Goal: Task Accomplishment & Management: Manage account settings

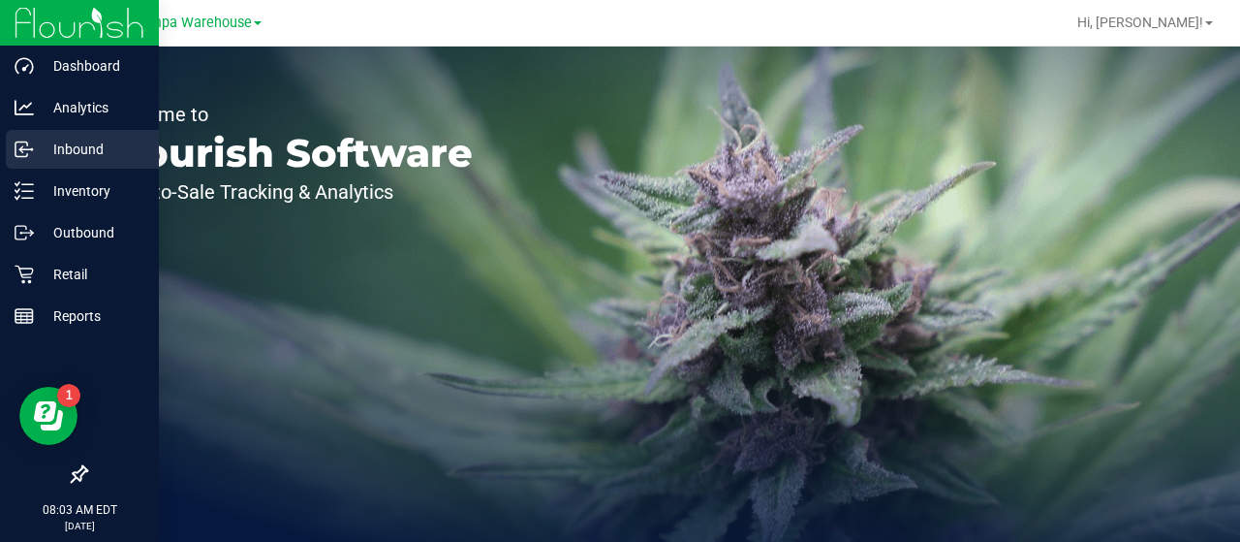
click at [58, 146] on p "Inbound" at bounding box center [92, 149] width 116 height 23
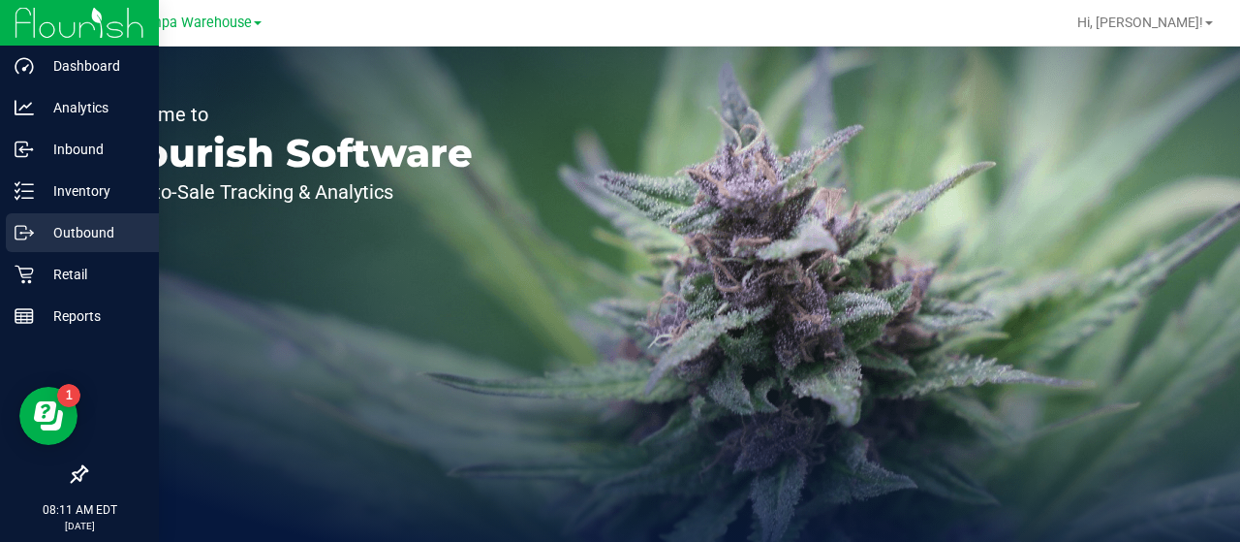
click at [82, 225] on p "Outbound" at bounding box center [92, 232] width 116 height 23
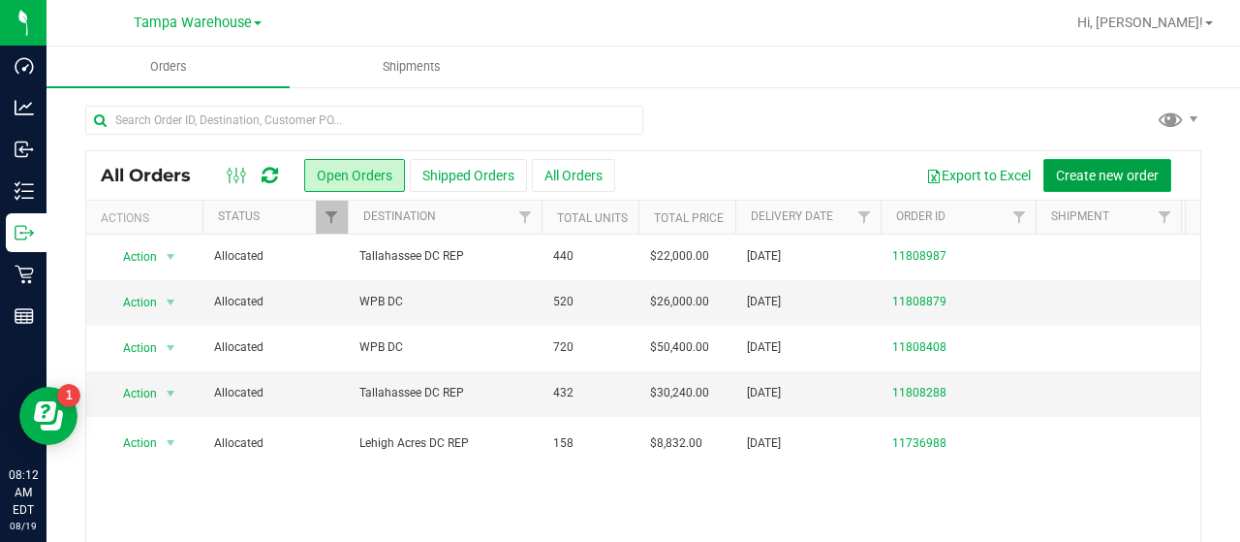
click at [1058, 171] on span "Create new order" at bounding box center [1107, 175] width 103 height 15
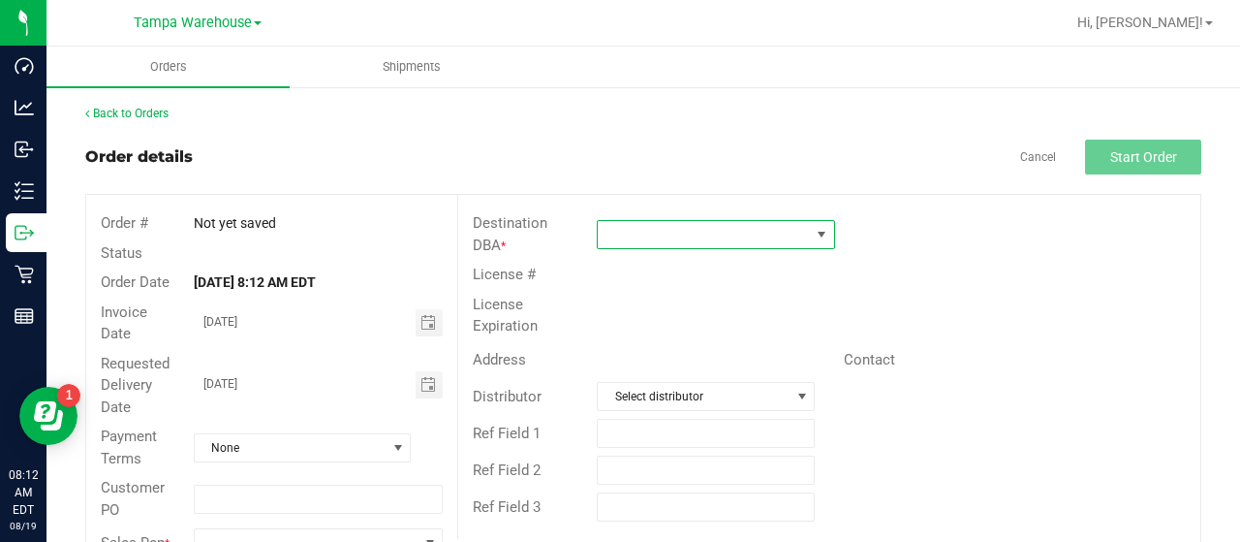
click at [695, 230] on span at bounding box center [704, 234] width 212 height 27
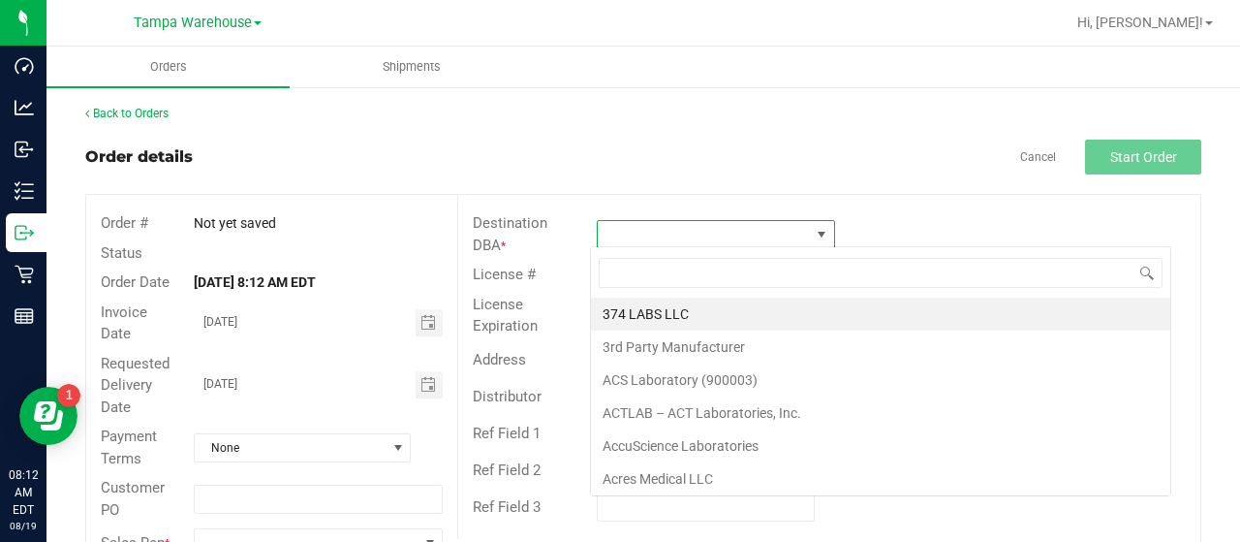
scroll to position [28, 234]
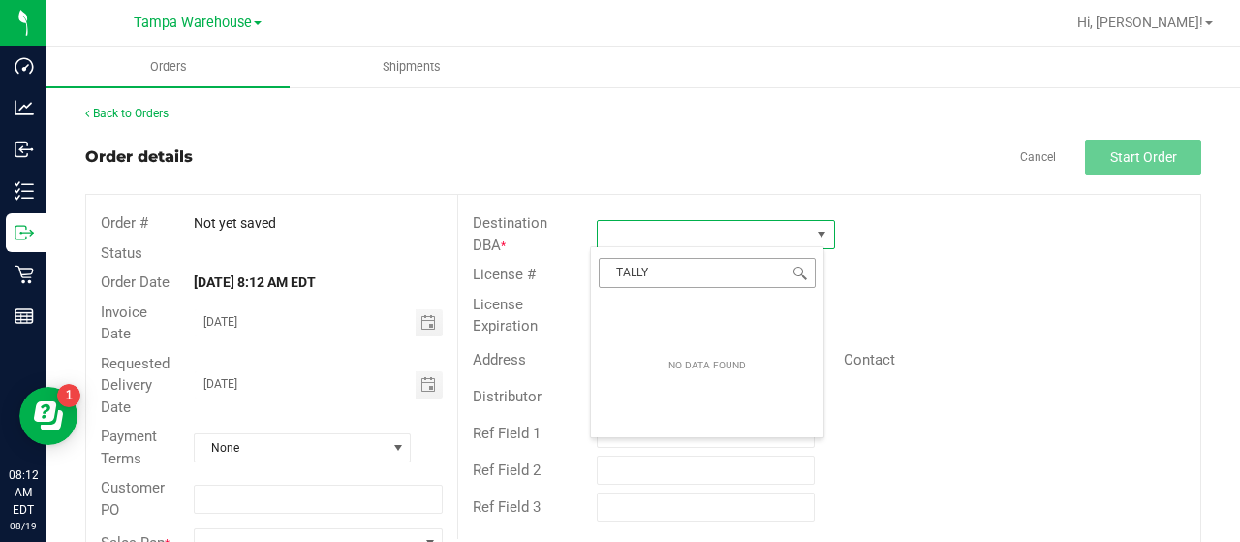
type input "TALL"
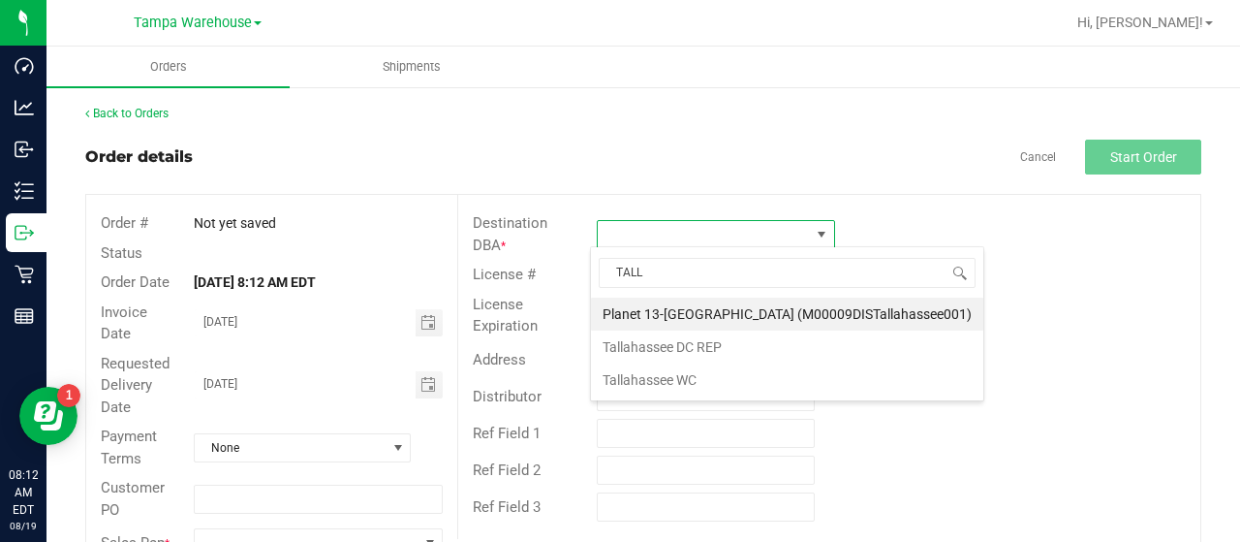
click at [663, 340] on li "Tallahassee DC REP" at bounding box center [787, 346] width 392 height 33
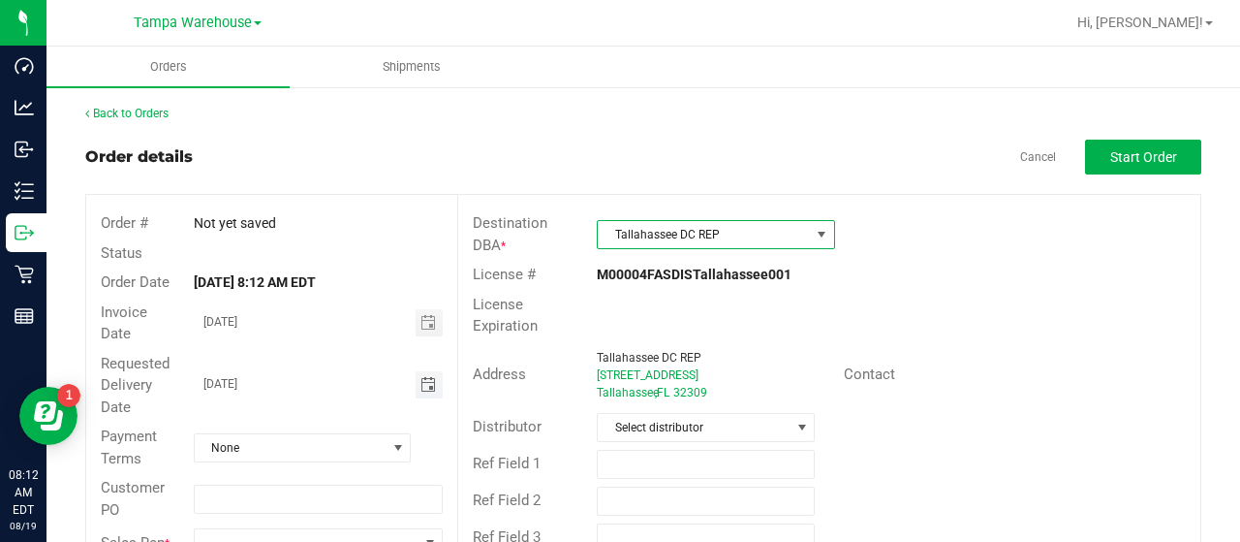
click at [420, 383] on span "Toggle calendar" at bounding box center [427, 384] width 15 height 15
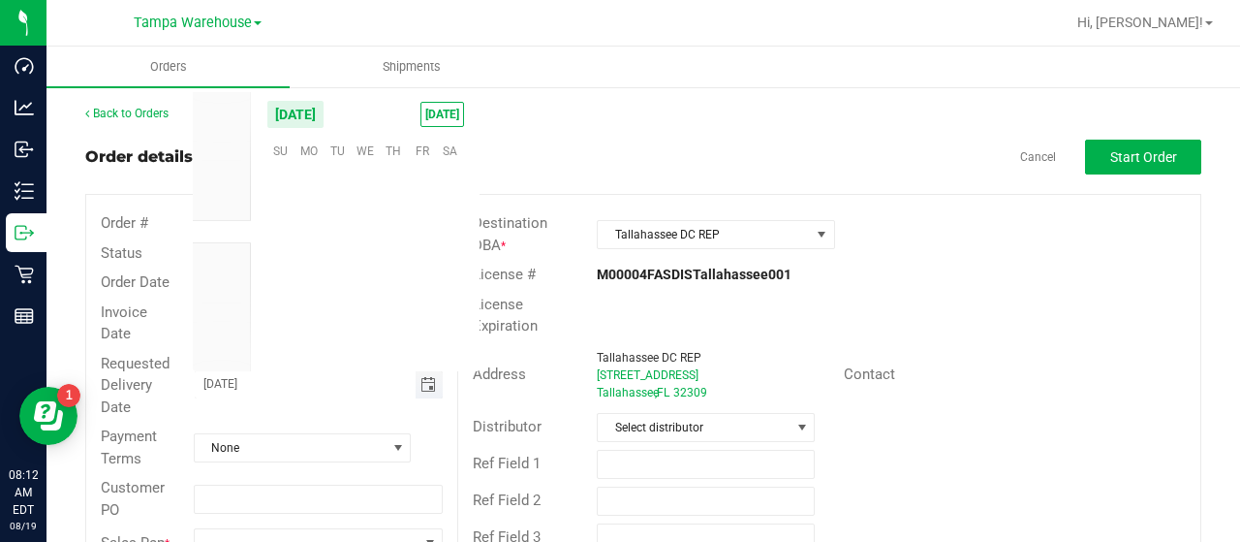
scroll to position [313958, 0]
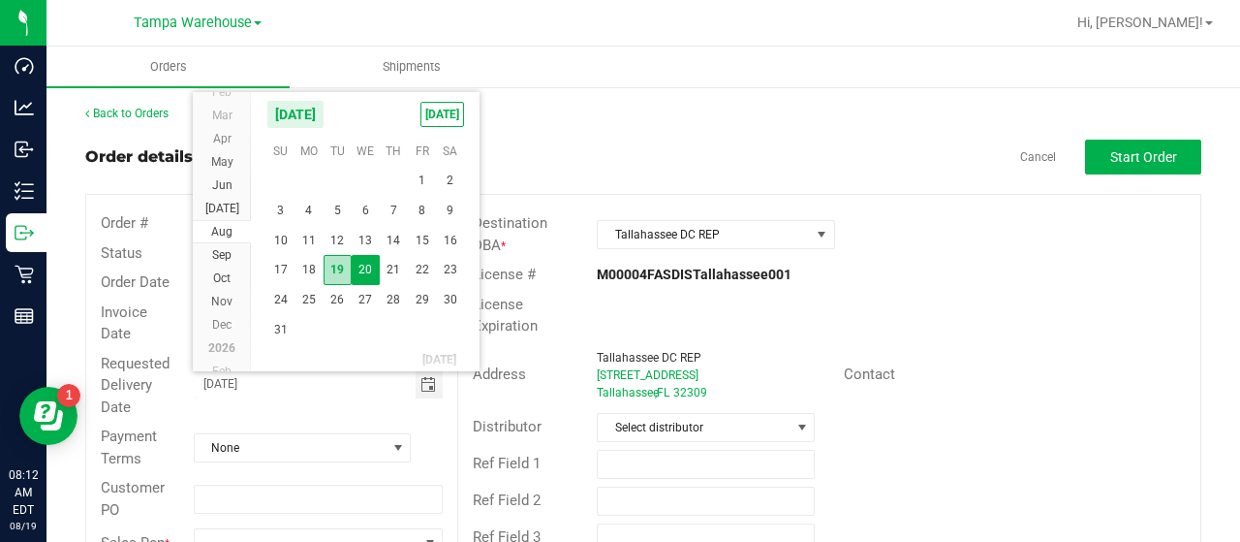
click at [341, 262] on span "19" at bounding box center [338, 270] width 28 height 30
type input "[DATE]"
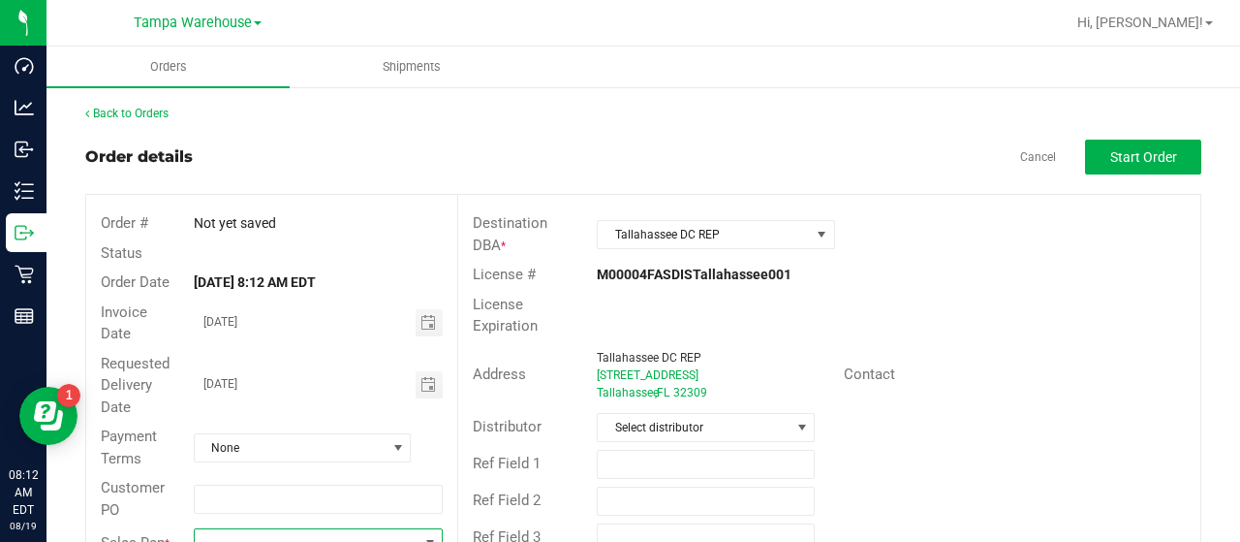
click at [283, 530] on span at bounding box center [306, 542] width 223 height 27
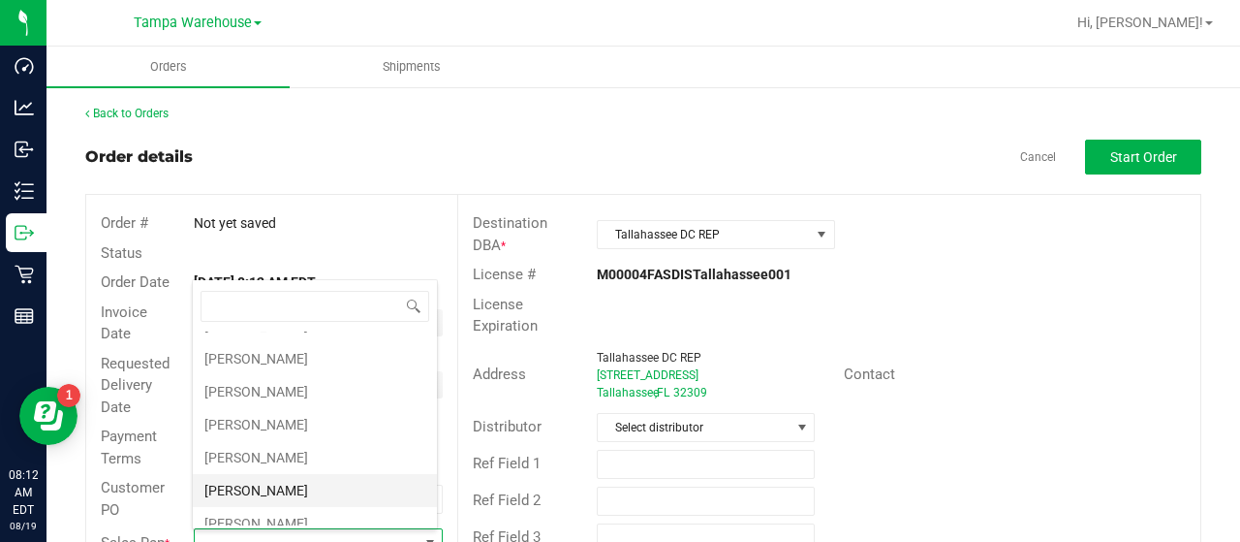
scroll to position [387, 0]
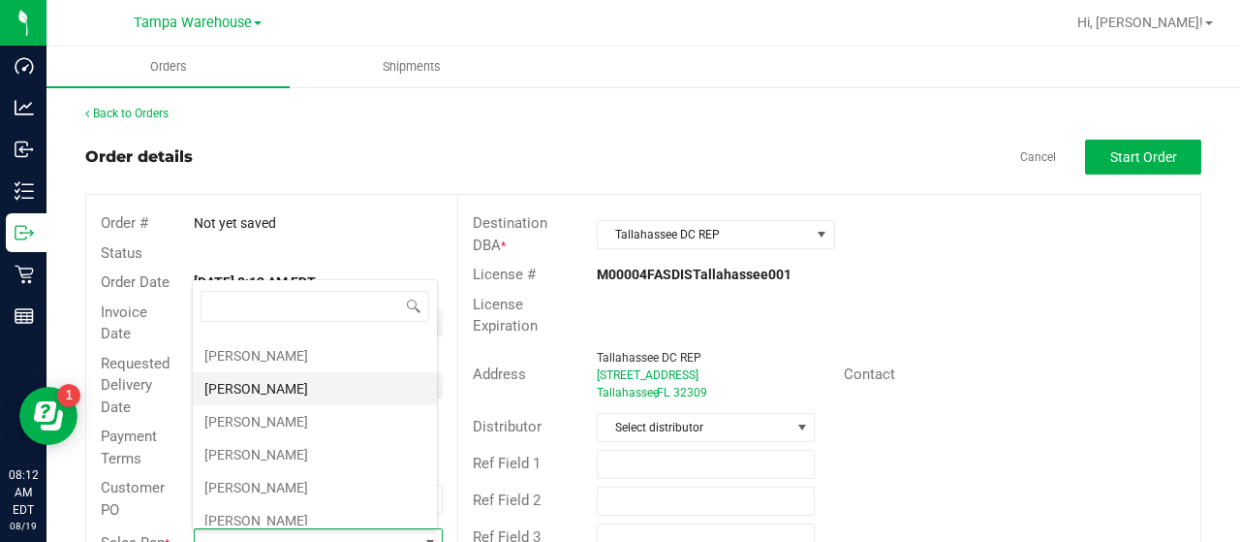
click at [295, 374] on li "Joseph Oxendine" at bounding box center [315, 388] width 244 height 33
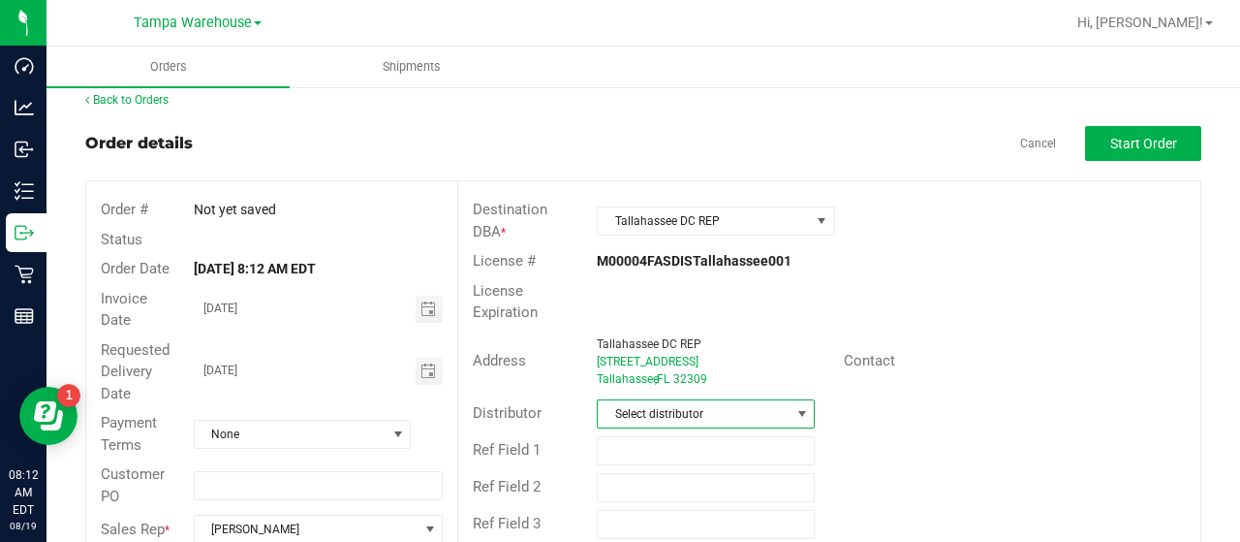
click at [763, 406] on span "Select distributor" at bounding box center [694, 413] width 192 height 27
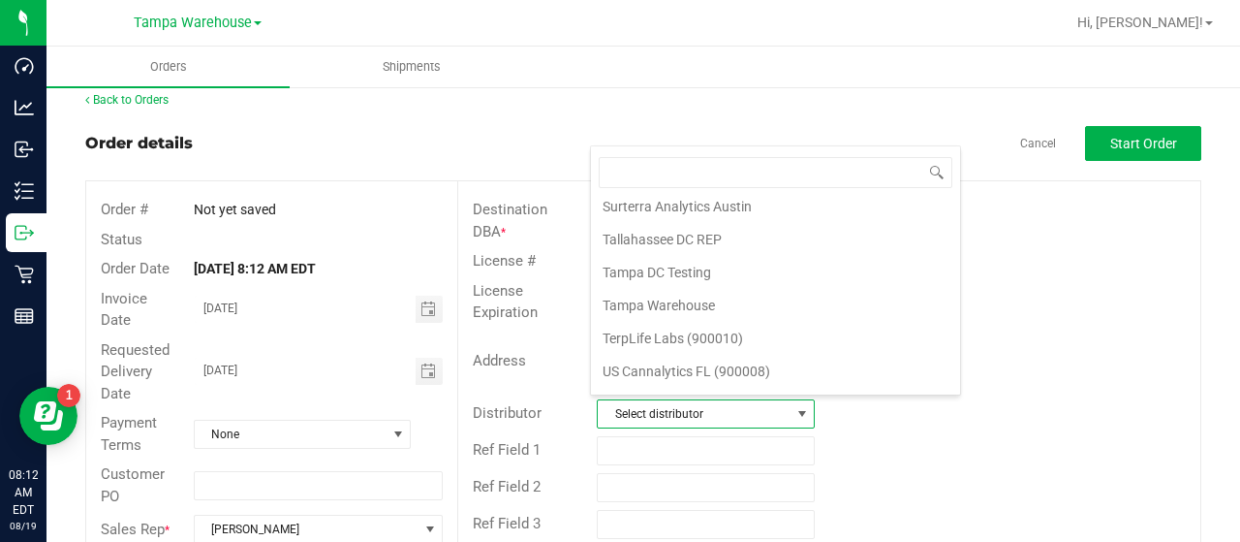
scroll to position [904, 0]
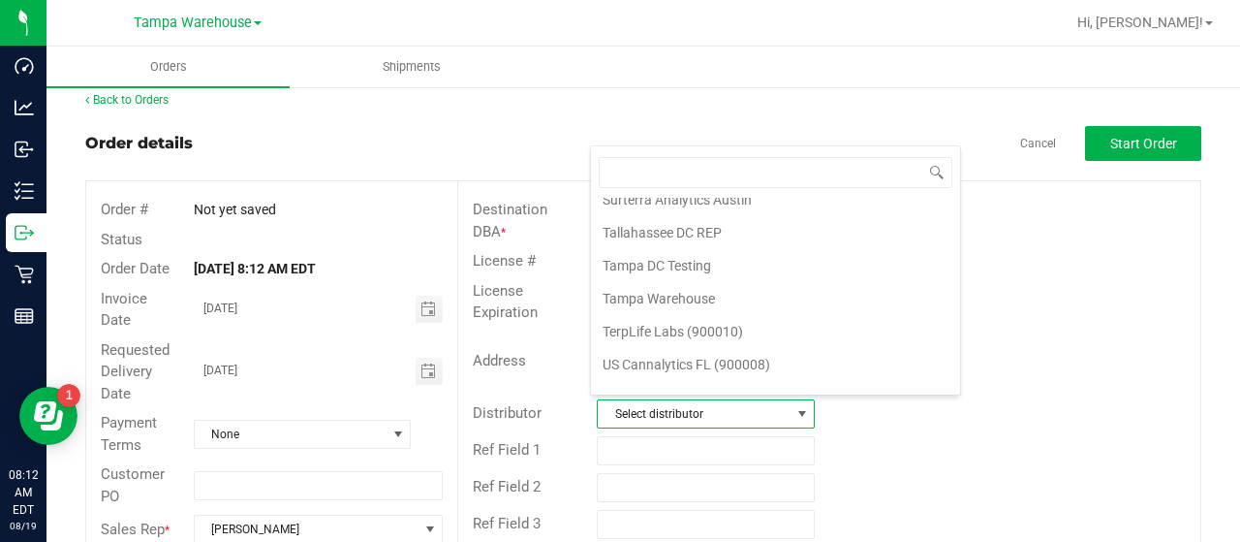
click at [689, 282] on li "Tampa Warehouse" at bounding box center [775, 298] width 369 height 33
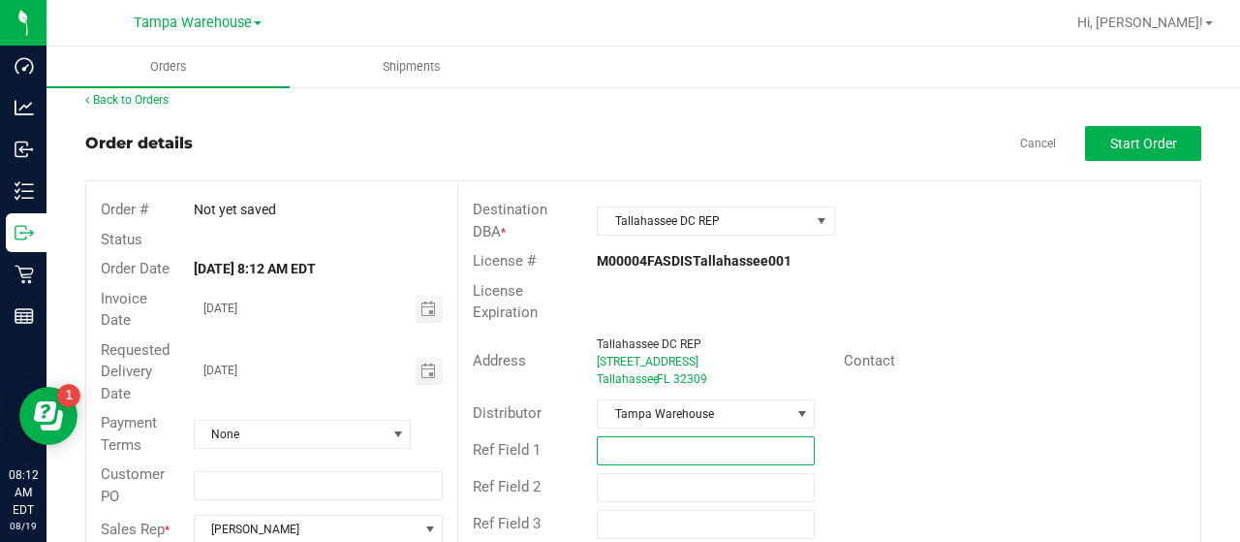
click at [643, 449] on input "text" at bounding box center [706, 450] width 218 height 29
type input "UNIFORMS 08/19/25 Panama City WC"
click at [658, 478] on input "text" at bounding box center [706, 487] width 218 height 29
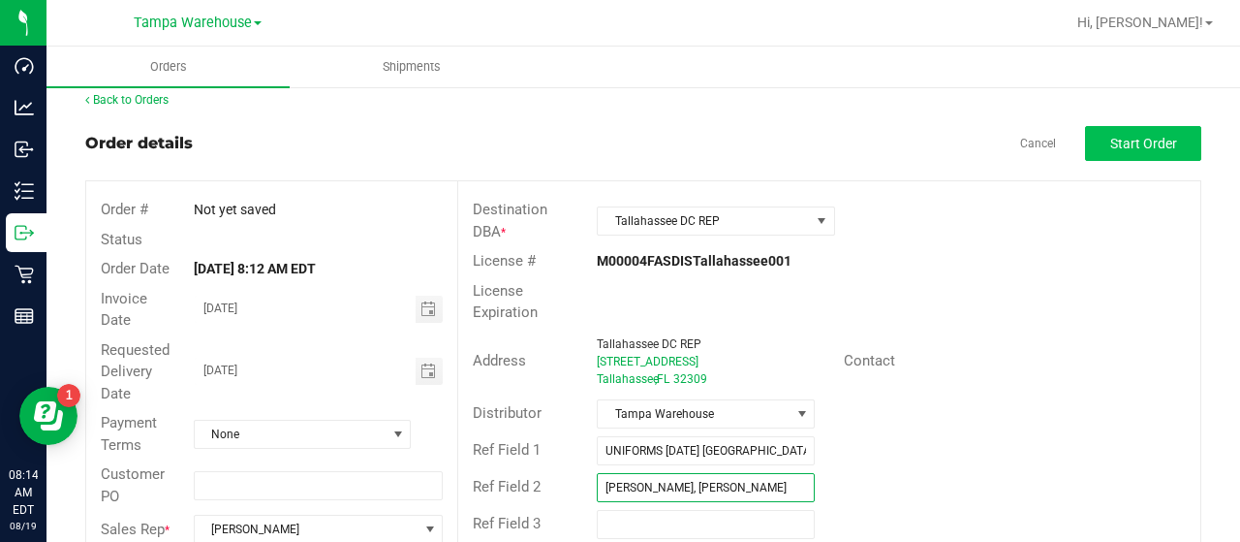
type input "COURTNEY FULTON, CAROL SNYDER"
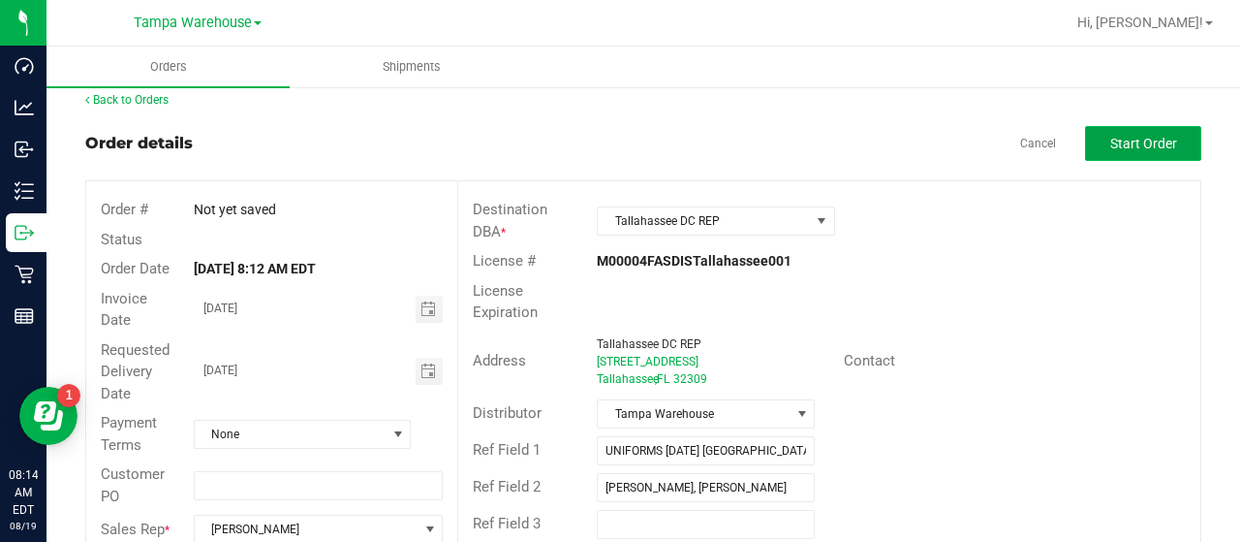
click at [1126, 136] on span "Start Order" at bounding box center [1143, 143] width 67 height 15
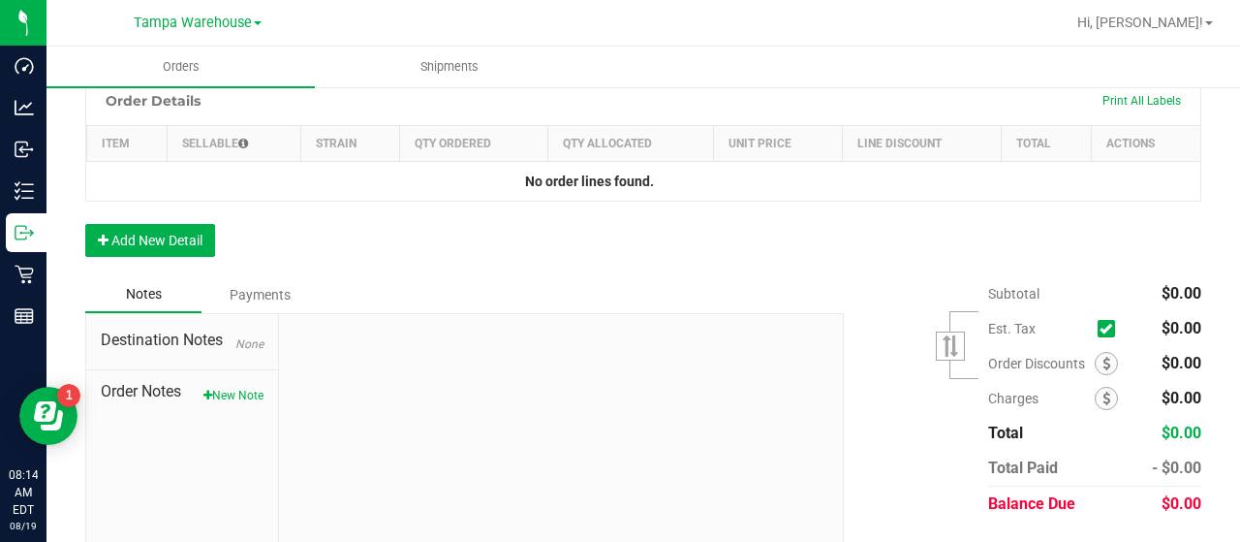
scroll to position [595, 0]
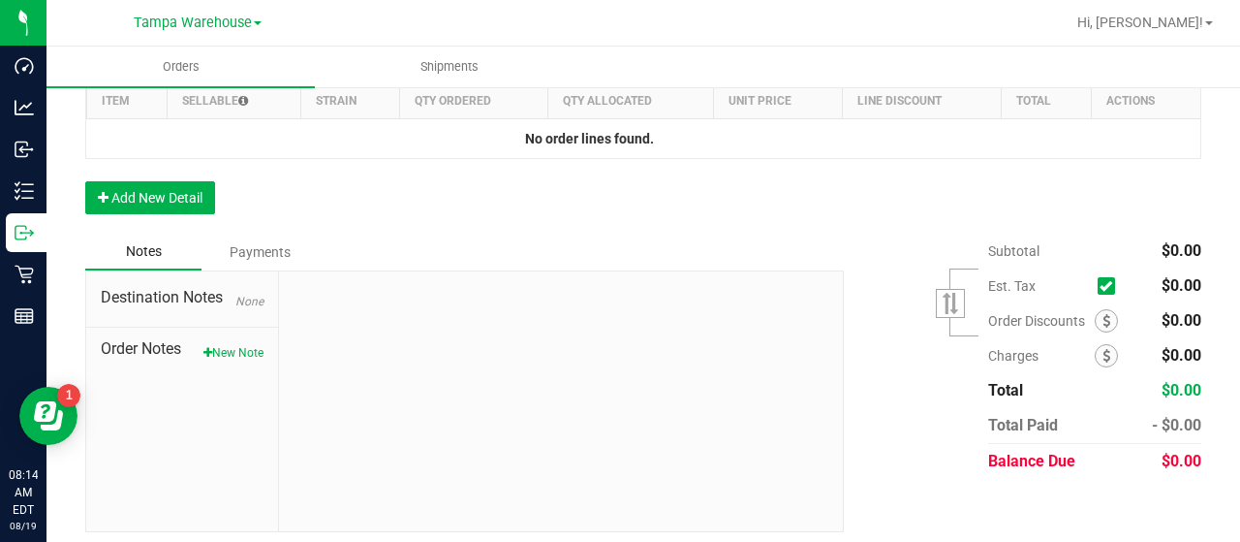
click at [162, 170] on div "Order Details Print All Labels Item Sellable Strain Qty Ordered Qty Allocated U…" at bounding box center [643, 133] width 1116 height 201
click at [161, 183] on button "Add New Detail" at bounding box center [150, 197] width 130 height 33
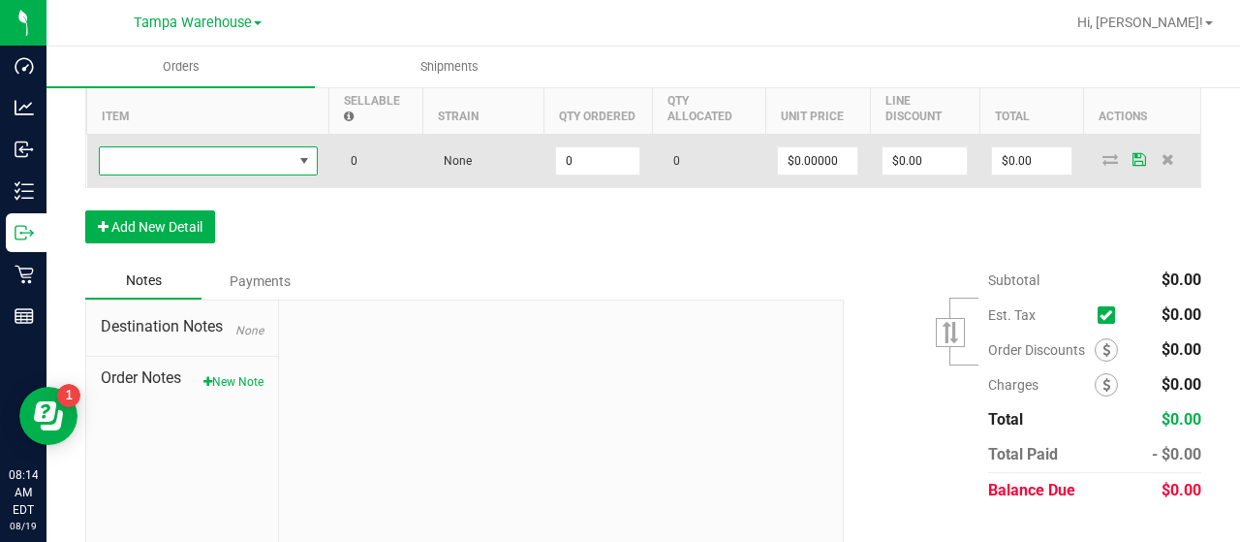
click at [217, 162] on span "NO DATA FOUND" at bounding box center [196, 160] width 193 height 27
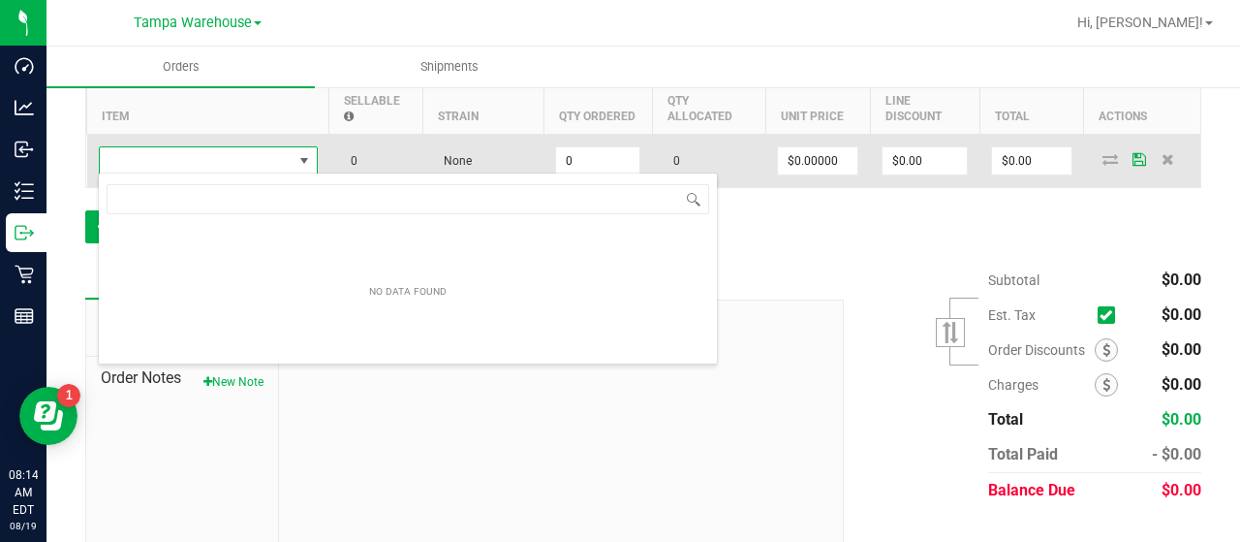
scroll to position [28, 219]
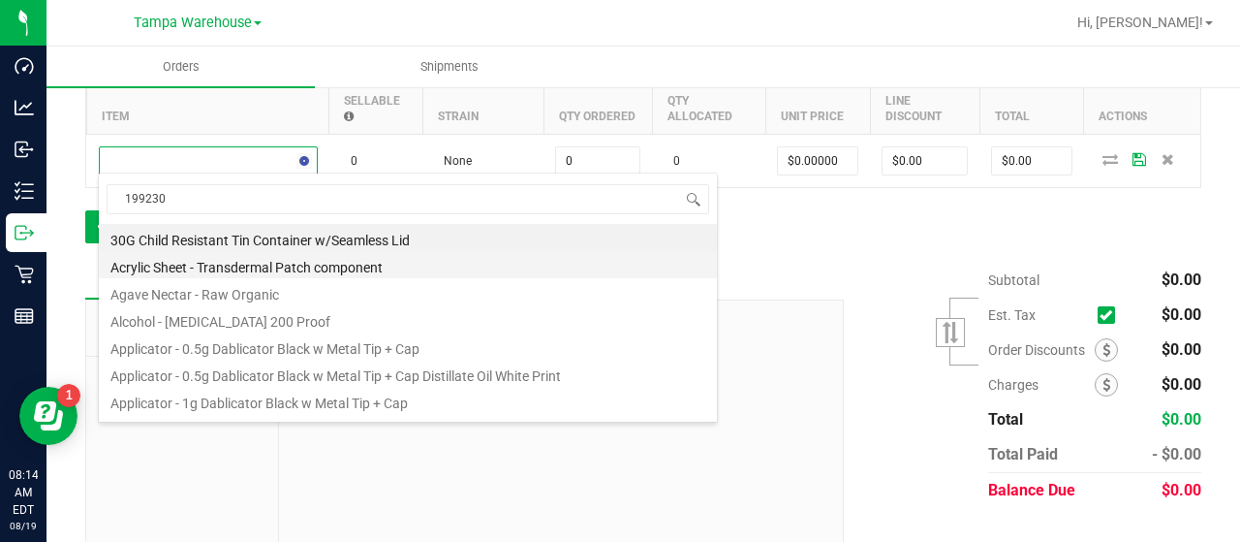
type input "1992301"
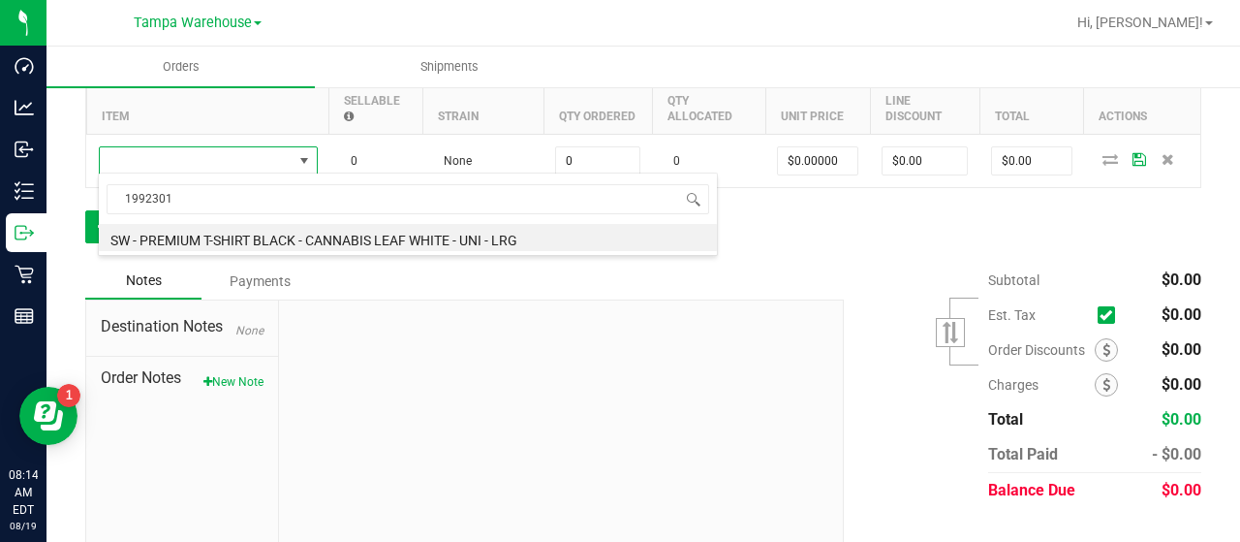
click at [530, 230] on li "SW - PREMIUM T-SHIRT BLACK - CANNABIS LEAF WHITE - UNI - LRG" at bounding box center [408, 237] width 618 height 27
type input "0 ea"
type input "$10.45000"
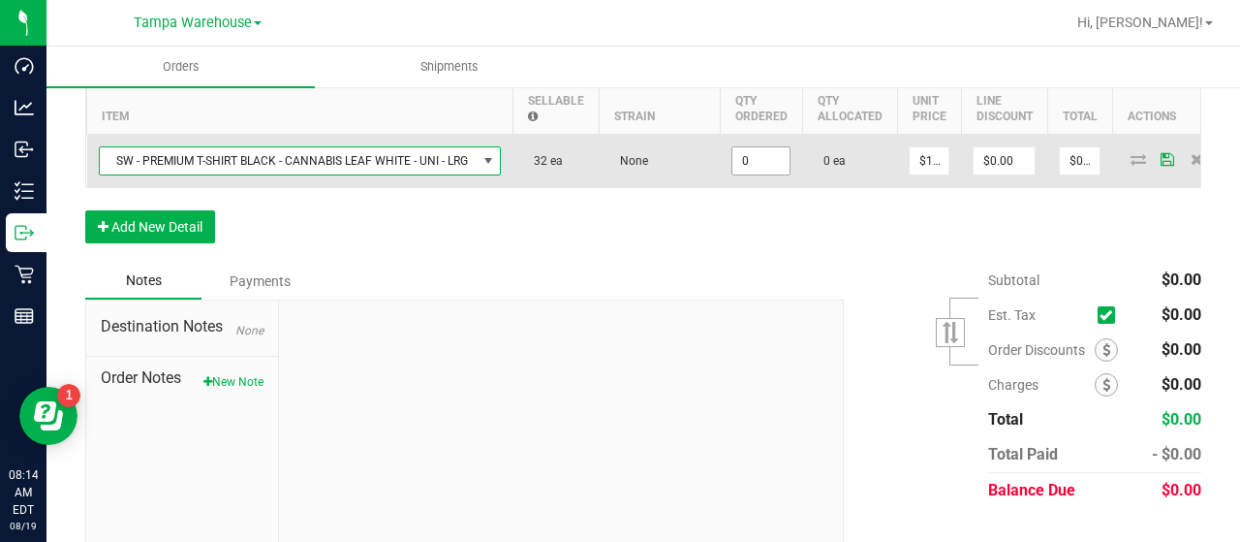
click at [757, 160] on input "0" at bounding box center [760, 160] width 57 height 27
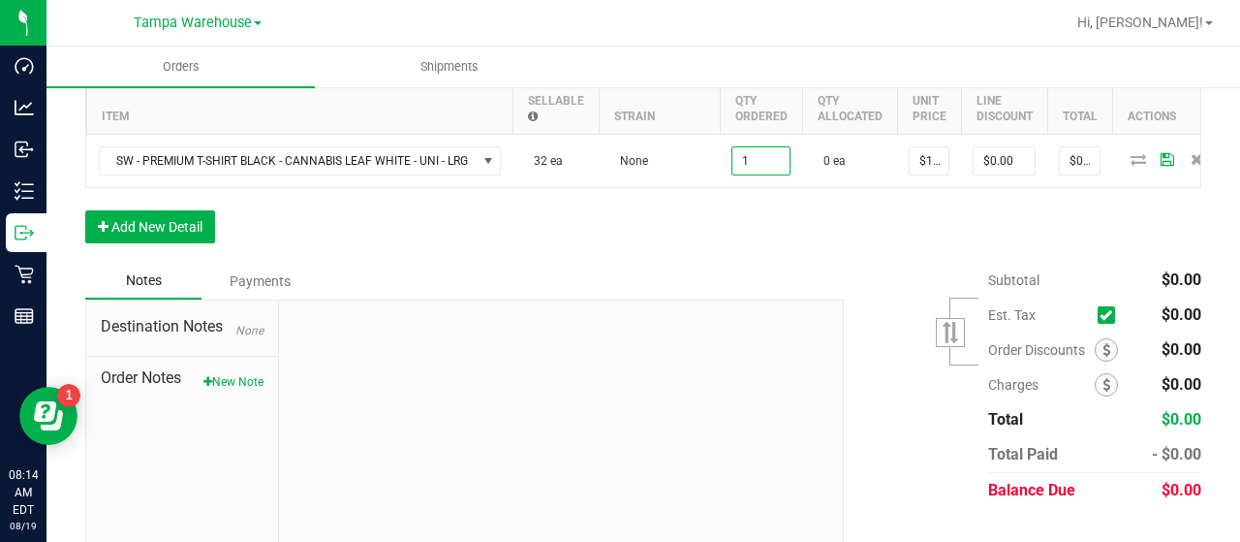
type input "1 ea"
type input "$10.45"
click at [820, 245] on div "Order Details Print All Labels Item Sellable Strain Qty Ordered Qty Allocated U…" at bounding box center [643, 148] width 1116 height 230
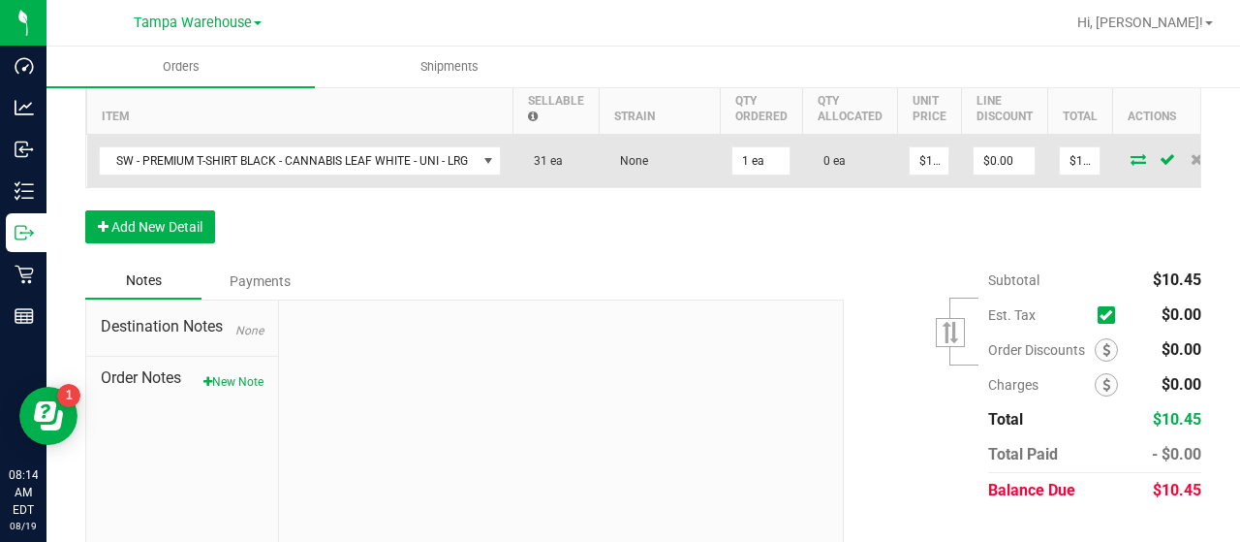
click at [1133, 154] on icon at bounding box center [1137, 159] width 15 height 12
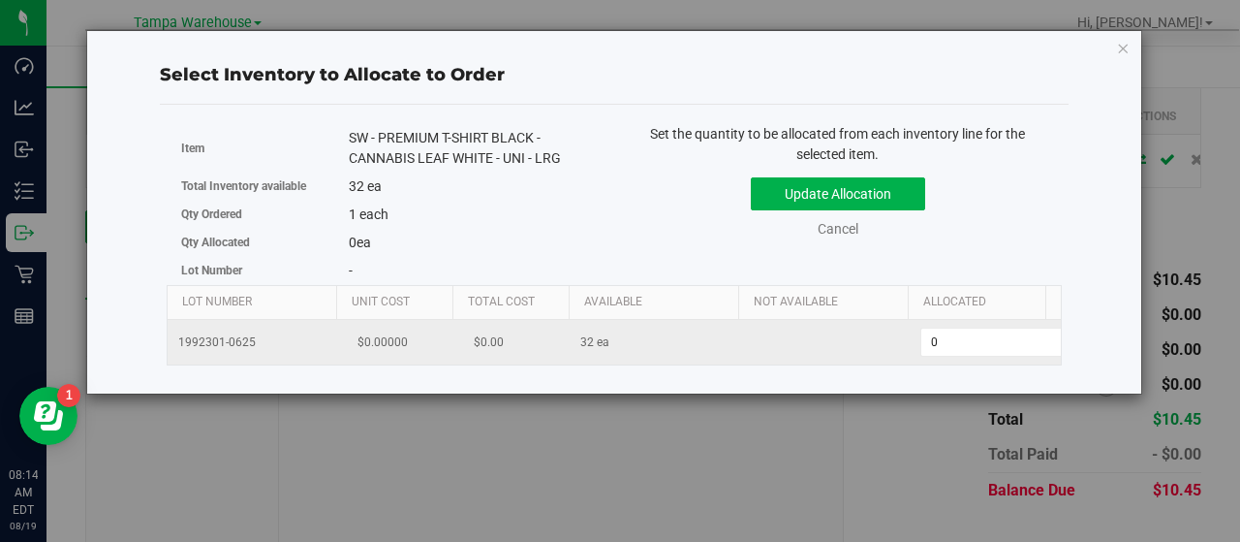
scroll to position [0, 200]
click at [959, 339] on span "0 0" at bounding box center [976, 341] width 144 height 29
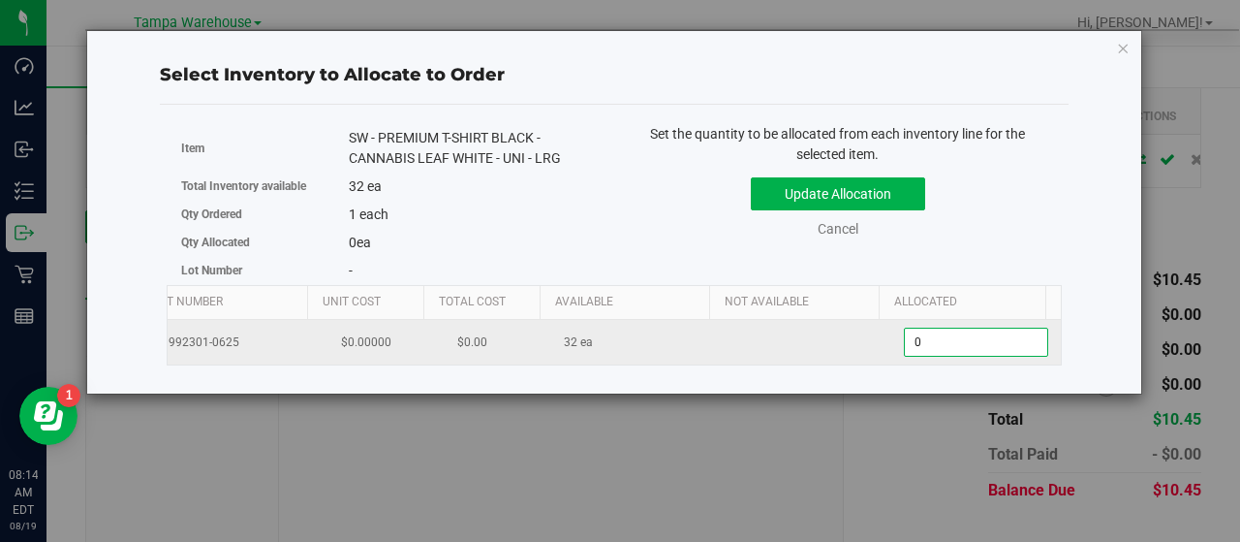
type input "01"
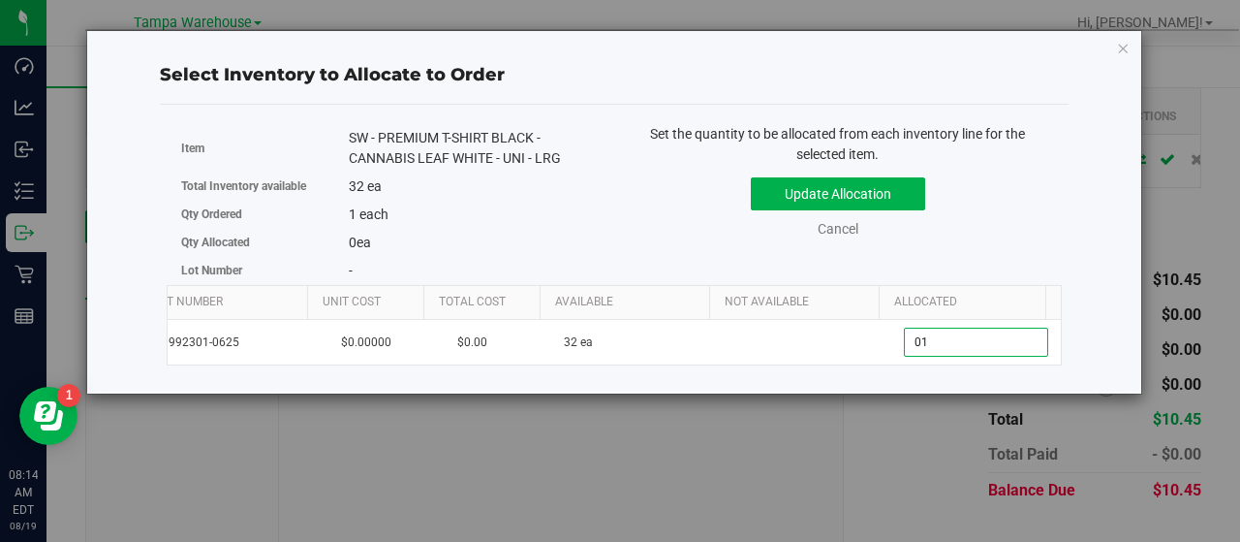
type input "1"
drag, startPoint x: 980, startPoint y: 191, endPoint x: 953, endPoint y: 195, distance: 27.4
click at [978, 191] on div "Update Allocation Cancel" at bounding box center [838, 204] width 418 height 71
click at [897, 195] on button "Update Allocation" at bounding box center [838, 193] width 174 height 33
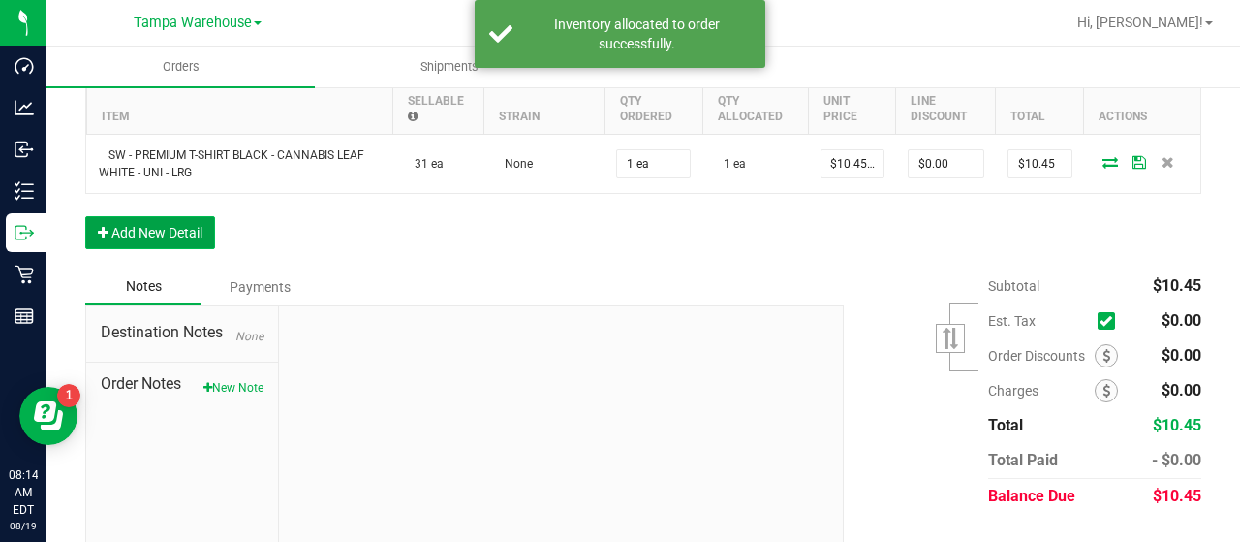
click at [185, 226] on button "Add New Detail" at bounding box center [150, 232] width 130 height 33
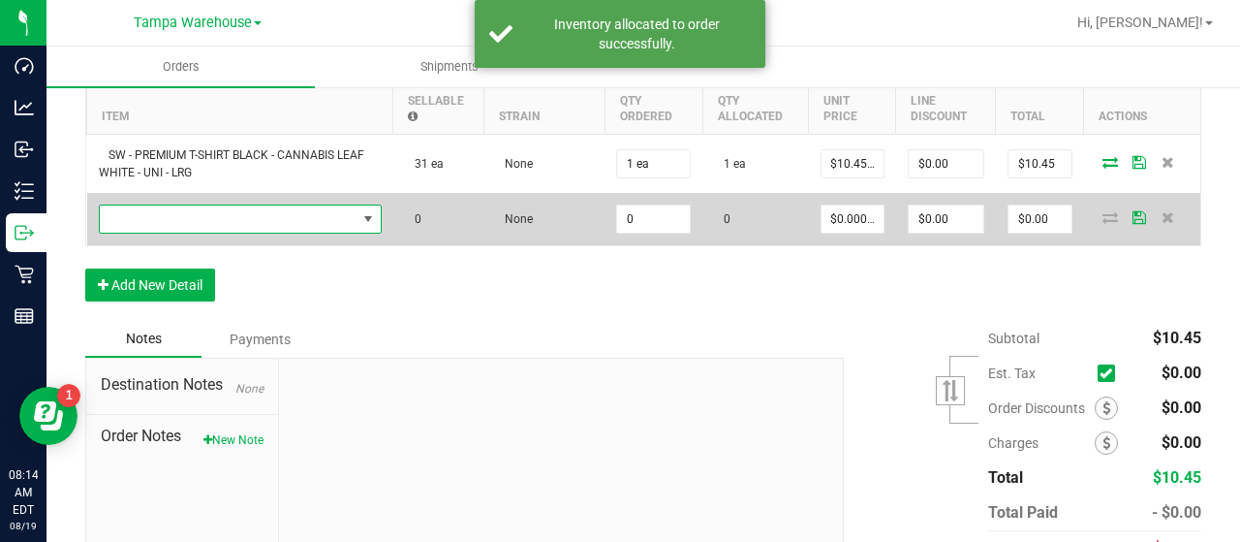
click at [275, 218] on span "NO DATA FOUND" at bounding box center [228, 218] width 257 height 27
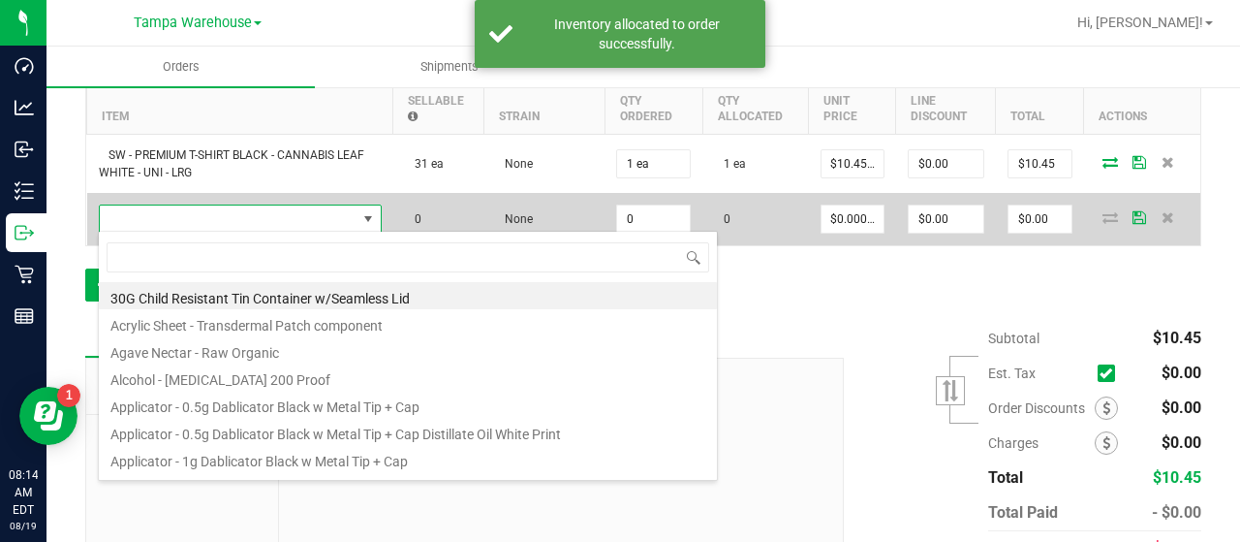
scroll to position [28, 272]
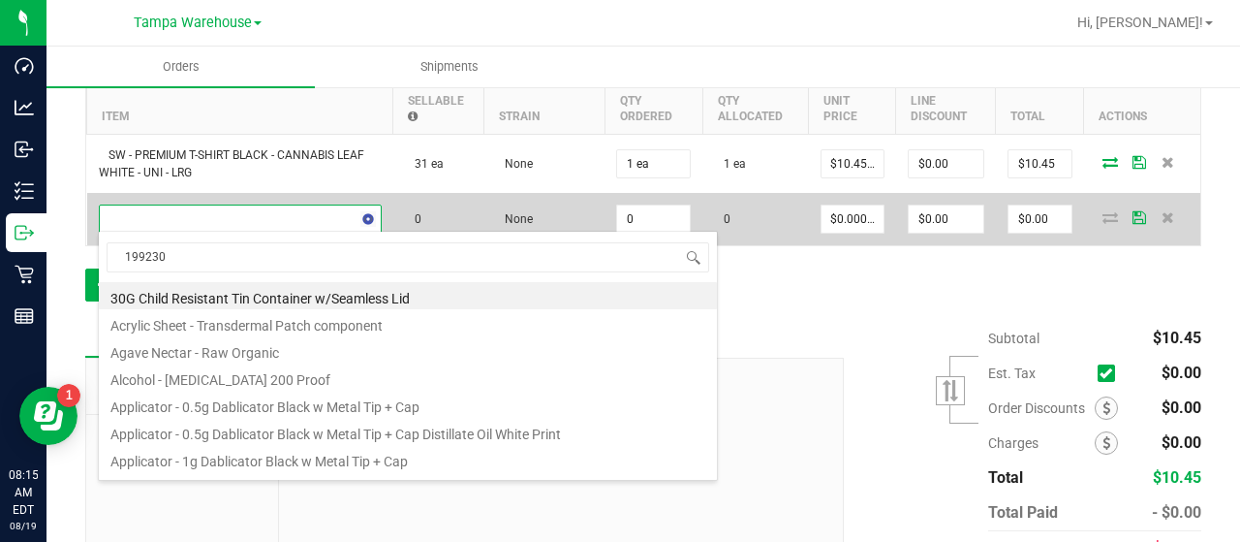
type input "1992303"
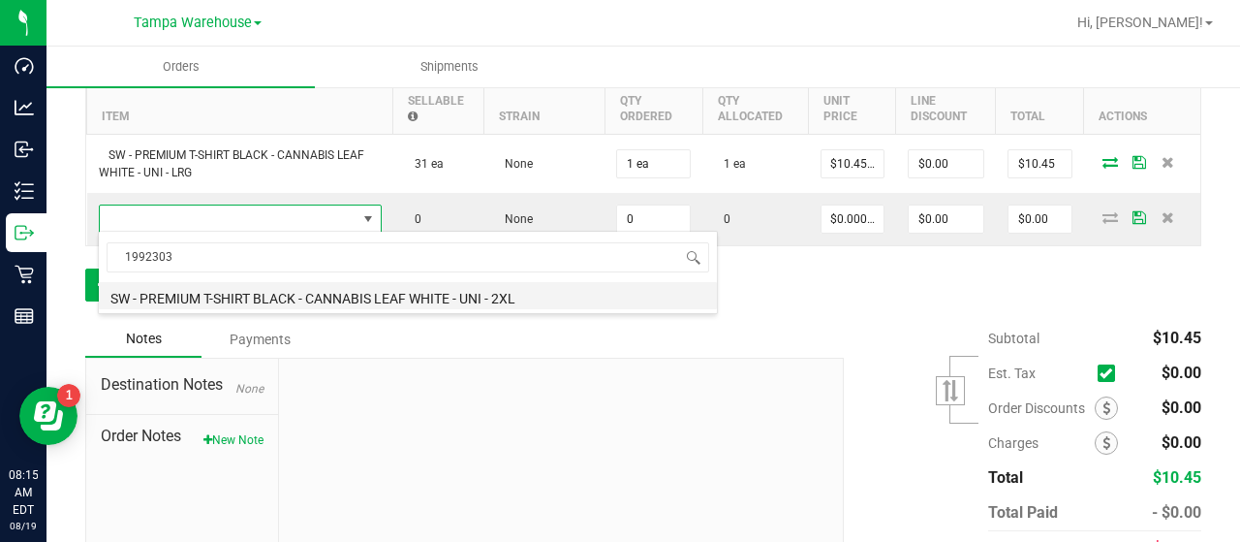
click at [304, 296] on li "SW - PREMIUM T-SHIRT BLACK - CANNABIS LEAF WHITE - UNI - 2XL" at bounding box center [408, 295] width 618 height 27
type input "0 ea"
type input "$12.75000"
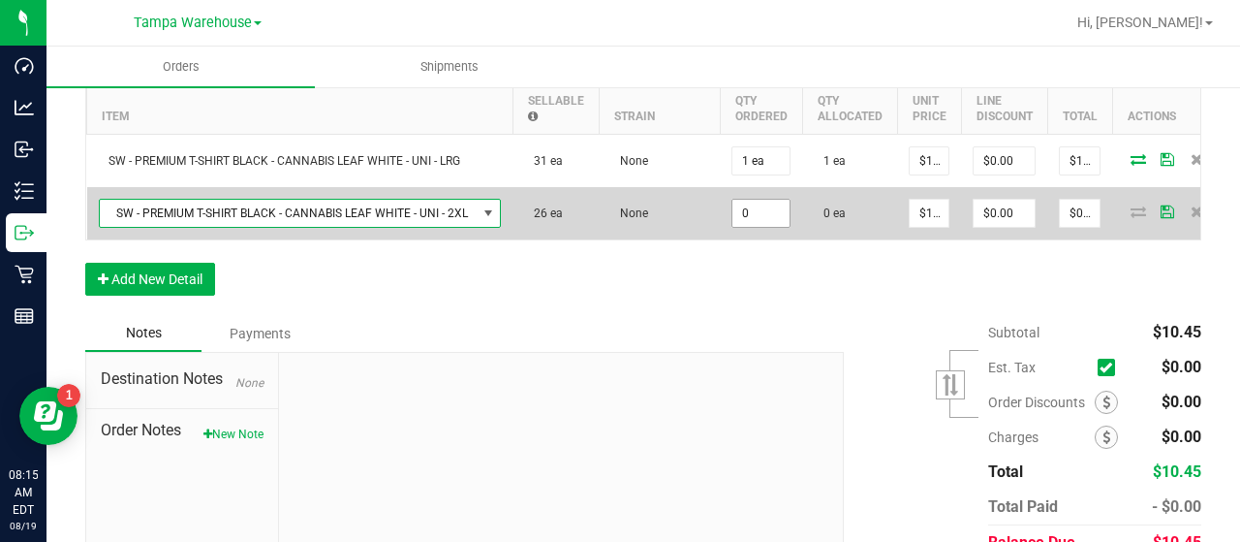
click at [769, 208] on input "0" at bounding box center [760, 213] width 57 height 27
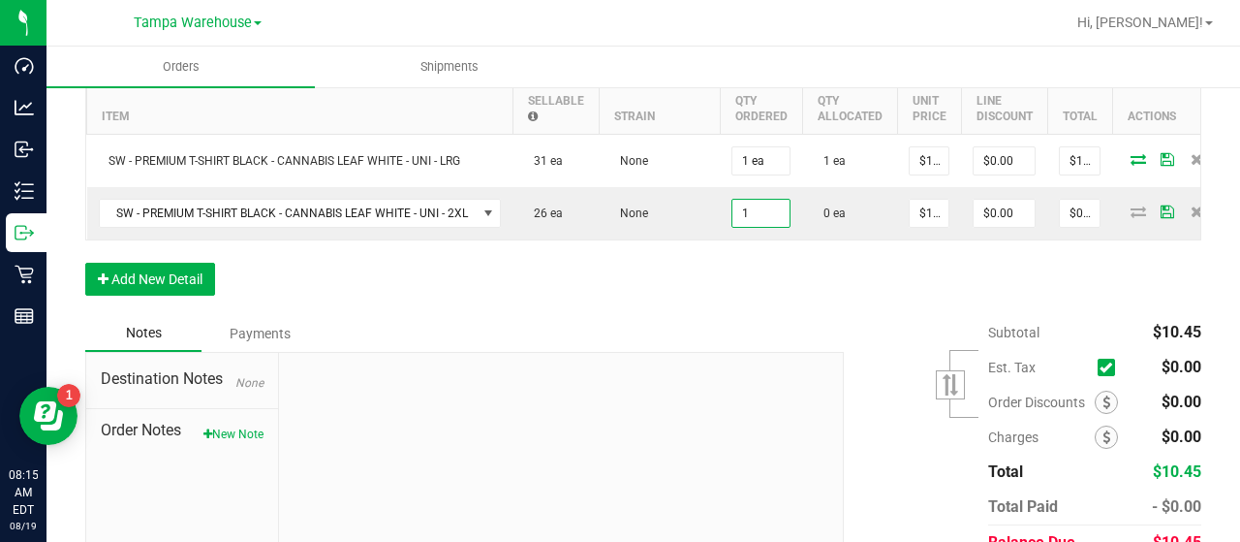
type input "1 ea"
type input "$12.75"
click at [820, 312] on div "Order Details Print All Labels Item Sellable Strain Qty Ordered Qty Allocated U…" at bounding box center [643, 174] width 1116 height 282
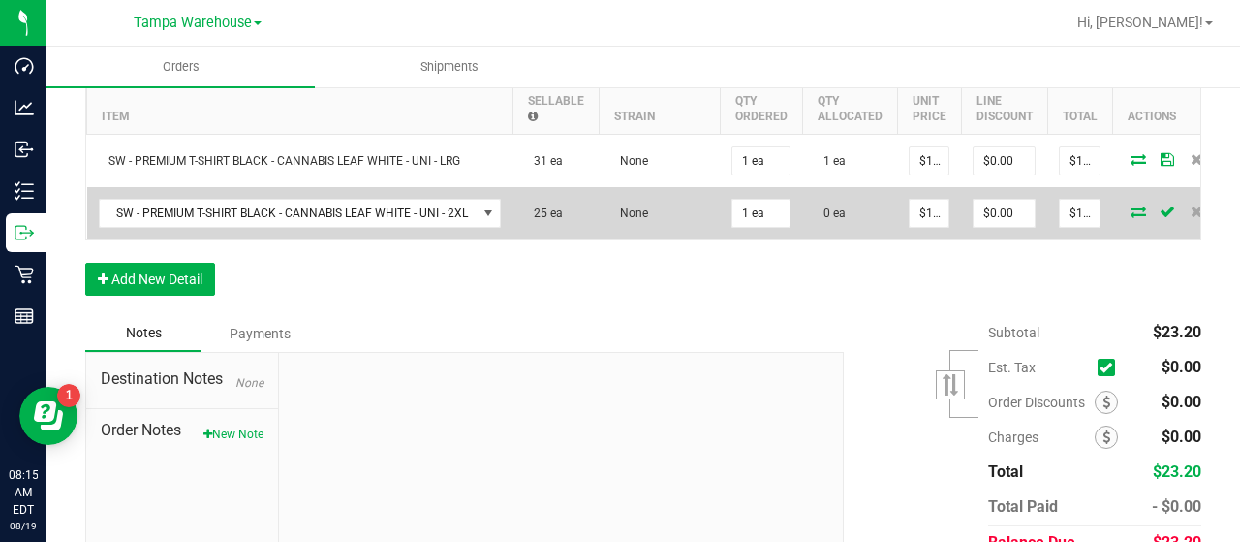
click at [1130, 205] on icon at bounding box center [1137, 211] width 15 height 12
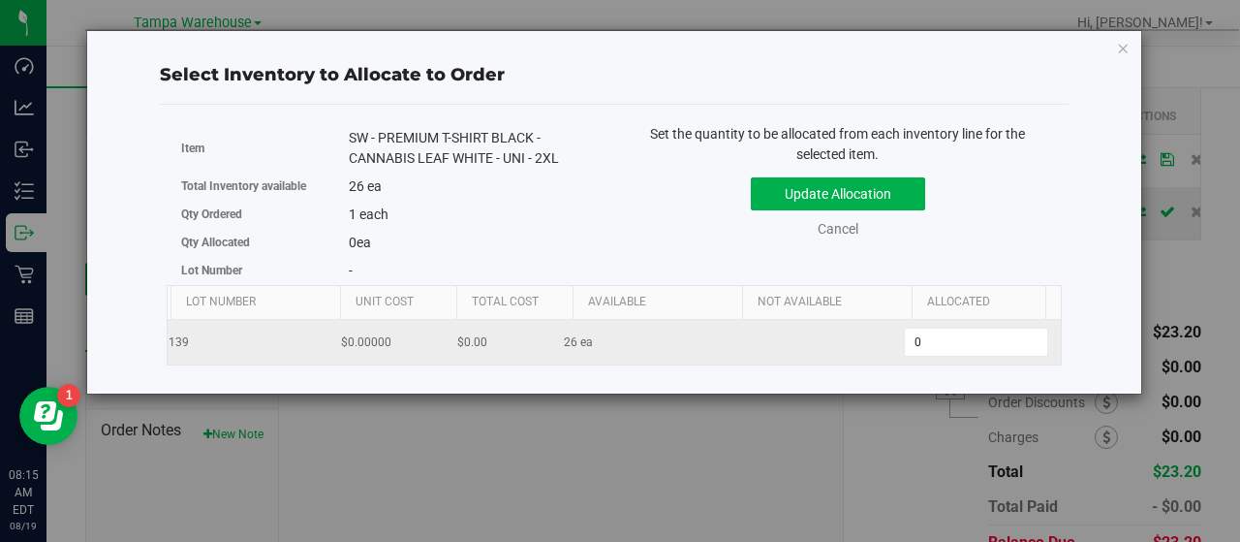
scroll to position [0, 200]
click at [955, 336] on span "0 0" at bounding box center [976, 341] width 144 height 29
type input "01"
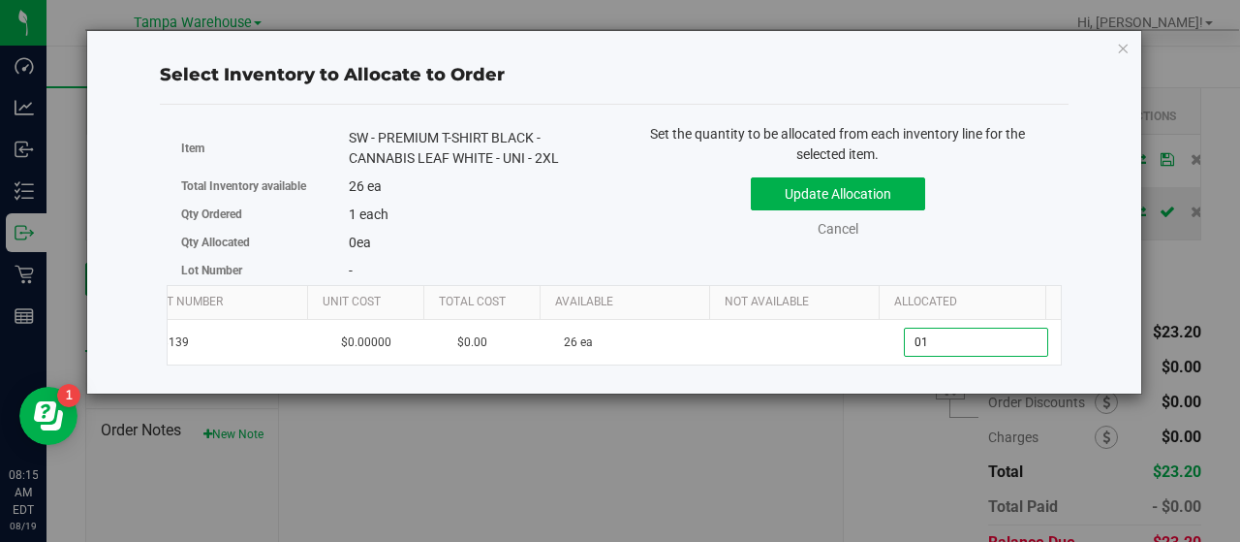
type input "1"
click at [992, 224] on div "Update Allocation Cancel" at bounding box center [838, 204] width 418 height 71
click at [907, 193] on button "Update Allocation" at bounding box center [838, 193] width 174 height 33
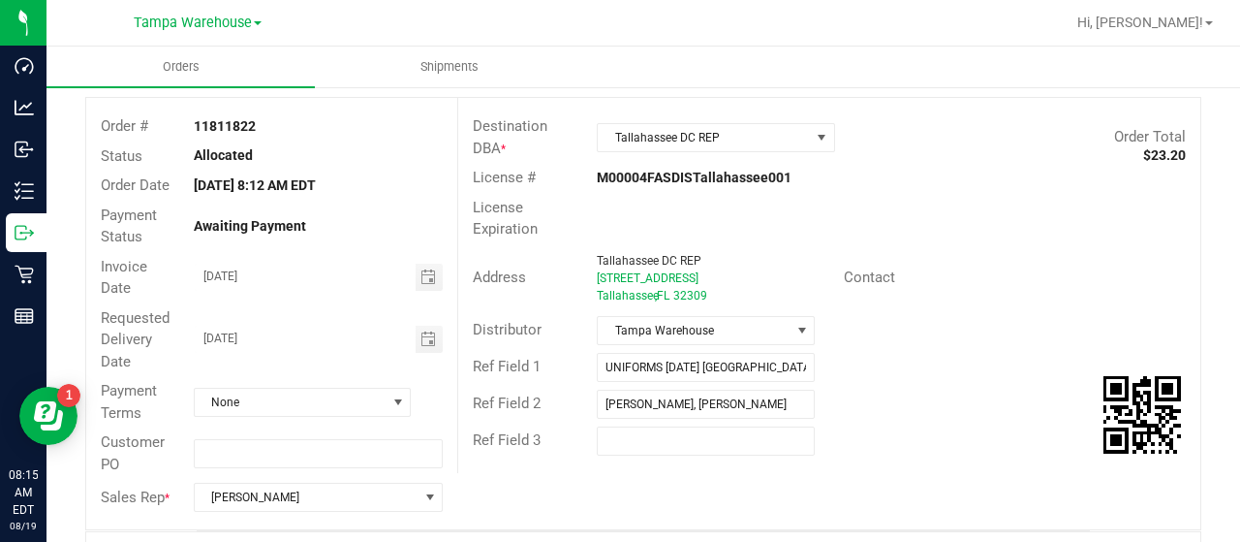
scroll to position [0, 0]
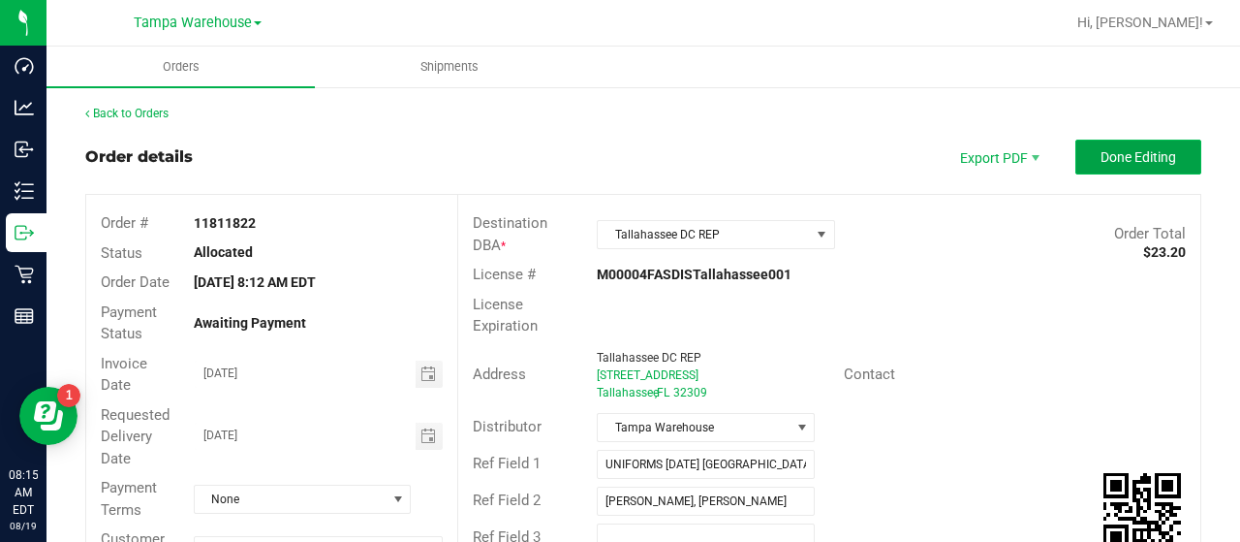
click at [1078, 156] on button "Done Editing" at bounding box center [1138, 156] width 126 height 35
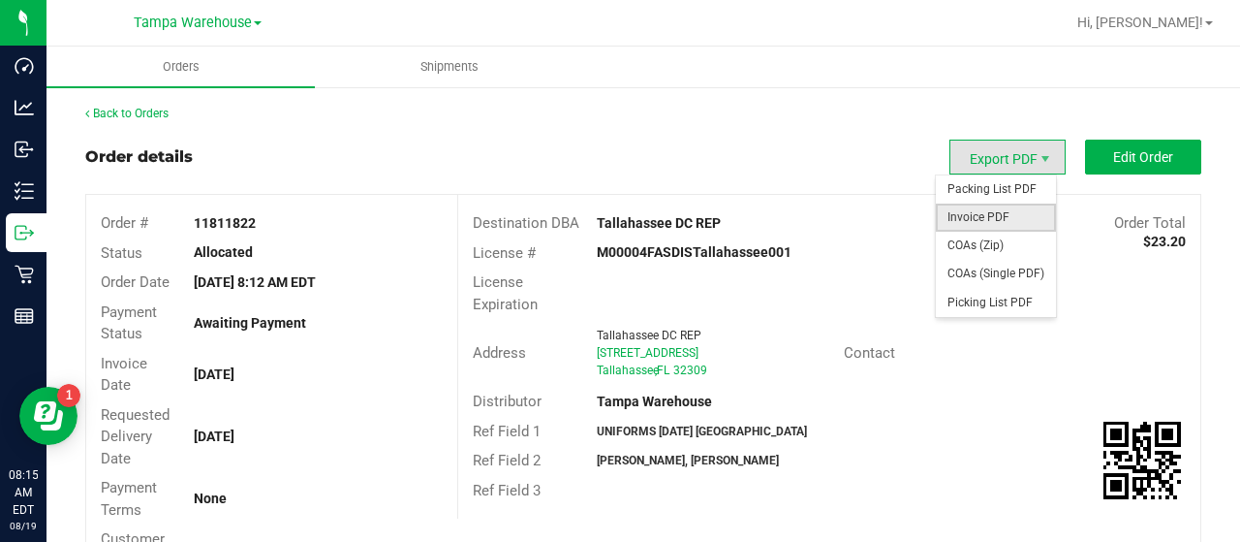
click at [972, 210] on span "Invoice PDF" at bounding box center [996, 217] width 120 height 28
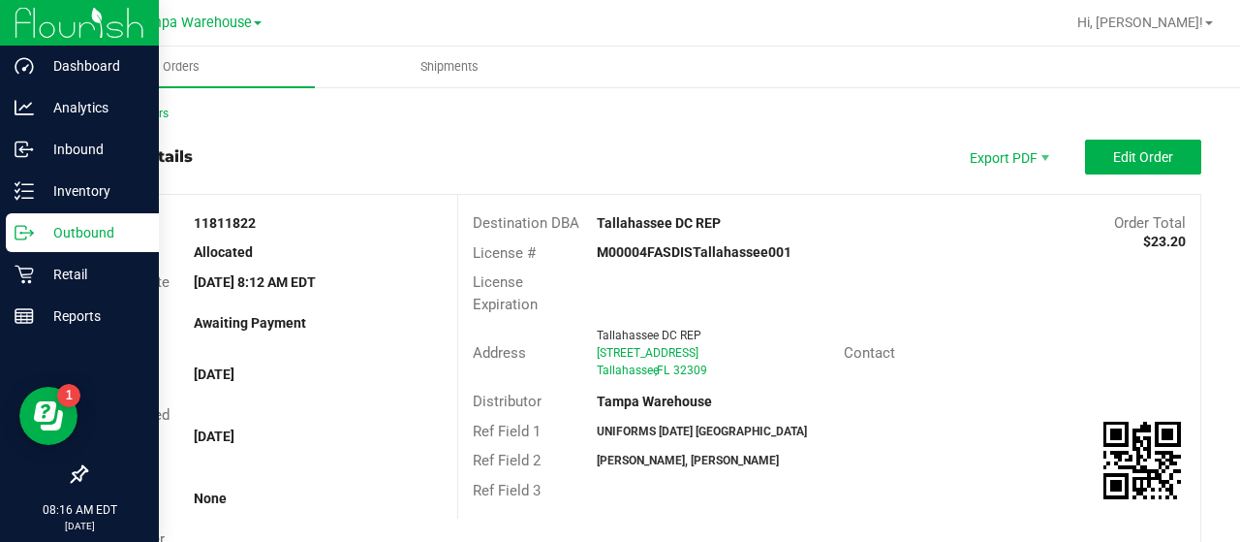
click at [79, 232] on p "Outbound" at bounding box center [92, 232] width 116 height 23
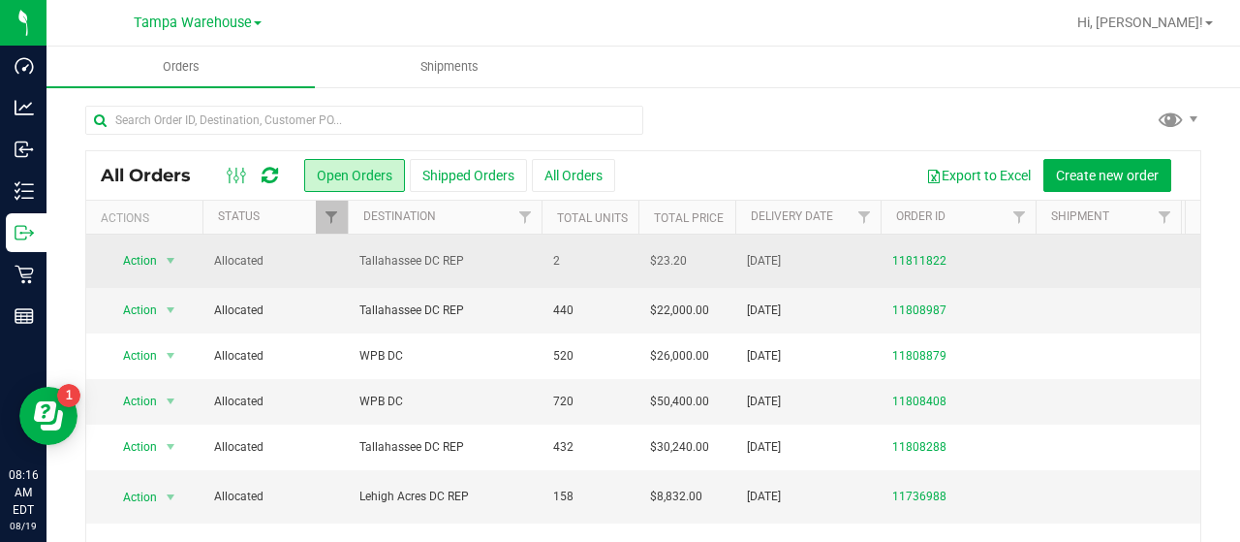
click at [306, 260] on span "Allocated" at bounding box center [275, 261] width 122 height 18
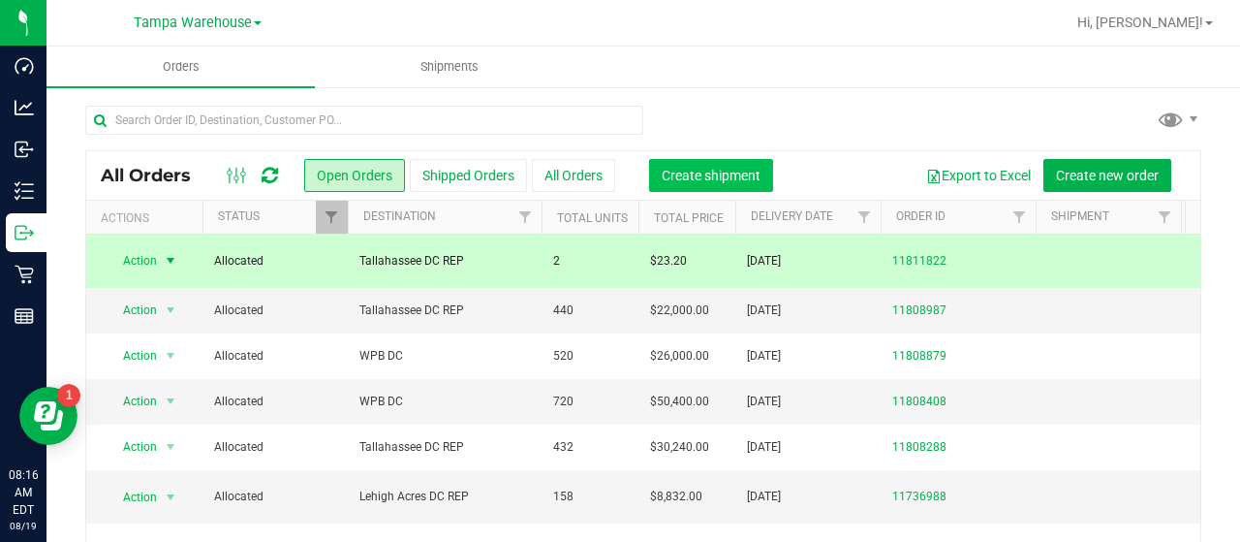
click at [717, 171] on span "Create shipment" at bounding box center [711, 175] width 99 height 15
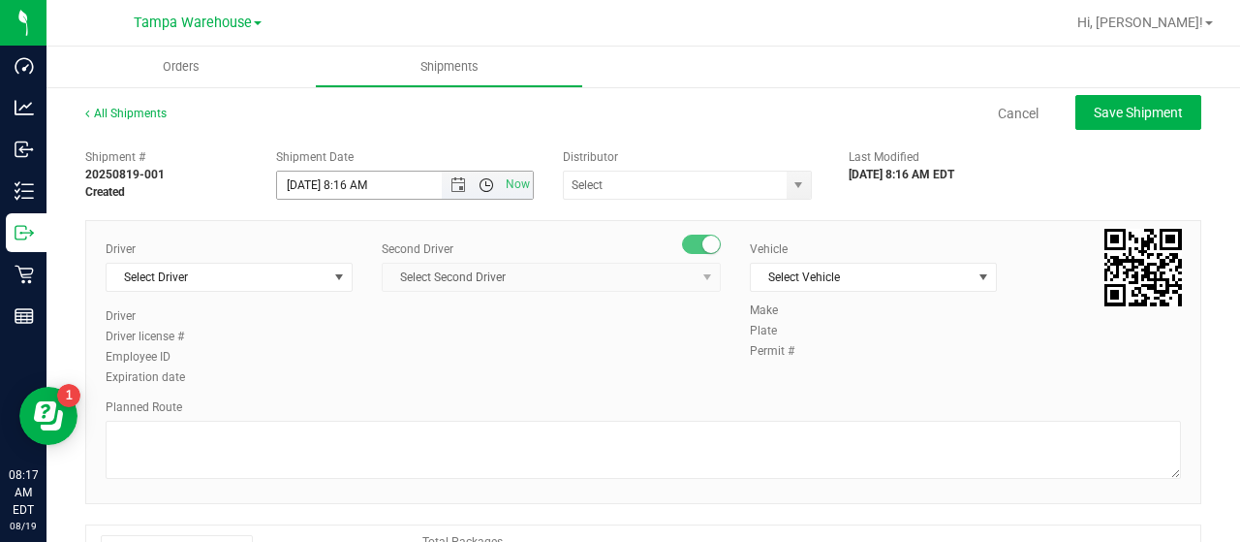
click at [480, 182] on span "Open the time view" at bounding box center [486, 184] width 15 height 15
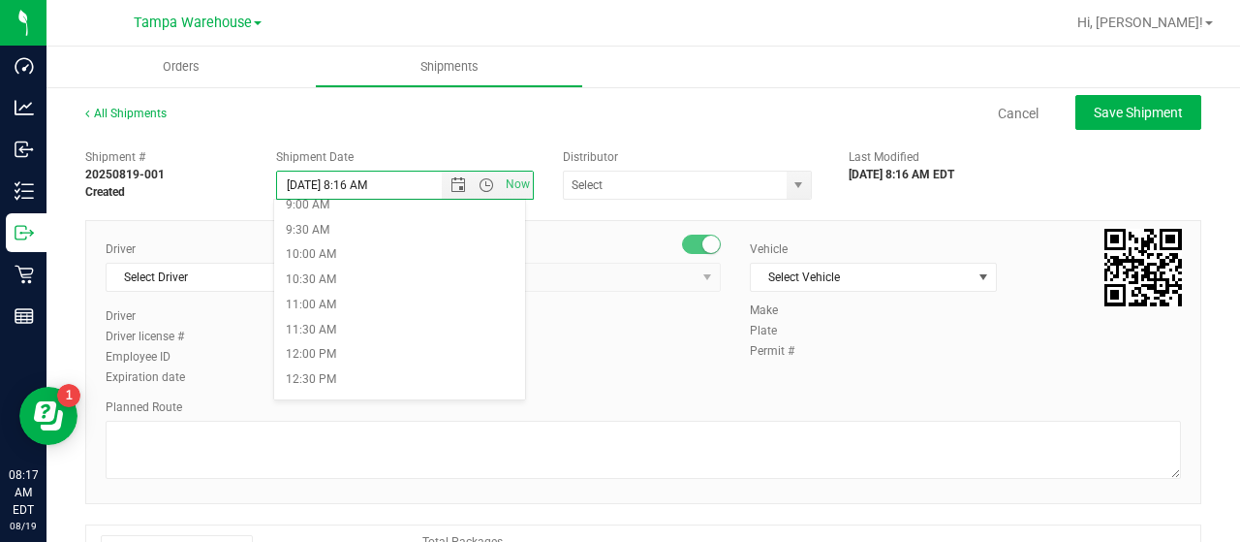
scroll to position [484, 0]
click at [318, 325] on li "12:00 PM" at bounding box center [399, 328] width 250 height 25
type input "8/19/2025 12:00 PM"
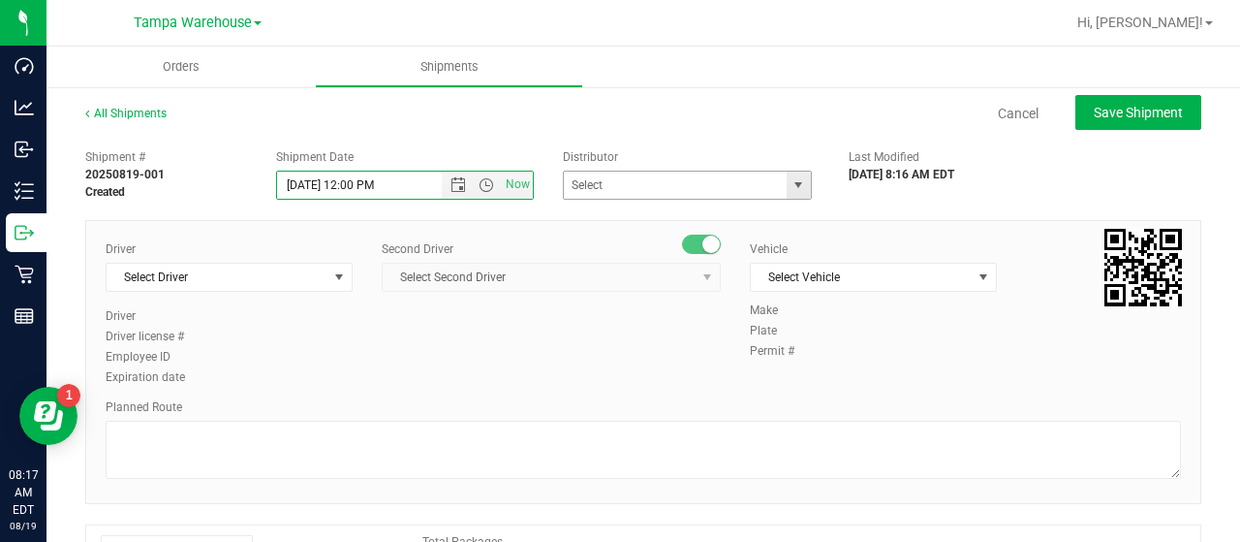
click at [790, 184] on span "select" at bounding box center [797, 184] width 15 height 15
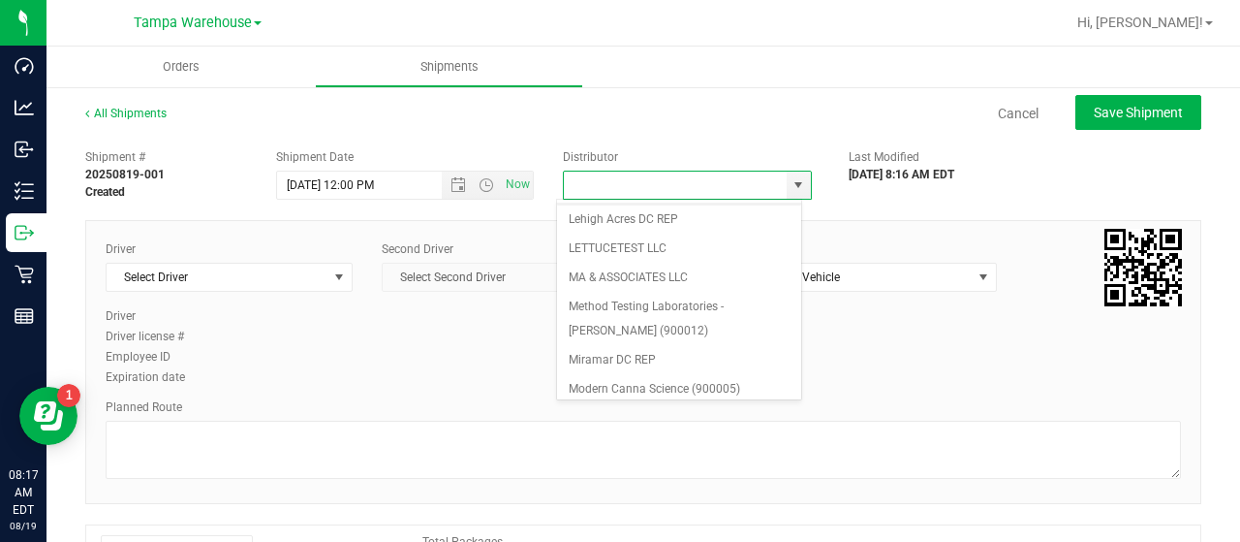
scroll to position [759, 0]
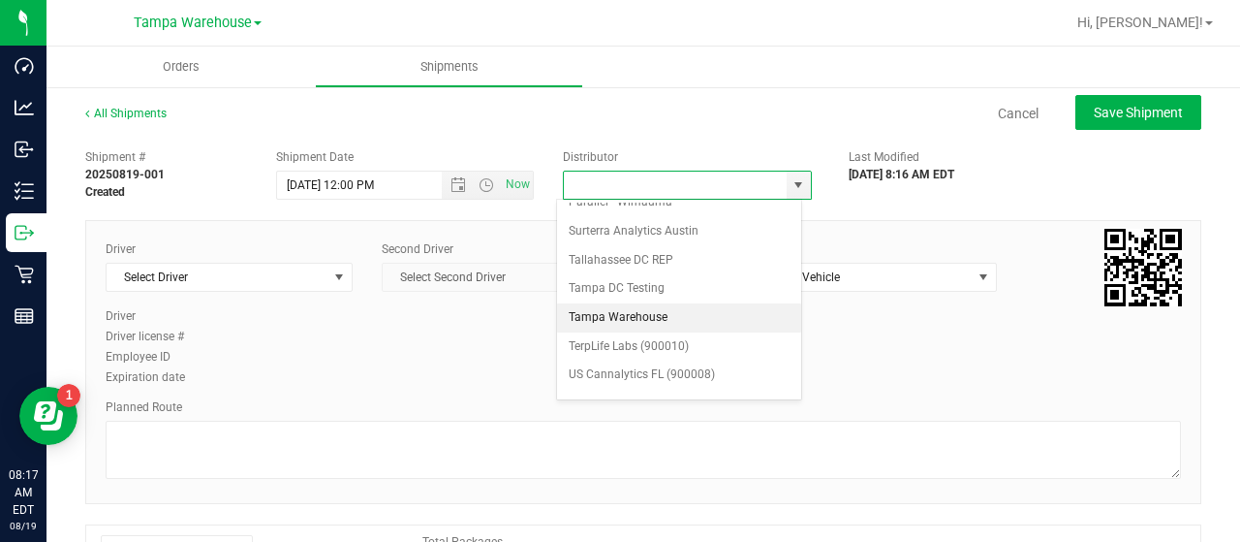
click at [630, 303] on li "Tampa Warehouse" at bounding box center [679, 317] width 244 height 29
type input "Tampa Warehouse"
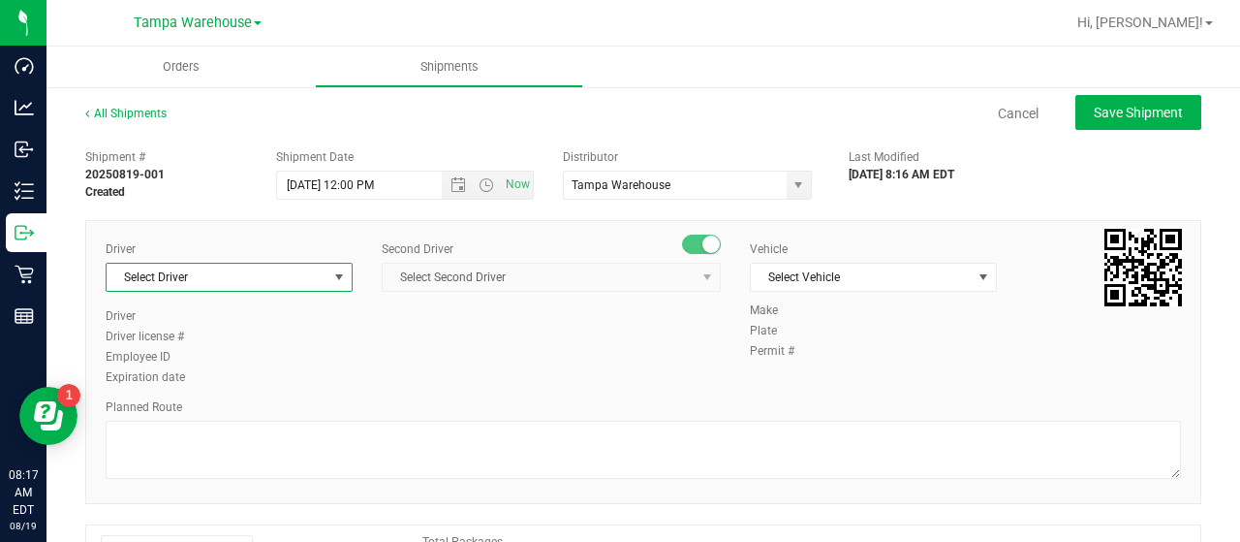
click at [331, 274] on span "select" at bounding box center [338, 276] width 15 height 15
click at [304, 277] on span "Select Driver" at bounding box center [217, 276] width 221 height 27
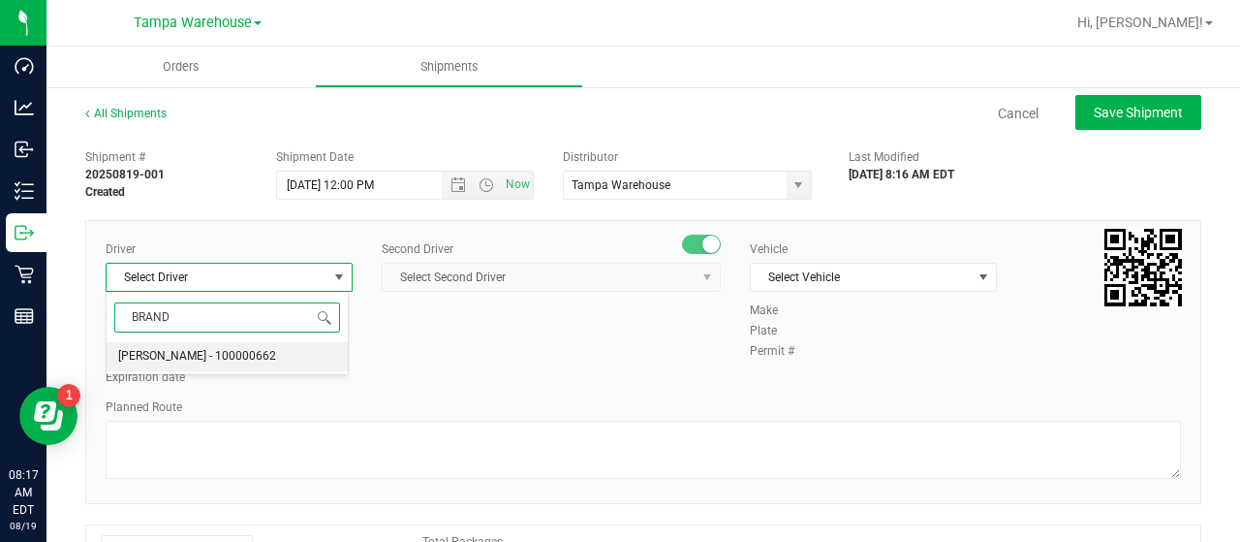
click at [180, 350] on span "Brandon Lunt - 100000662" at bounding box center [197, 356] width 158 height 25
type input "BRAND"
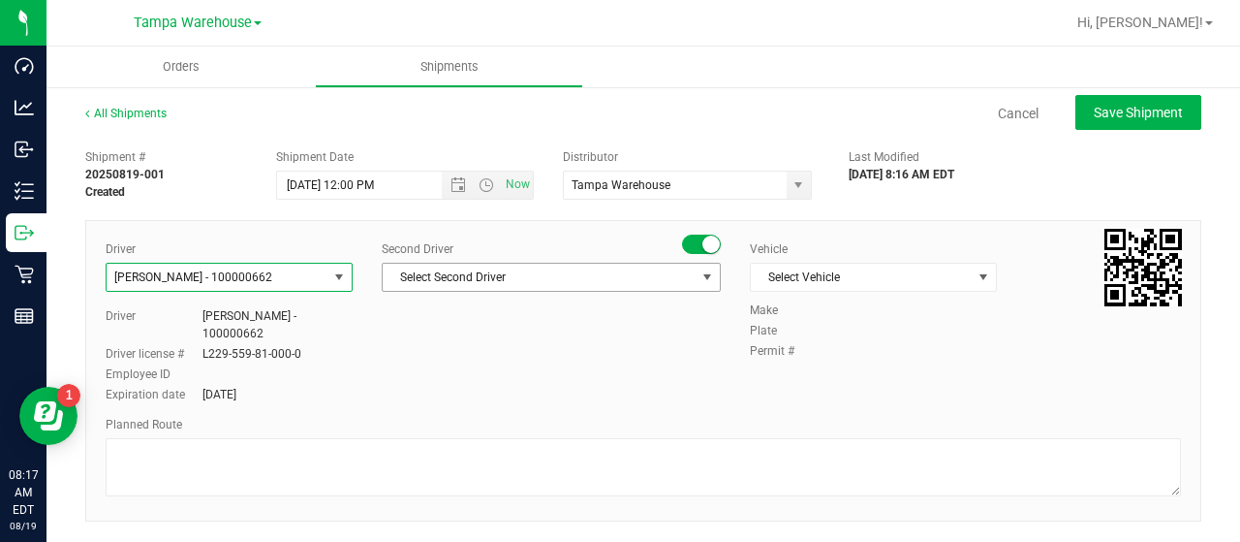
click at [562, 276] on span "Select Second Driver" at bounding box center [539, 276] width 313 height 27
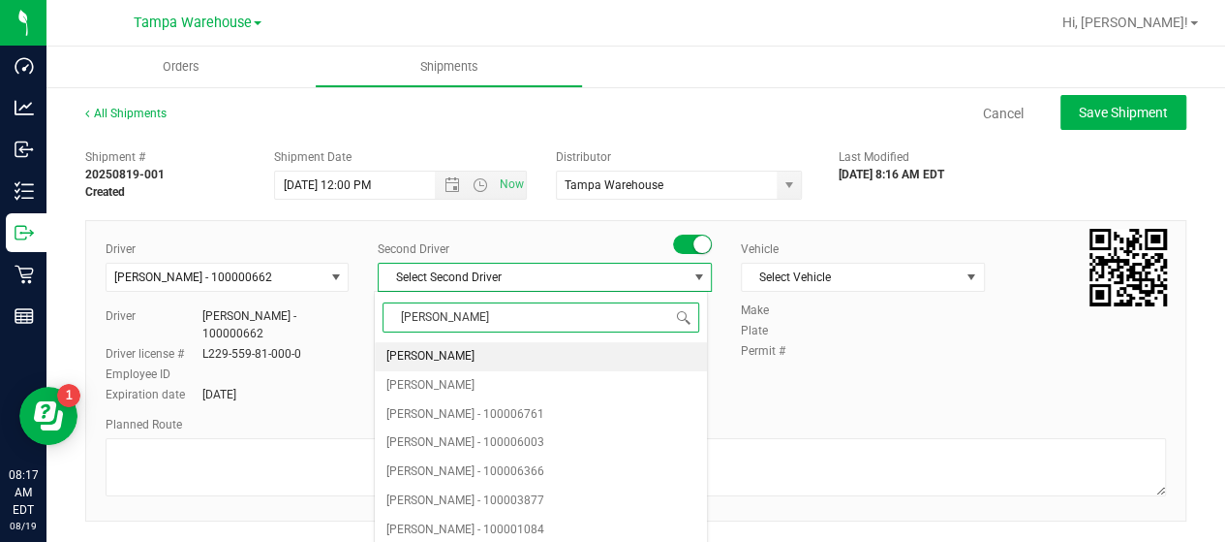
type input "ALEXA"
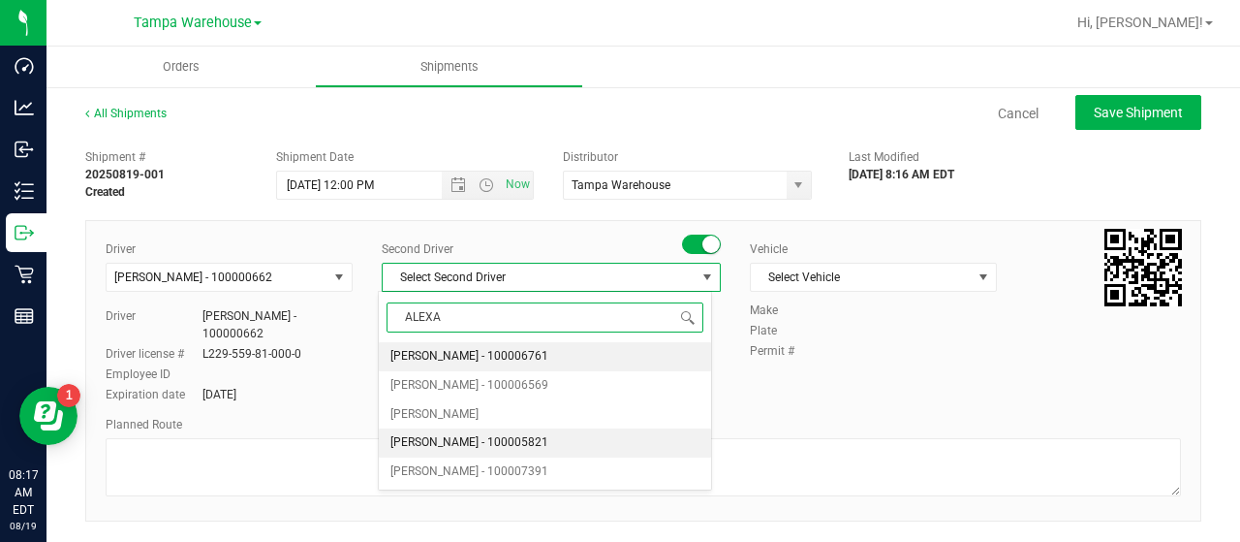
click at [446, 439] on span "Alexander Spratt - 100005821" at bounding box center [469, 442] width 158 height 25
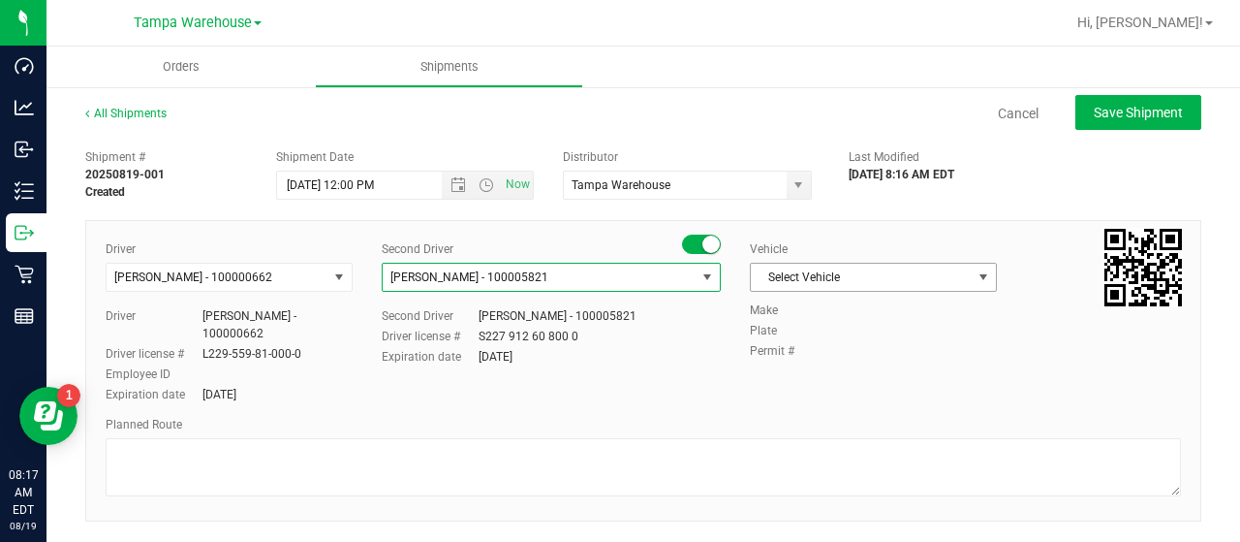
click at [914, 273] on span "Select Vehicle" at bounding box center [861, 276] width 221 height 27
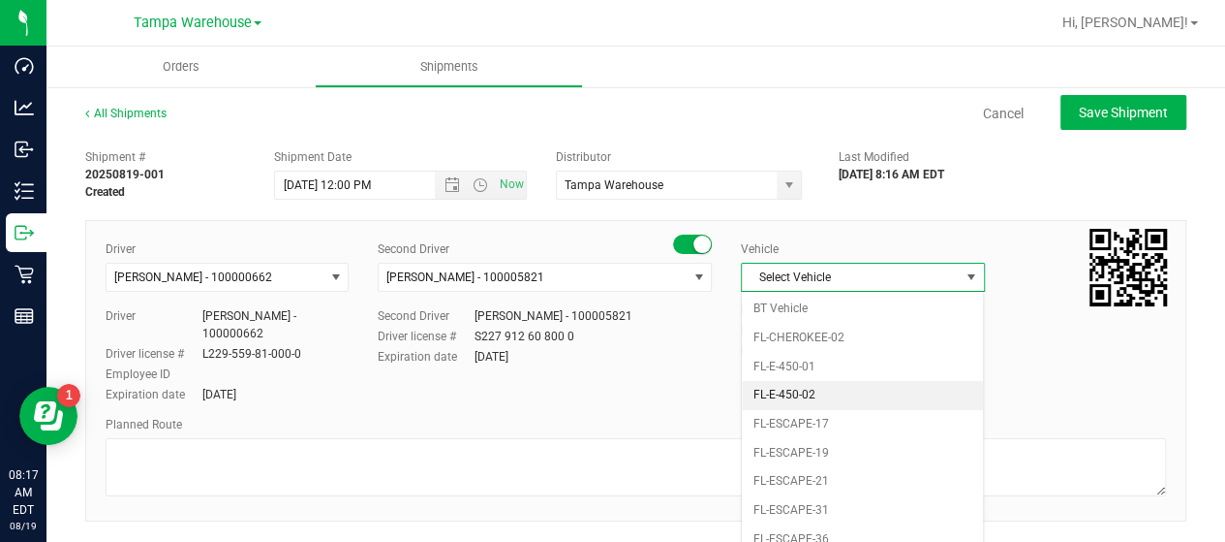
click at [855, 387] on li "FL-E-450-02" at bounding box center [862, 395] width 241 height 29
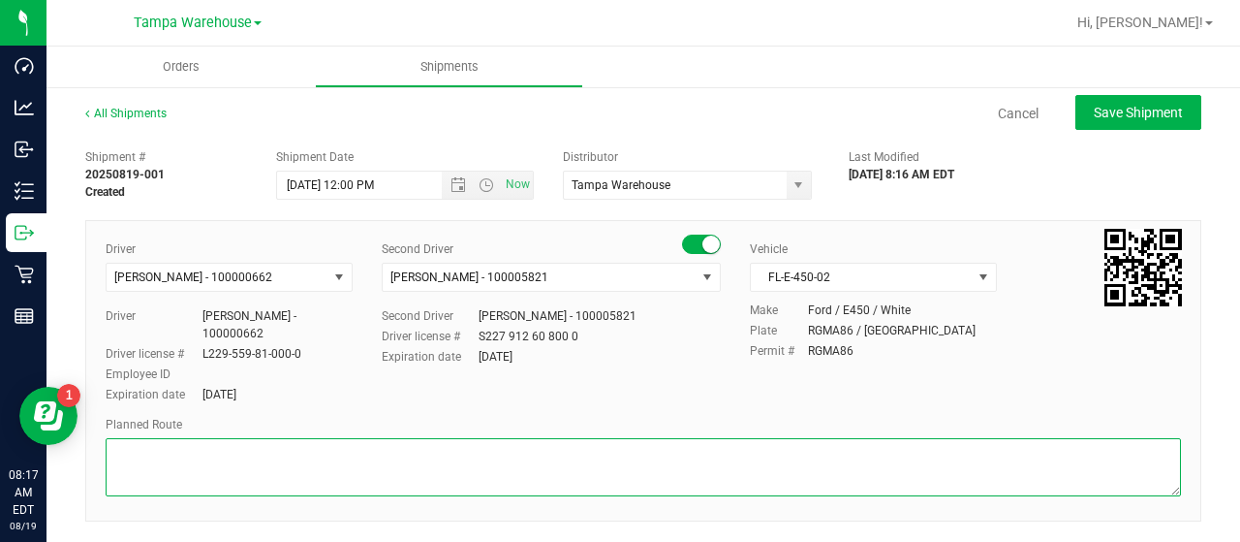
click at [176, 438] on textarea at bounding box center [643, 467] width 1075 height 58
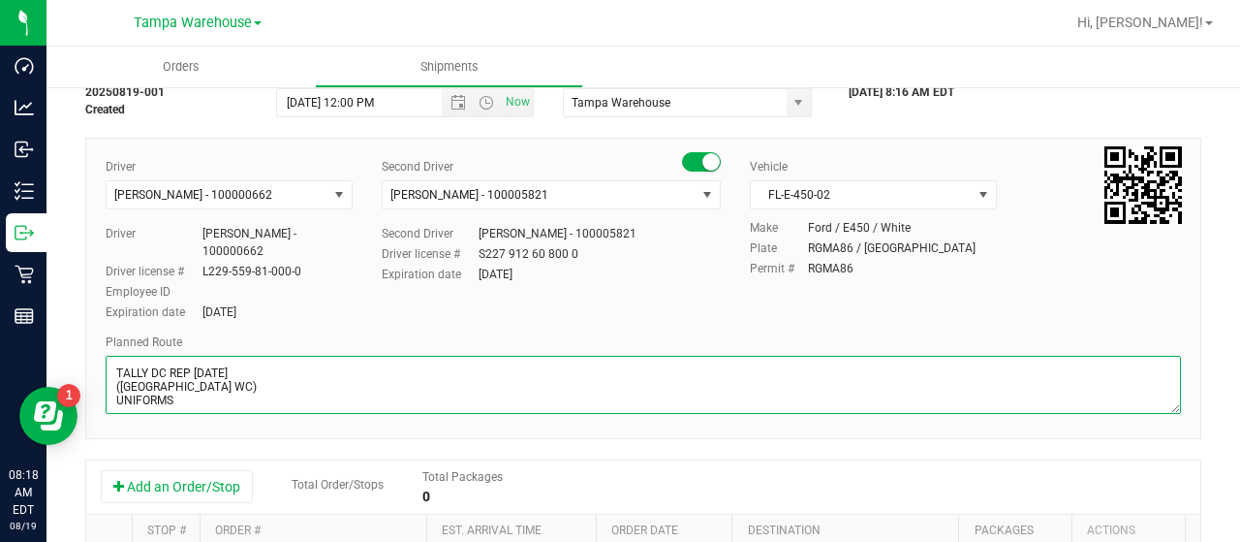
scroll to position [194, 0]
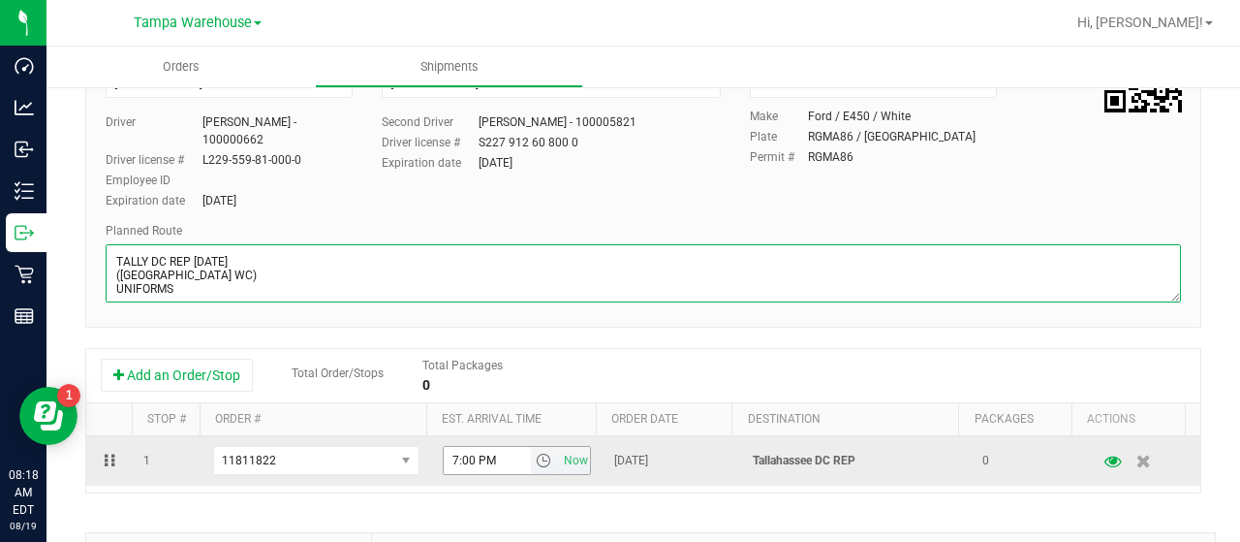
click at [536, 452] on span "select" at bounding box center [543, 459] width 15 height 15
type textarea "TALLY DC REP 08/19/25 (PANAMA CITY WC) UNIFORMS"
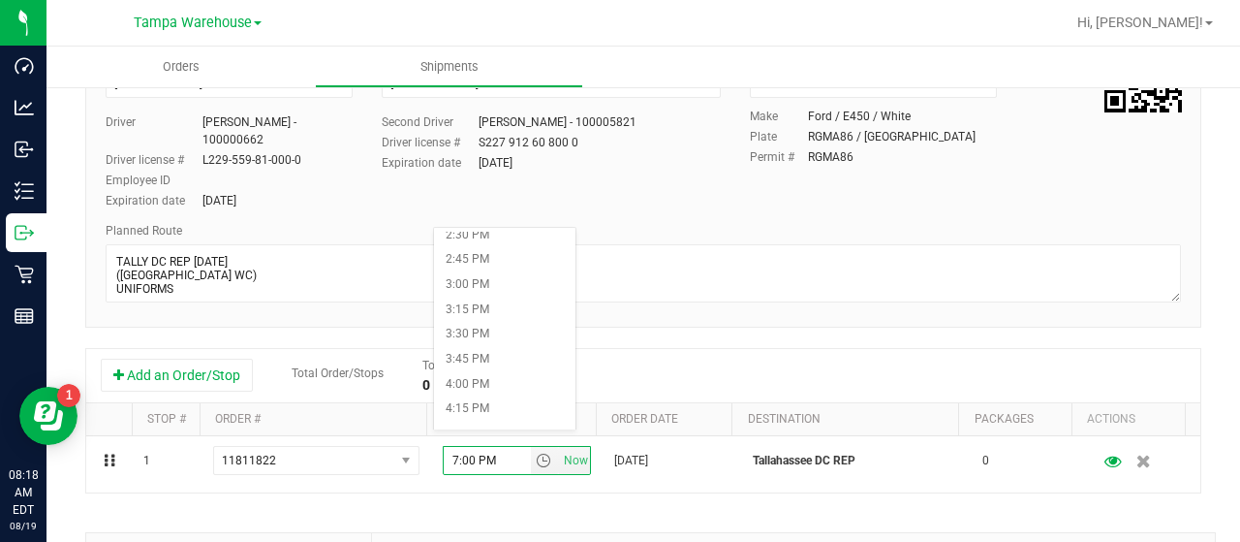
scroll to position [1744, 0]
click at [507, 288] on li "6:00 PM" at bounding box center [504, 292] width 141 height 25
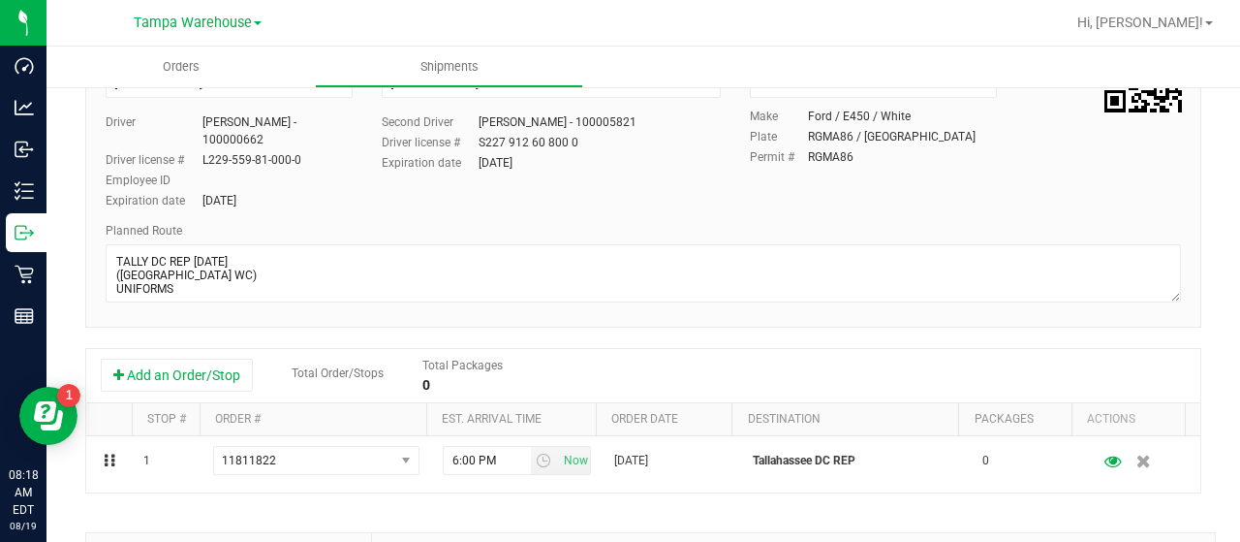
scroll to position [0, 0]
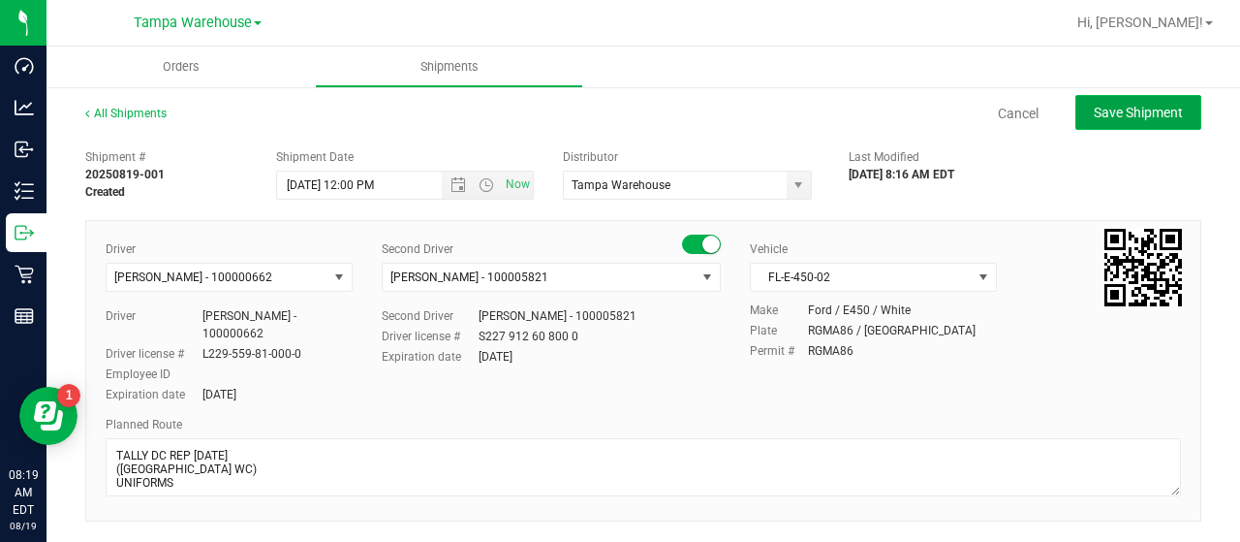
click at [1106, 108] on span "Save Shipment" at bounding box center [1138, 112] width 89 height 15
type input "8/19/2025 4:00 PM"
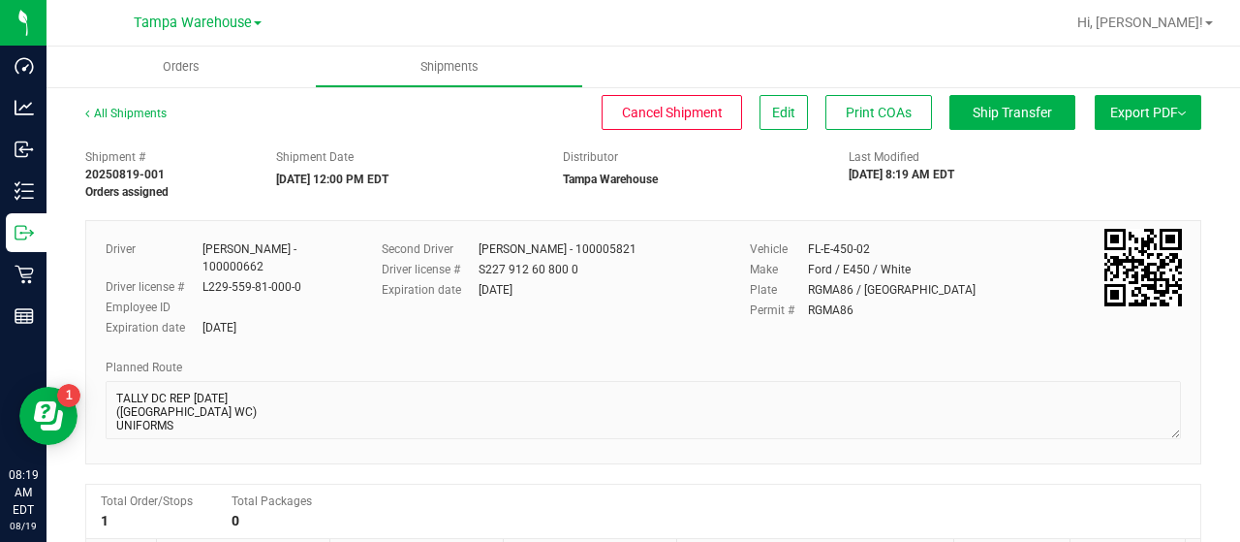
click at [1125, 114] on button "Export PDF" at bounding box center [1148, 112] width 107 height 35
click at [1108, 178] on span "Manifest by Lot" at bounding box center [1098, 184] width 80 height 14
click at [1007, 113] on span "Ship Transfer" at bounding box center [1012, 112] width 79 height 15
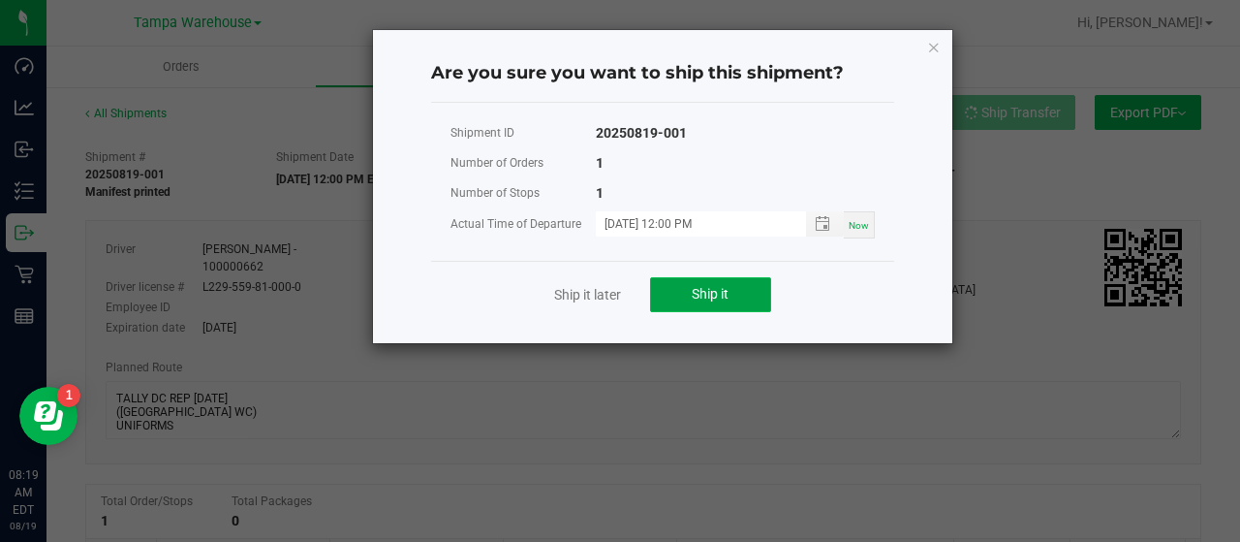
click at [743, 286] on button "Ship it" at bounding box center [710, 294] width 121 height 35
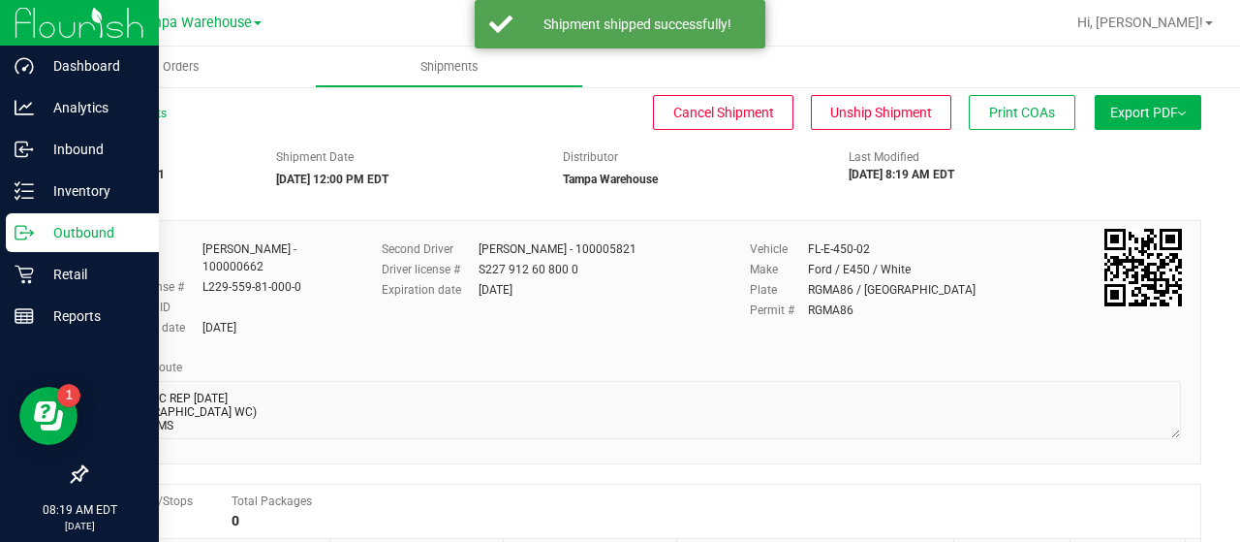
click at [76, 231] on p "Outbound" at bounding box center [92, 232] width 116 height 23
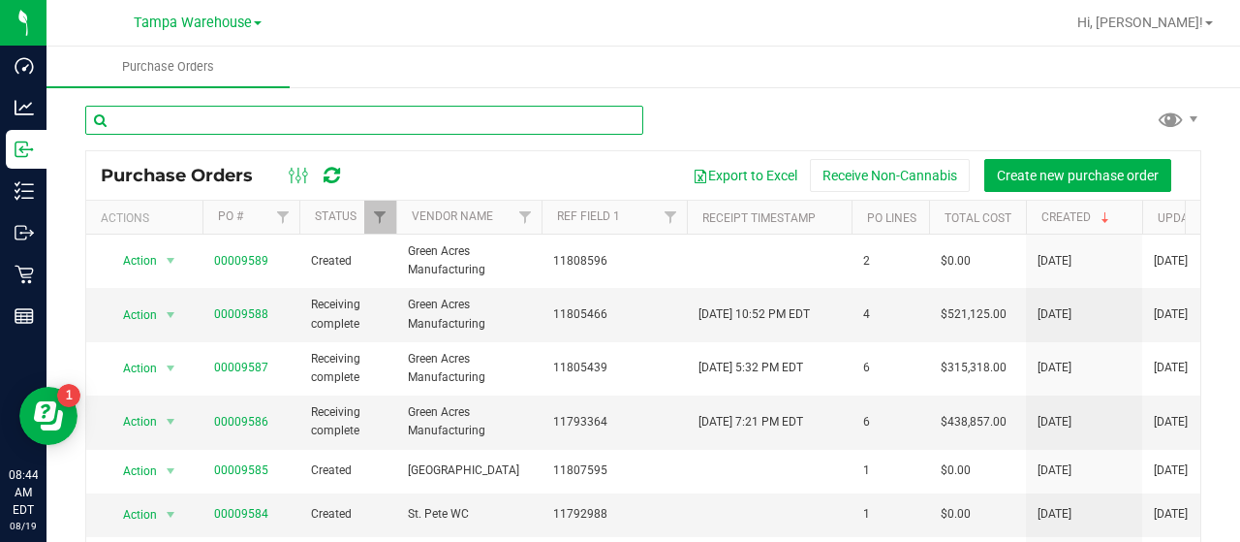
click at [232, 119] on input "text" at bounding box center [364, 120] width 558 height 29
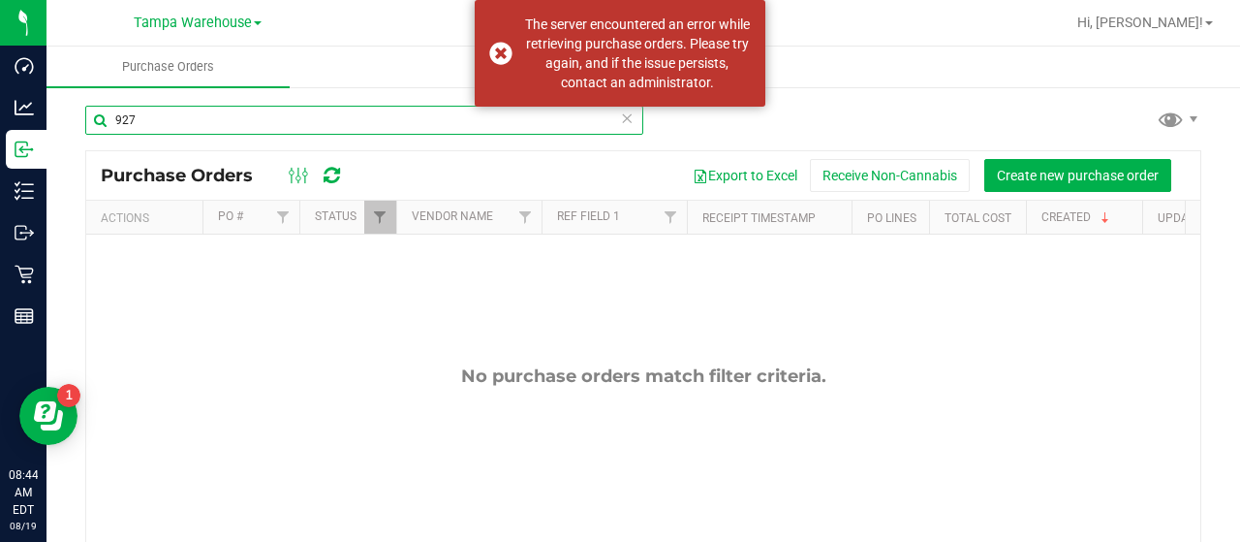
type input "9271"
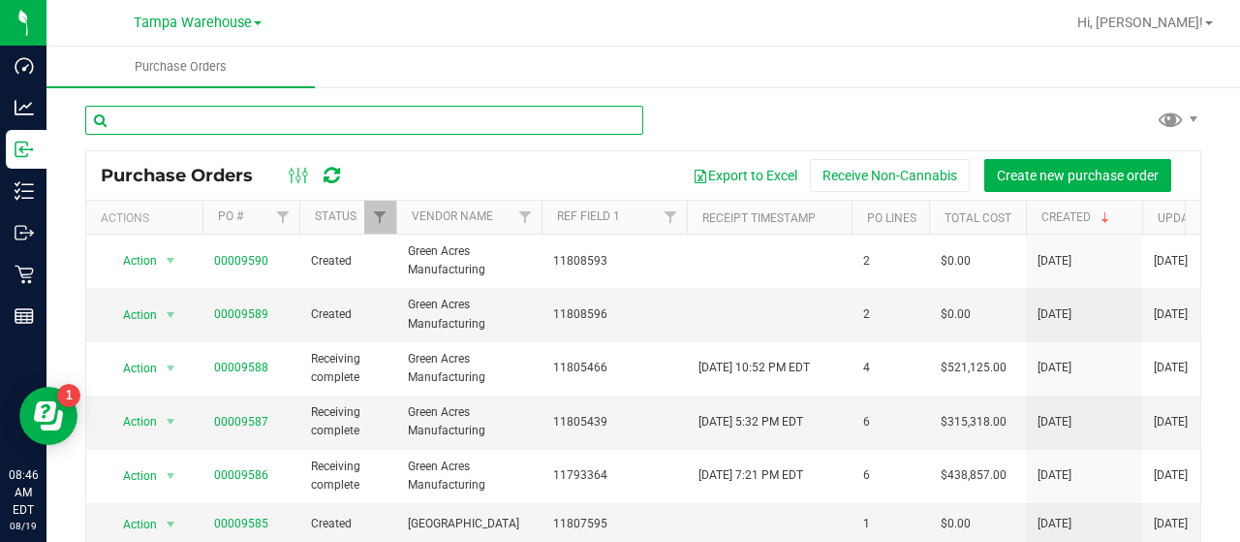
click at [291, 124] on input "text" at bounding box center [364, 120] width 558 height 29
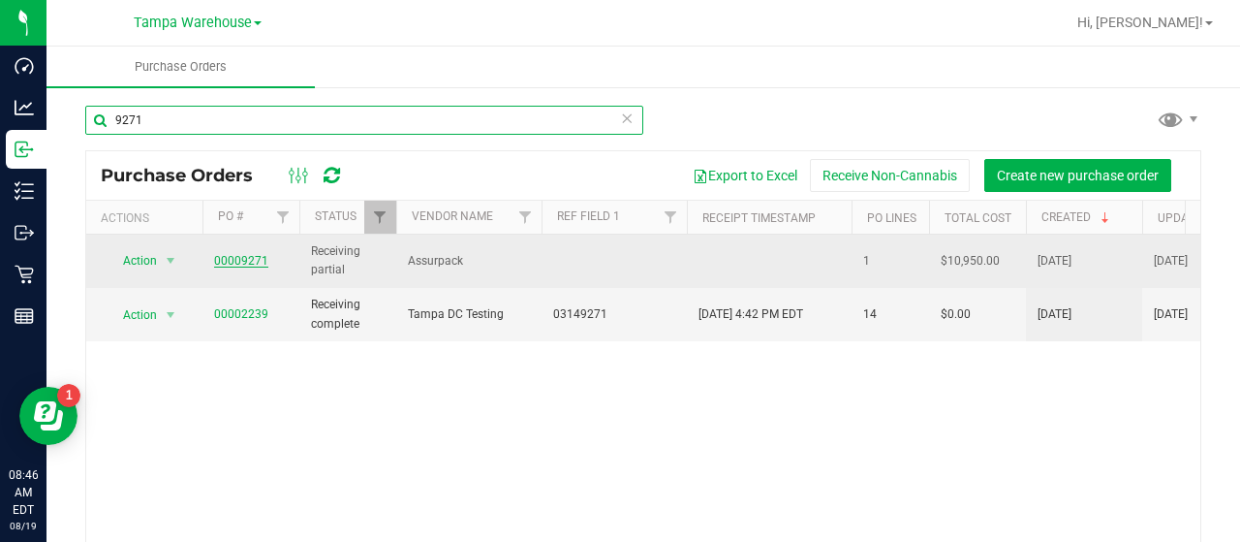
type input "9271"
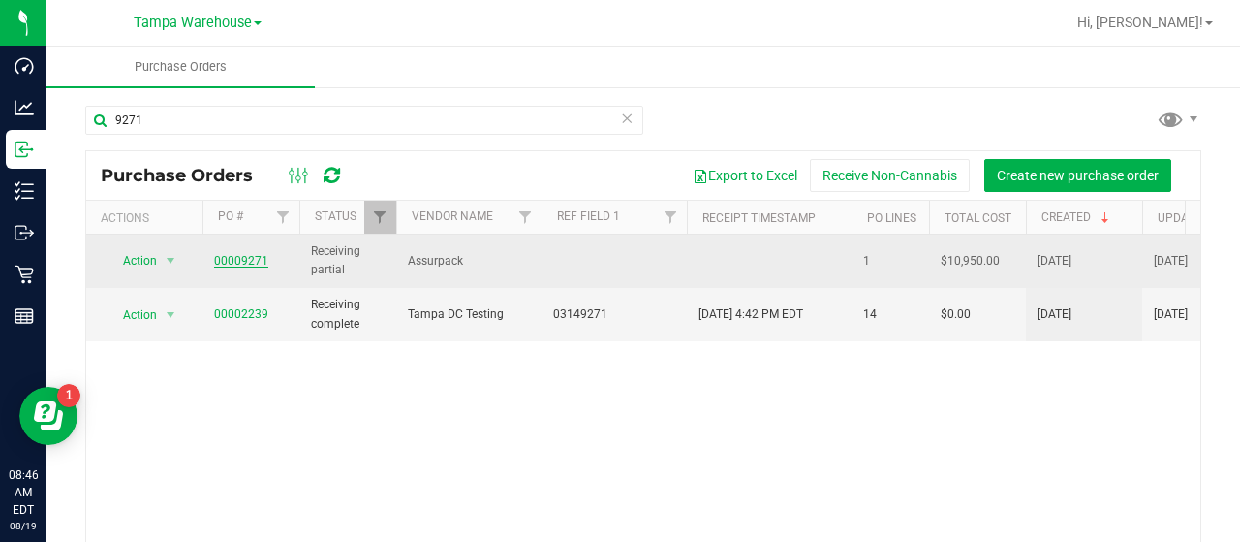
click at [234, 260] on link "00009271" at bounding box center [241, 261] width 54 height 14
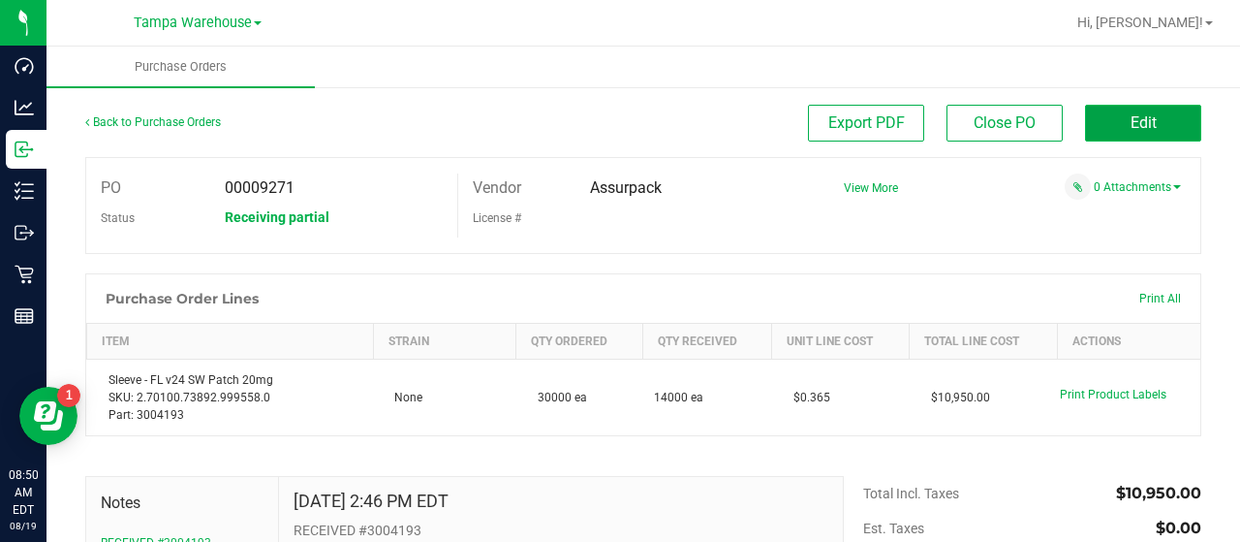
click at [1097, 121] on button "Edit" at bounding box center [1143, 123] width 116 height 37
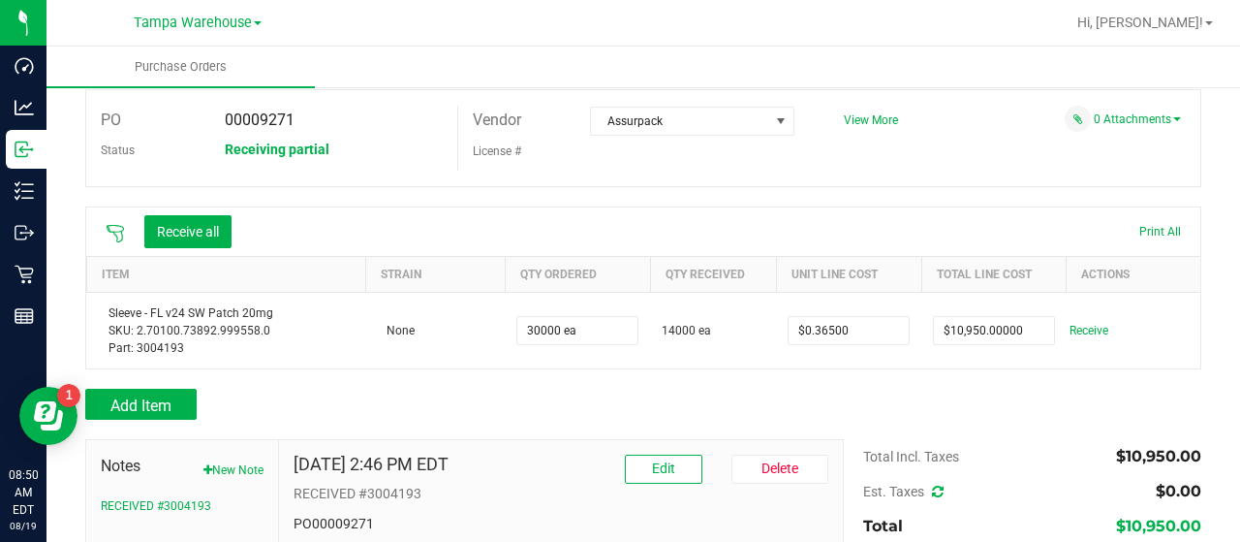
scroll to position [194, 0]
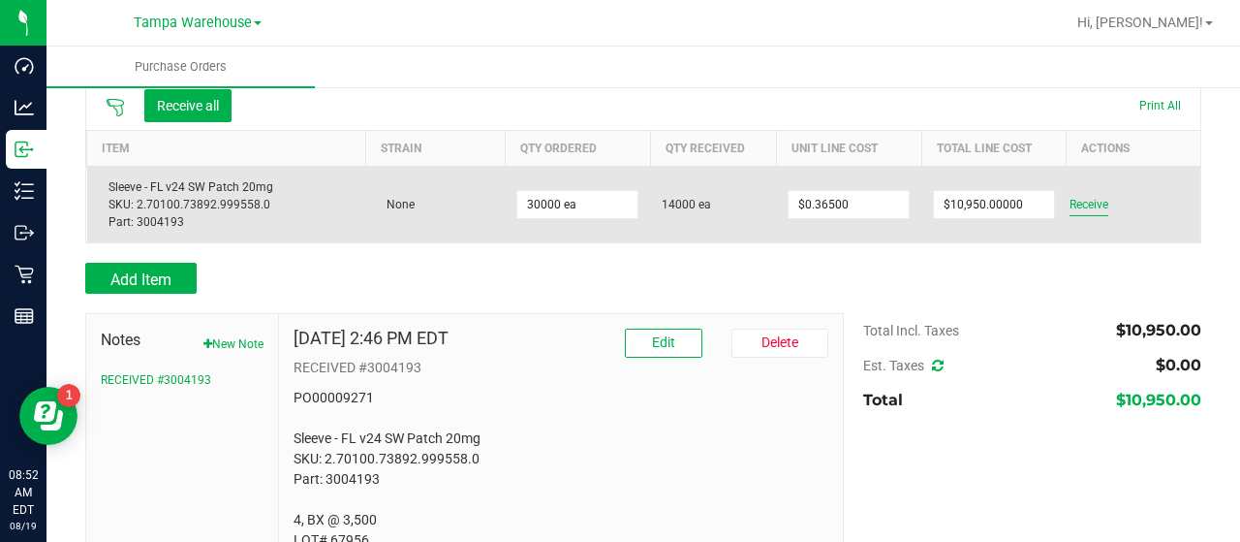
click at [1078, 201] on span "Receive" at bounding box center [1088, 204] width 39 height 23
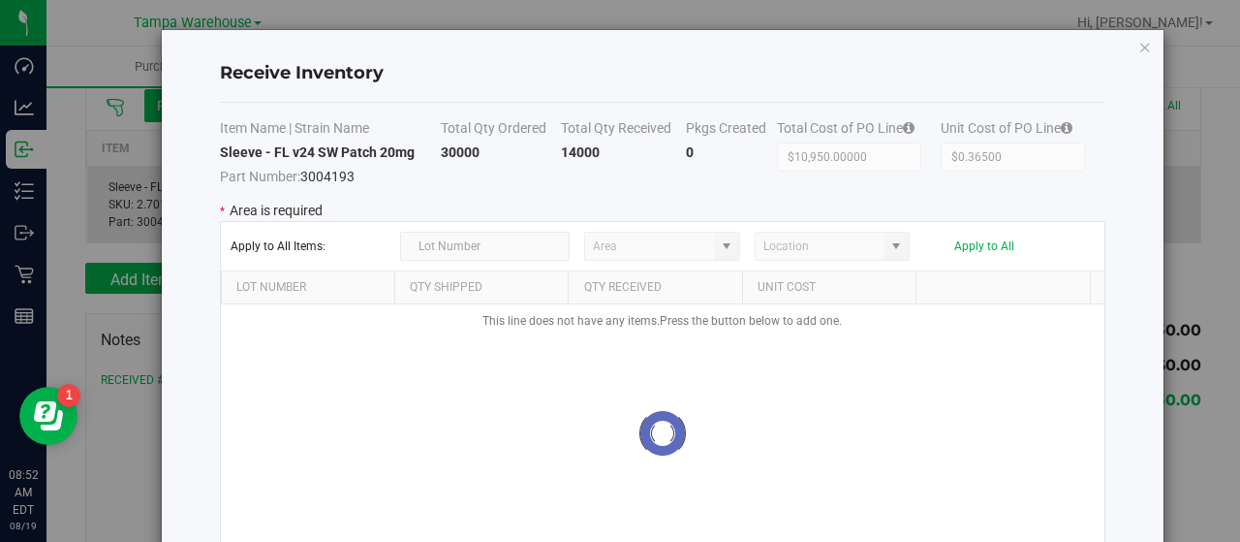
type input "State Pantry 1"
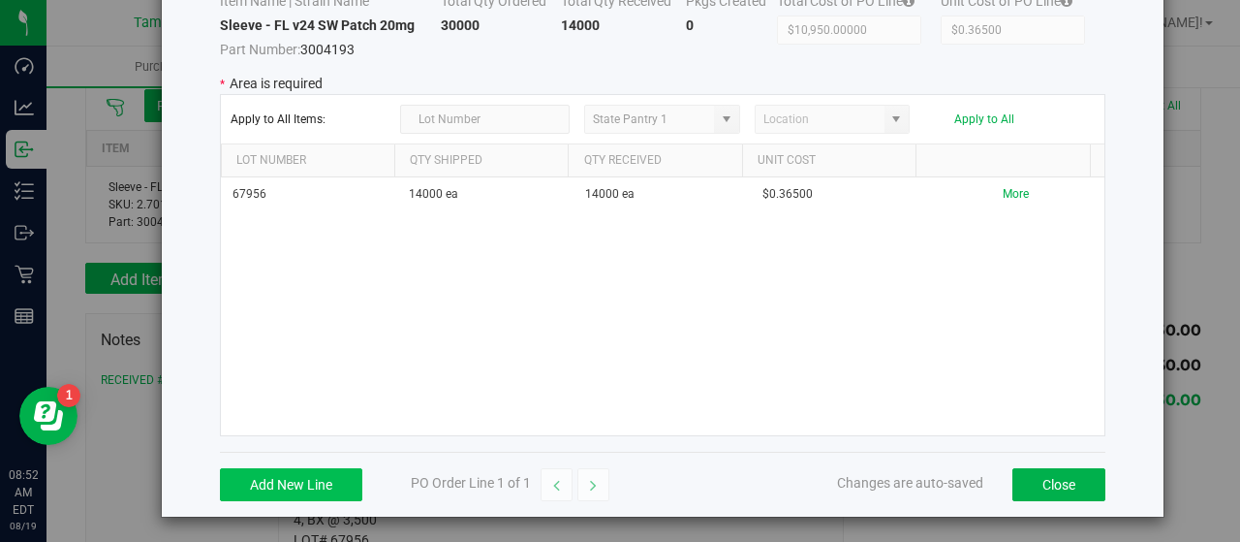
scroll to position [128, 0]
click at [292, 477] on button "Add New Line" at bounding box center [291, 483] width 142 height 33
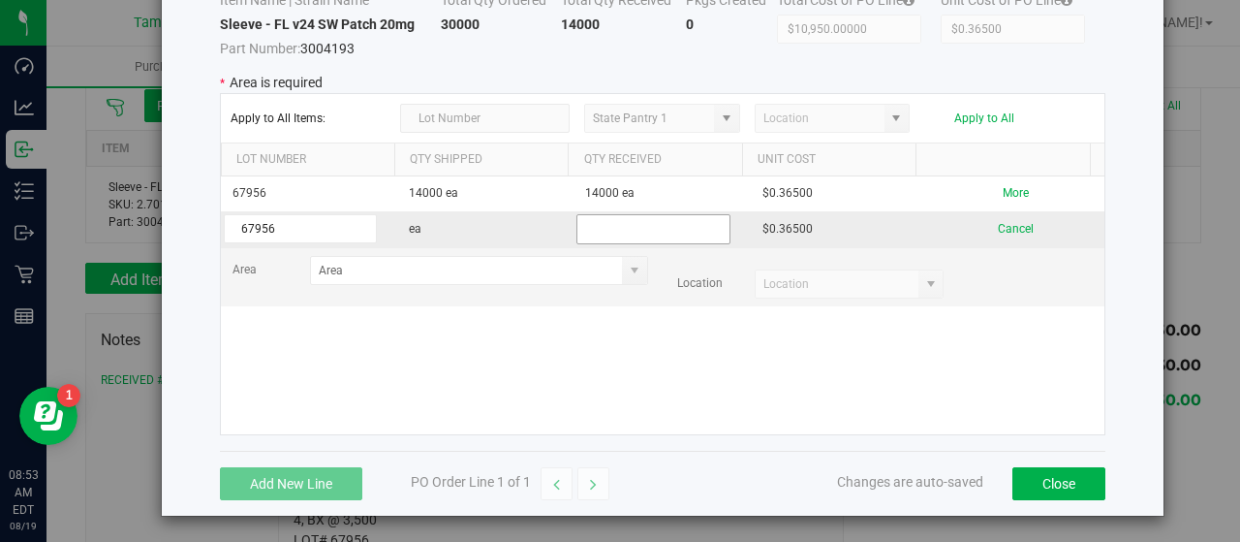
type input "67956"
click at [619, 226] on input "text" at bounding box center [652, 229] width 153 height 30
type input "16000"
click at [500, 346] on kendo-grid-list "67956 14000 ea 14000 ea $0.36500 More 67956 ea 16000 $0.36500 Cancel Area Locat…" at bounding box center [662, 305] width 883 height 258
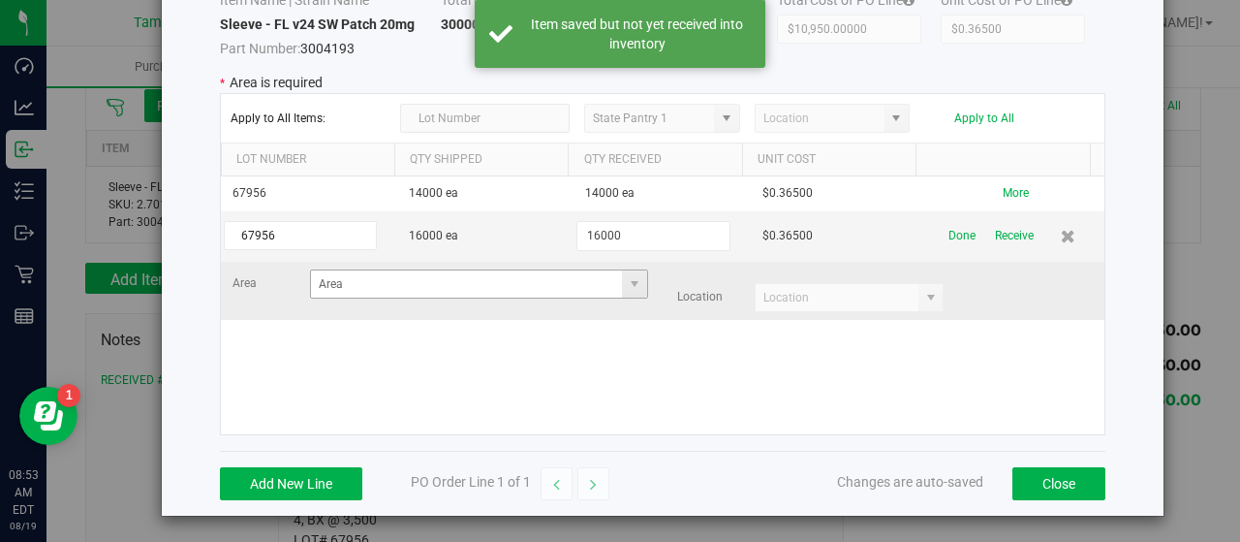
click at [622, 282] on span at bounding box center [634, 283] width 24 height 27
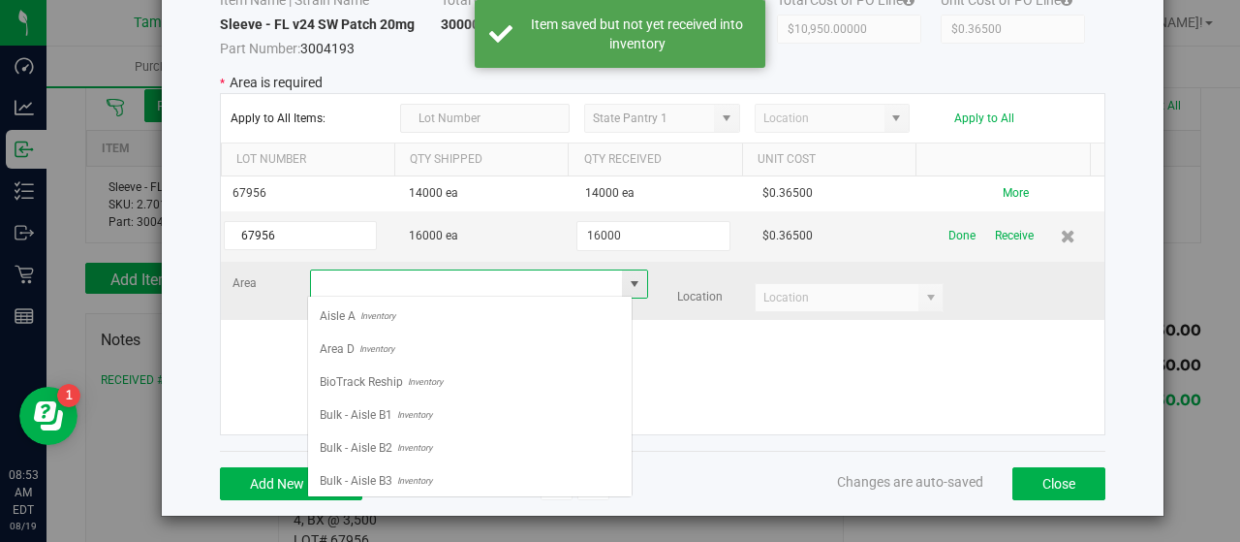
scroll to position [28, 325]
click at [427, 338] on li "Area D Inventory" at bounding box center [470, 348] width 324 height 33
type input "Area D"
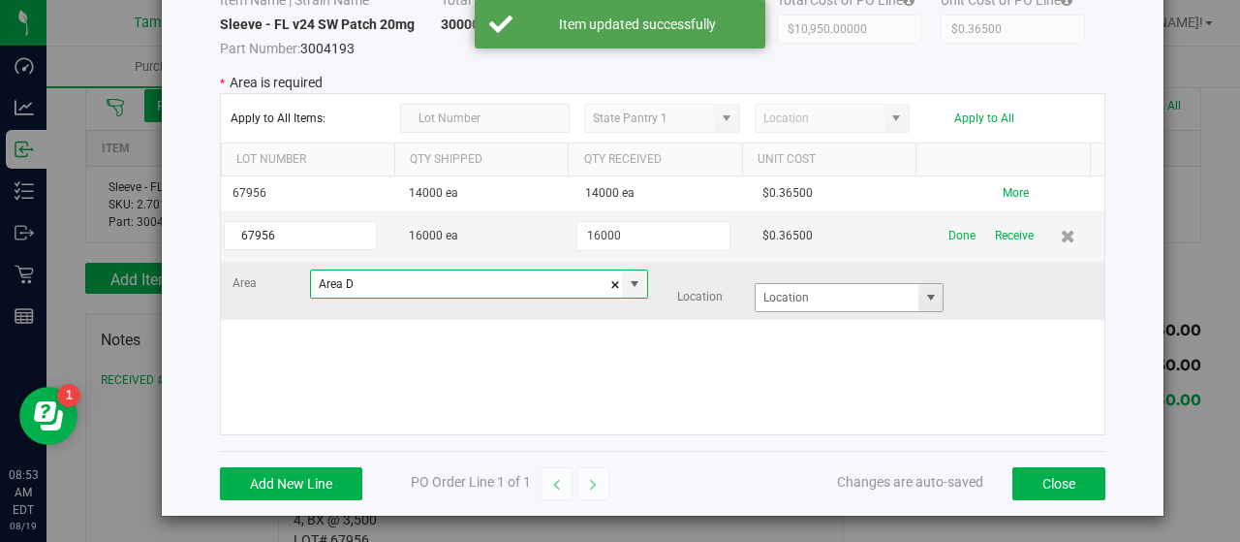
click at [923, 290] on span at bounding box center [930, 297] width 15 height 15
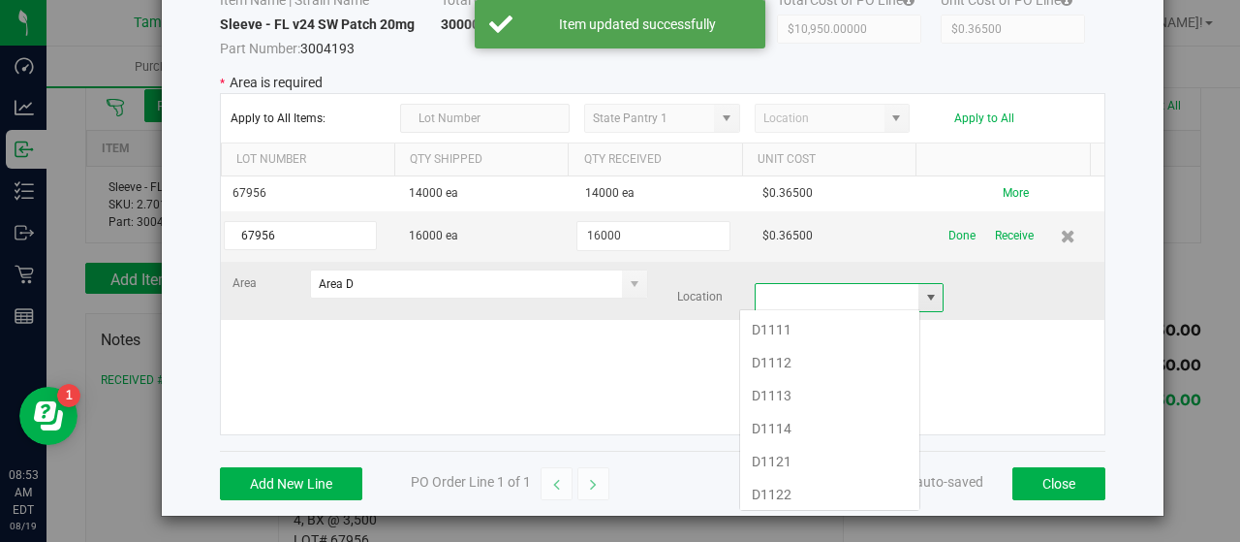
scroll to position [28, 181]
click at [821, 480] on li "D1122" at bounding box center [829, 494] width 179 height 33
type input "D1122"
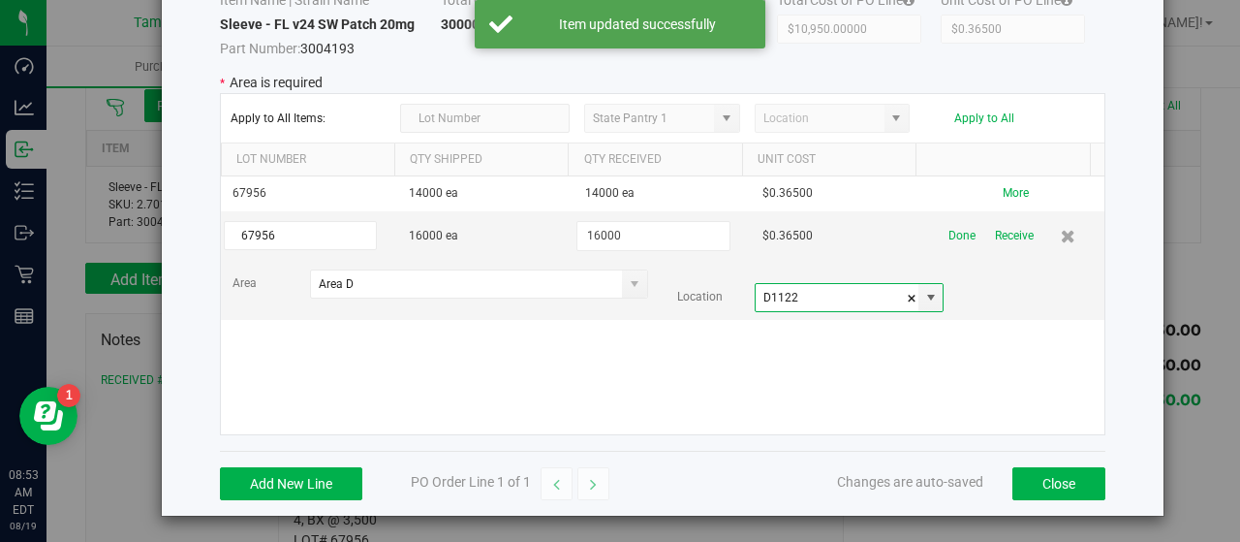
click at [734, 354] on div "67956 14000 ea 14000 ea $0.36500 More 67956 16000 ea 16000 $0.36500 Done Receiv…" at bounding box center [662, 305] width 883 height 258
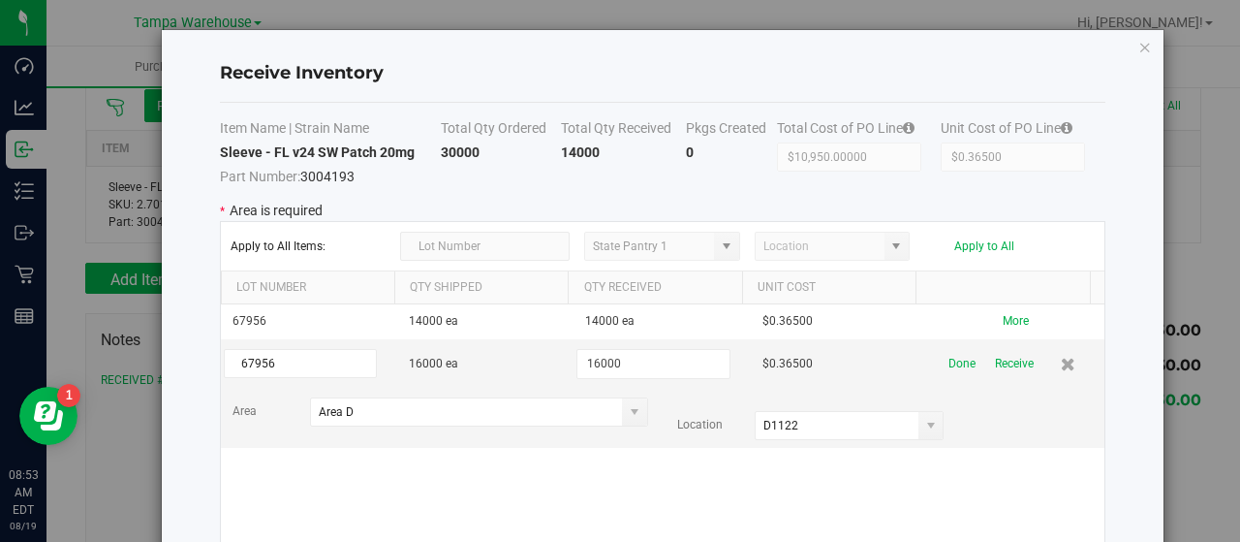
scroll to position [0, 0]
click at [1138, 46] on icon "Close modal" at bounding box center [1145, 46] width 14 height 23
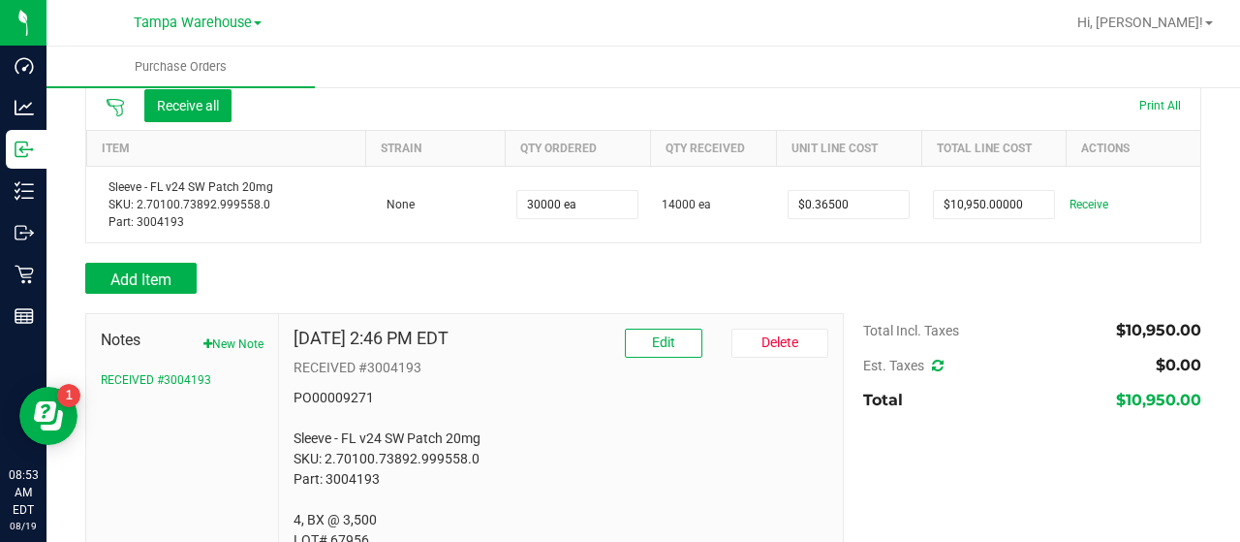
scroll to position [256, 0]
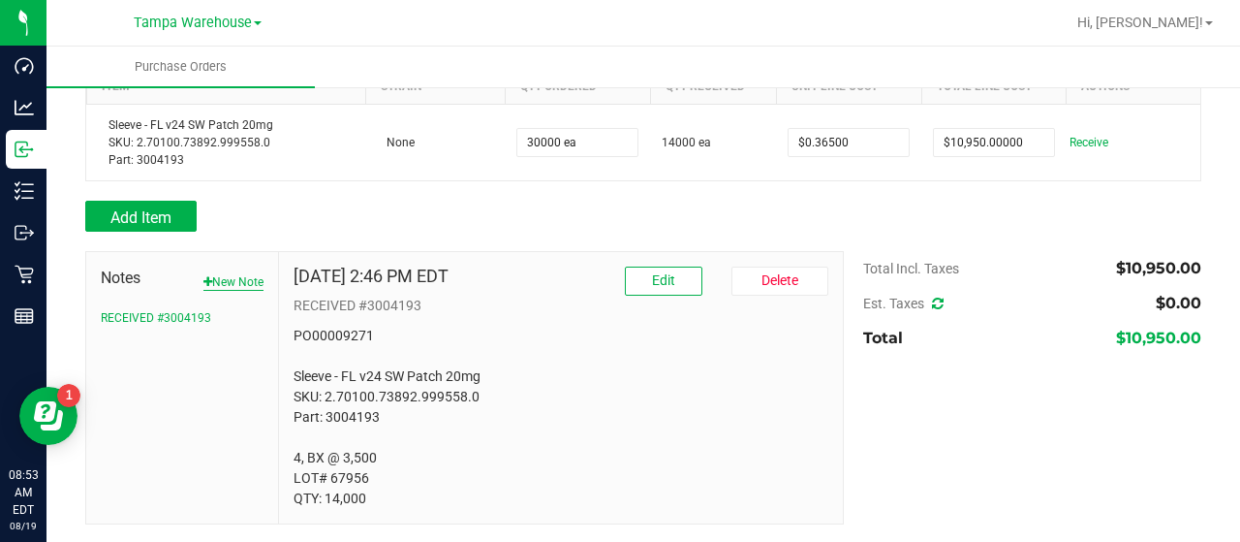
click at [250, 281] on button "New Note" at bounding box center [233, 281] width 60 height 17
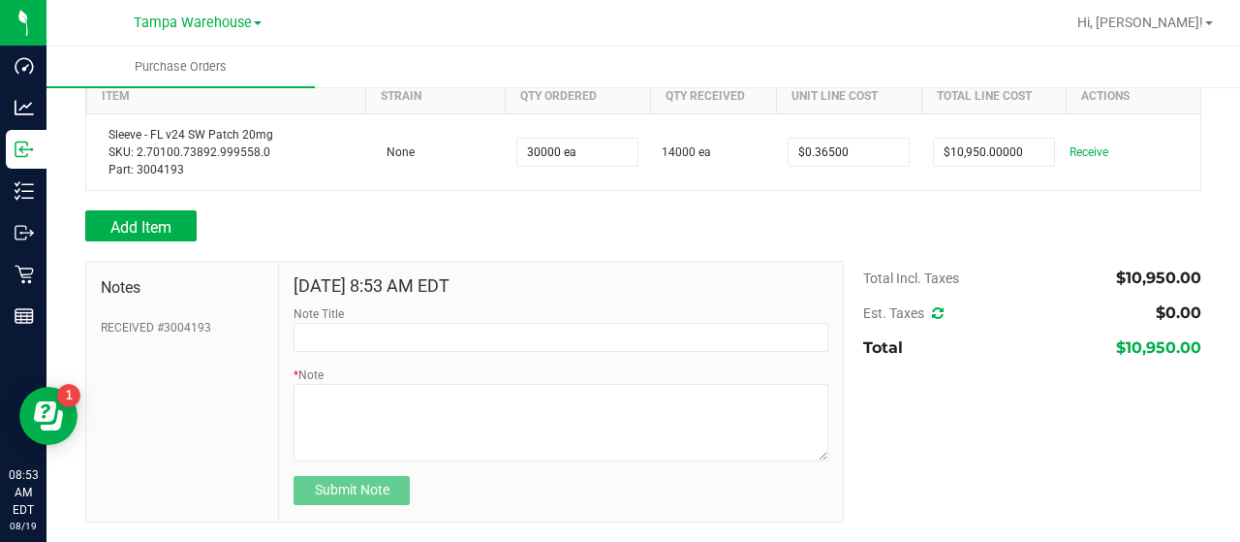
scroll to position [244, 0]
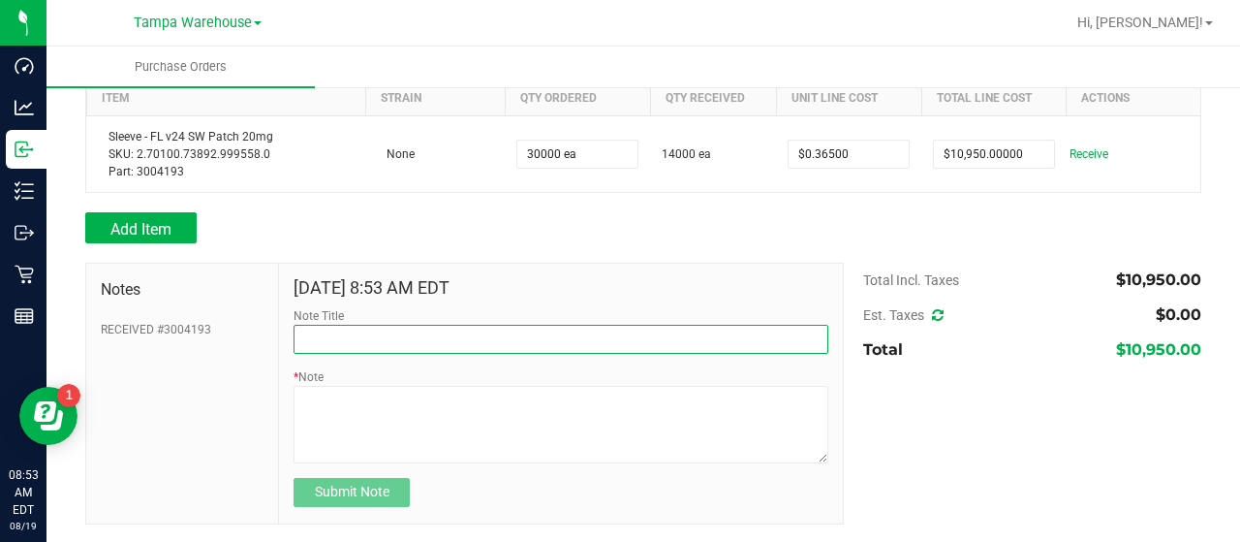
click at [378, 336] on input "Note Title" at bounding box center [561, 339] width 535 height 29
type input "RECEIVED #3004193"
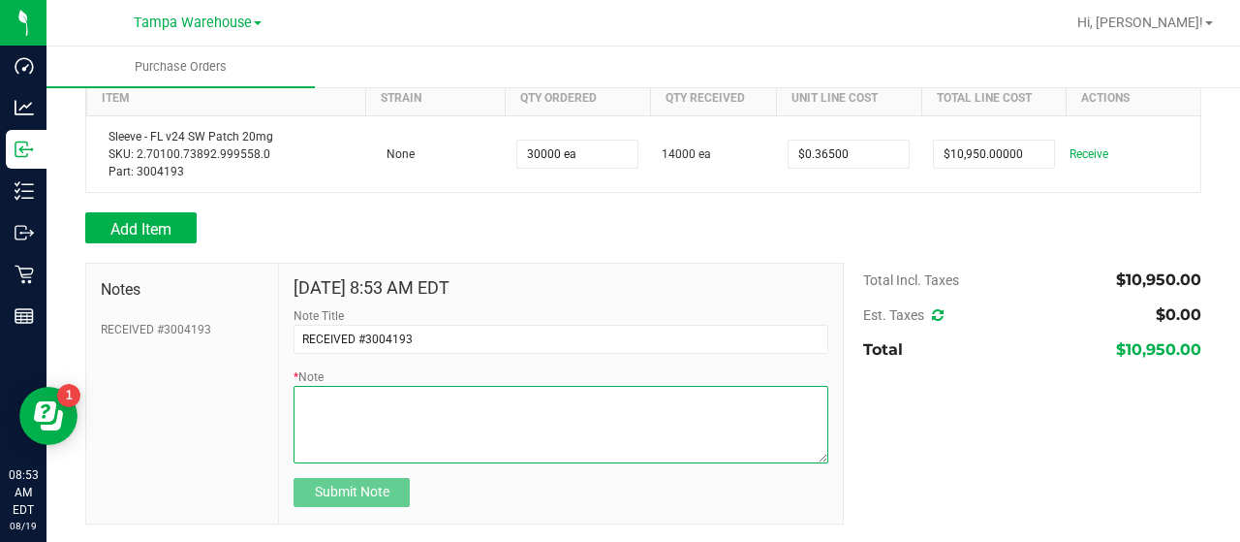
click at [537, 415] on textarea "* Note" at bounding box center [561, 424] width 535 height 77
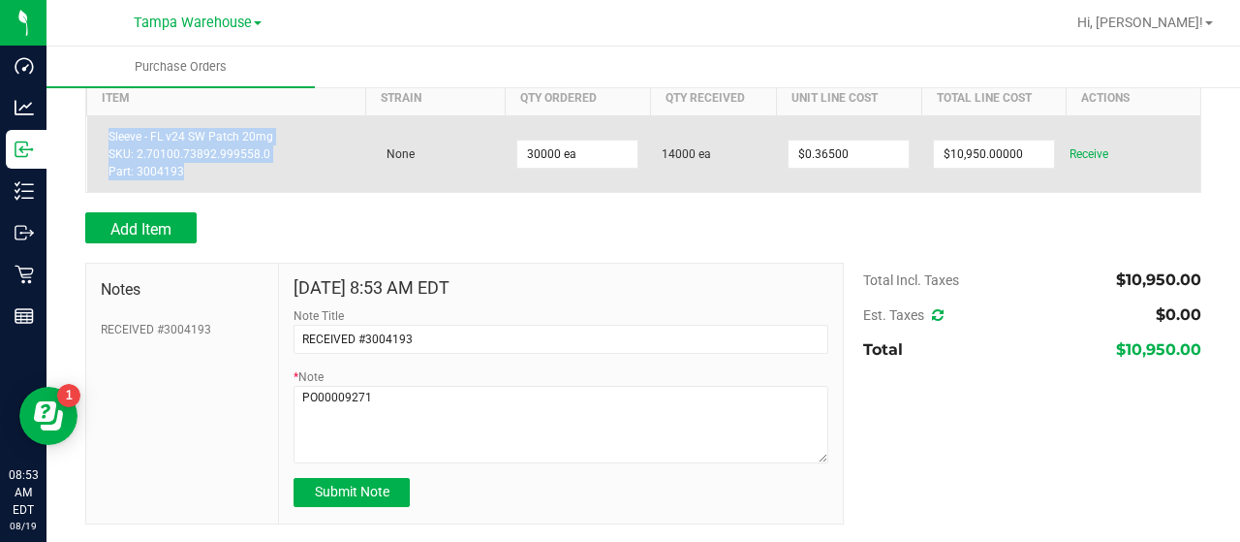
drag, startPoint x: 108, startPoint y: 135, endPoint x: 180, endPoint y: 166, distance: 78.1
click at [180, 166] on div "Sleeve - FL v24 SW Patch 20mg SKU: 2.70100.73892.999558.0 Part: 3004193" at bounding box center [227, 154] width 256 height 52
copy div "Sleeve - FL v24 SW Patch 20mg SKU: 2.70100.73892.999558.0 Part: 3004193"
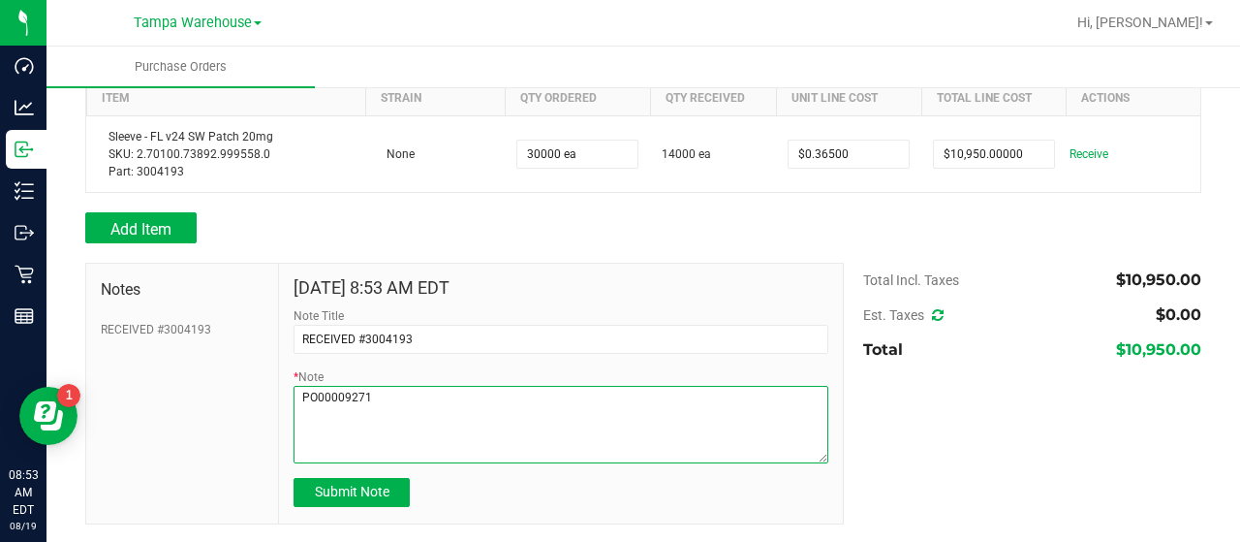
click at [395, 392] on textarea "* Note" at bounding box center [561, 424] width 535 height 77
paste textarea "Sleeve - FL v24 SW Patch 20mg SKU: 2.70100.73892.999558.0 Part: 3004193"
type textarea "PO00009271 Sleeve - FL v24 SW Patch 20mg SKU: 2.70100.73892.999558.0 Part: 3004…"
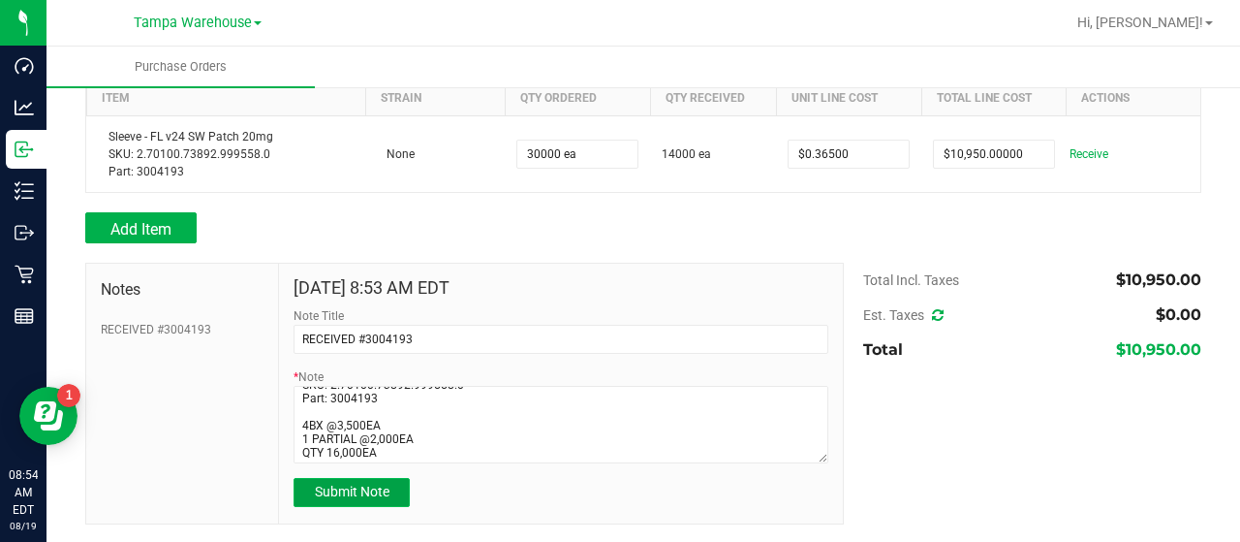
click at [327, 490] on span "Submit Note" at bounding box center [352, 490] width 75 height 15
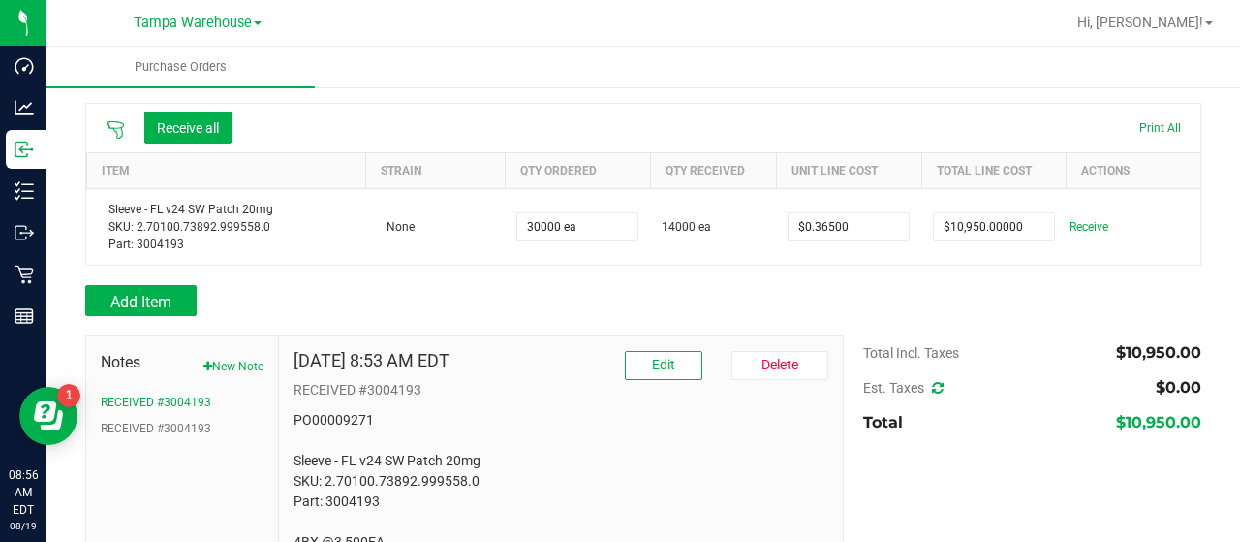
scroll to position [156, 0]
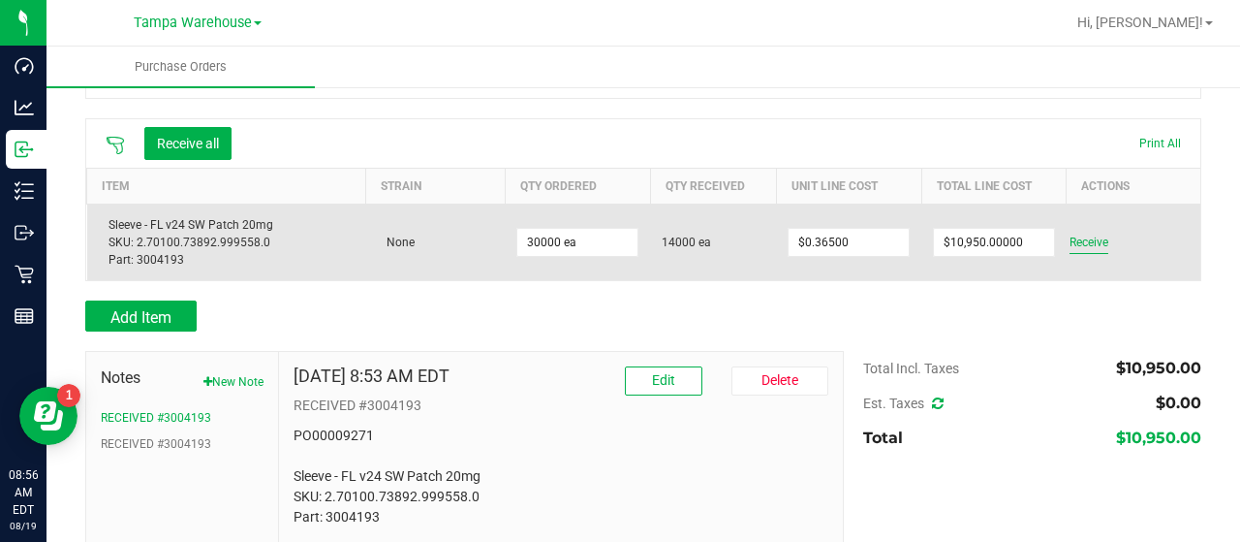
click at [1079, 243] on span "Receive" at bounding box center [1088, 242] width 39 height 23
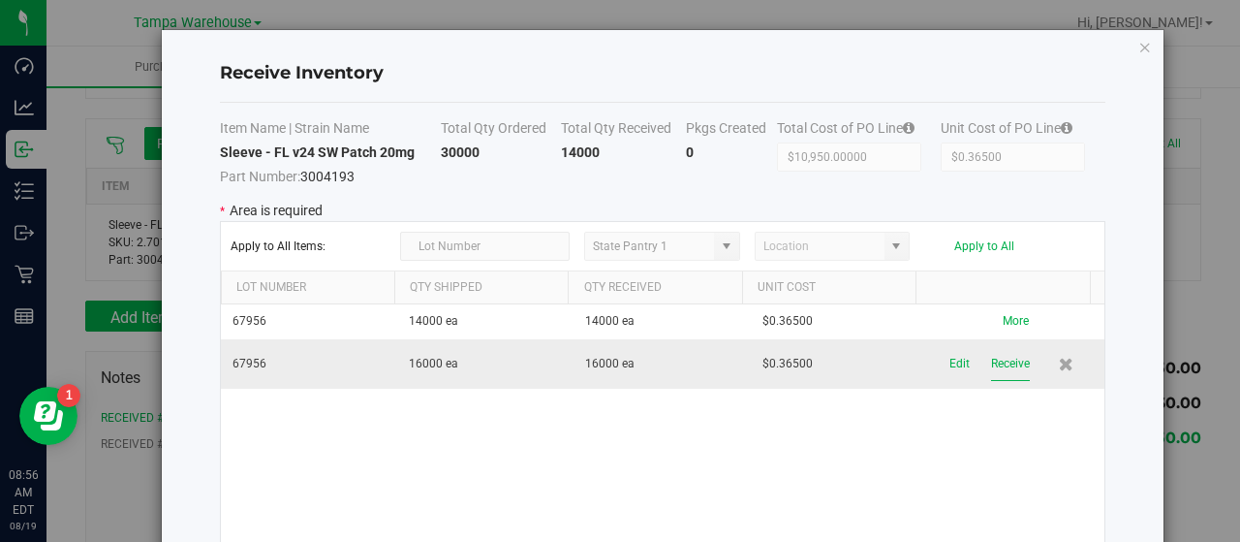
click at [994, 356] on button "Receive" at bounding box center [1010, 364] width 39 height 34
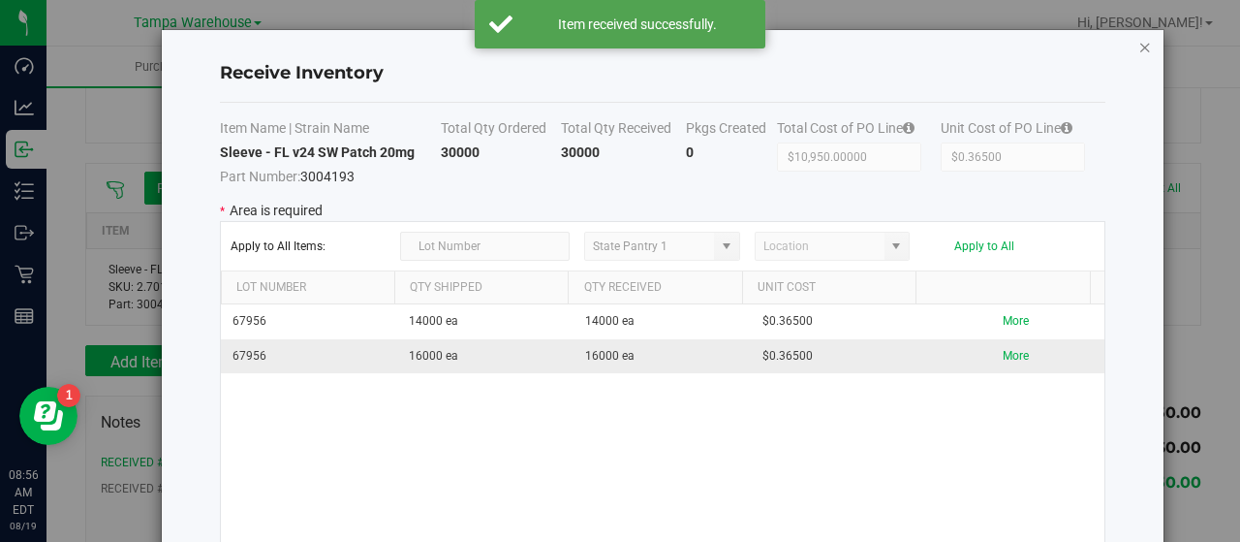
click at [1138, 46] on icon "Close modal" at bounding box center [1145, 46] width 14 height 23
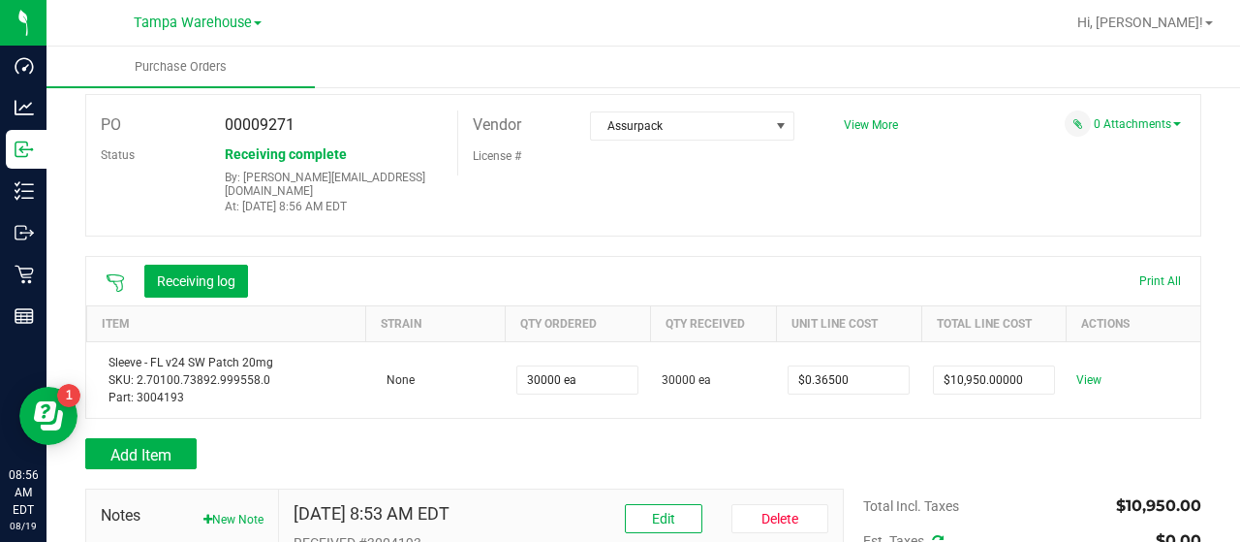
scroll to position [0, 0]
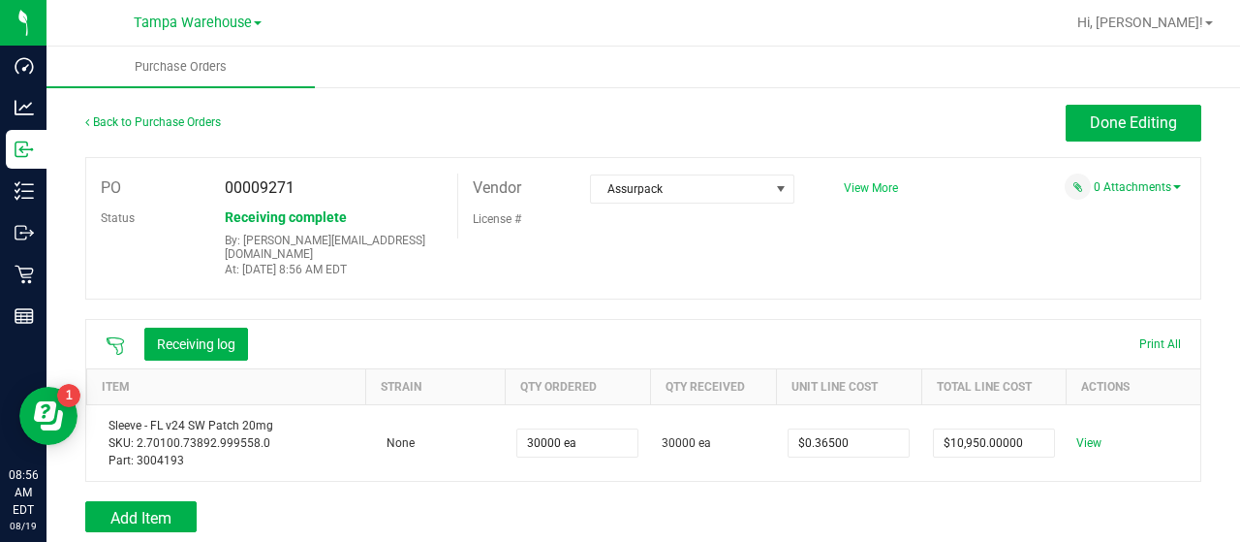
click at [855, 187] on span "View More" at bounding box center [871, 188] width 54 height 14
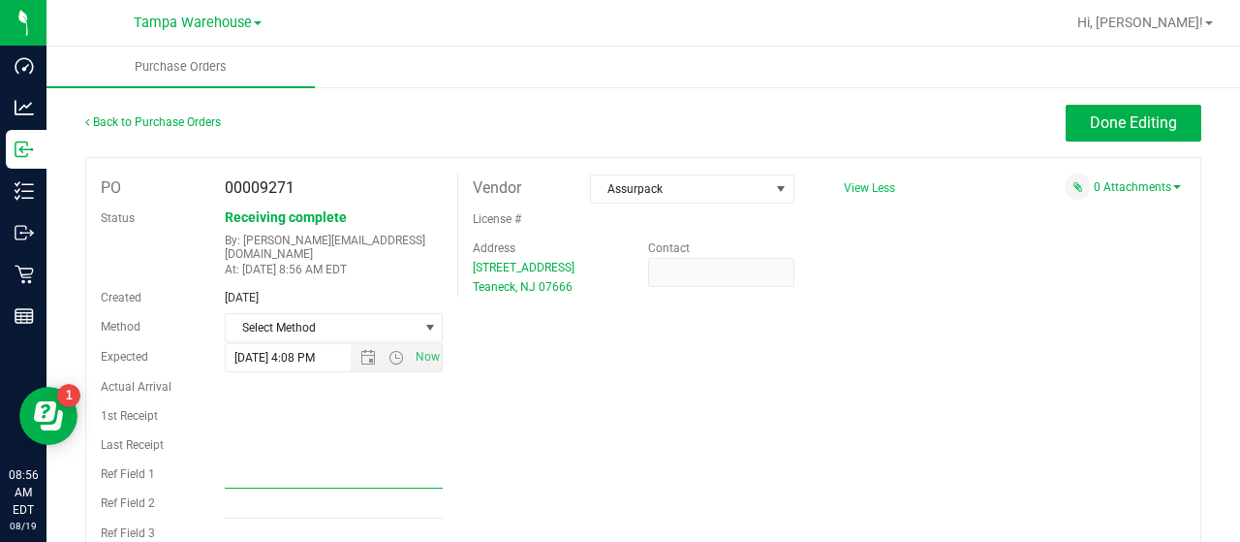
click at [341, 464] on input "Ref Field 1" at bounding box center [334, 473] width 219 height 29
type input "PO00009271"
click at [1066, 125] on button "Done Editing" at bounding box center [1134, 123] width 136 height 37
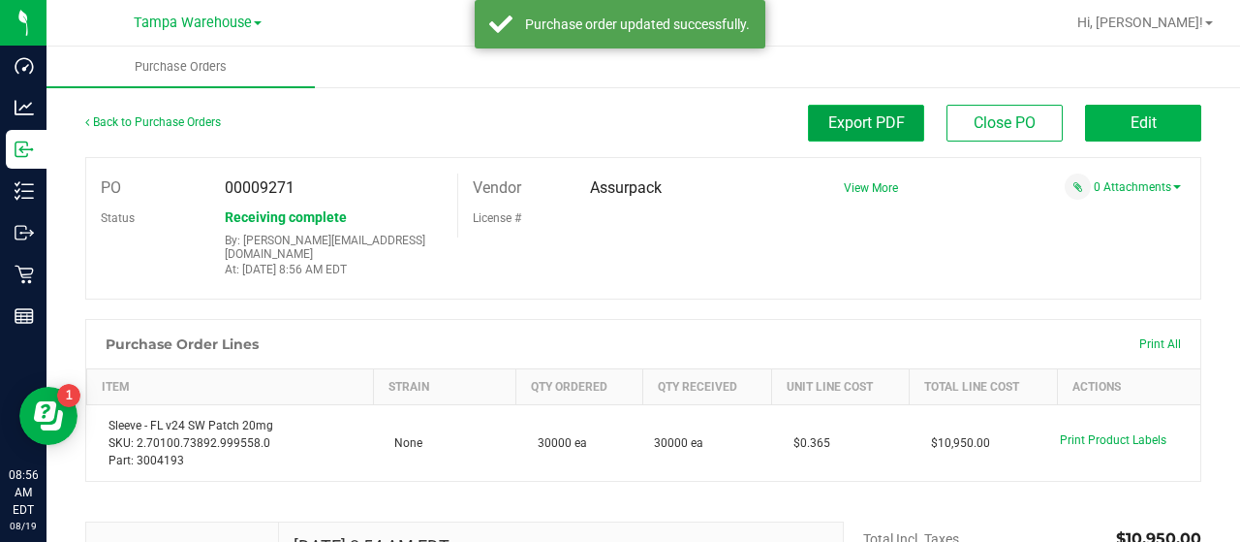
click at [849, 128] on span "Export PDF" at bounding box center [866, 122] width 77 height 18
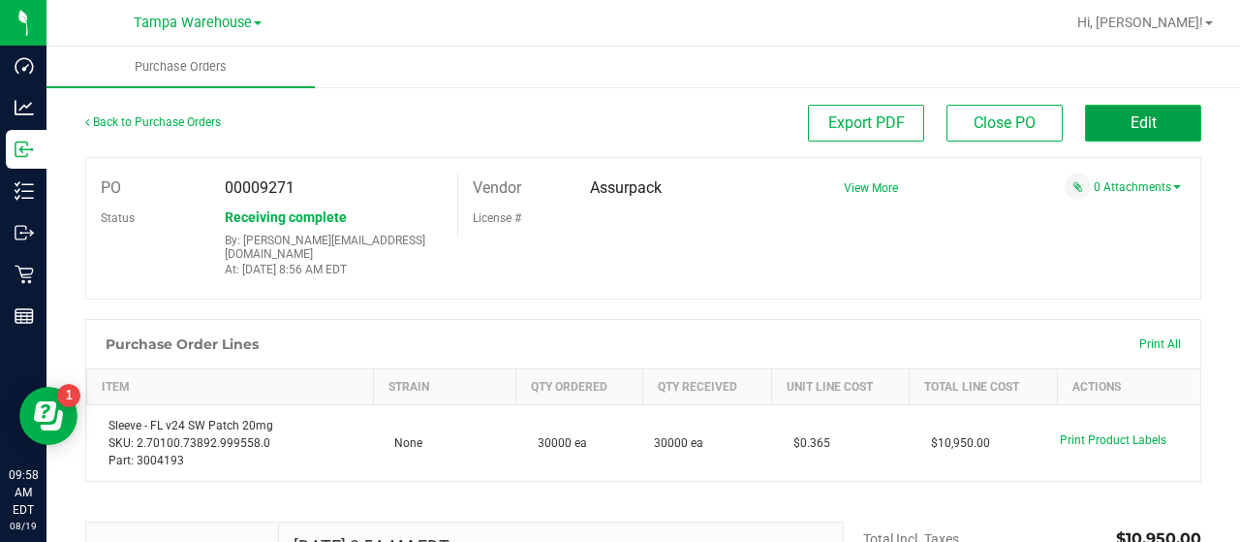
click at [1096, 119] on button "Edit" at bounding box center [1143, 123] width 116 height 37
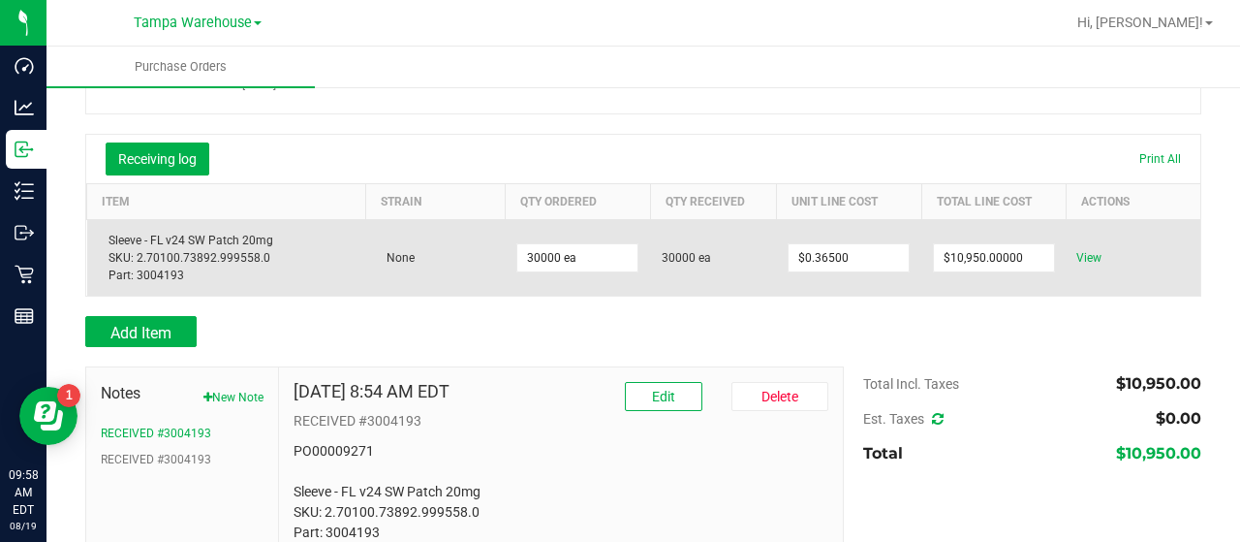
scroll to position [194, 0]
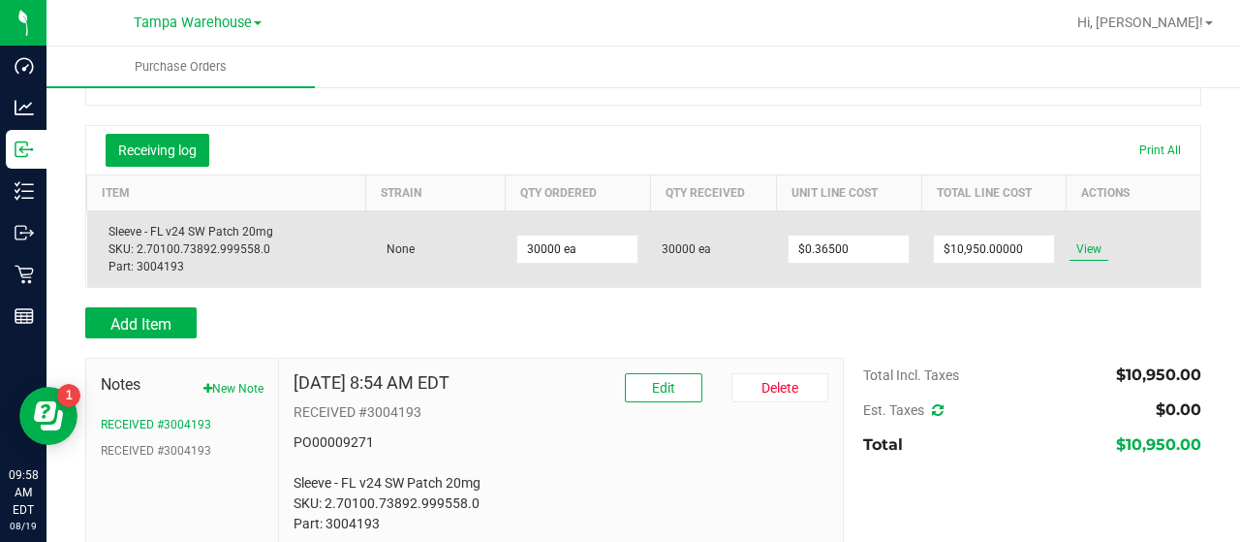
click at [1087, 237] on span "View" at bounding box center [1088, 248] width 39 height 23
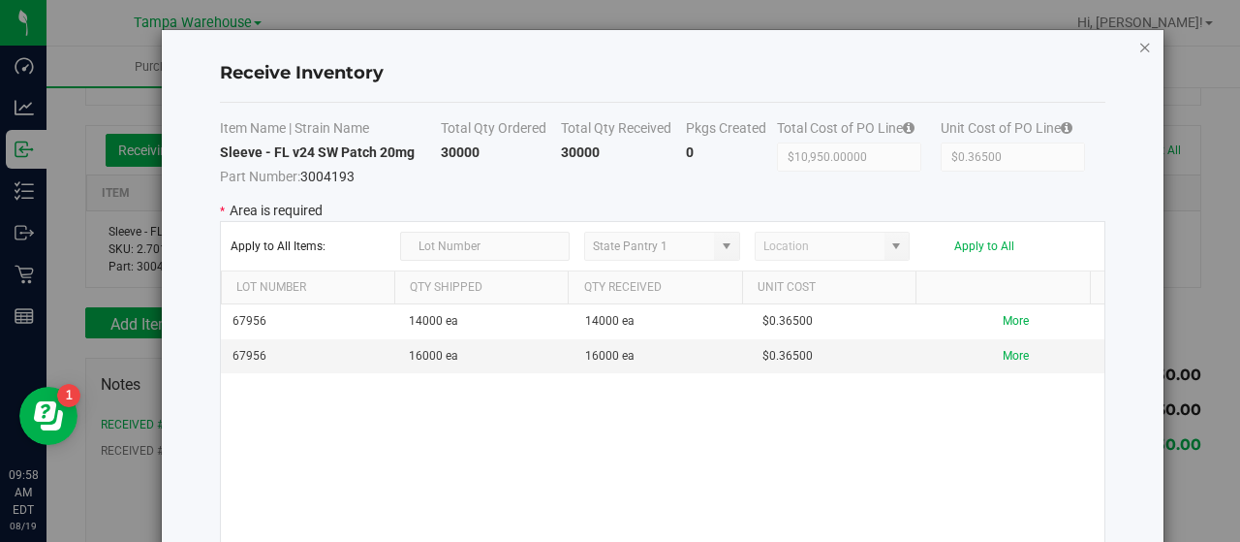
click at [1138, 44] on icon "Close modal" at bounding box center [1145, 46] width 14 height 23
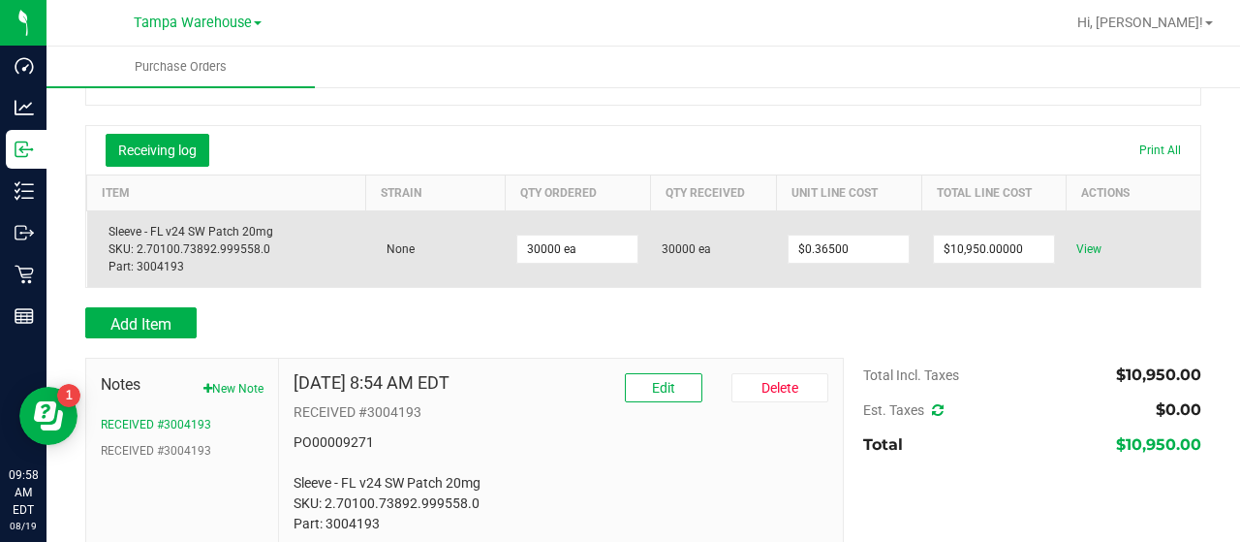
scroll to position [0, 0]
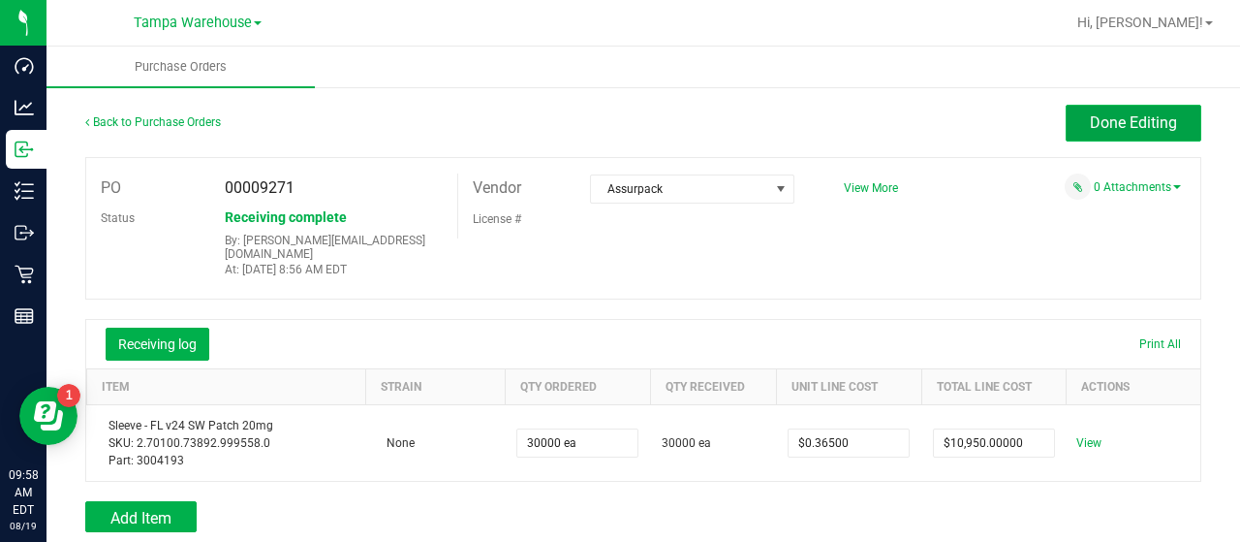
click at [1066, 118] on button "Done Editing" at bounding box center [1134, 123] width 136 height 37
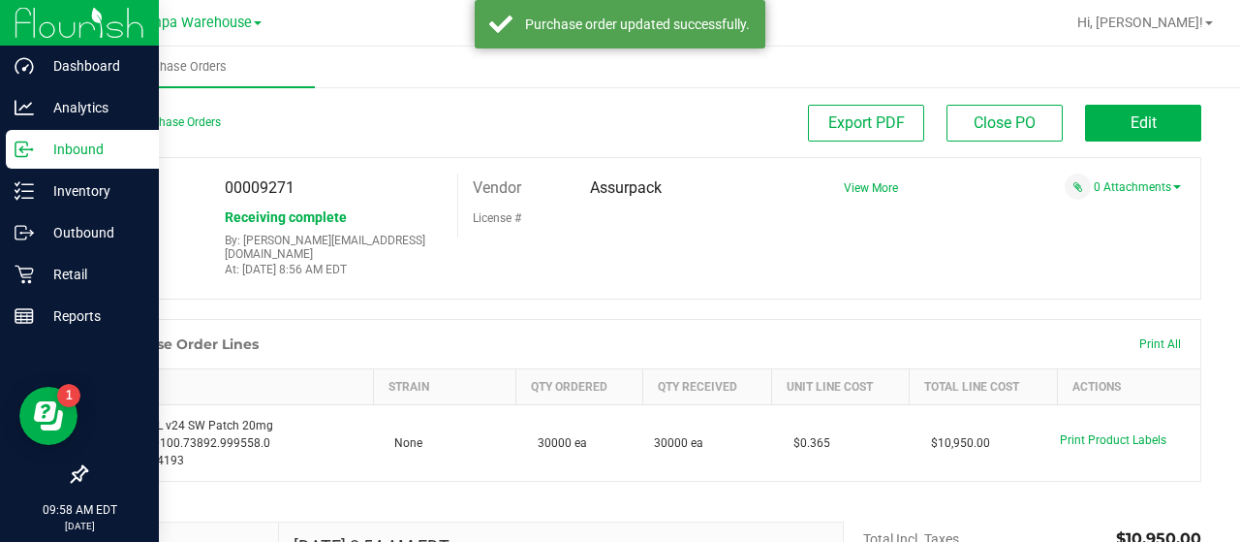
click at [71, 146] on p "Inbound" at bounding box center [92, 149] width 116 height 23
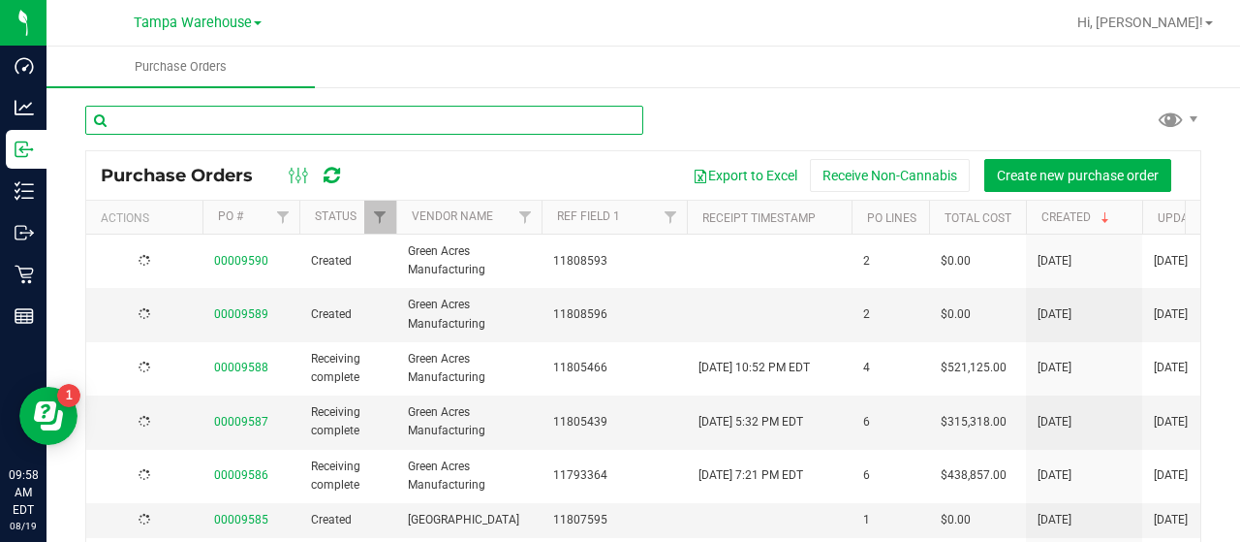
click at [287, 119] on input "text" at bounding box center [364, 120] width 558 height 29
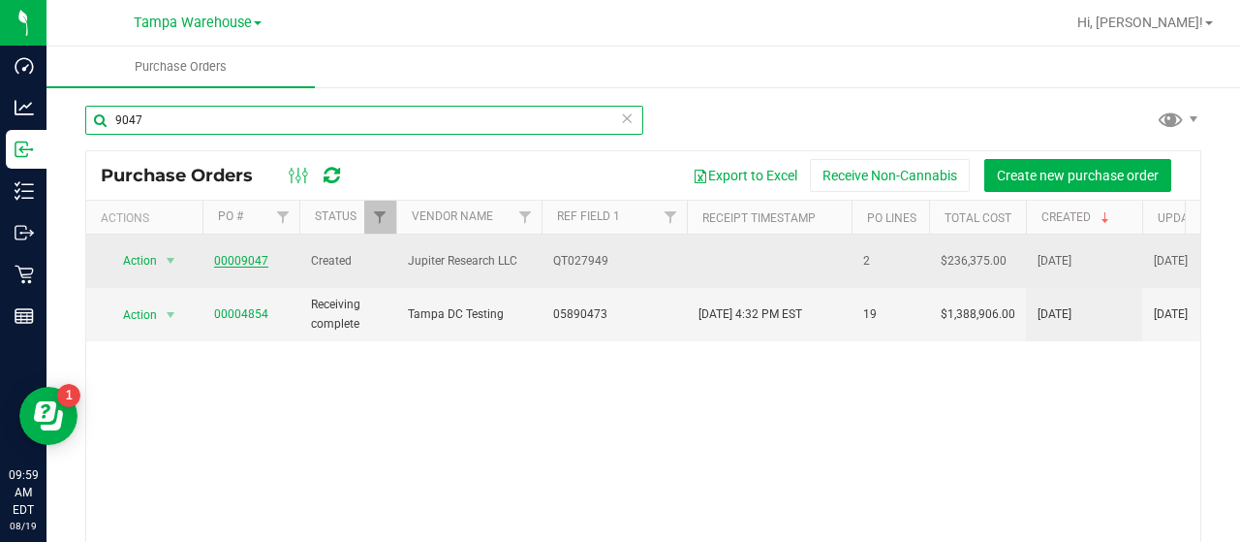
type input "9047"
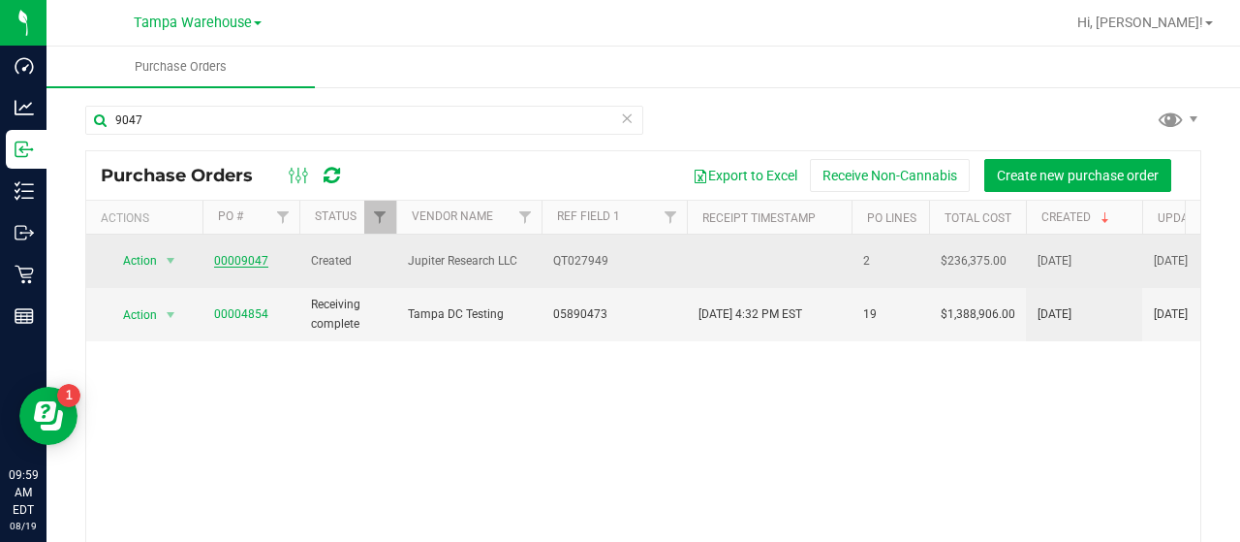
click at [234, 254] on link "00009047" at bounding box center [241, 261] width 54 height 14
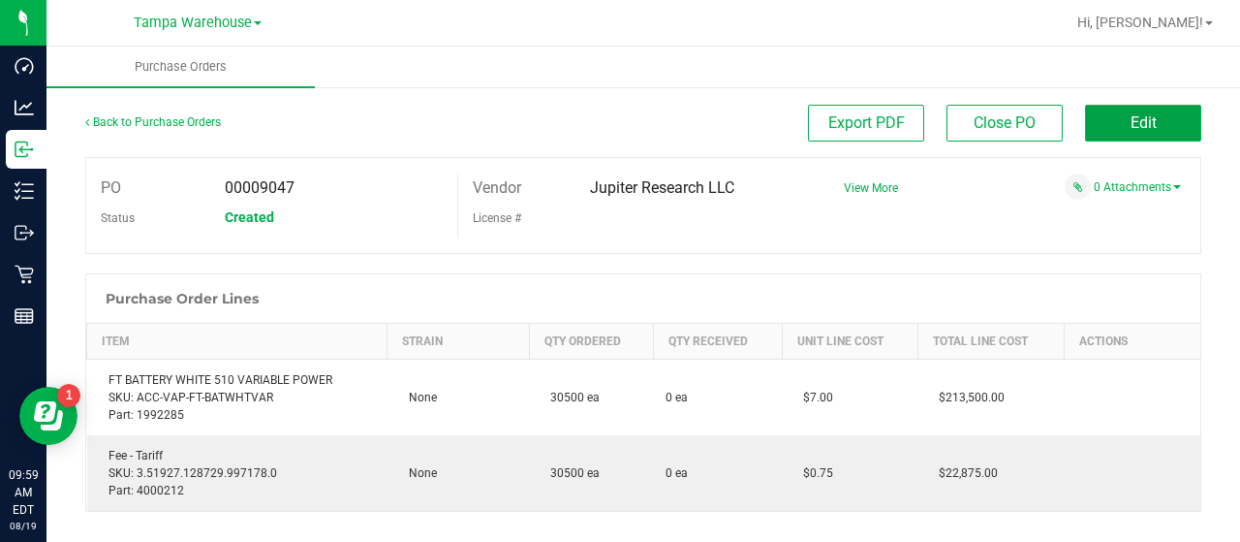
click at [1088, 116] on button "Edit" at bounding box center [1143, 123] width 116 height 37
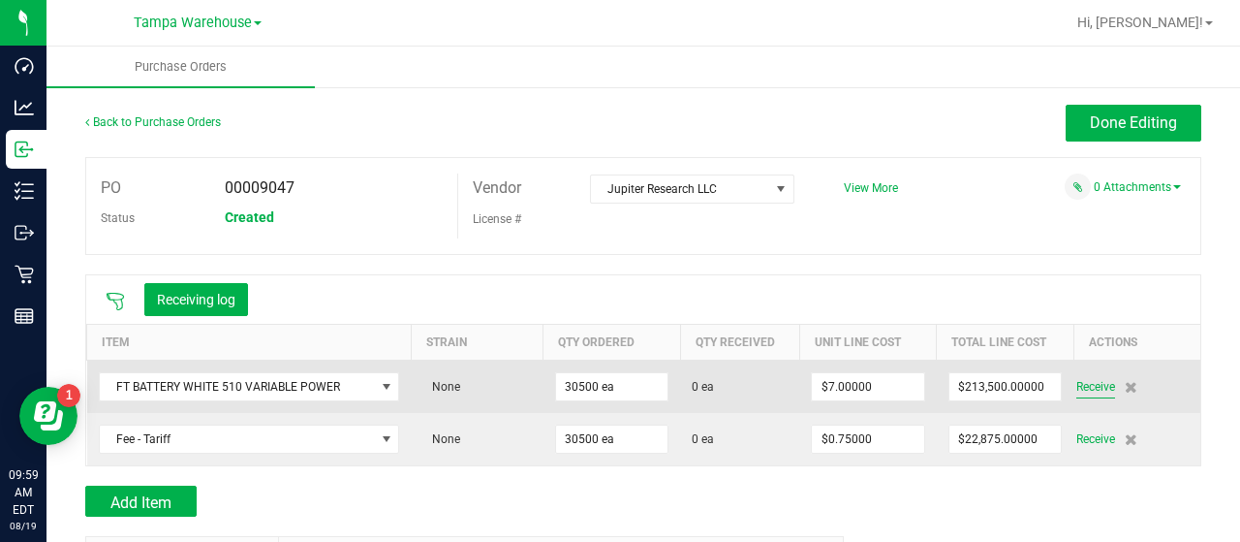
click at [1084, 385] on span "Receive" at bounding box center [1095, 386] width 39 height 23
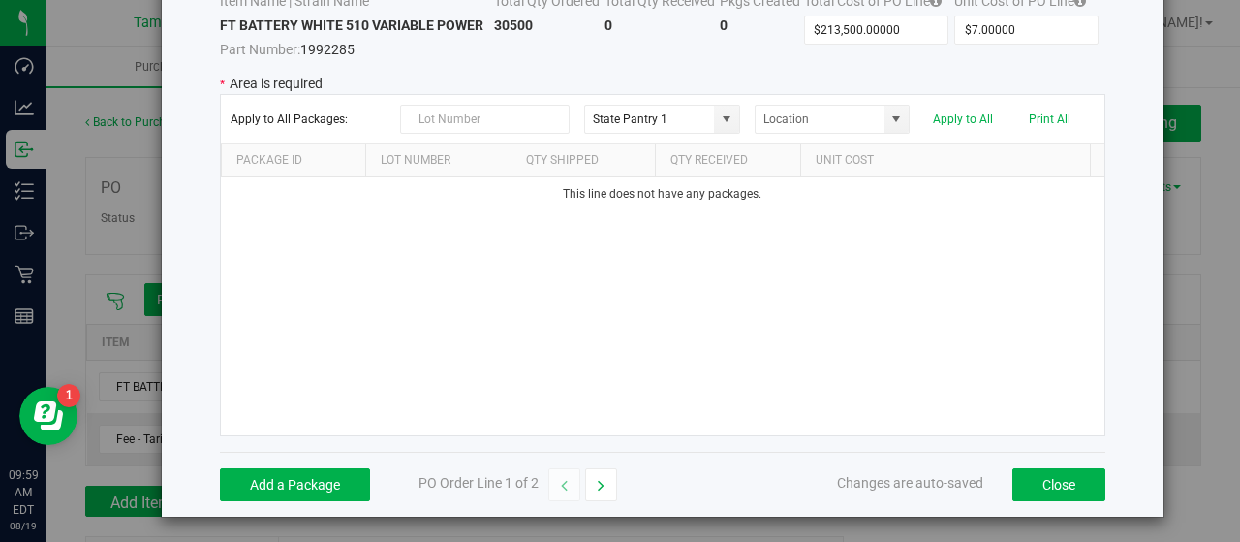
scroll to position [128, 0]
click at [279, 469] on button "Add a Package" at bounding box center [295, 483] width 150 height 33
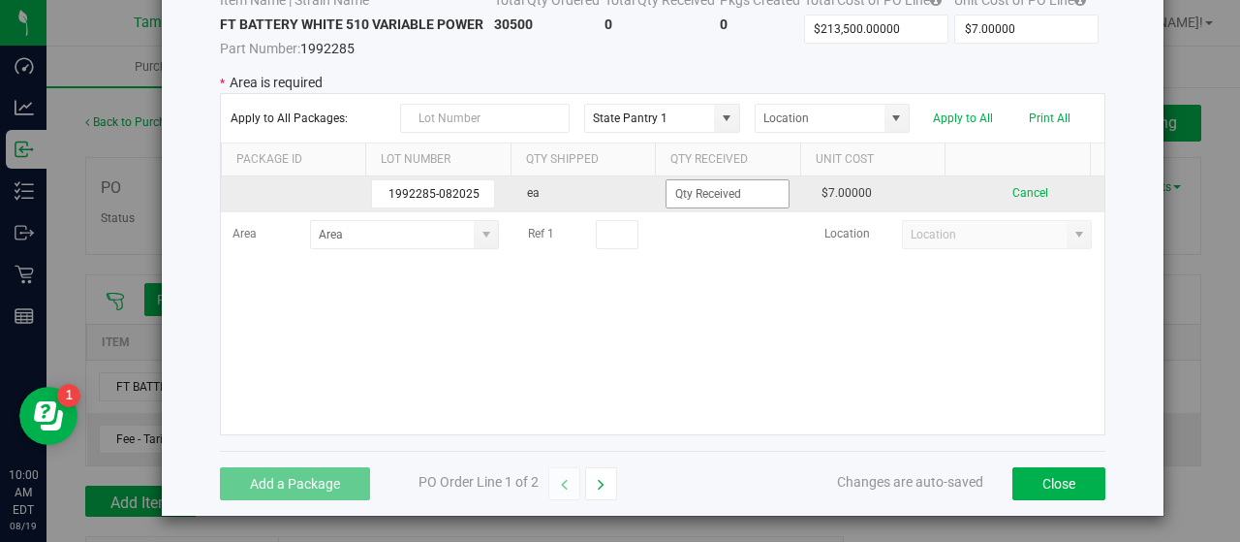
type input "1992285-082025"
click at [750, 191] on input at bounding box center [727, 193] width 122 height 27
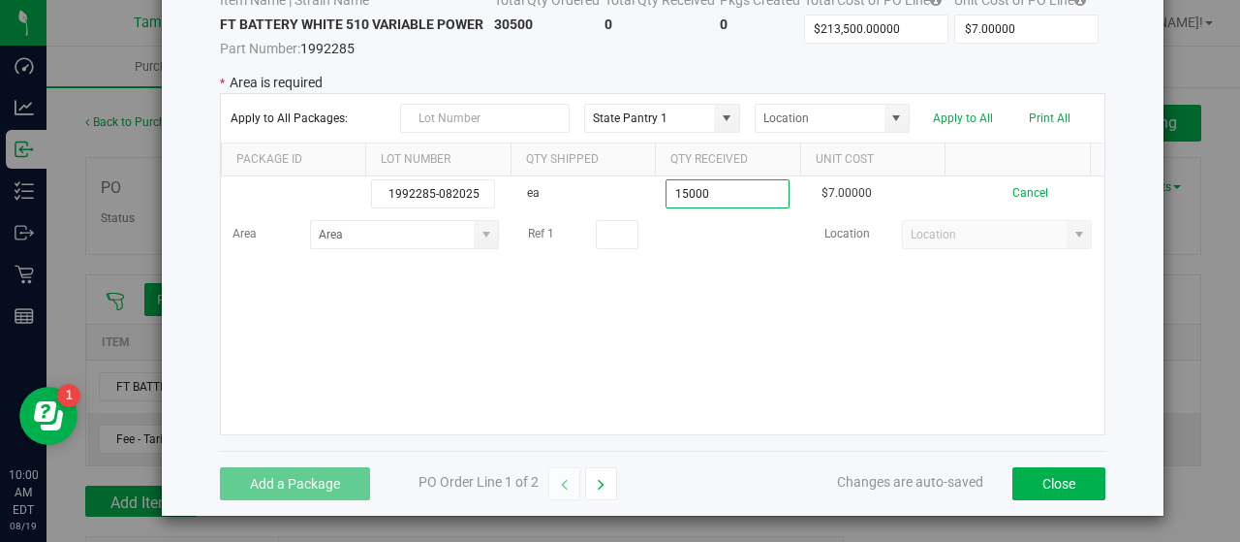
type input "15000 ea"
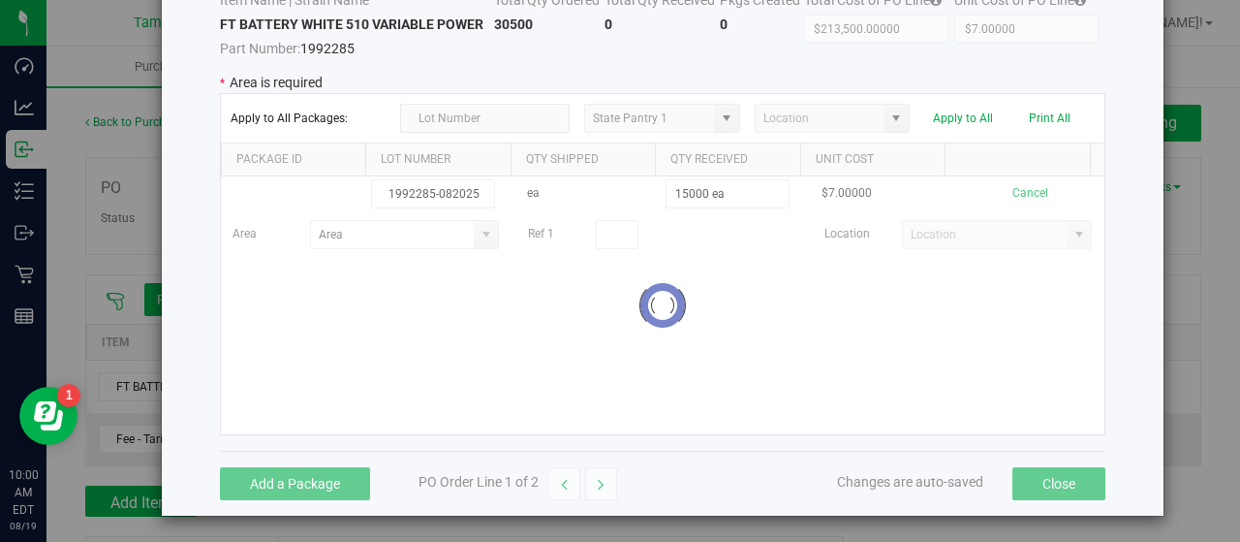
click at [706, 338] on kendo-grid-list "1992285-082025 ea 15000 ea $7.00000 Cancel Area Ref 1 Location Loading" at bounding box center [662, 305] width 883 height 258
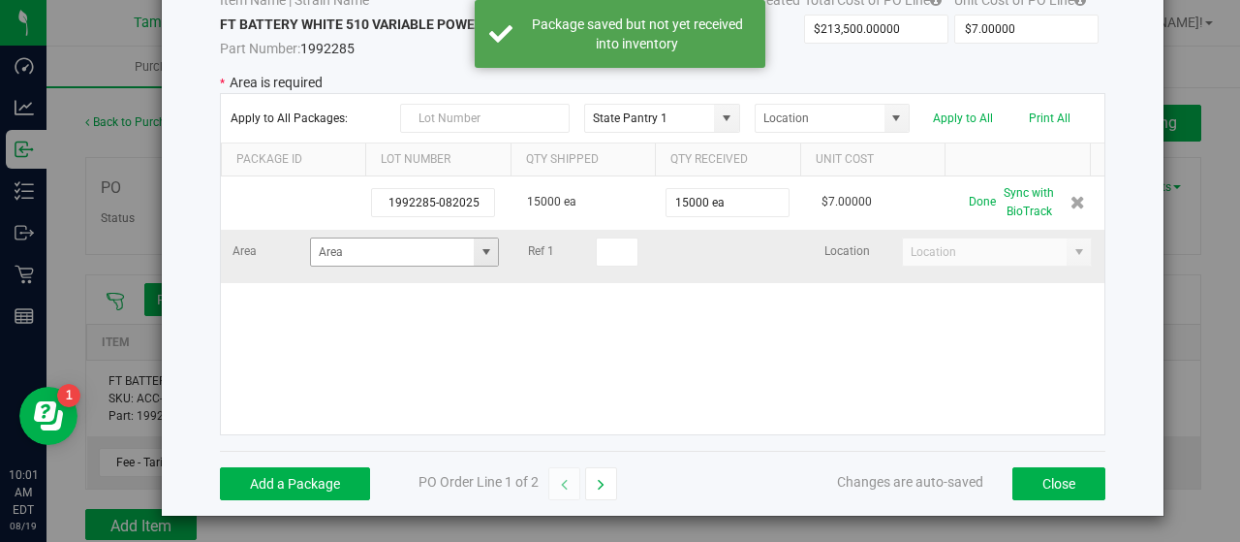
click at [479, 249] on span at bounding box center [486, 251] width 15 height 15
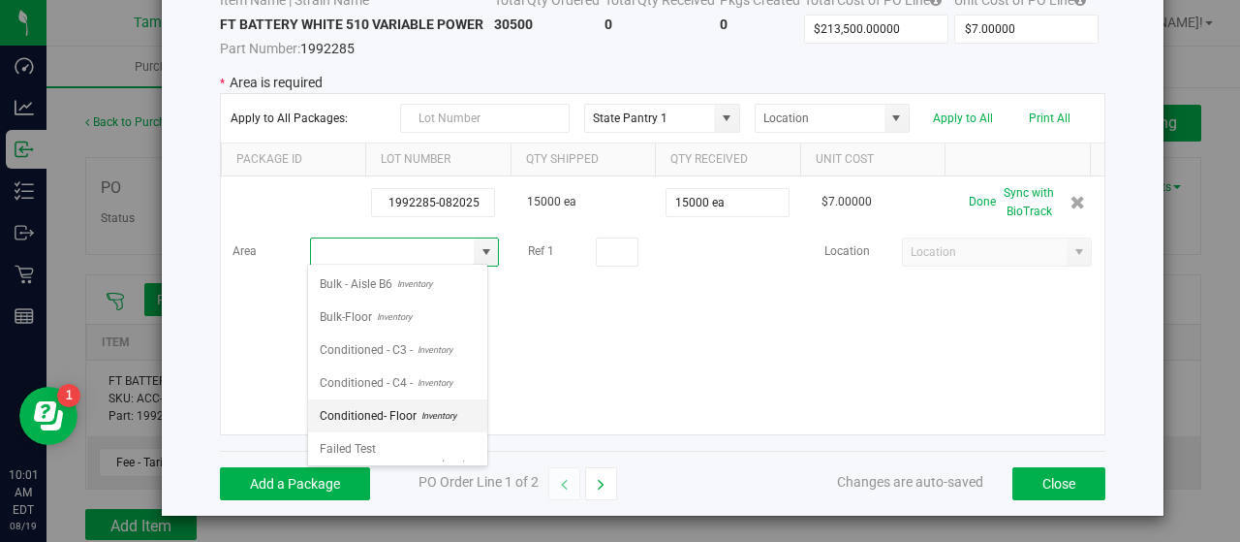
scroll to position [291, 0]
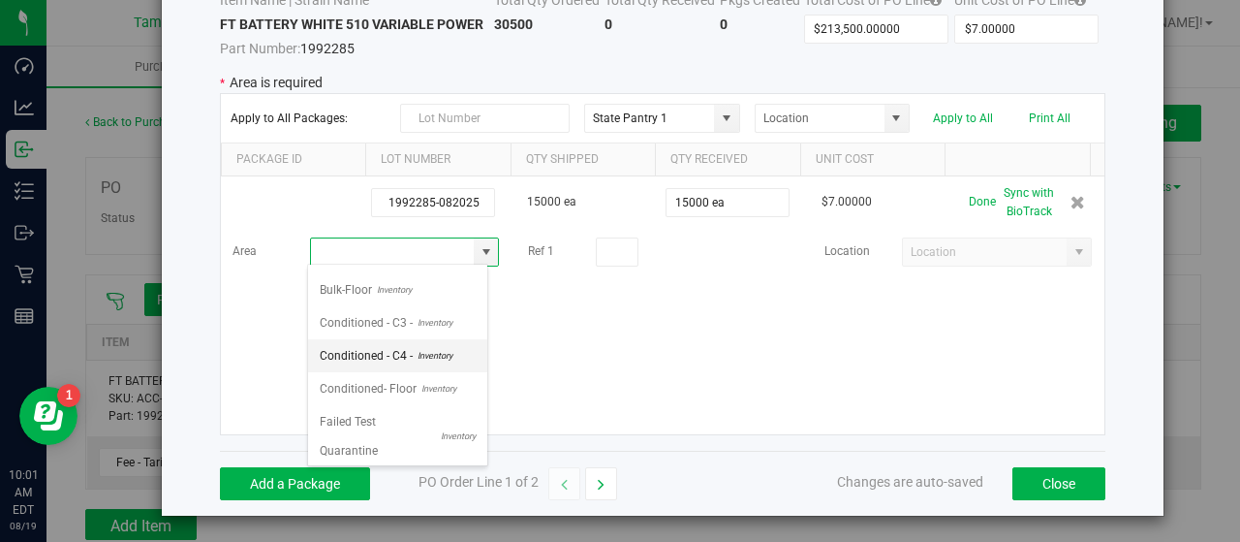
click at [426, 342] on span "Inventory" at bounding box center [433, 355] width 40 height 29
type input "Conditioned - C4 -"
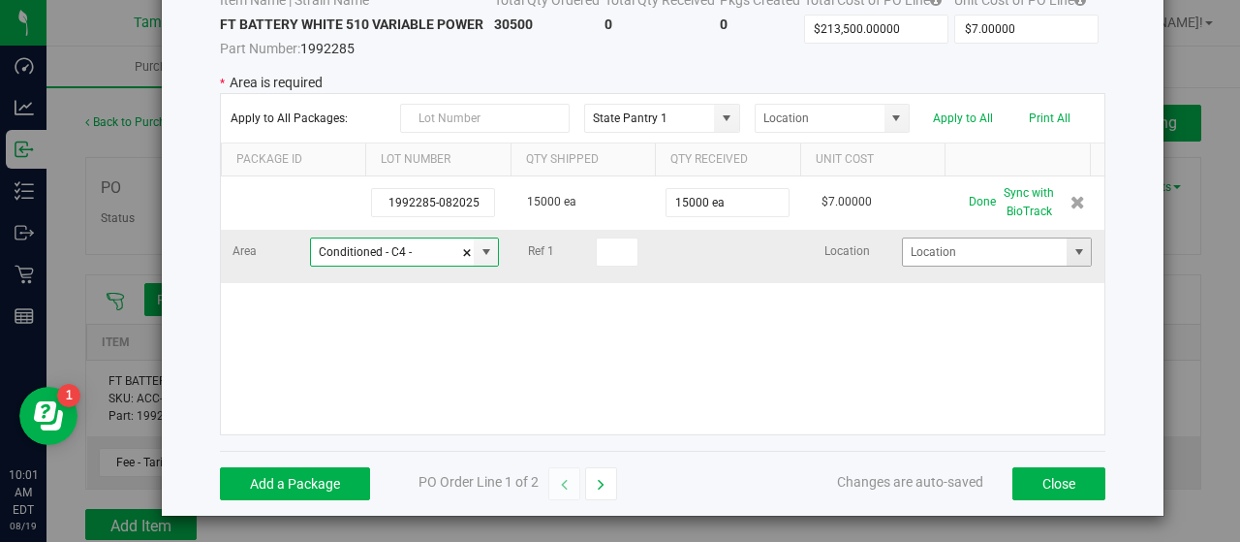
click at [1071, 244] on span at bounding box center [1078, 251] width 15 height 15
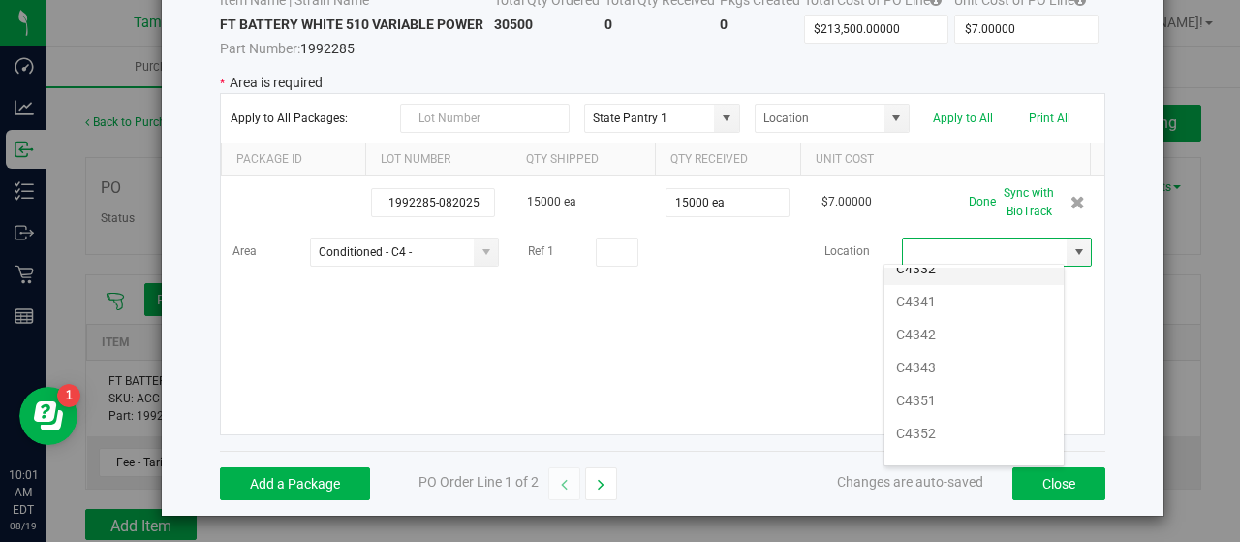
scroll to position [969, 0]
click at [967, 353] on li "C4411" at bounding box center [973, 369] width 179 height 33
type input "C4411"
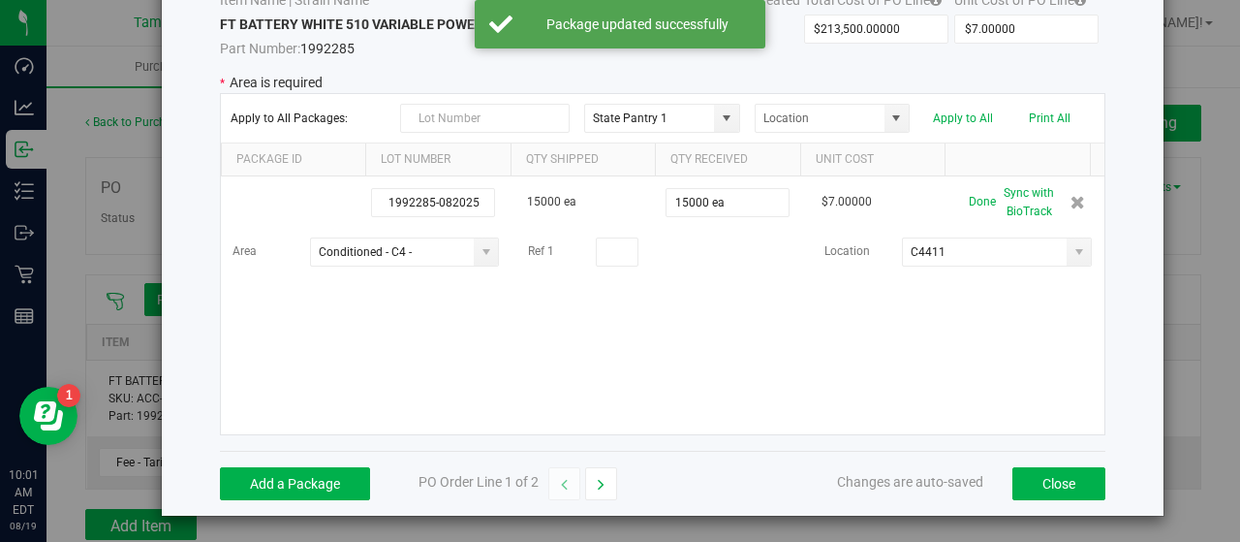
click at [792, 341] on div "1992285-082025 15000 ea 15000 ea $7.00000 Done Sync with BioTrack Area Conditio…" at bounding box center [662, 305] width 883 height 258
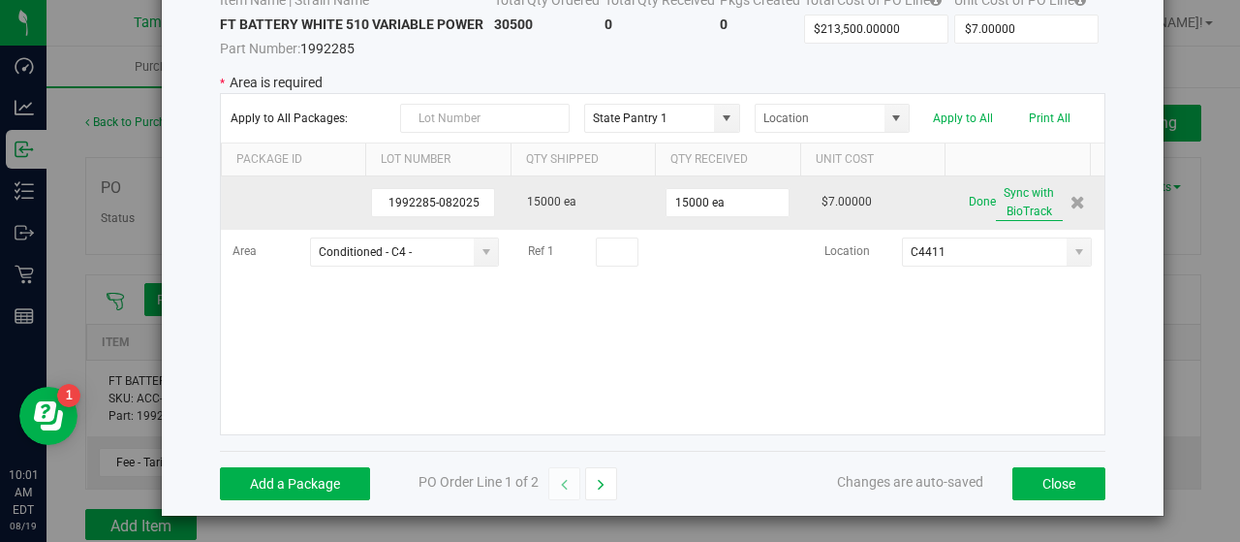
click at [1009, 194] on button "Sync with BioTrack" at bounding box center [1029, 202] width 67 height 37
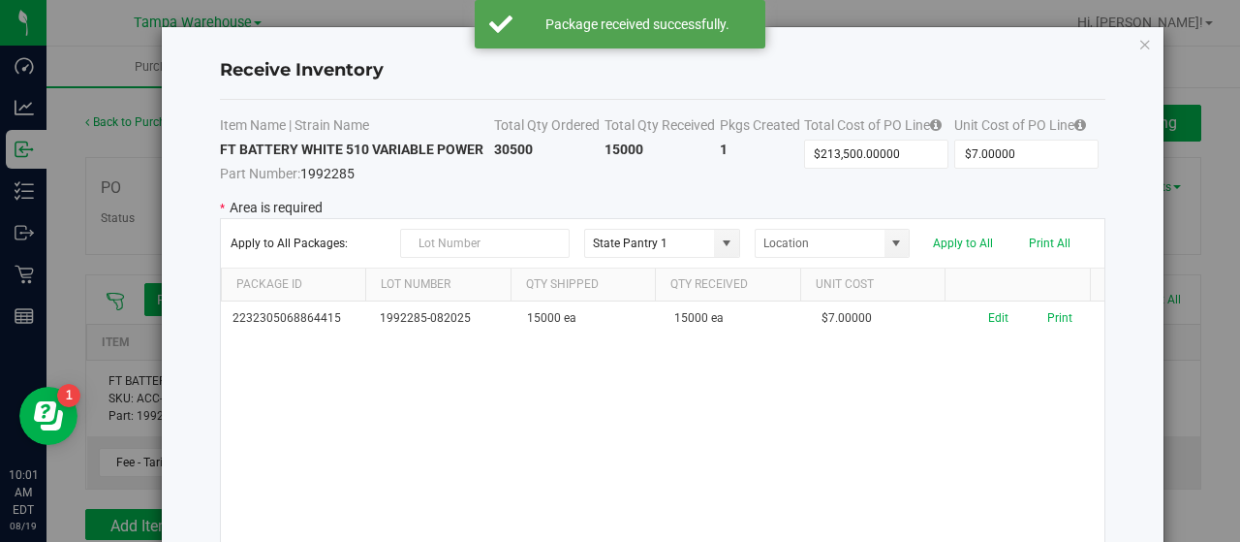
scroll to position [0, 0]
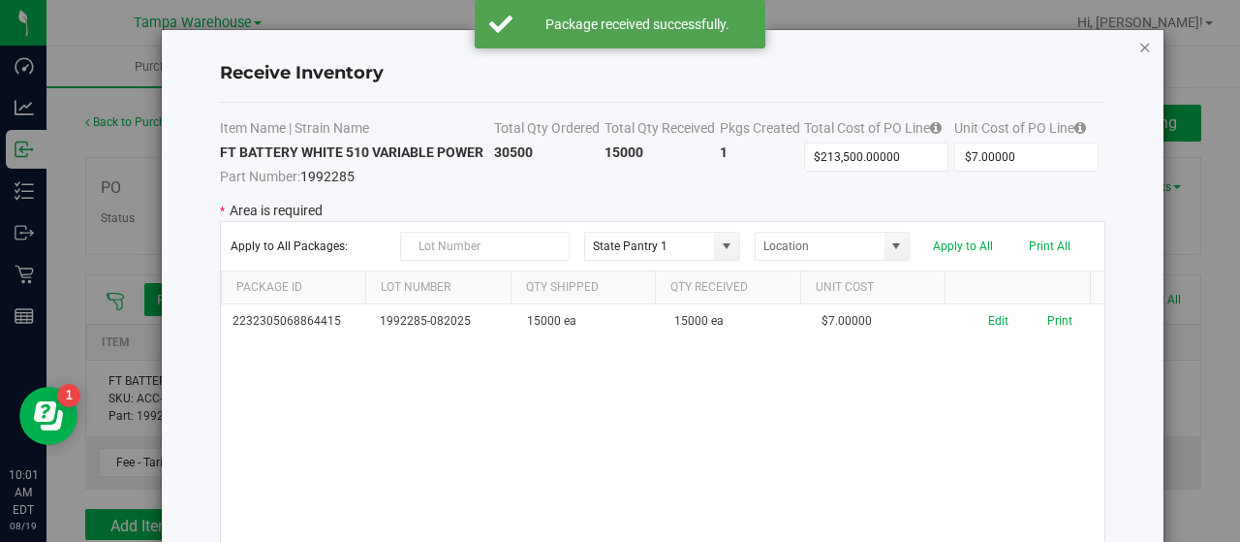
click at [1138, 46] on icon "Close modal" at bounding box center [1145, 46] width 14 height 23
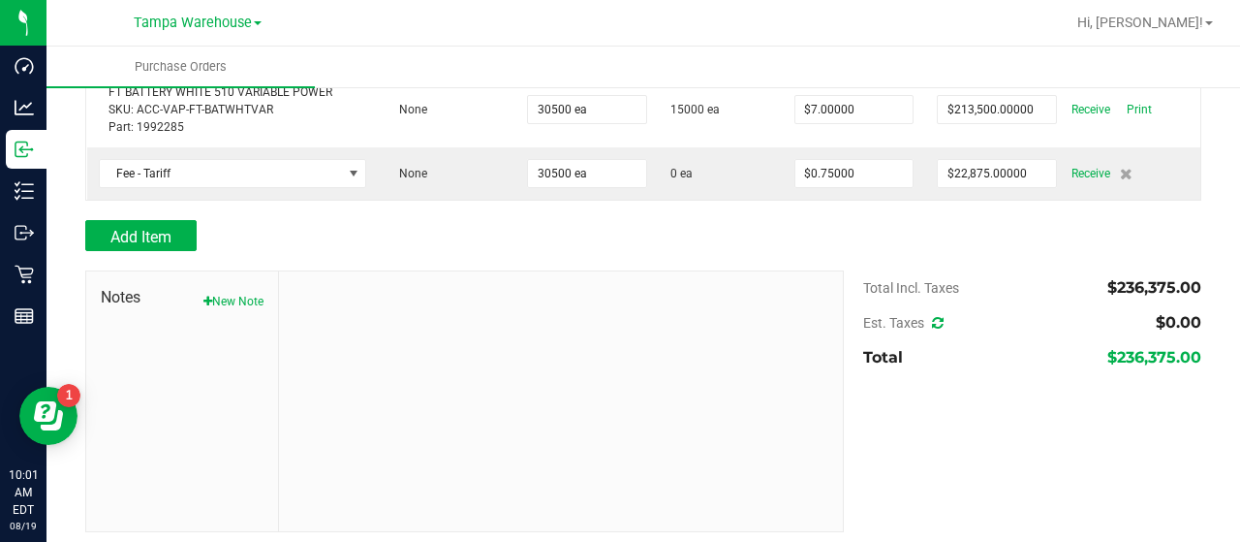
scroll to position [296, 0]
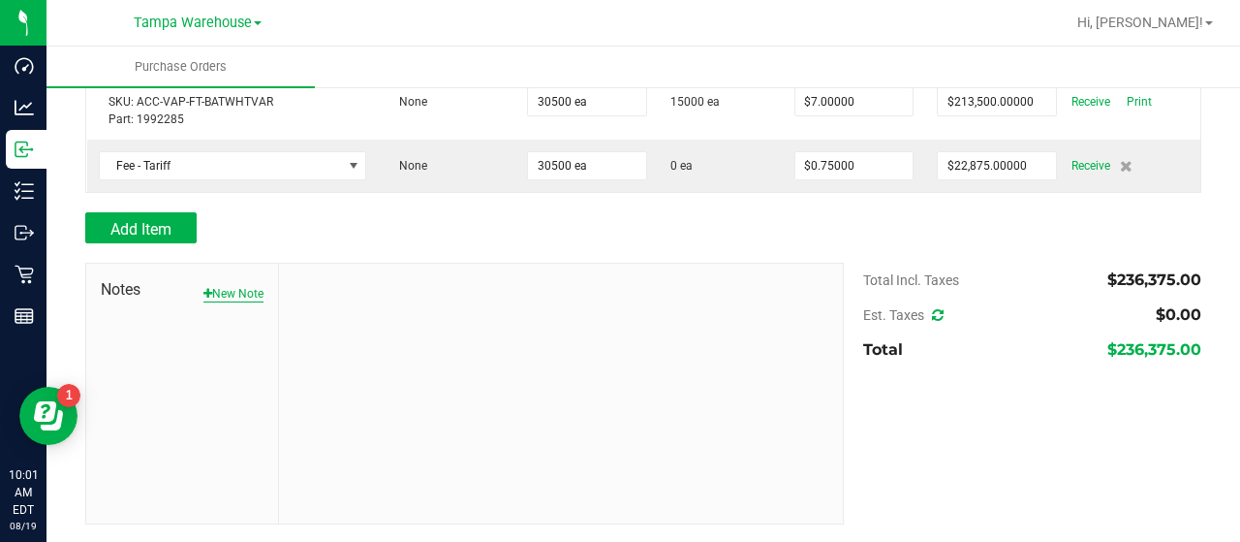
click at [242, 287] on button "New Note" at bounding box center [233, 293] width 60 height 17
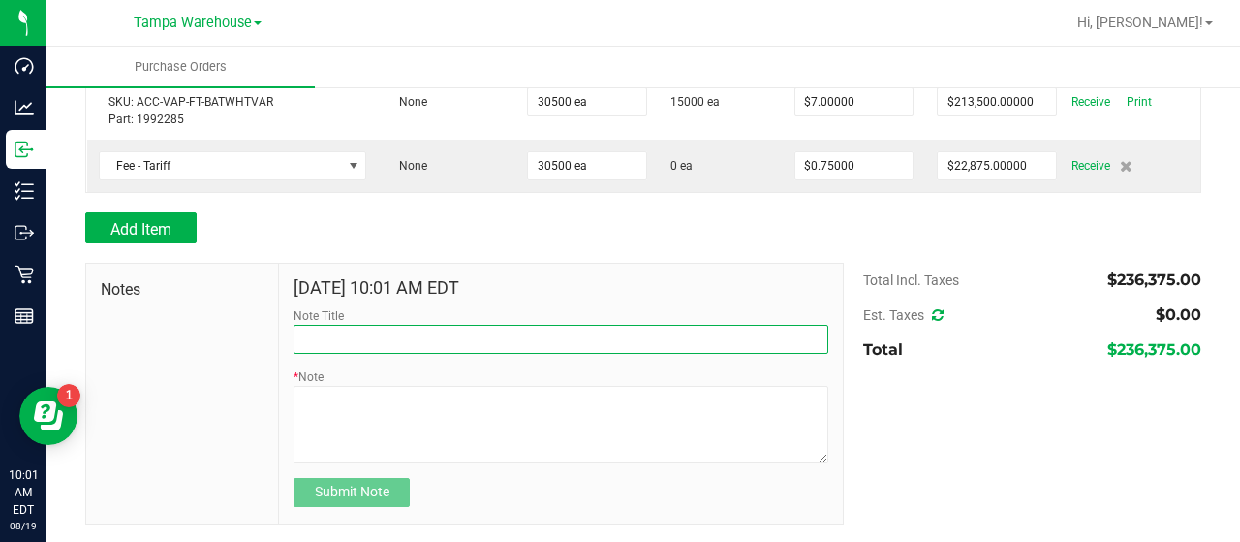
click at [455, 338] on input "Note Title" at bounding box center [561, 339] width 535 height 29
type input "RECEIVED #1992285"
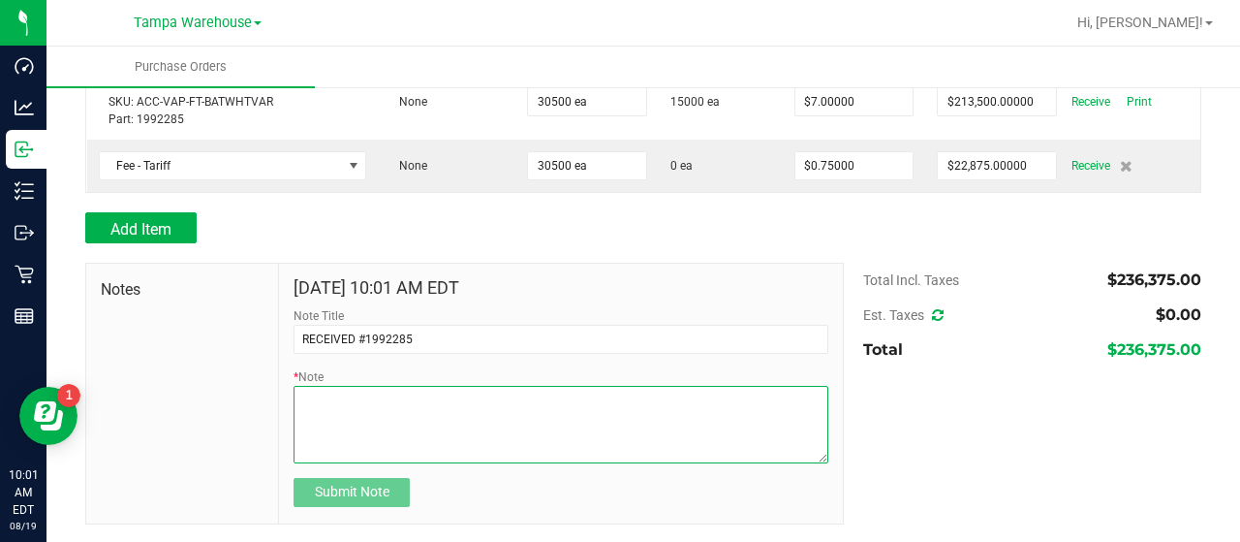
click at [484, 418] on textarea "* Note" at bounding box center [561, 424] width 535 height 77
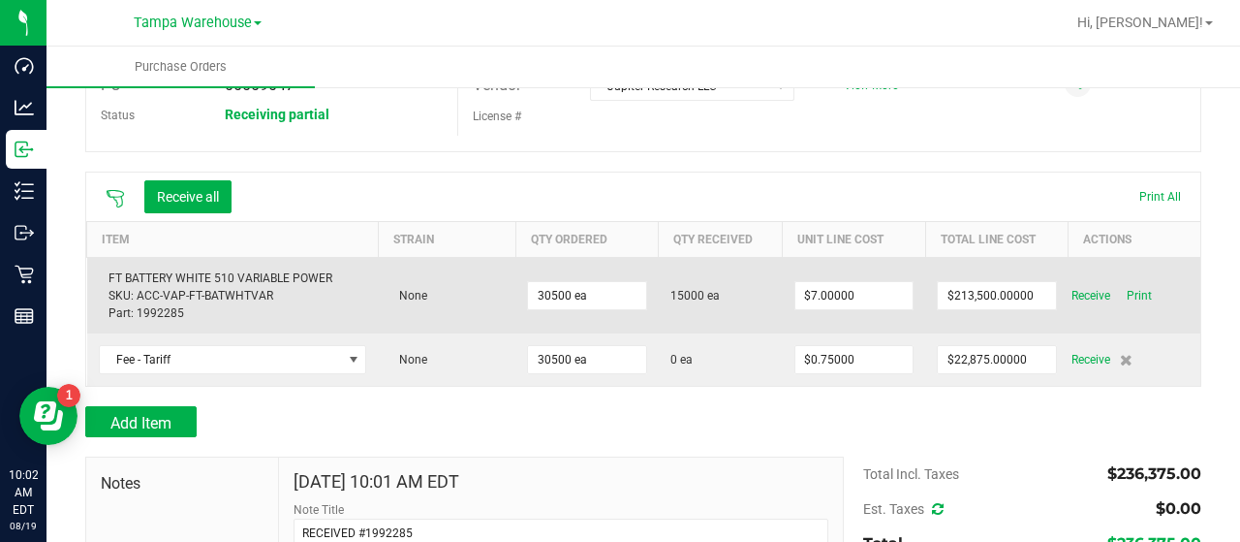
drag, startPoint x: 104, startPoint y: 279, endPoint x: 128, endPoint y: 283, distance: 24.5
click at [110, 279] on div "FT BATTERY WHITE 510 VARIABLE POWER SKU: ACC-VAP-FT-BATWHTVAR Part: 1992285" at bounding box center [233, 295] width 268 height 52
drag, startPoint x: 107, startPoint y: 276, endPoint x: 207, endPoint y: 312, distance: 106.9
click at [207, 312] on div "FT BATTERY WHITE 510 VARIABLE POWER SKU: ACC-VAP-FT-BATWHTVAR Part: 1992285" at bounding box center [233, 295] width 268 height 52
copy div "FT BATTERY WHITE 510 VARIABLE POWER SKU: ACC-VAP-FT-BATWHTVAR Part: 1992285"
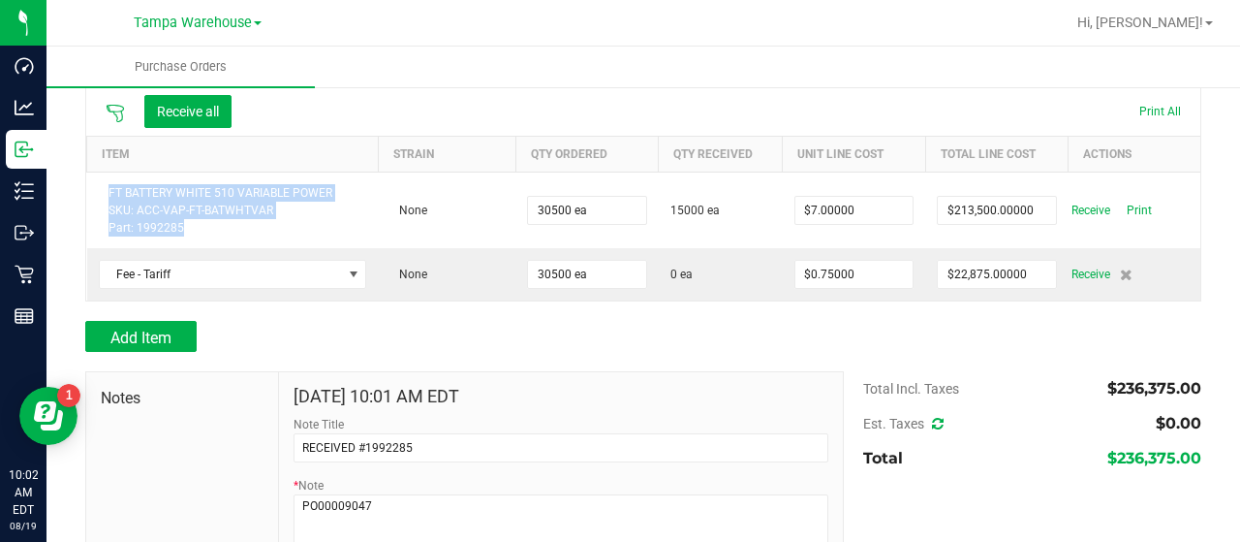
scroll to position [296, 0]
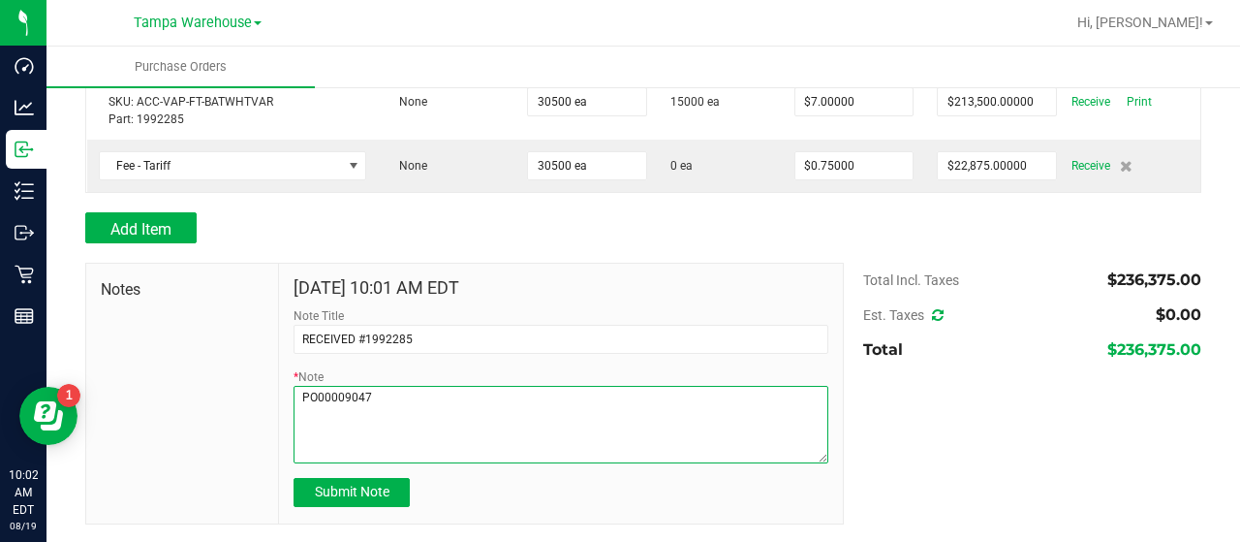
click at [436, 395] on textarea "* Note" at bounding box center [561, 424] width 535 height 77
paste textarea "FT BATTERY WHITE 510 VARIABLE POWER SKU: ACC-VAP-FT-BATWHTVAR Part: 1992285"
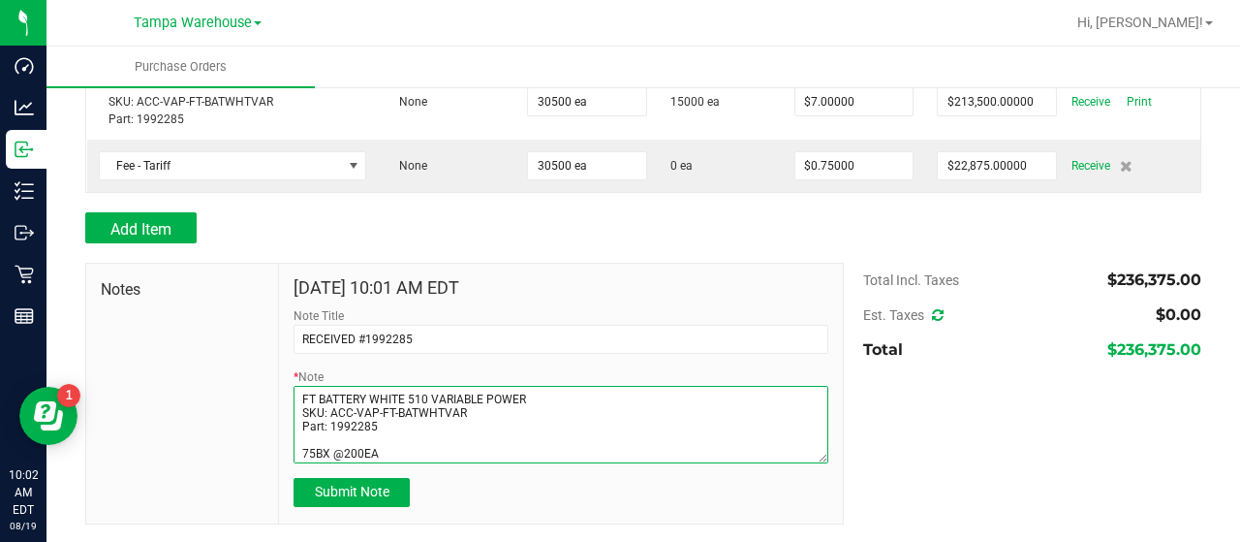
scroll to position [39, 0]
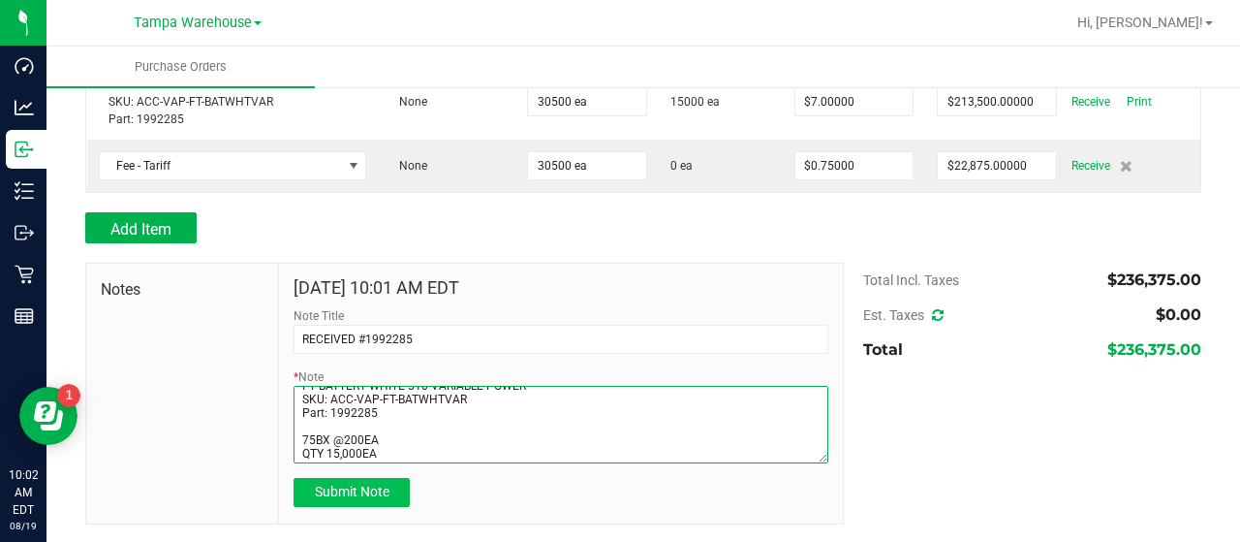
type textarea "PO00009047 FT BATTERY WHITE 510 VARIABLE POWER SKU: ACC-VAP-FT-BATWHTVAR Part: …"
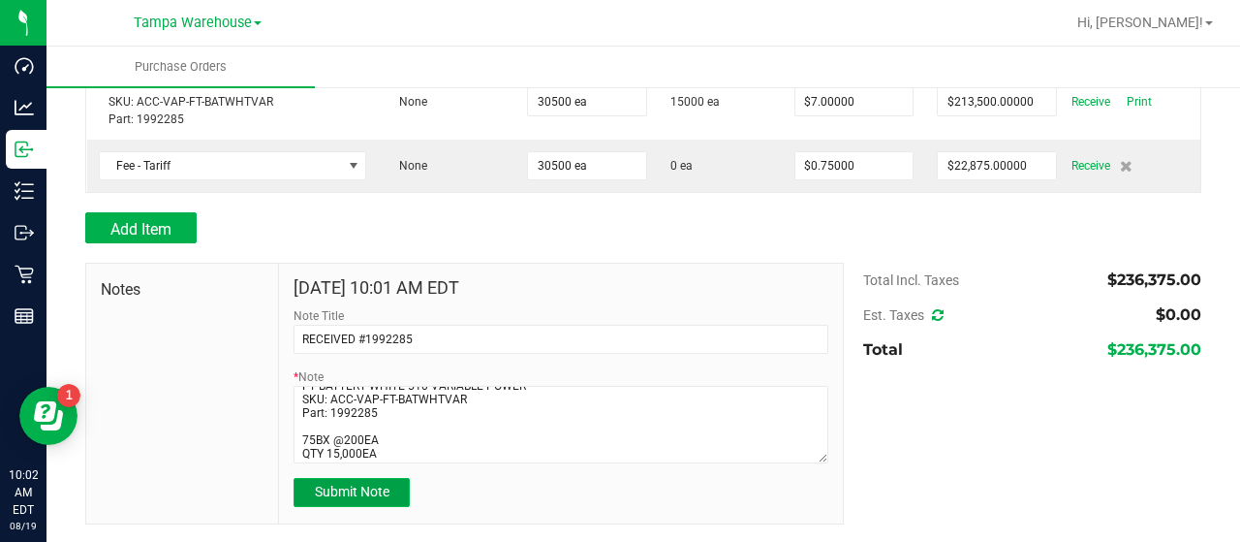
click at [341, 491] on span "Submit Note" at bounding box center [352, 490] width 75 height 15
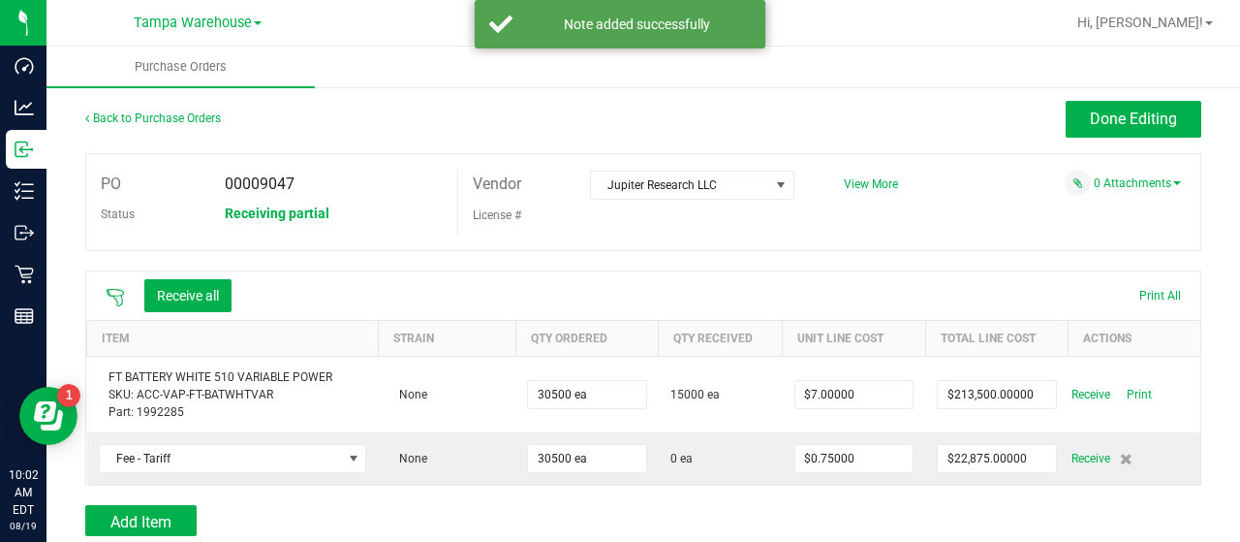
scroll to position [0, 0]
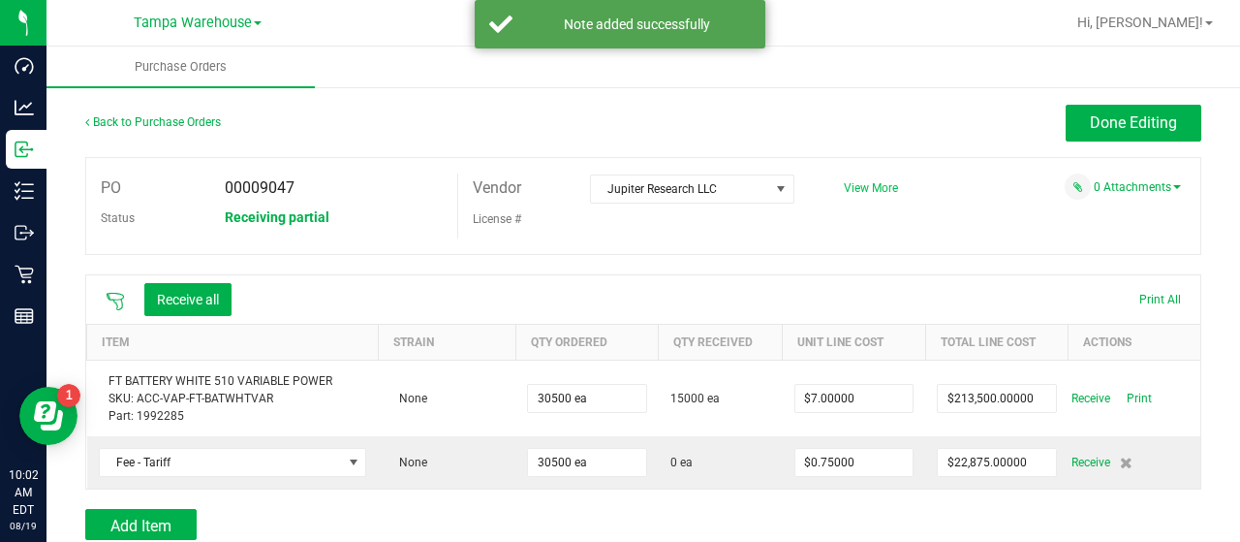
click at [871, 188] on span "View More" at bounding box center [871, 188] width 54 height 14
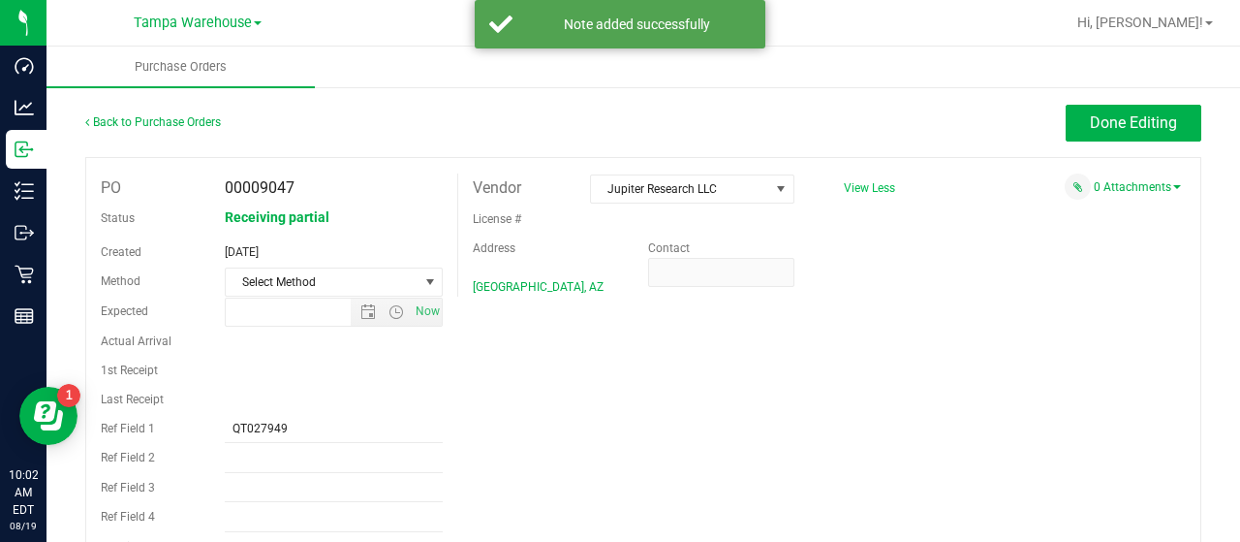
type input "4/23/2025 1:07 PM"
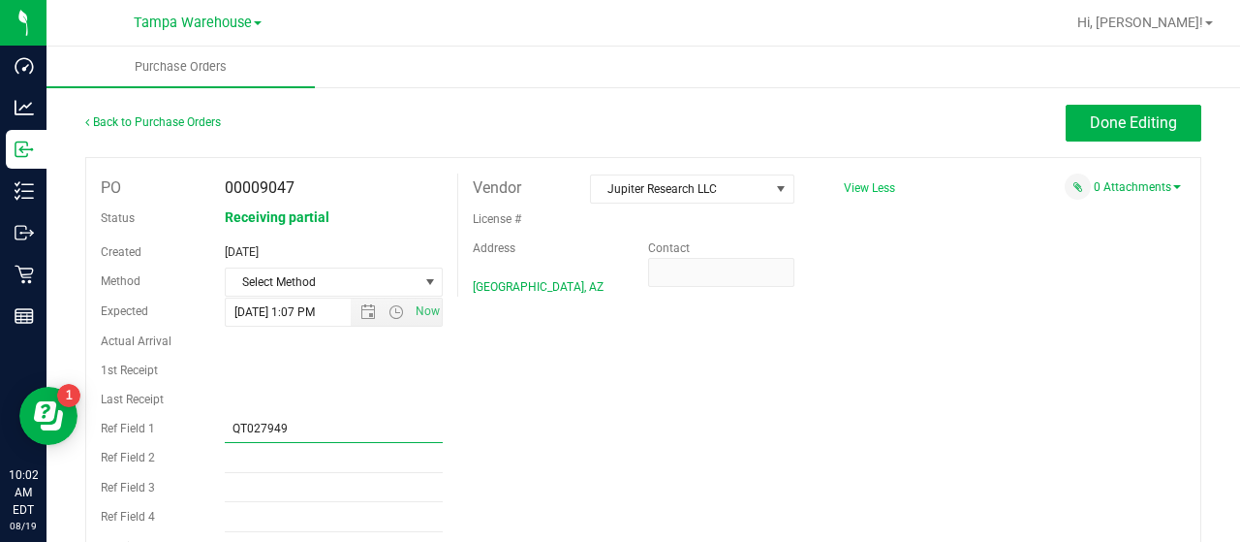
click at [346, 429] on input "QT027949" at bounding box center [334, 428] width 219 height 29
type input "Q"
type input "PO00009047"
click at [1066, 121] on button "Done Editing" at bounding box center [1134, 123] width 136 height 37
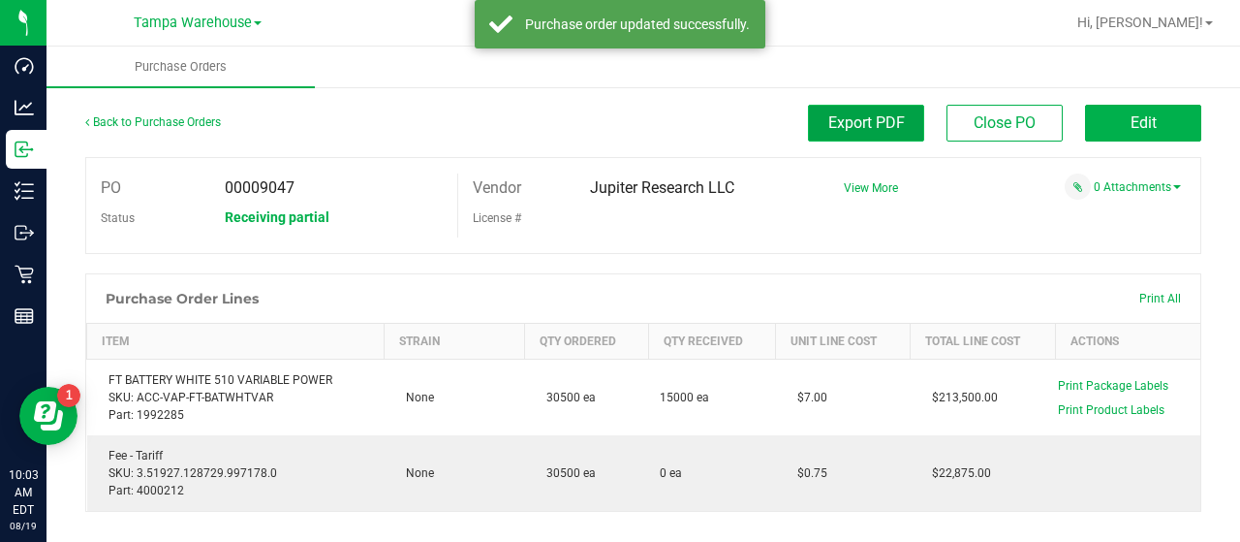
click at [843, 123] on span "Export PDF" at bounding box center [866, 122] width 77 height 18
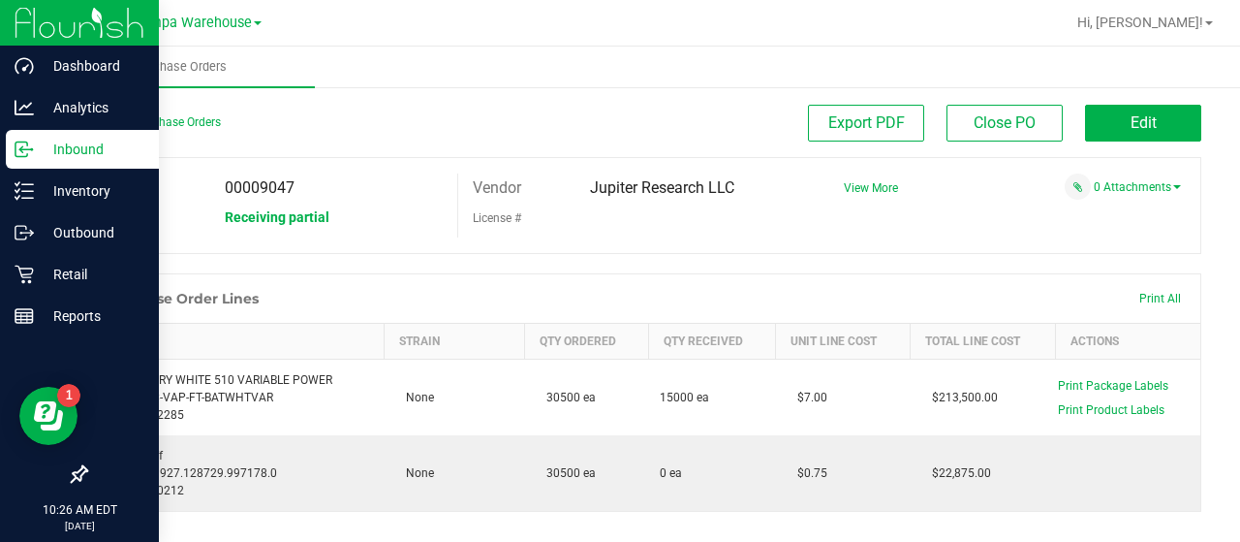
click at [81, 140] on p "Inbound" at bounding box center [92, 149] width 116 height 23
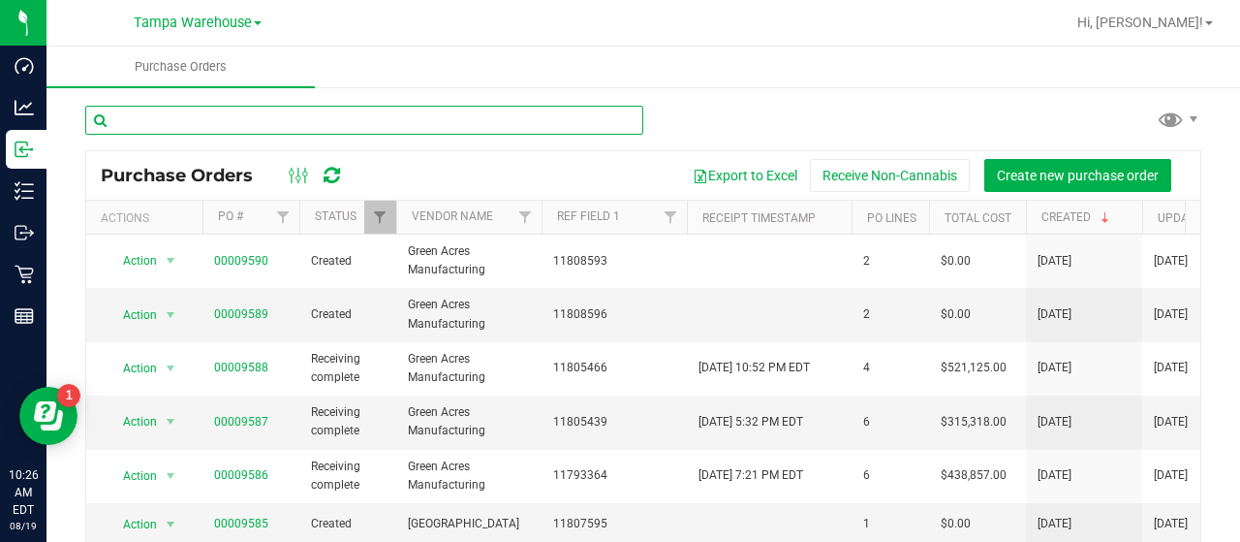
click at [474, 121] on input "text" at bounding box center [364, 120] width 558 height 29
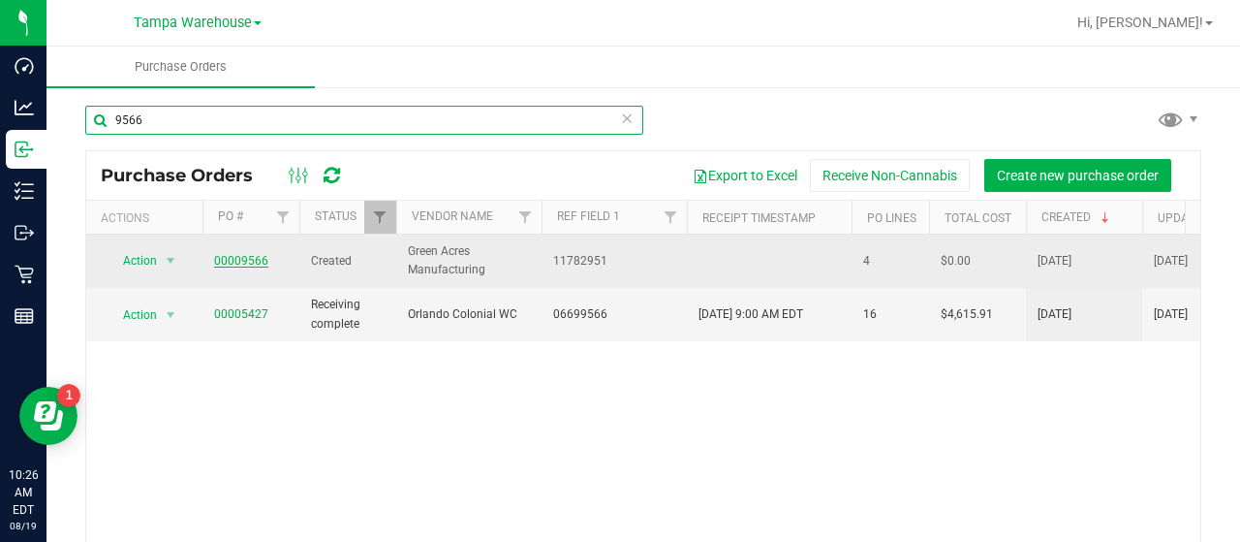
type input "9566"
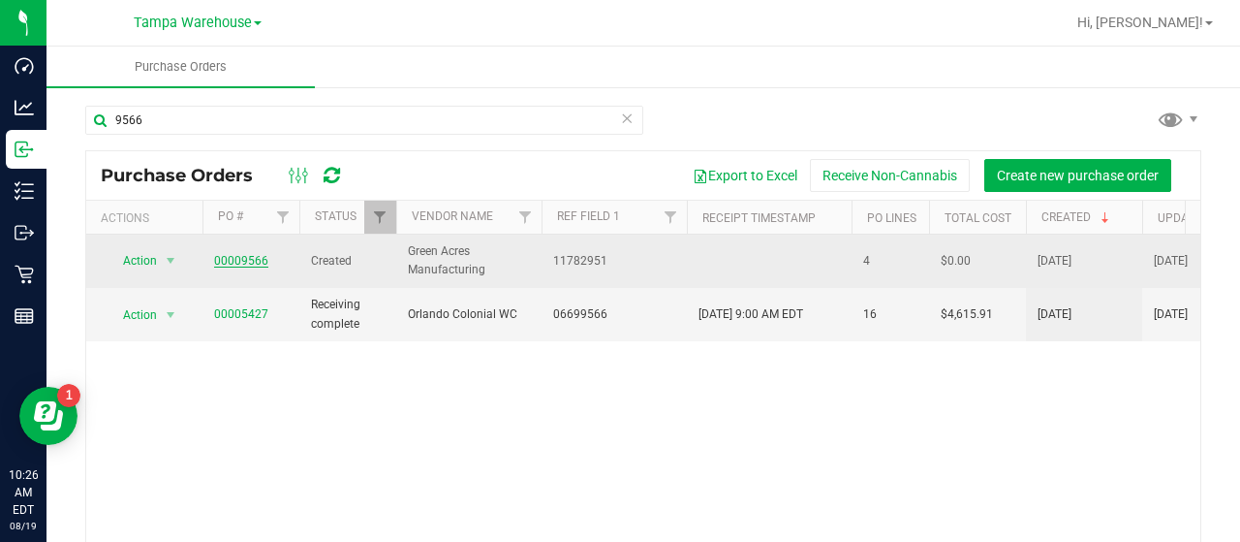
click at [236, 261] on link "00009566" at bounding box center [241, 261] width 54 height 14
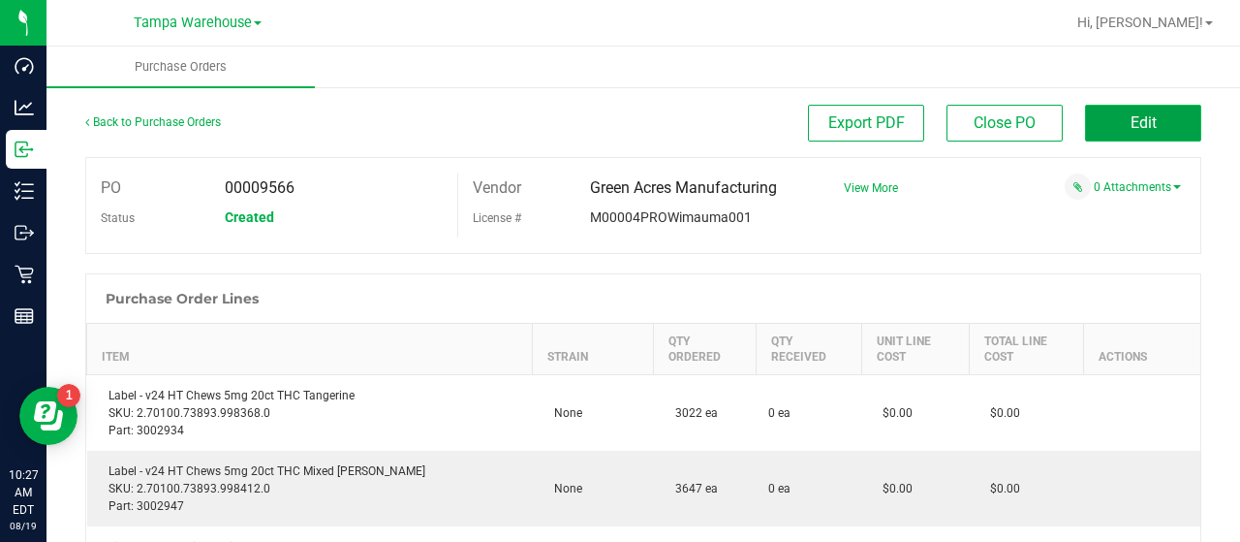
click at [1087, 115] on button "Edit" at bounding box center [1143, 123] width 116 height 37
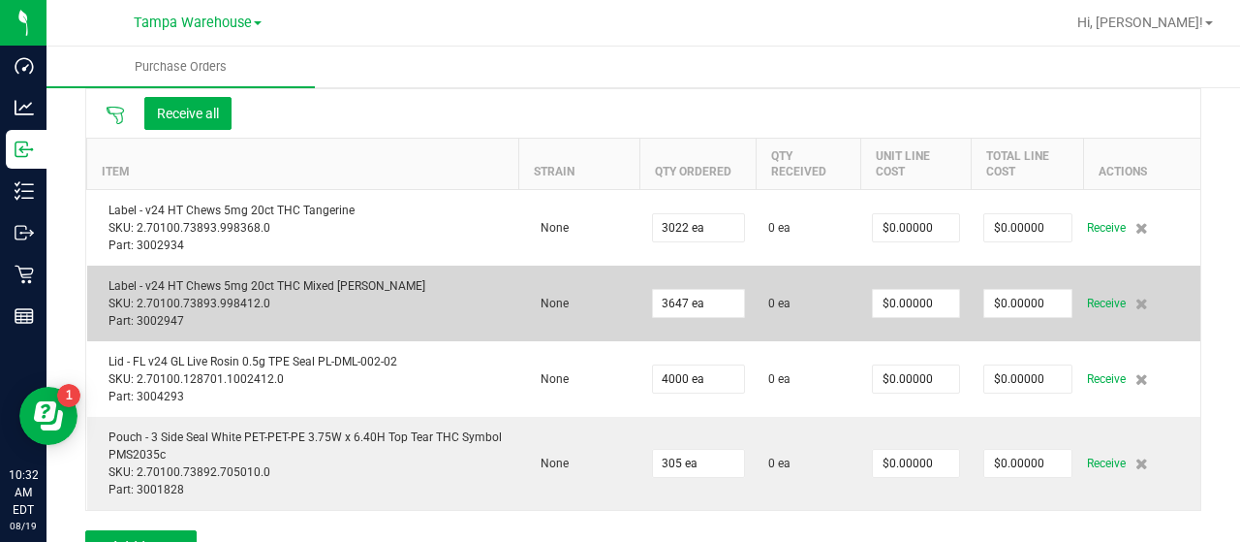
scroll to position [194, 0]
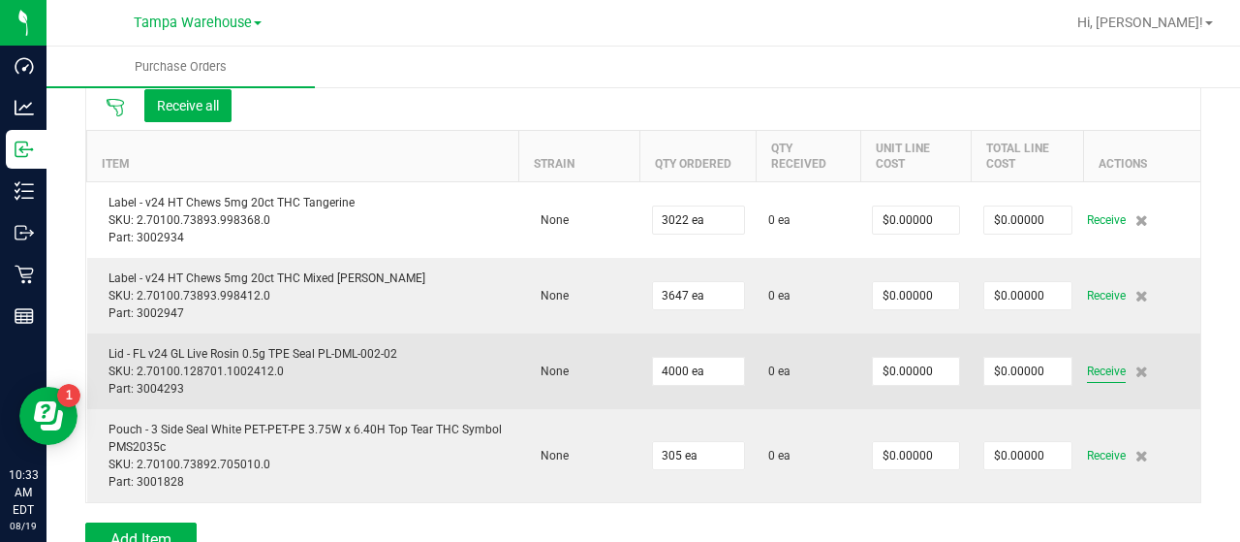
click at [1094, 366] on span "Receive" at bounding box center [1106, 370] width 39 height 23
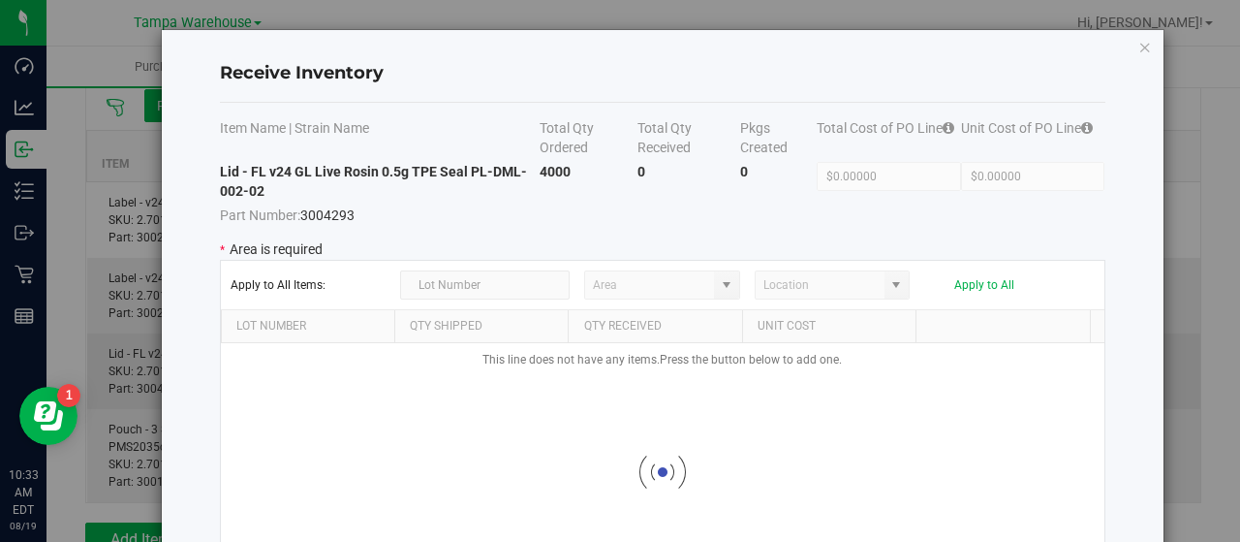
type input "State Pantry 1"
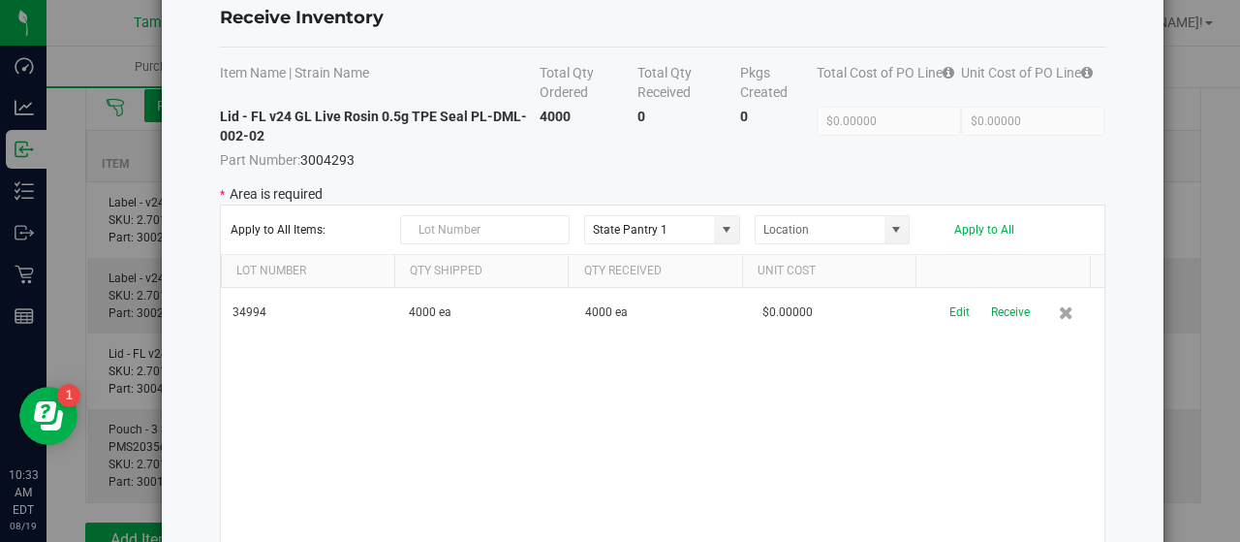
scroll to position [97, 0]
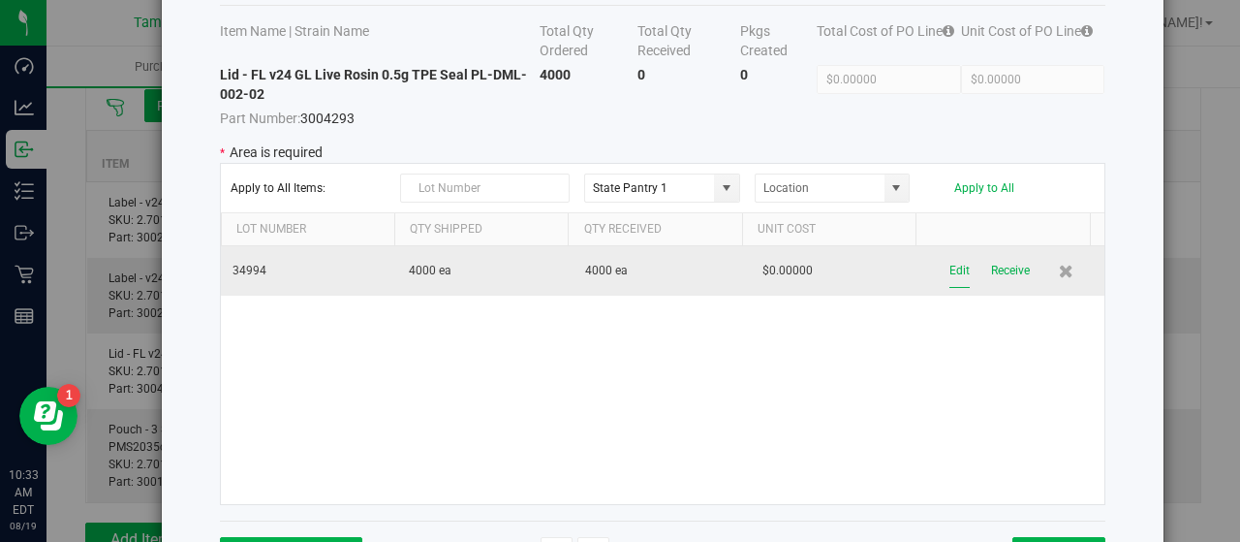
click at [949, 268] on button "Edit" at bounding box center [959, 271] width 20 height 34
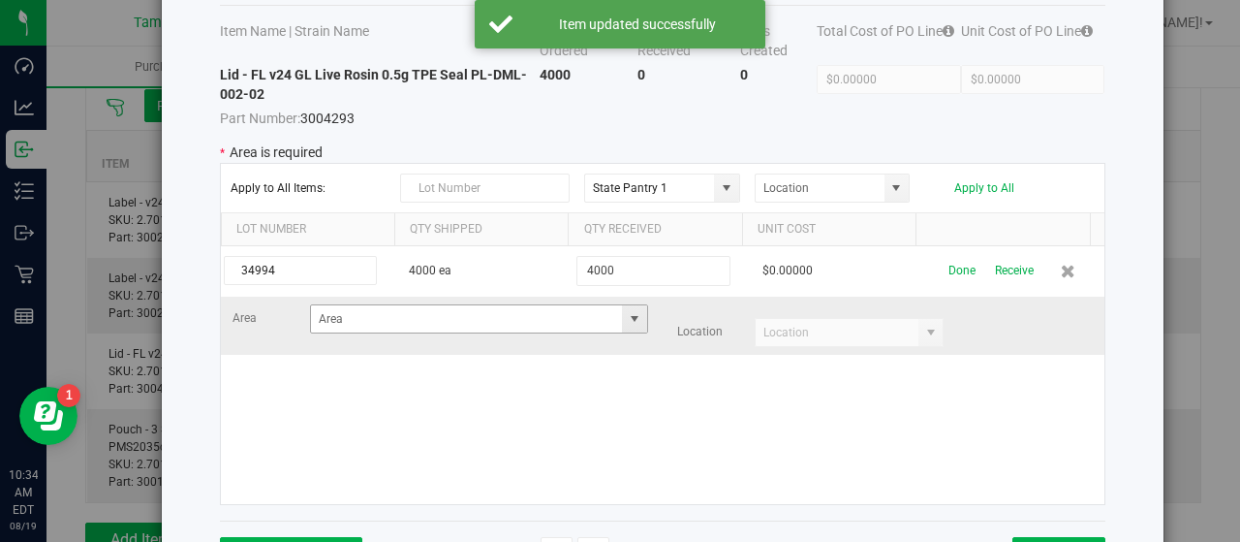
click at [627, 316] on span at bounding box center [634, 318] width 15 height 15
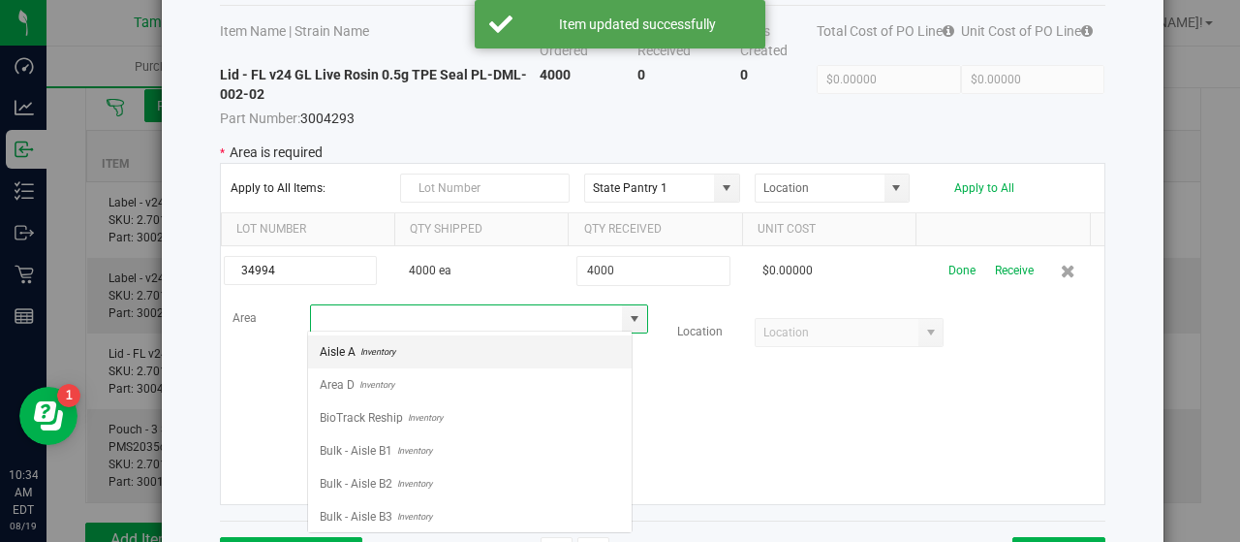
scroll to position [28, 325]
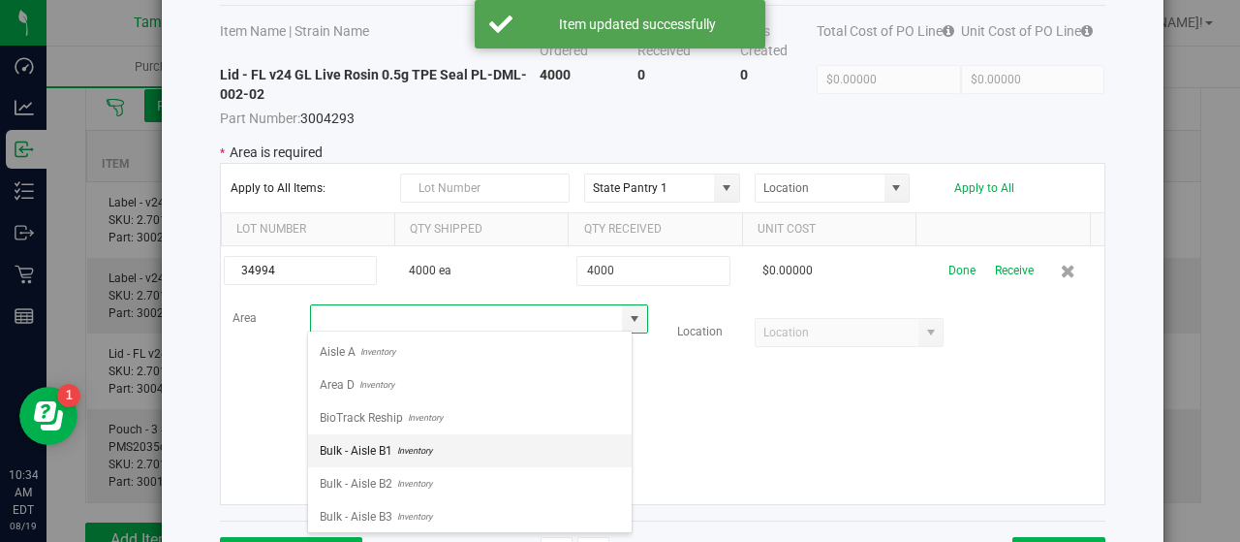
click at [436, 446] on li "Bulk - Aisle B1 Inventory" at bounding box center [470, 450] width 324 height 33
type input "Bulk - Aisle B1"
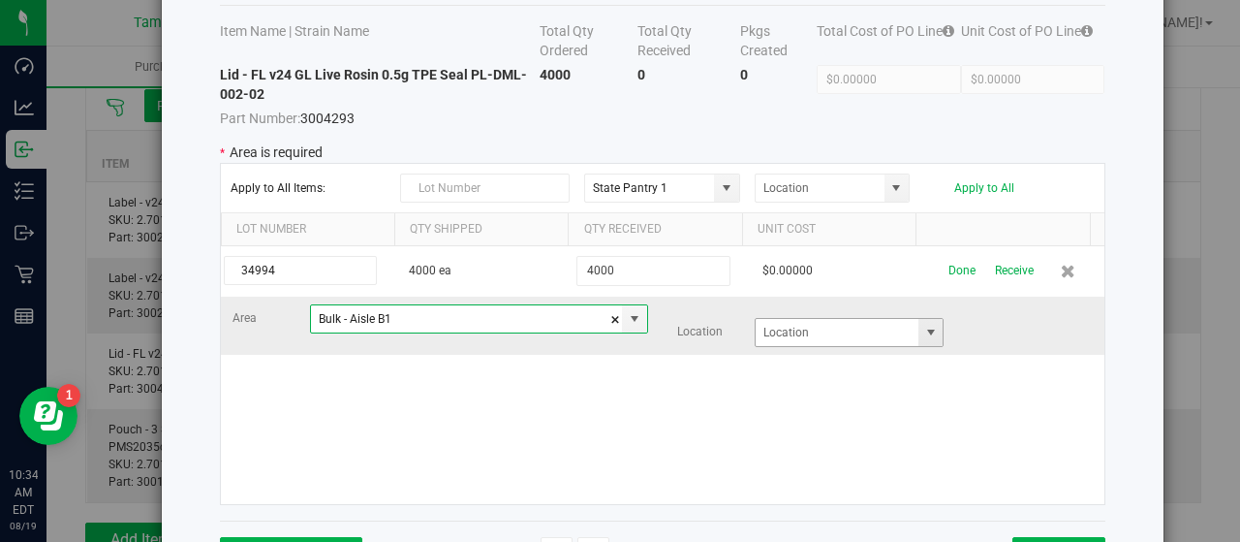
click at [923, 326] on span at bounding box center [930, 332] width 15 height 15
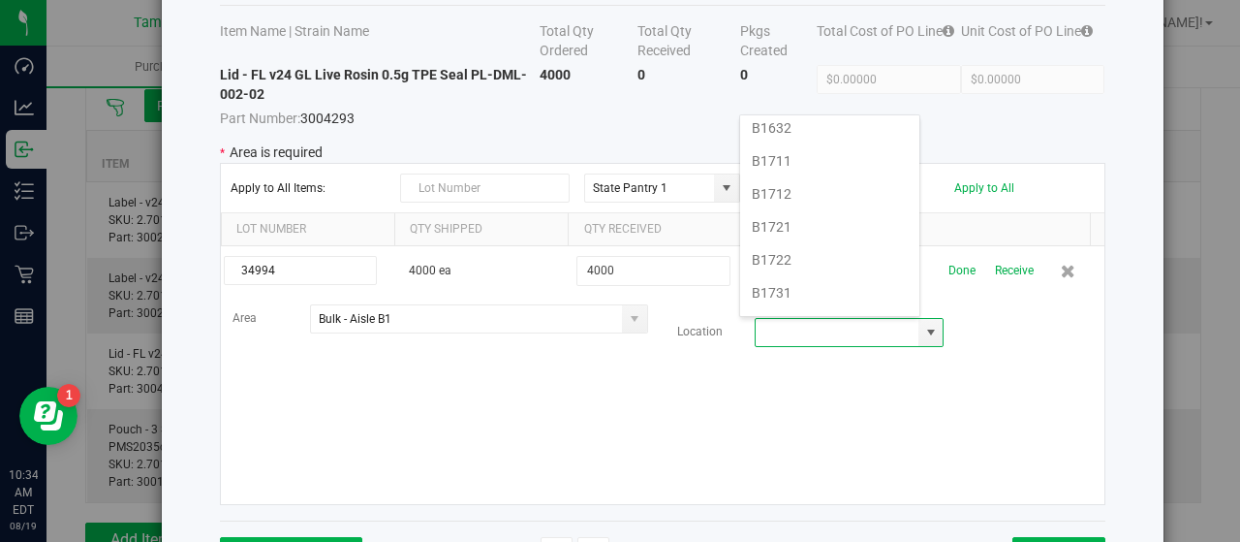
scroll to position [775, 0]
click at [810, 167] on li "B1712" at bounding box center [829, 183] width 179 height 33
type input "B1712"
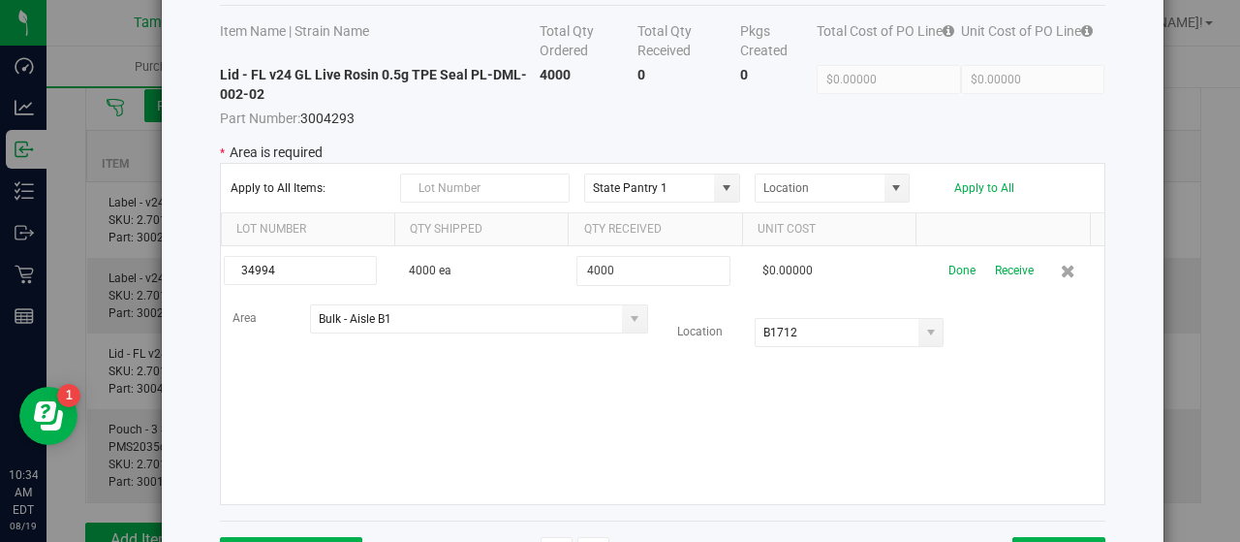
click at [751, 407] on div "34994 4000 ea 4000 $0.00000 Done Receive Area Bulk - Aisle B1 Location B1712" at bounding box center [662, 375] width 883 height 258
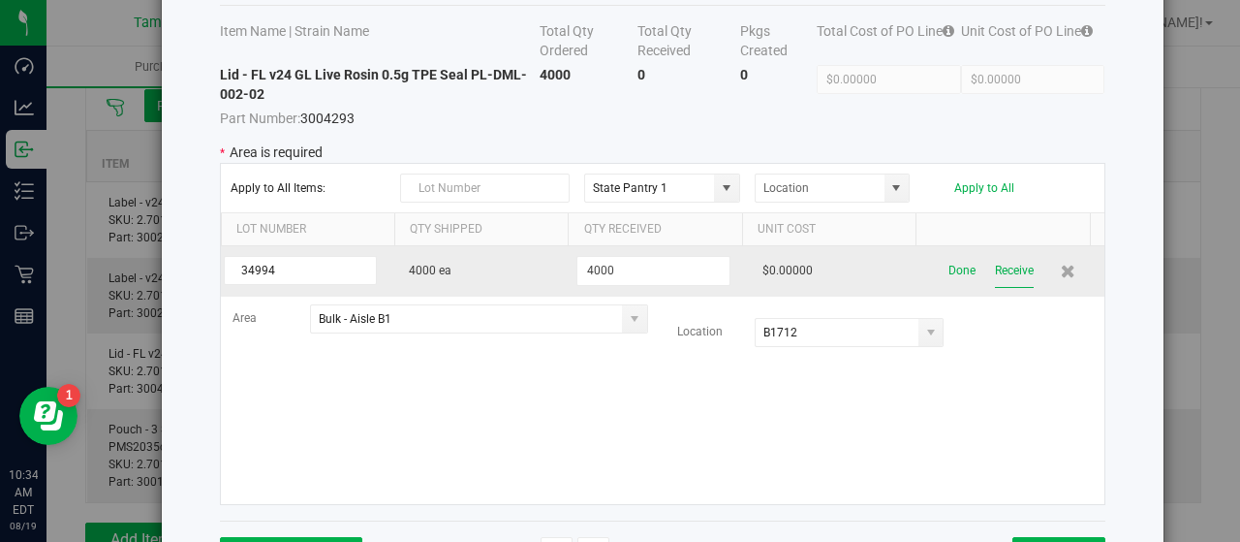
click at [995, 268] on button "Receive" at bounding box center [1014, 271] width 39 height 34
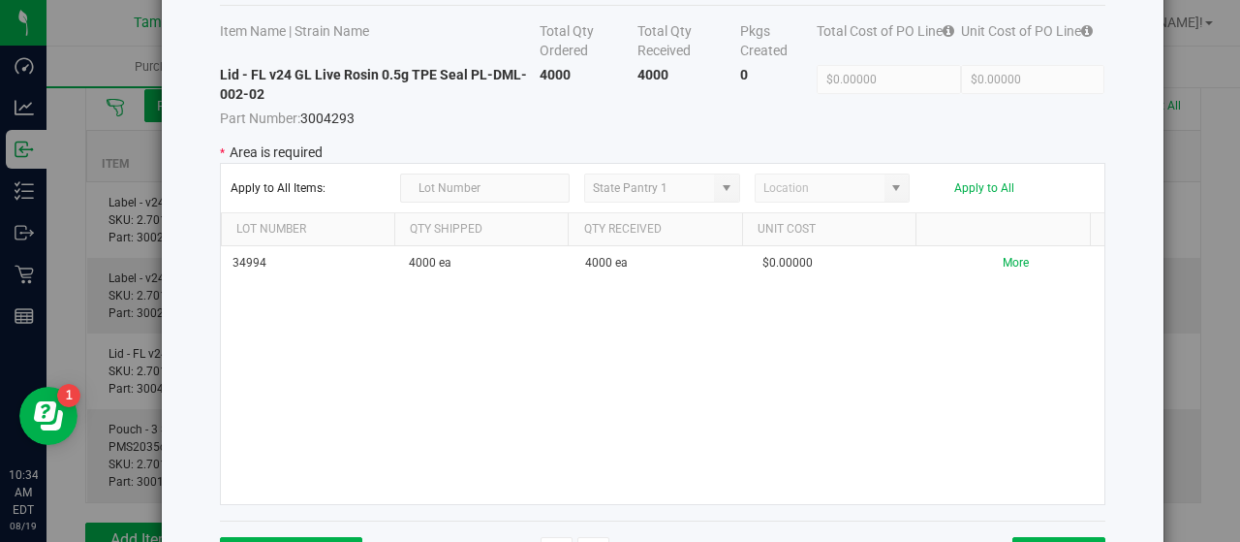
scroll to position [0, 0]
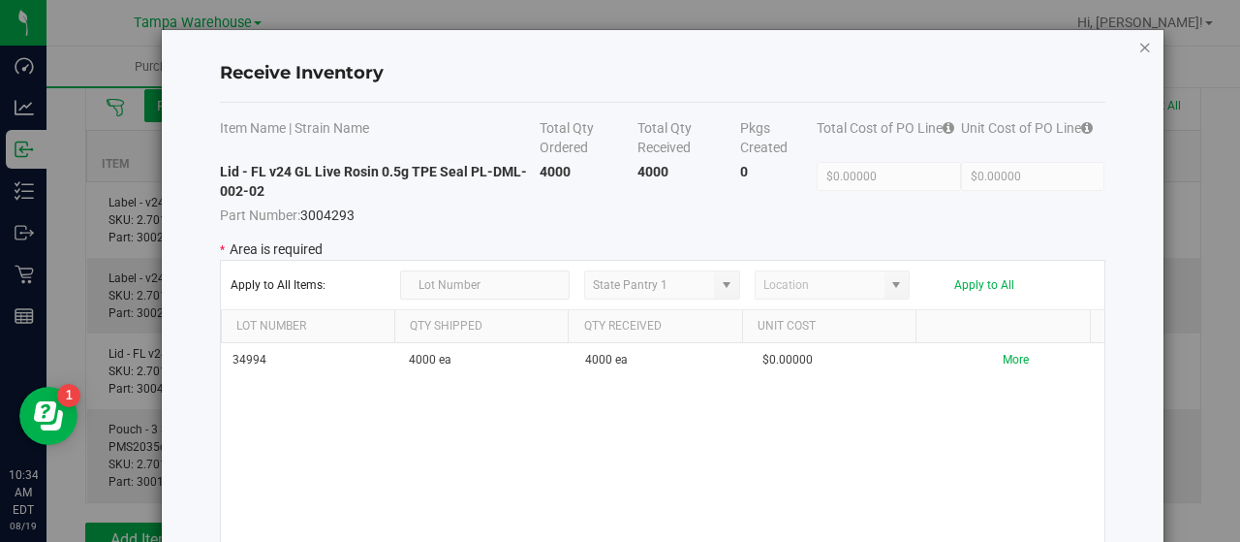
click at [1138, 46] on icon "Close modal" at bounding box center [1145, 46] width 14 height 23
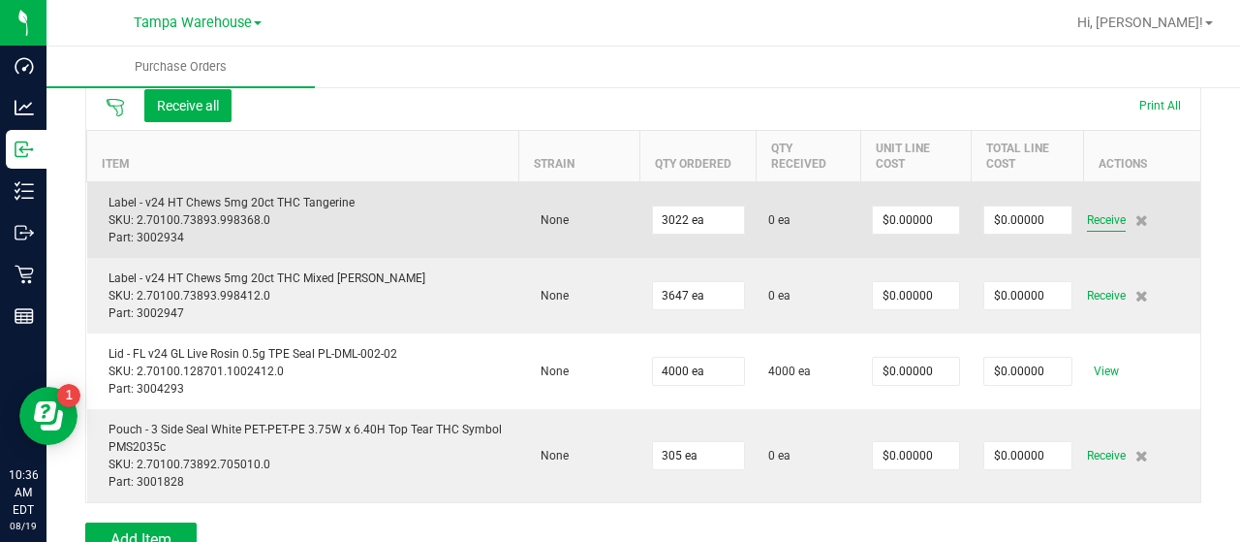
click at [1095, 216] on span "Receive" at bounding box center [1106, 219] width 39 height 23
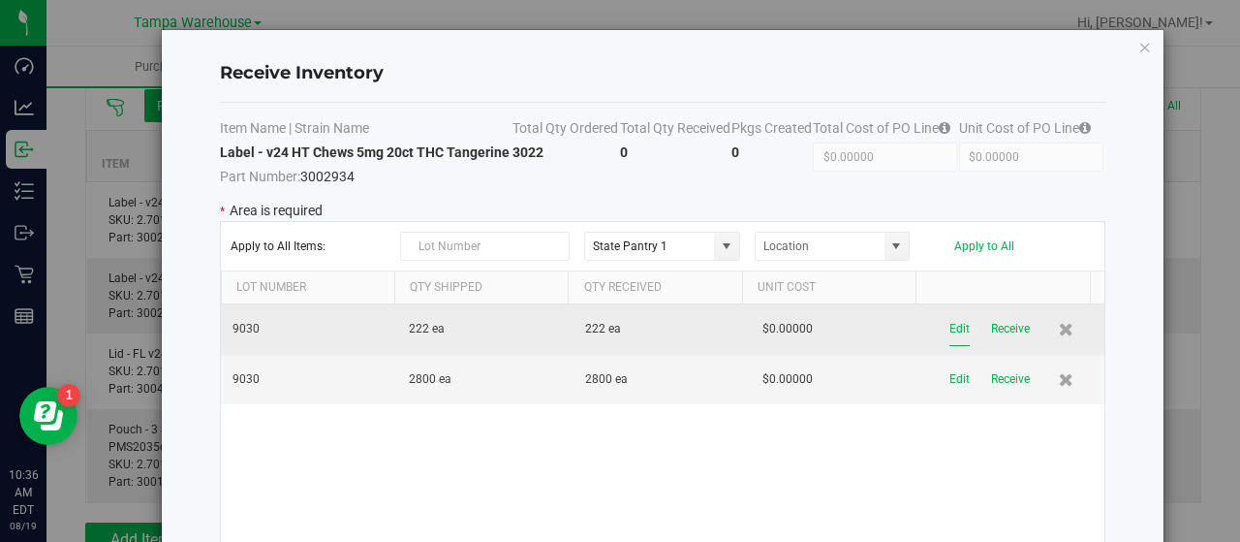
click at [949, 324] on button "Edit" at bounding box center [959, 329] width 20 height 34
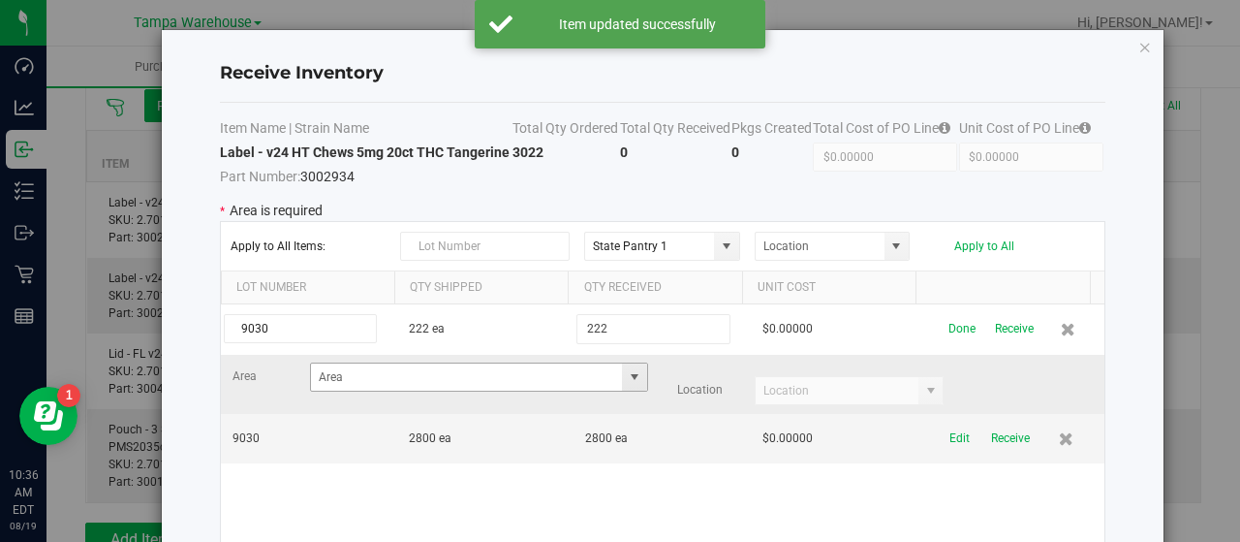
click at [627, 369] on span at bounding box center [634, 376] width 15 height 15
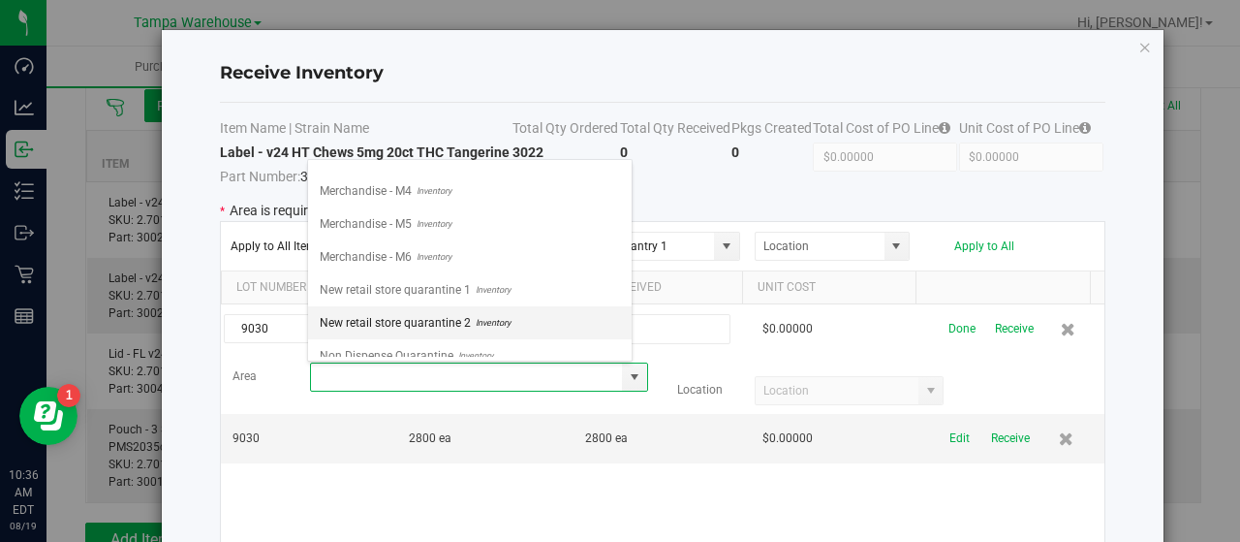
scroll to position [678, 0]
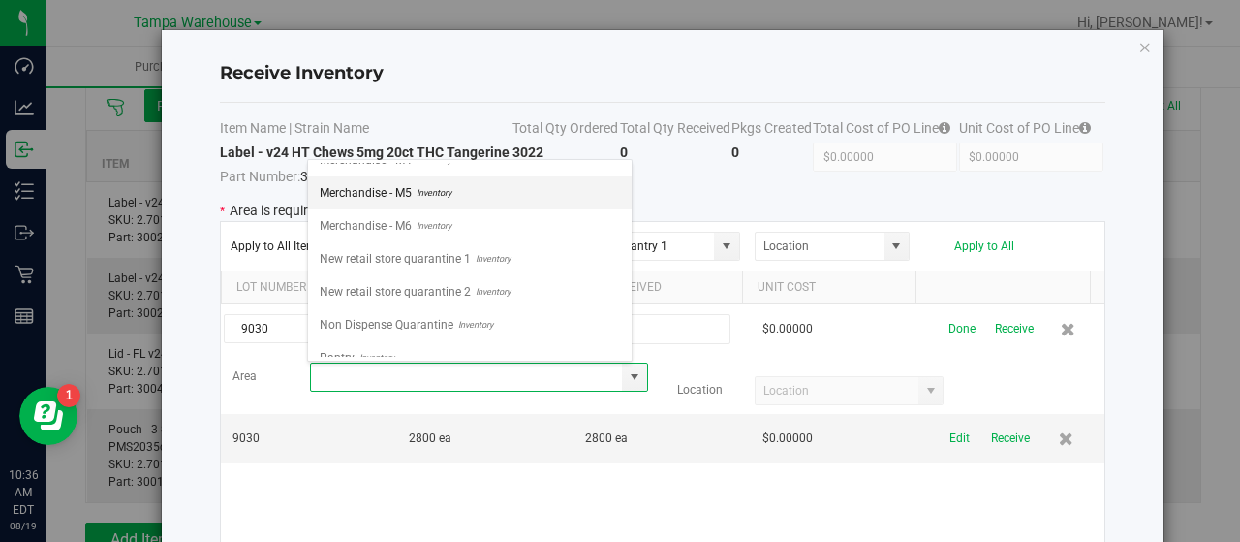
click at [467, 176] on li "Merchandise - M5 Inventory" at bounding box center [470, 192] width 324 height 33
type input "Merchandise - M5"
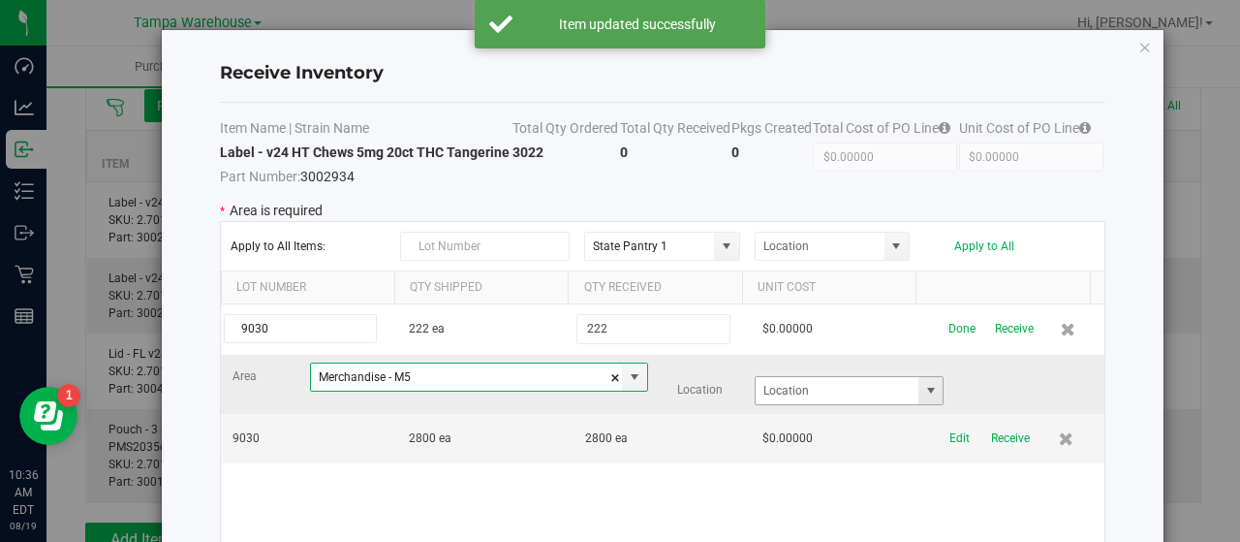
click at [923, 383] on span at bounding box center [930, 390] width 15 height 15
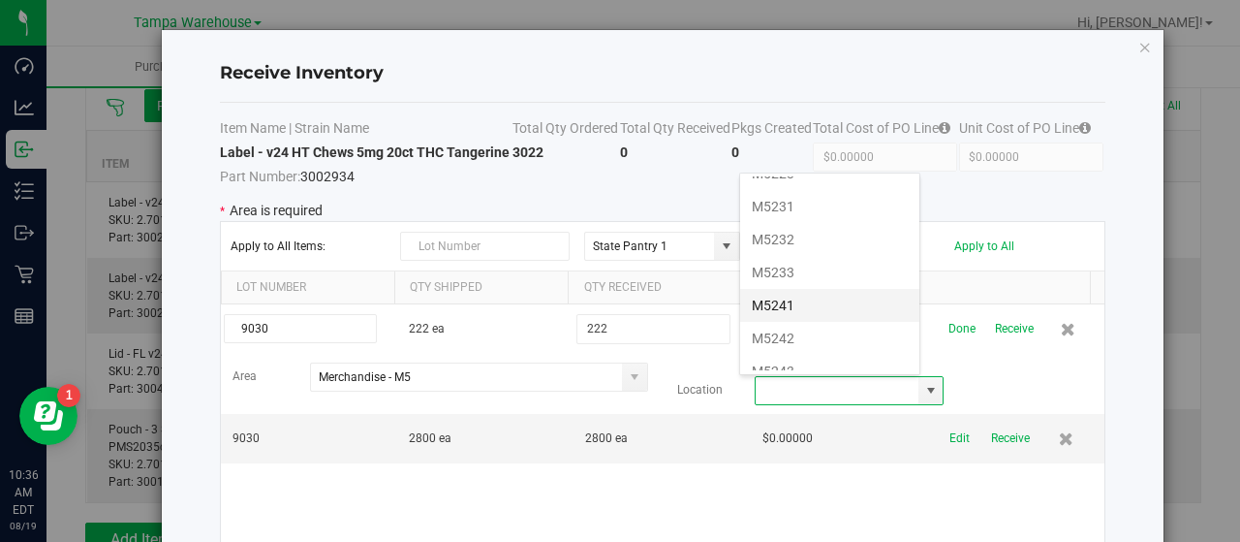
click at [798, 289] on li "M5241" at bounding box center [829, 305] width 179 height 33
type input "M5241"
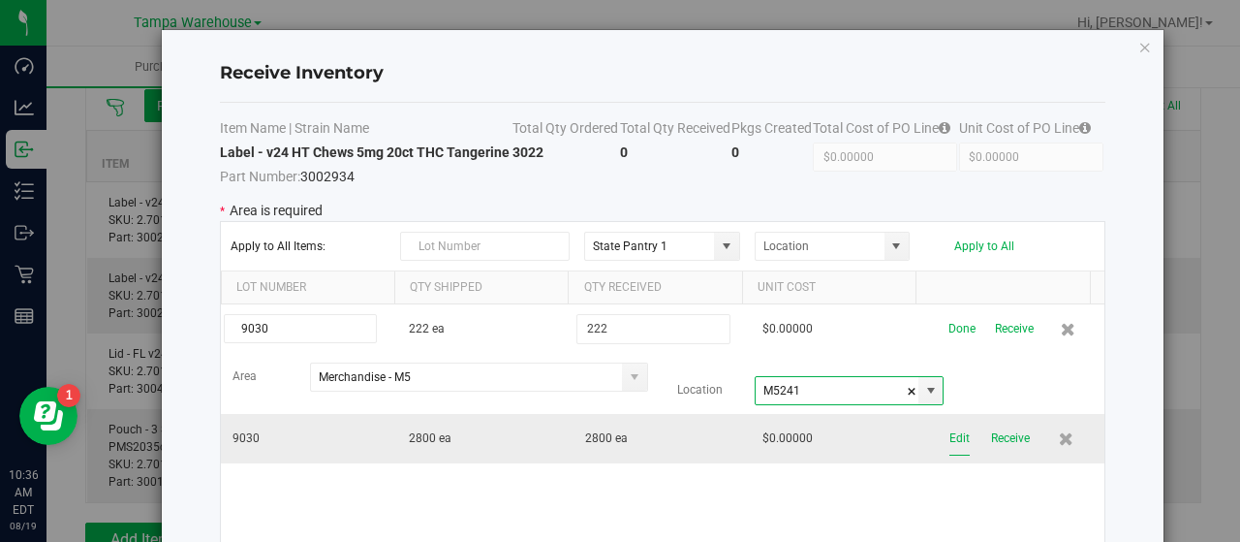
click at [949, 434] on button "Edit" at bounding box center [959, 438] width 20 height 34
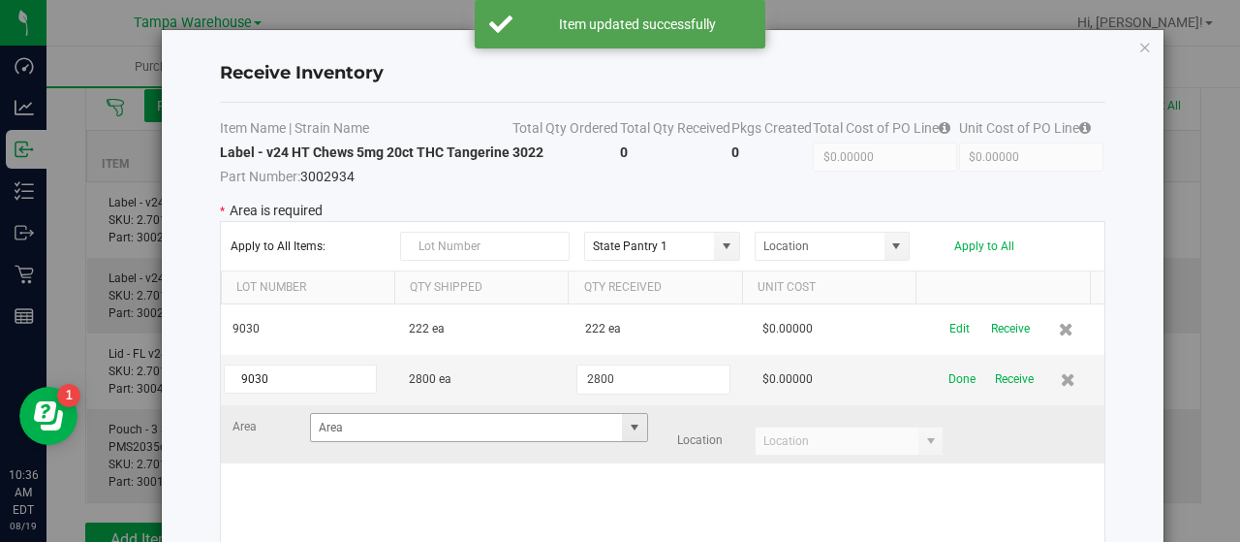
click at [627, 426] on span at bounding box center [634, 426] width 15 height 15
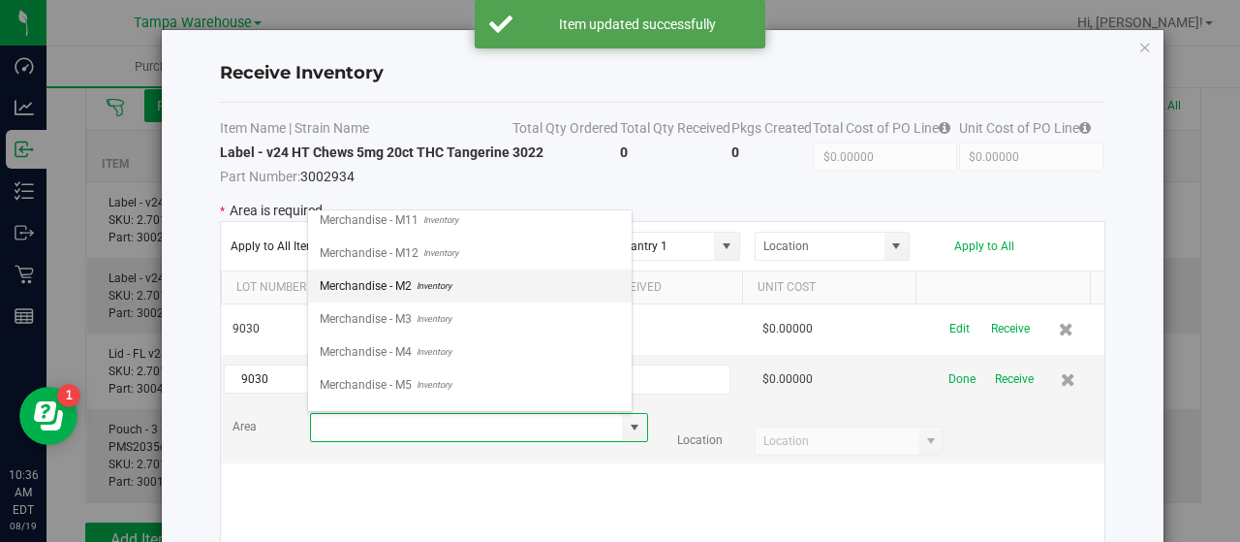
scroll to position [581, 0]
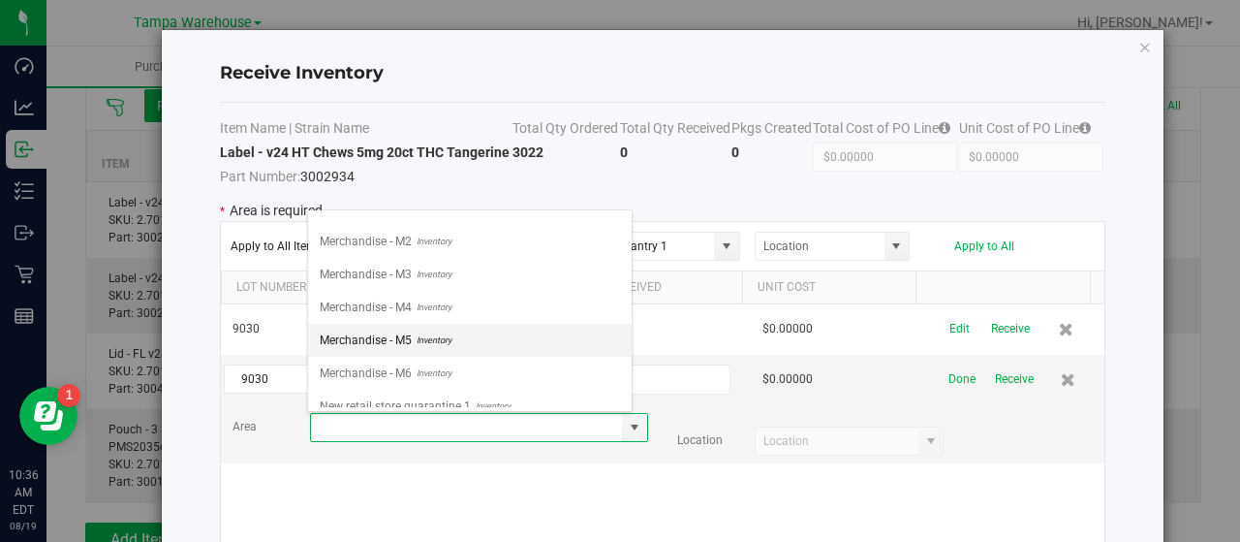
click at [454, 325] on li "Merchandise - M5 Inventory" at bounding box center [470, 340] width 324 height 33
type input "Merchandise - M5"
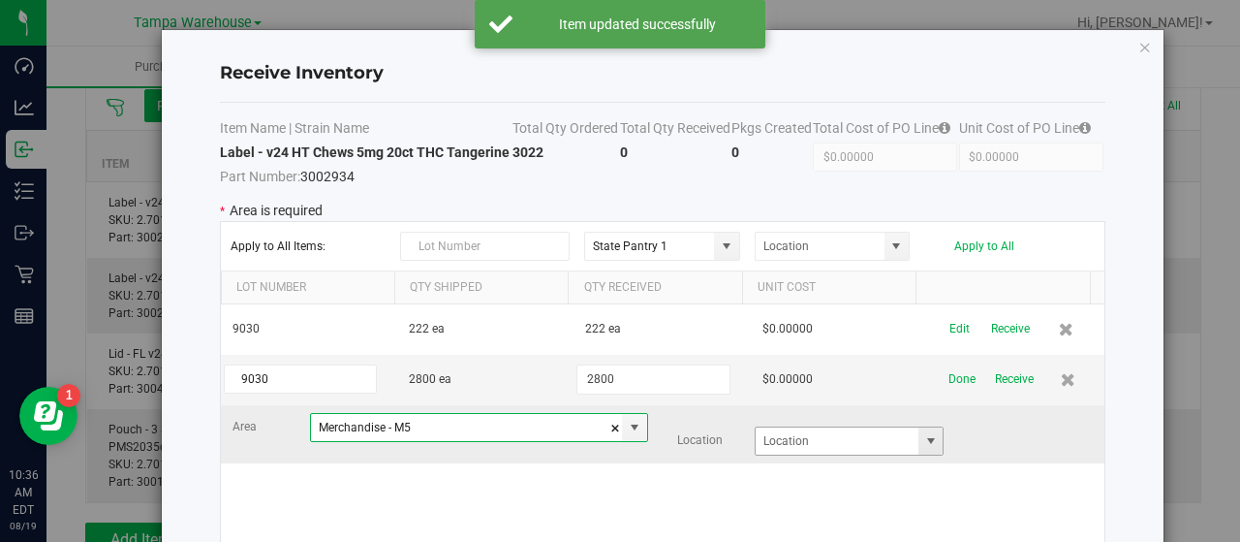
click at [923, 435] on span at bounding box center [930, 440] width 15 height 15
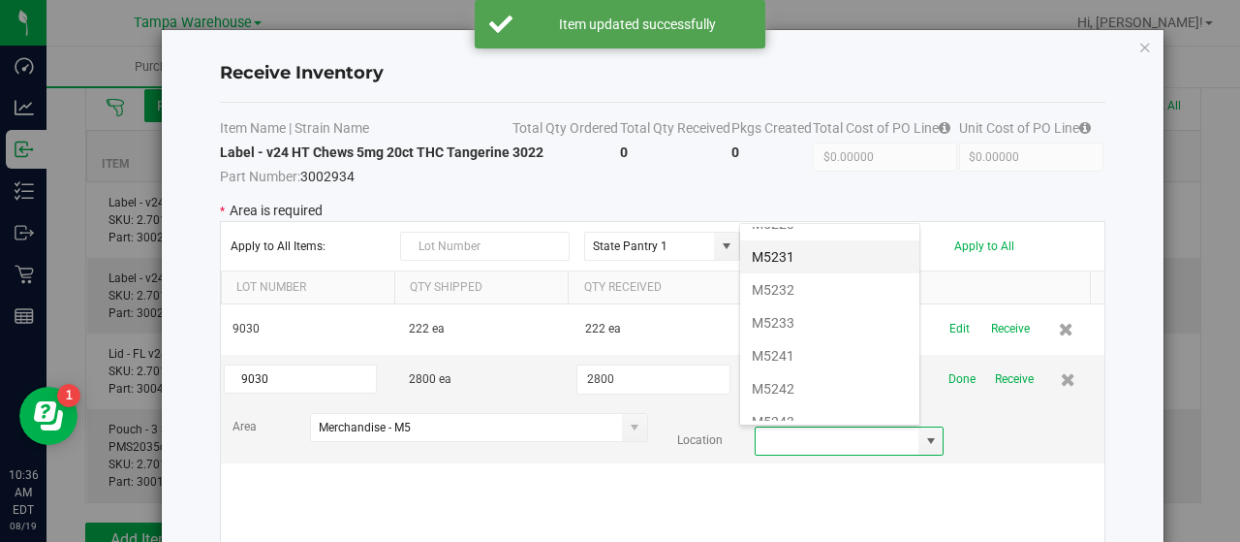
scroll to position [775, 0]
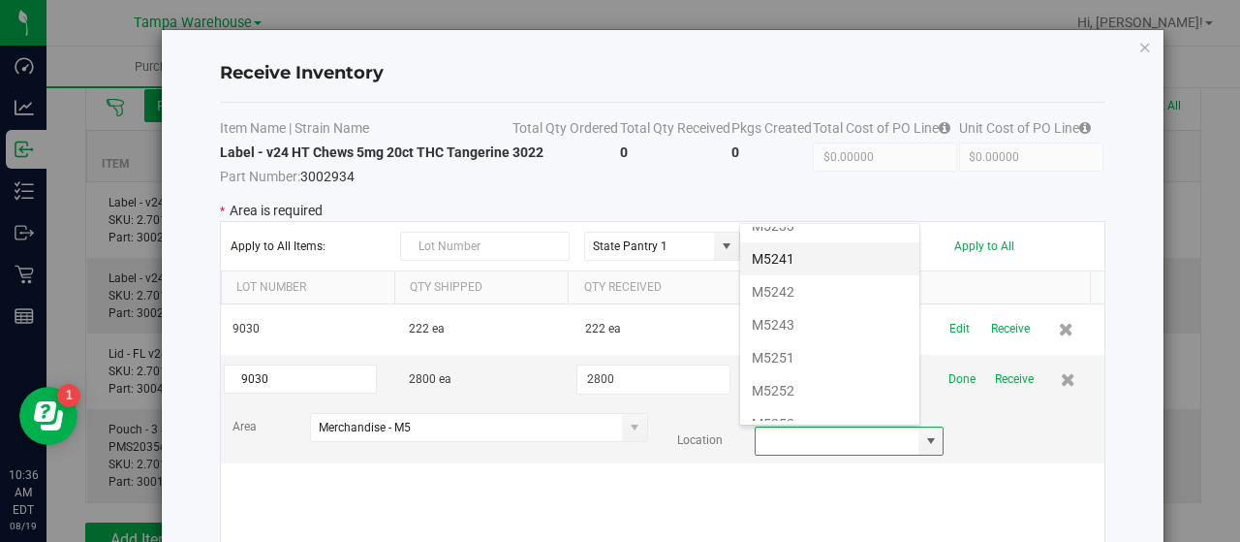
click at [812, 242] on li "M5241" at bounding box center [829, 258] width 179 height 33
type input "M5241"
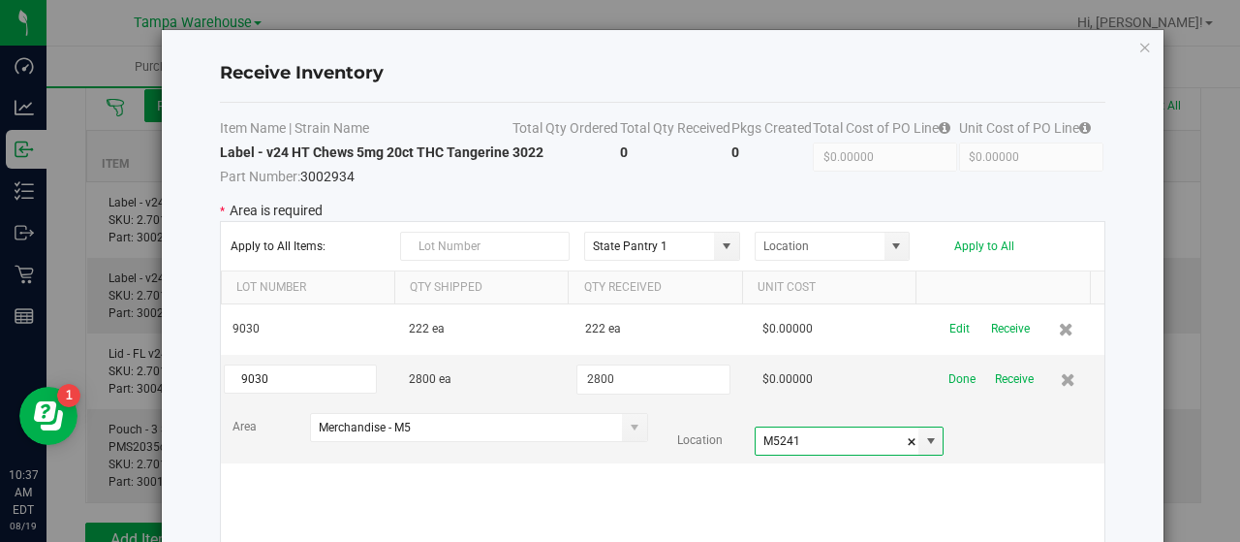
click at [983, 477] on div "9030 222 ea 222 ea $0.00000 Edit Receive 9030 2800 ea 2800 $0.00000 Done Receiv…" at bounding box center [662, 433] width 883 height 258
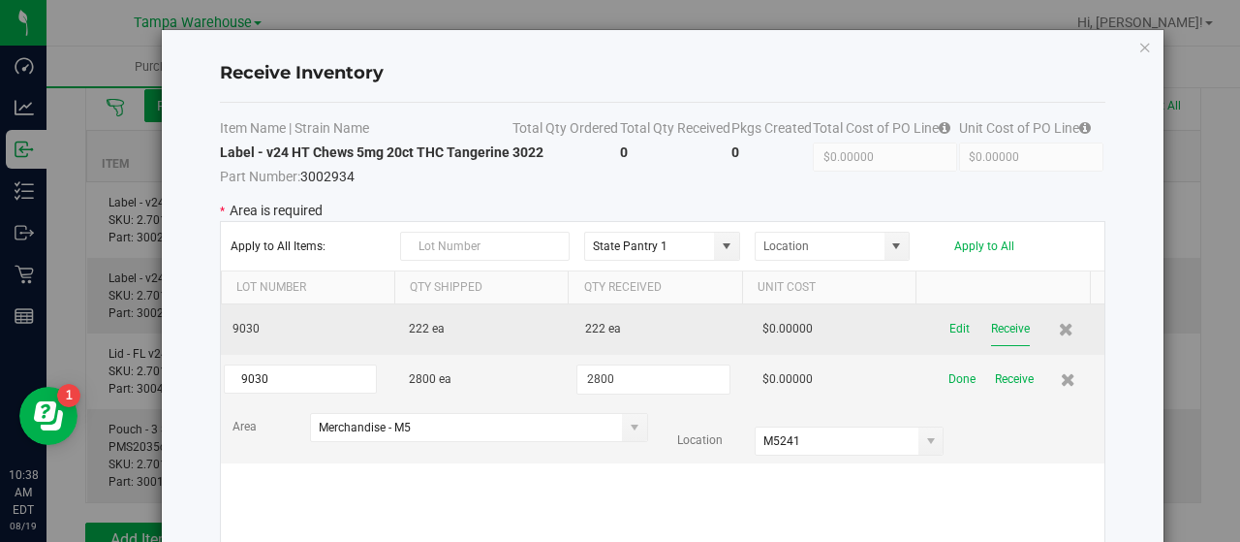
click at [991, 325] on button "Receive" at bounding box center [1010, 329] width 39 height 34
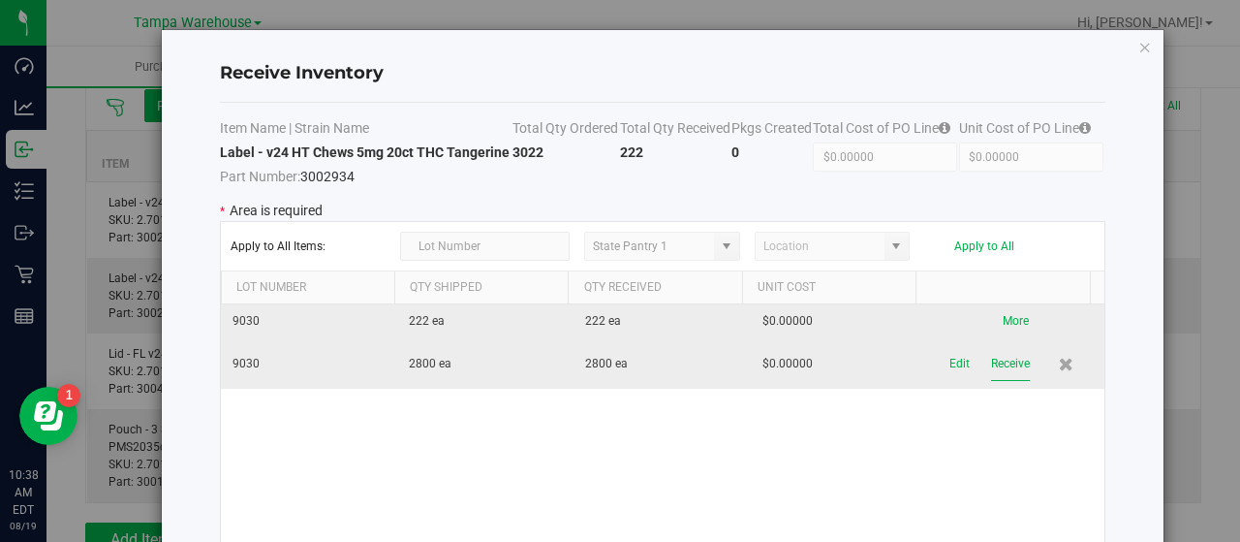
click at [991, 357] on button "Receive" at bounding box center [1010, 364] width 39 height 34
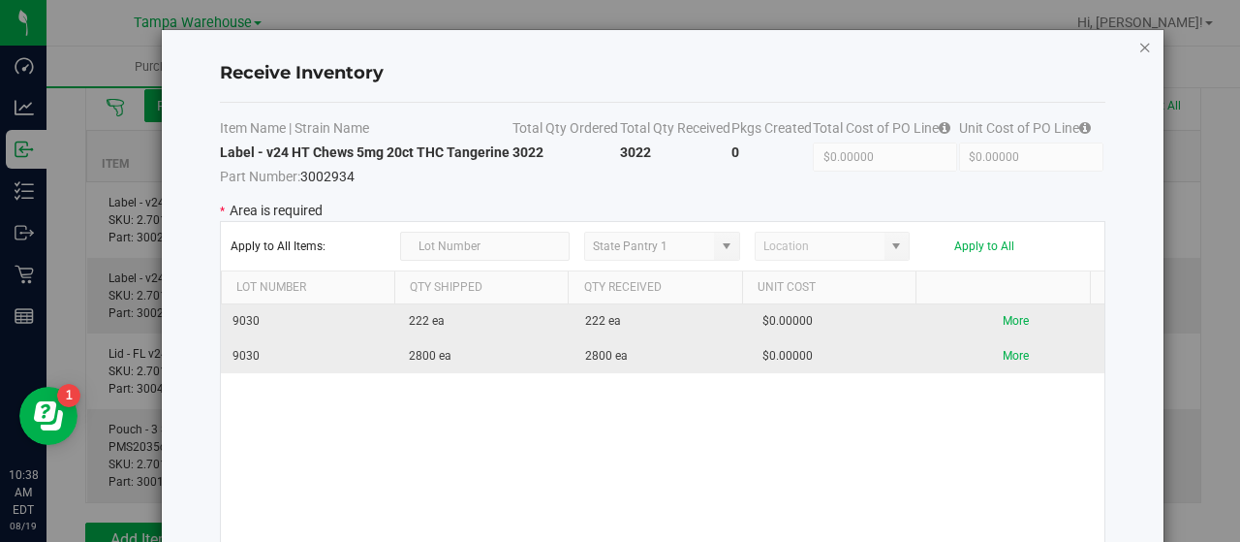
click at [1138, 44] on icon "Close modal" at bounding box center [1145, 46] width 14 height 23
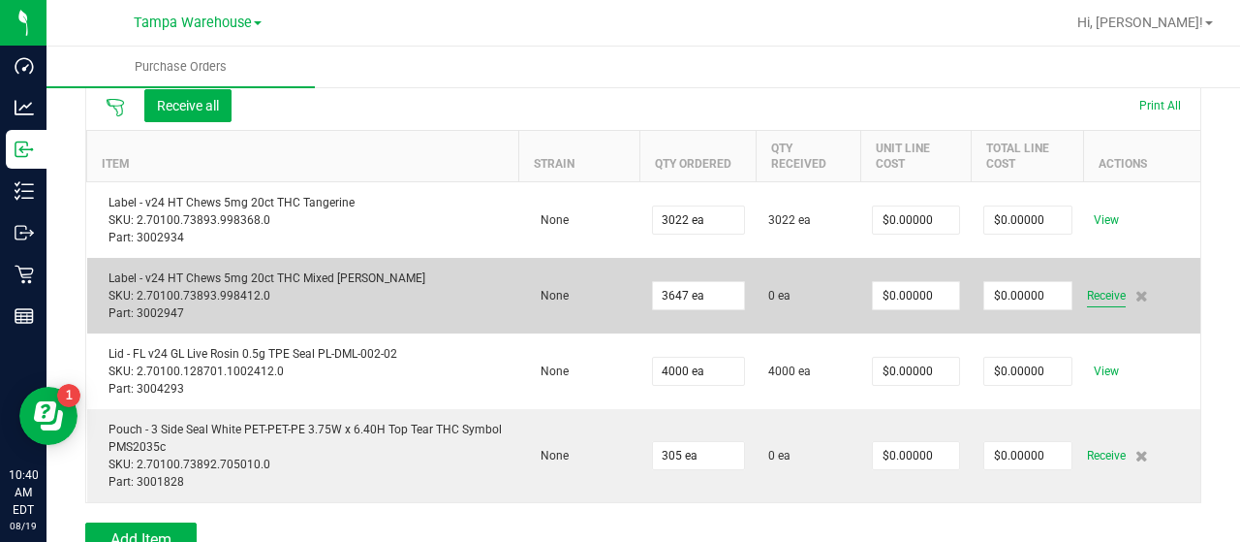
click at [1099, 293] on span "Receive" at bounding box center [1106, 295] width 39 height 23
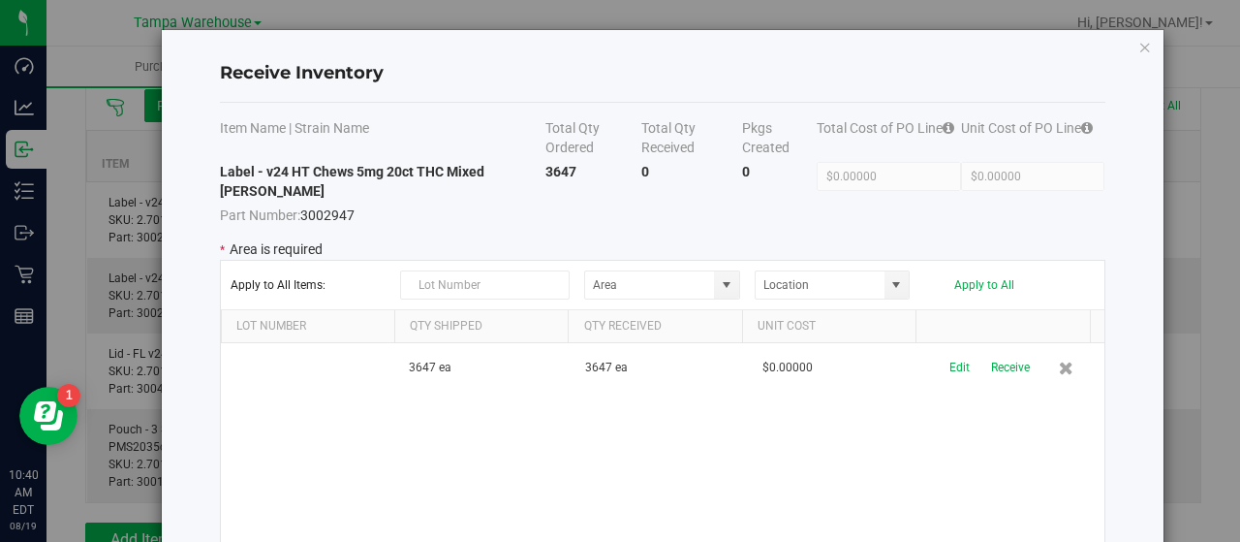
type input "State Pantry 1"
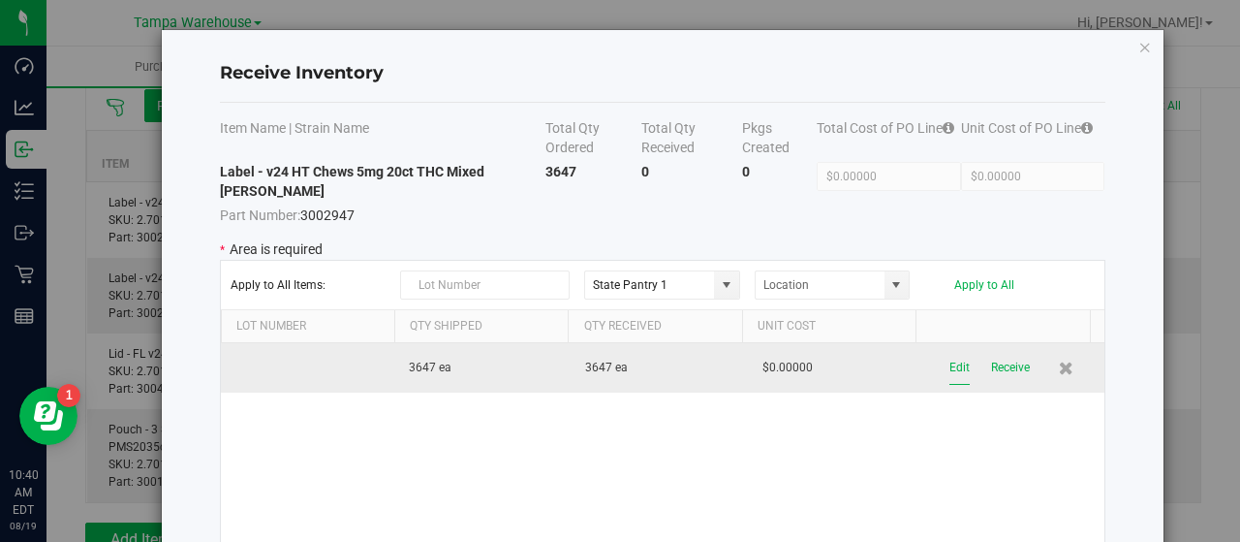
click at [949, 359] on button "Edit" at bounding box center [959, 368] width 20 height 34
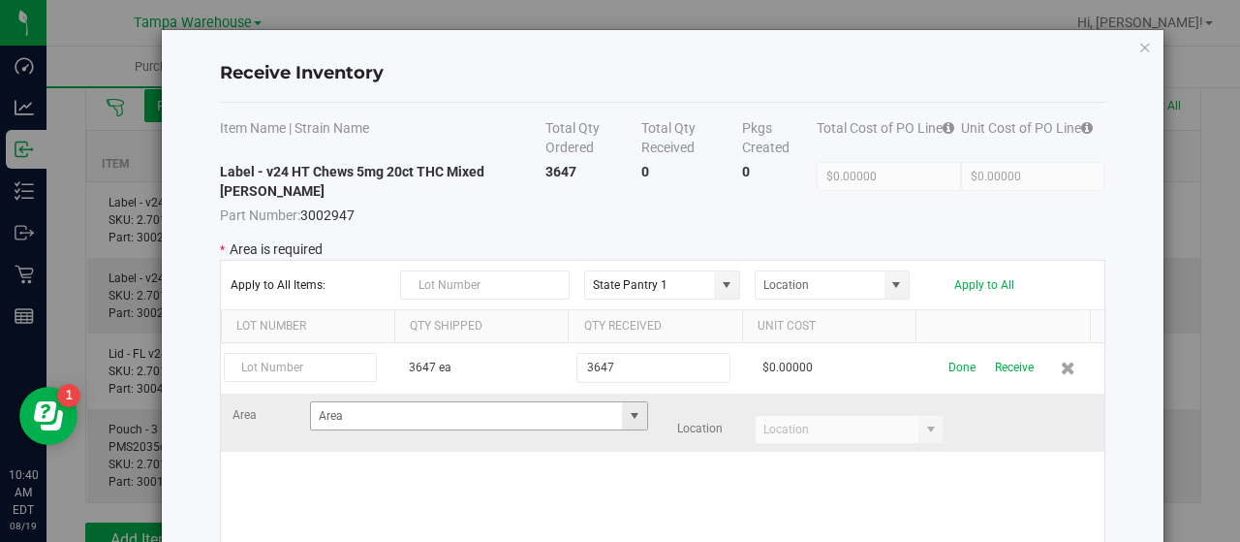
click at [627, 410] on span at bounding box center [634, 415] width 15 height 15
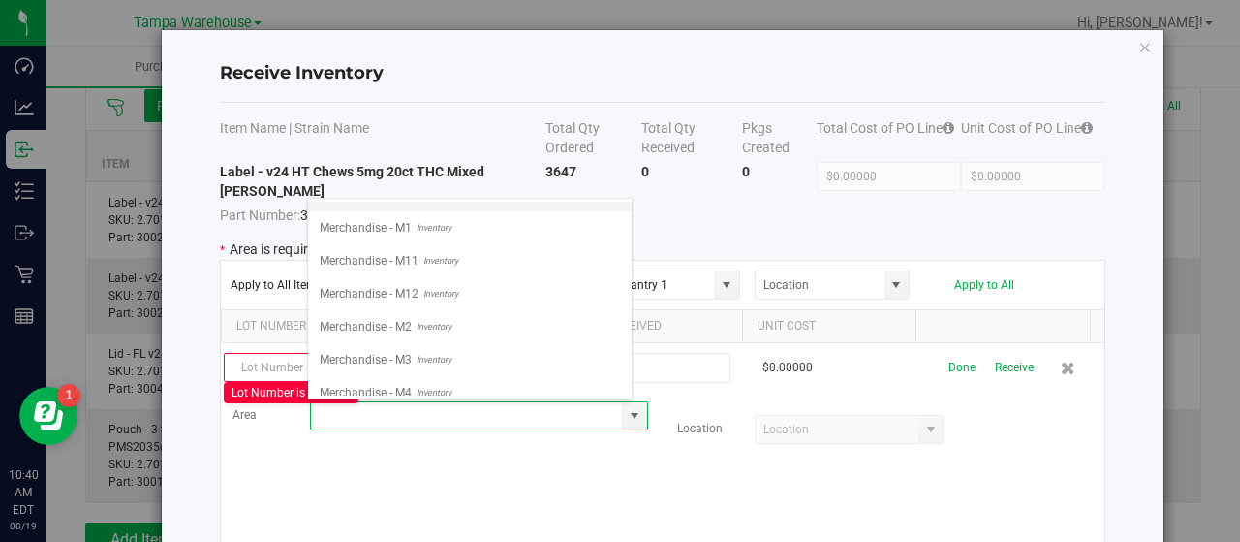
scroll to position [581, 0]
click at [491, 312] on li "Merchandise - M5 Inventory" at bounding box center [470, 328] width 324 height 33
type input "Merchandise - M5"
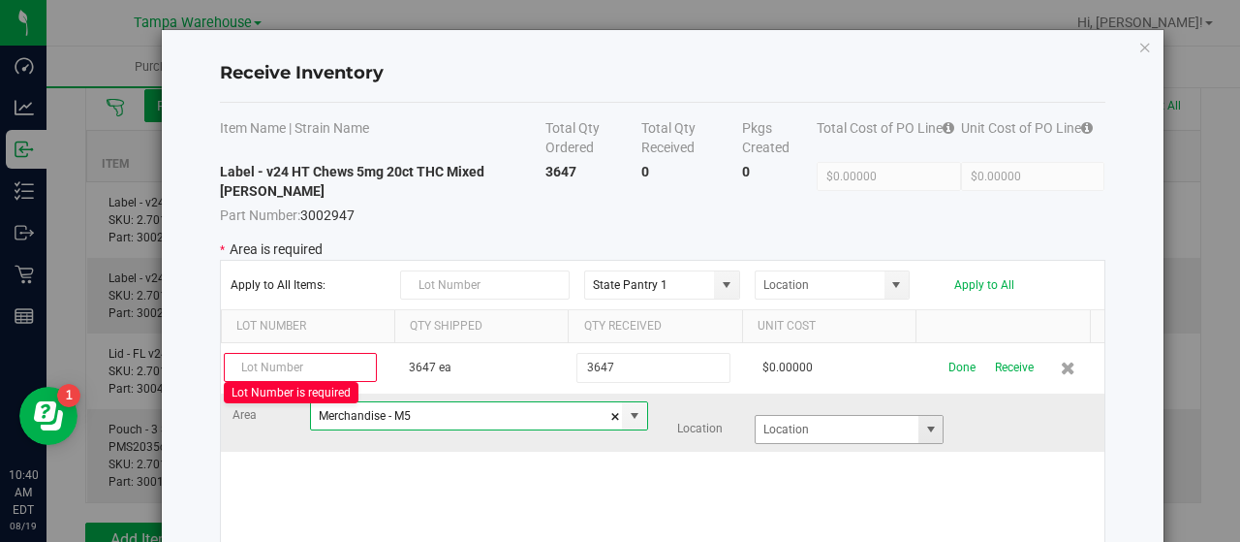
click at [923, 427] on span at bounding box center [930, 428] width 15 height 15
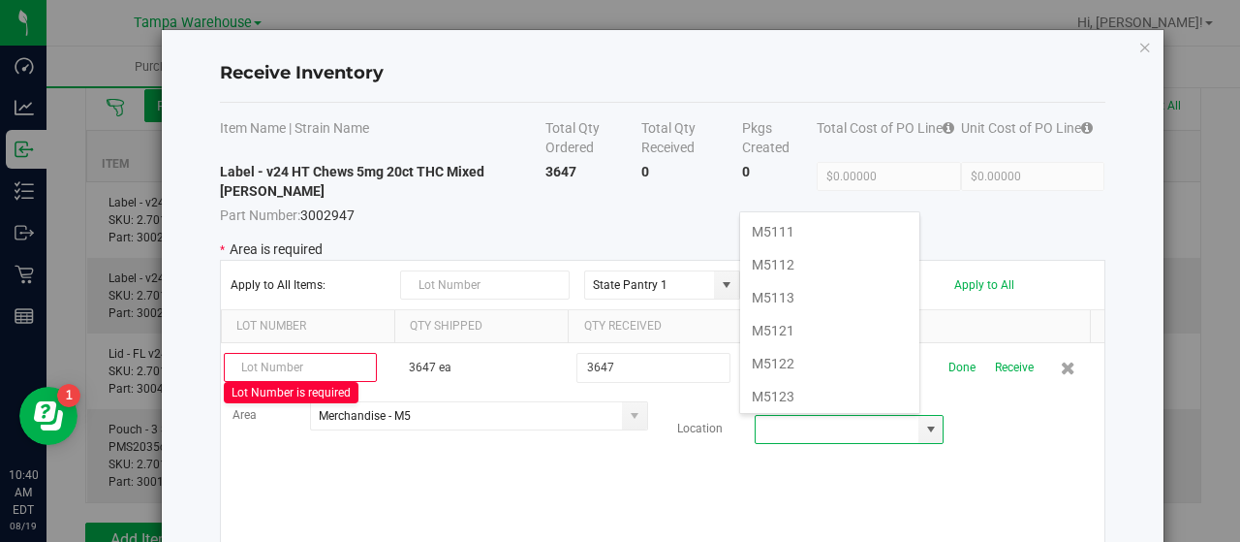
scroll to position [28, 181]
click at [829, 262] on li "M5112" at bounding box center [829, 264] width 179 height 33
type input "M5112"
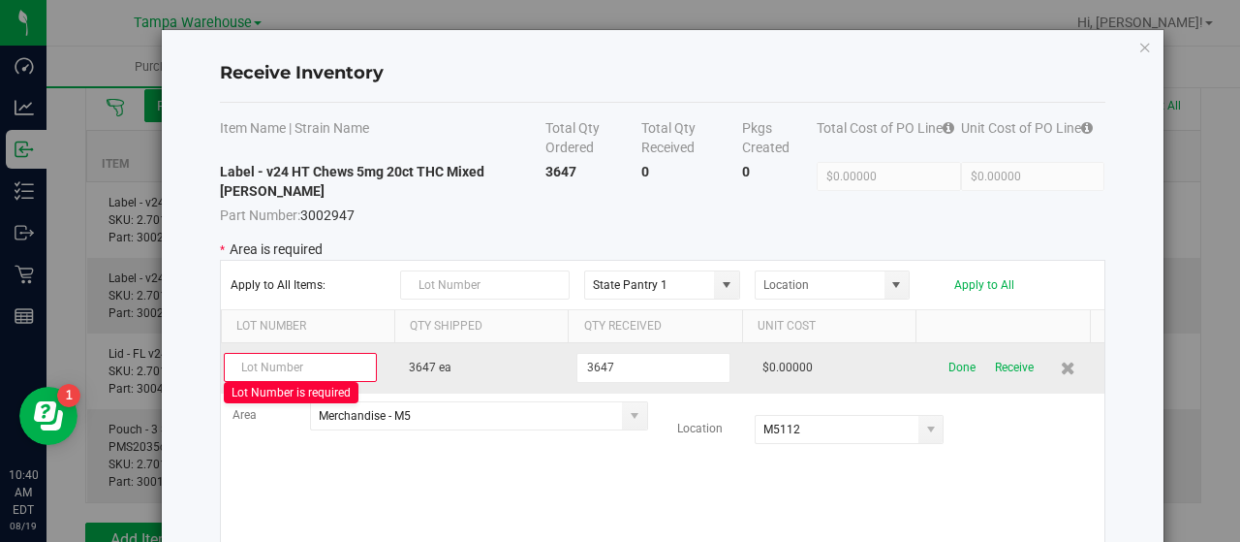
click at [294, 367] on input "text" at bounding box center [300, 367] width 153 height 29
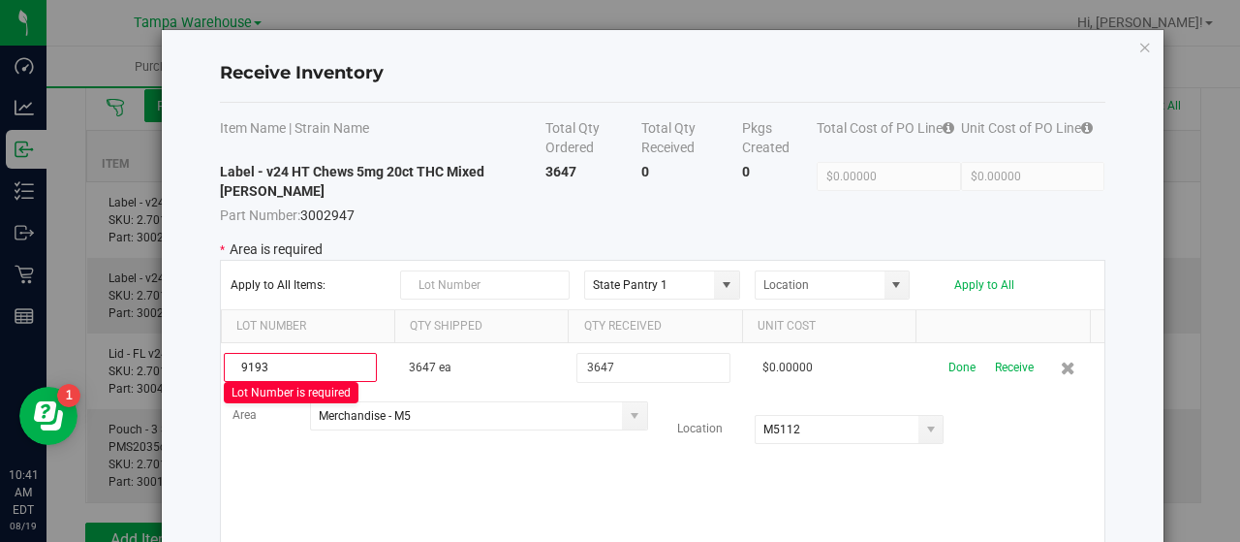
type input "9193"
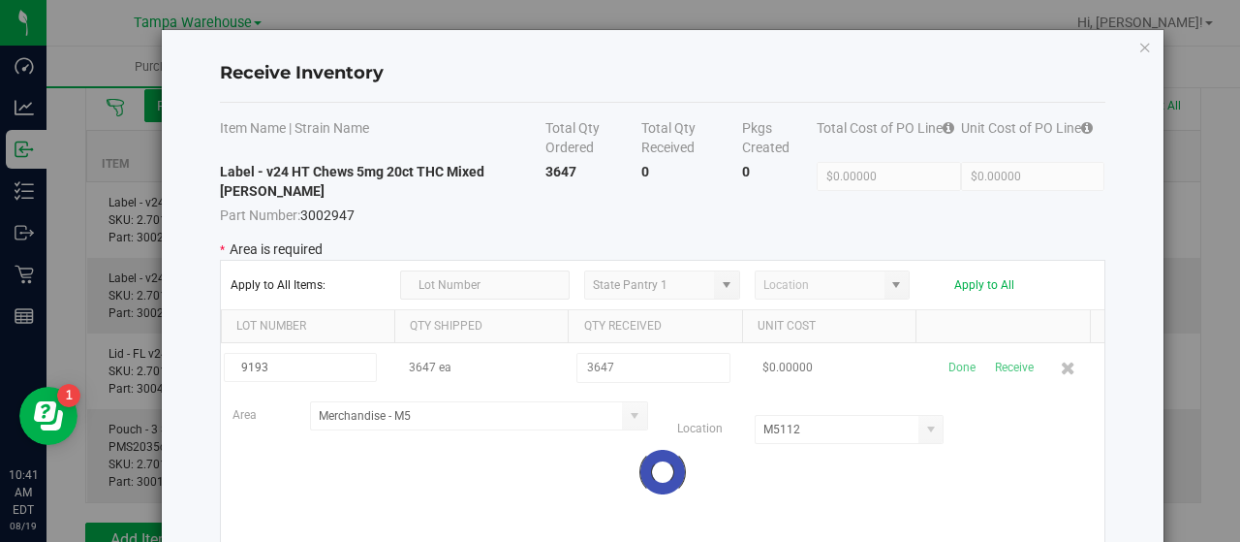
click at [788, 481] on kendo-grid-list "9193 3647 ea 3647 $0.00000 Done Receive Area Merchandise - M5 Location M5112 Lo…" at bounding box center [662, 472] width 883 height 258
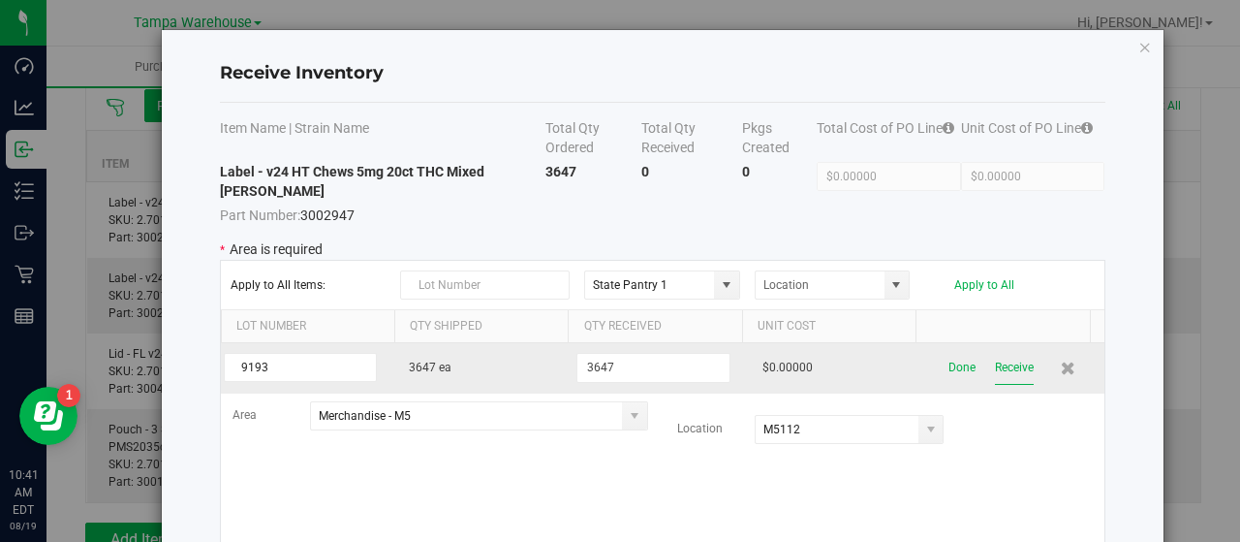
click at [995, 362] on button "Receive" at bounding box center [1014, 368] width 39 height 34
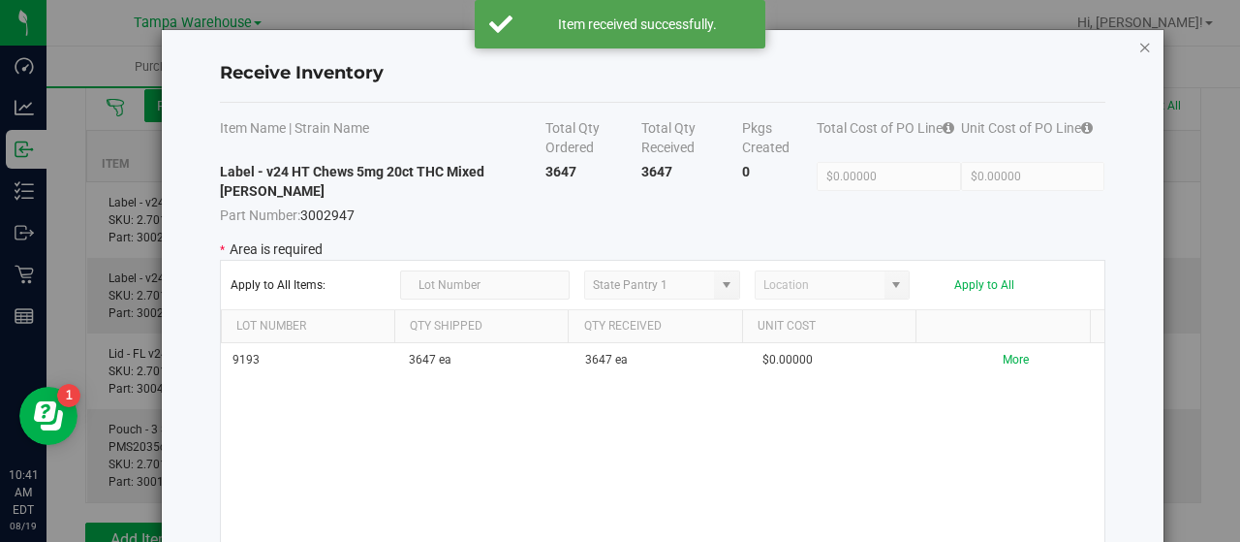
click at [1138, 41] on icon "Close modal" at bounding box center [1145, 46] width 14 height 23
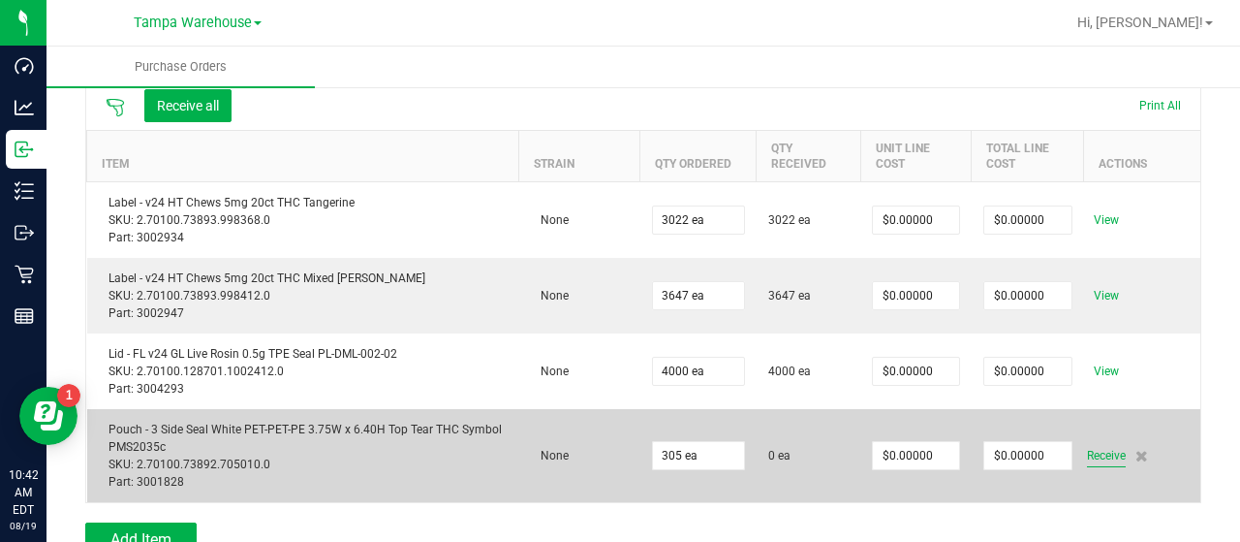
click at [1099, 452] on span "Receive" at bounding box center [1106, 455] width 39 height 23
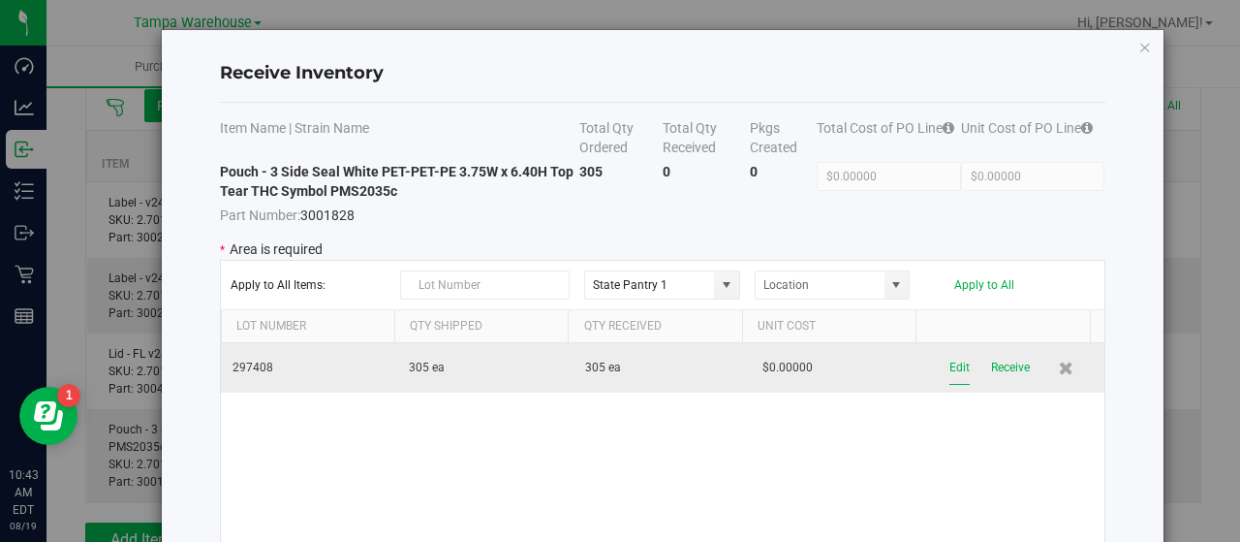
click at [949, 365] on button "Edit" at bounding box center [959, 368] width 20 height 34
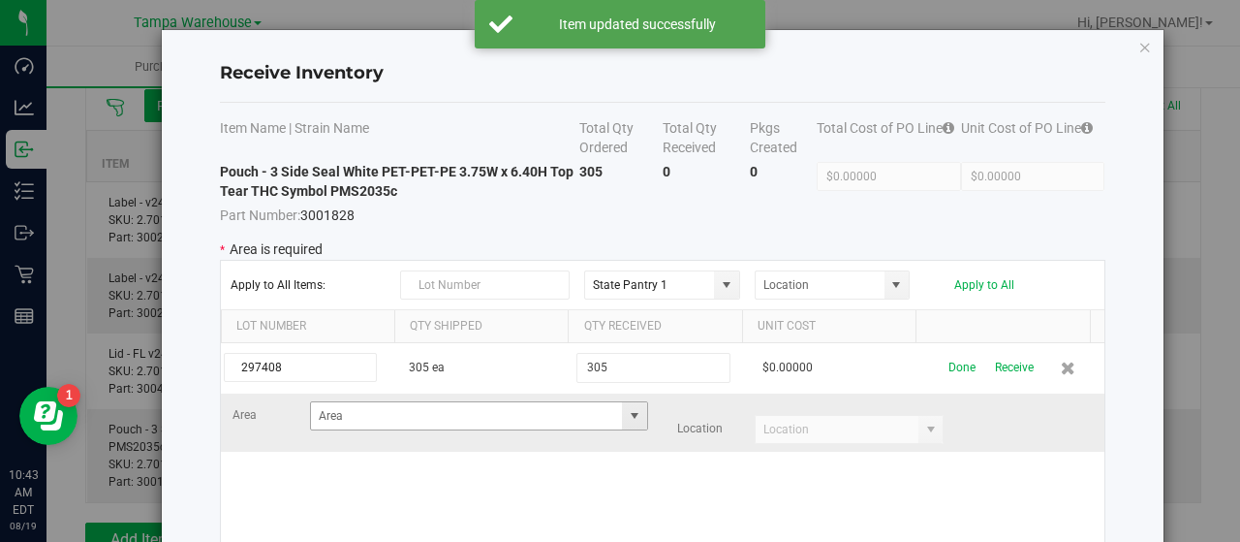
click at [627, 416] on span at bounding box center [634, 415] width 15 height 15
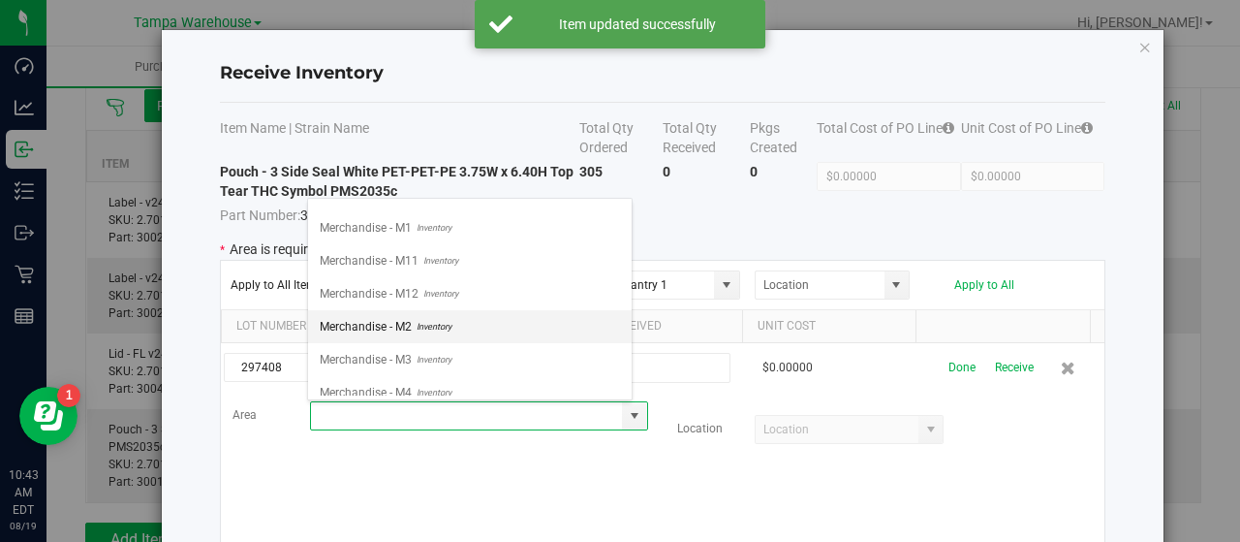
scroll to position [581, 0]
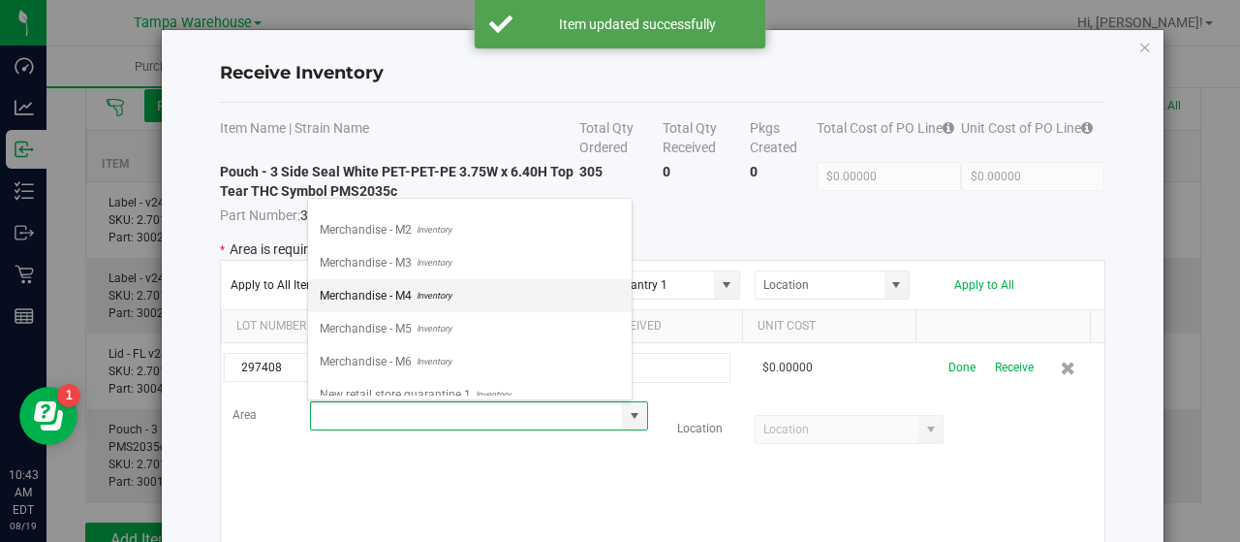
click at [483, 279] on li "Merchandise - M4 Inventory" at bounding box center [470, 295] width 324 height 33
type input "Merchandise - M4"
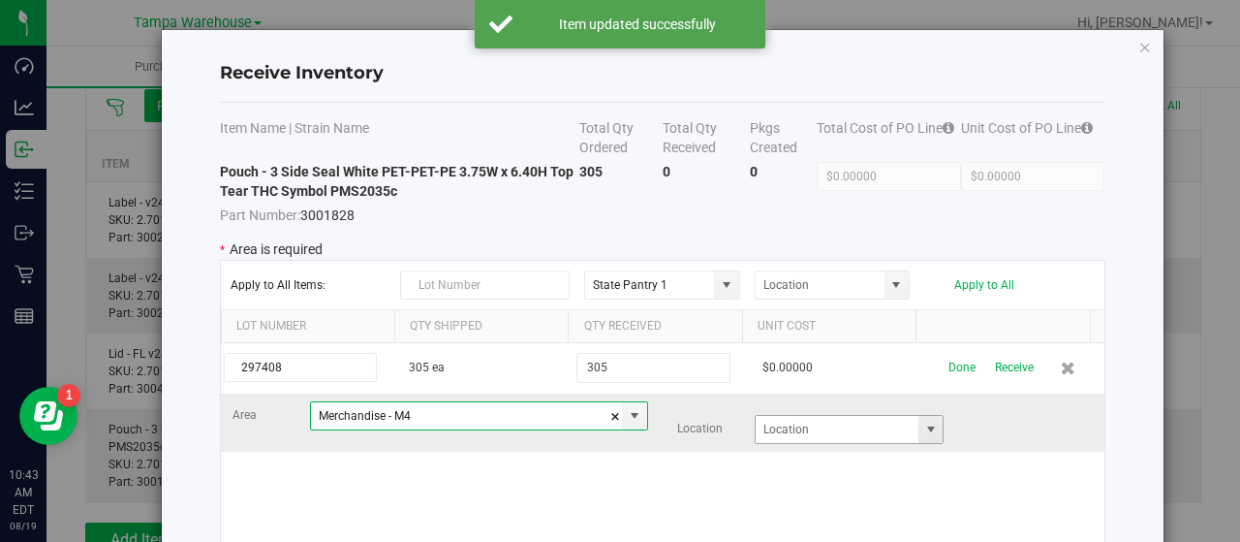
click at [923, 422] on span at bounding box center [930, 428] width 15 height 15
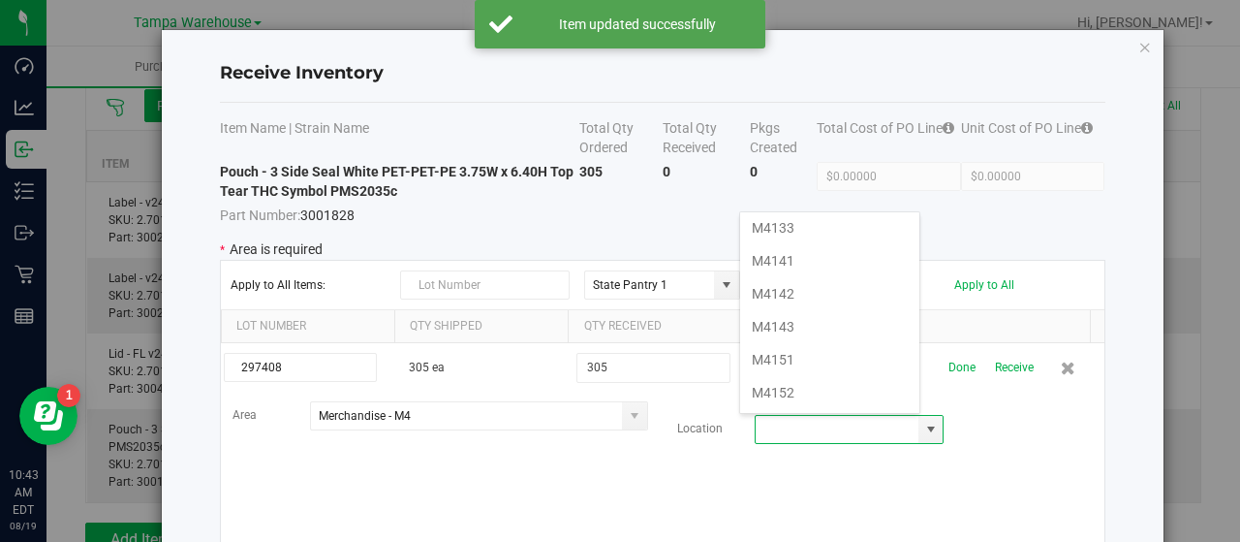
scroll to position [291, 0]
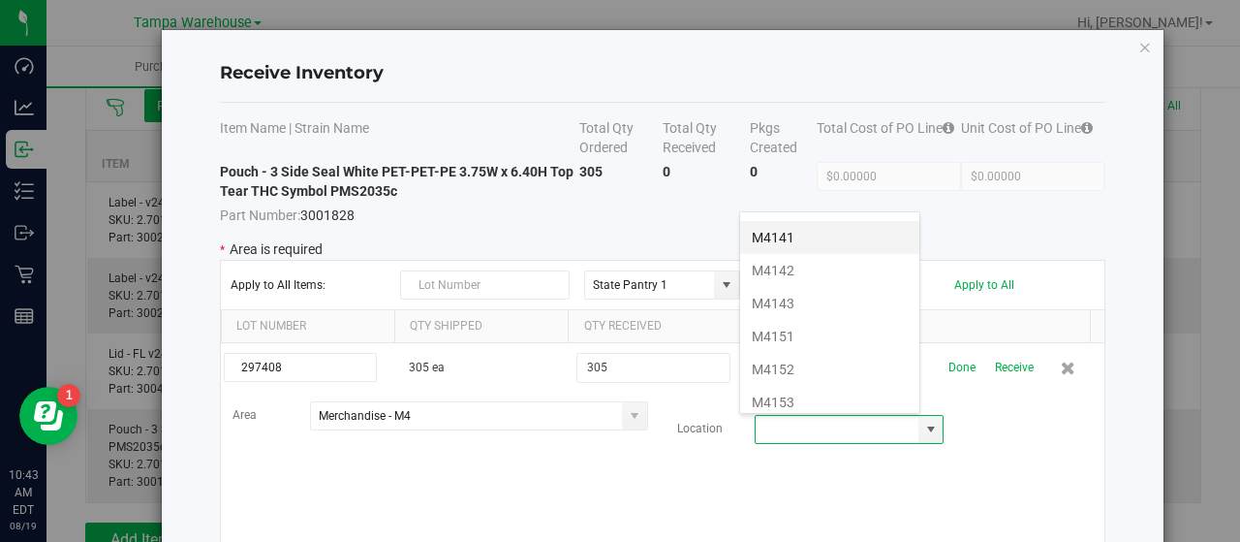
click at [812, 230] on li "M4141" at bounding box center [829, 237] width 179 height 33
type input "M4141"
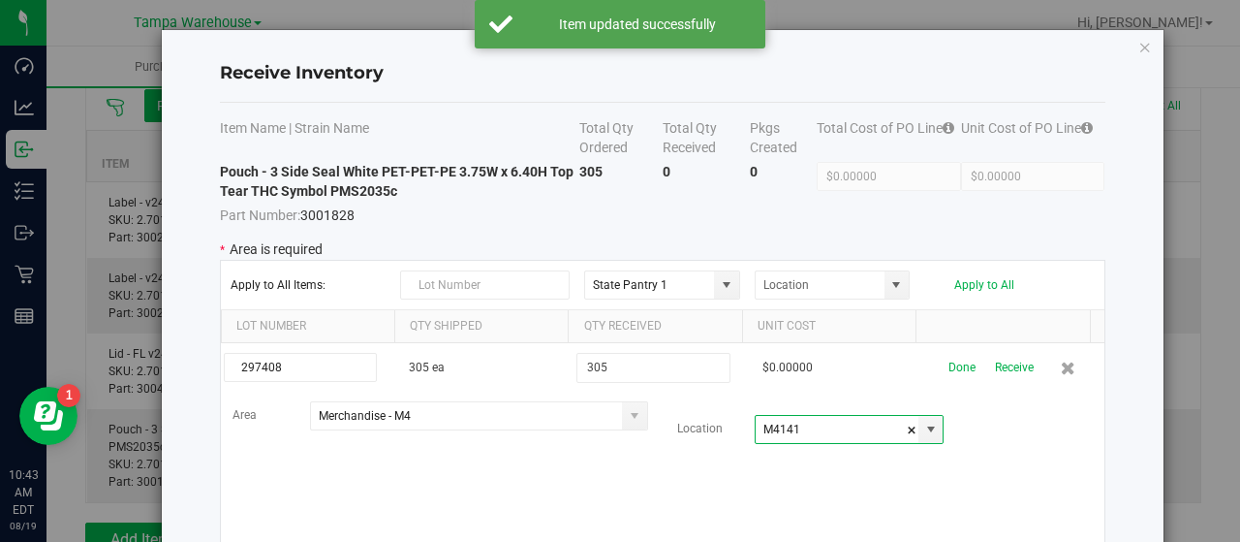
click at [986, 450] on div "297408 305 ea 305 $0.00000 Done Receive Area Merchandise - M4 Location M4141" at bounding box center [662, 472] width 883 height 258
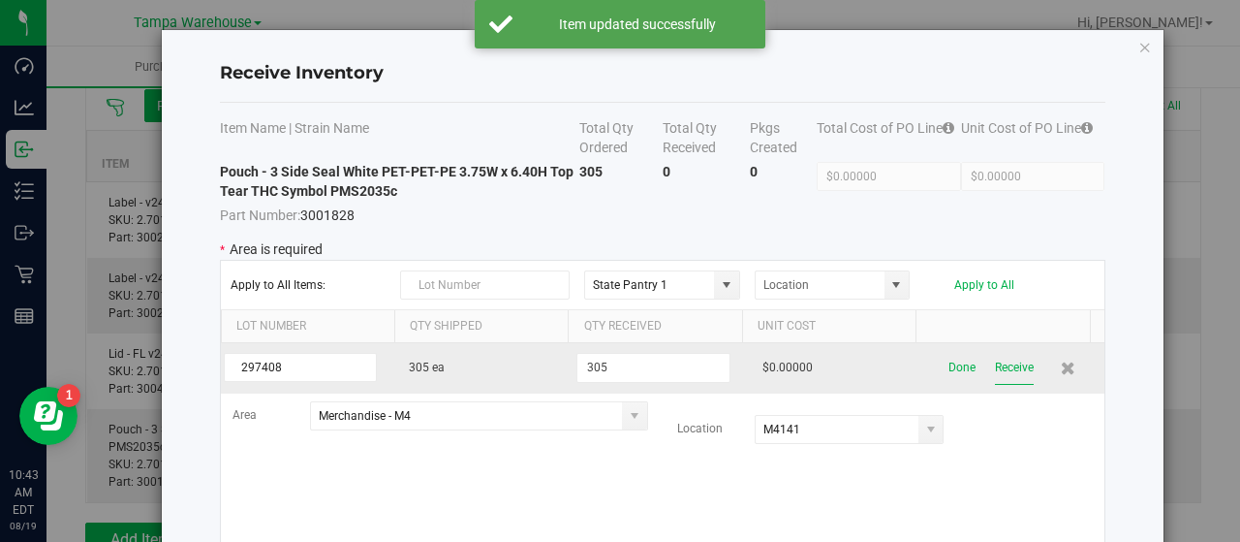
click at [995, 365] on button "Receive" at bounding box center [1014, 368] width 39 height 34
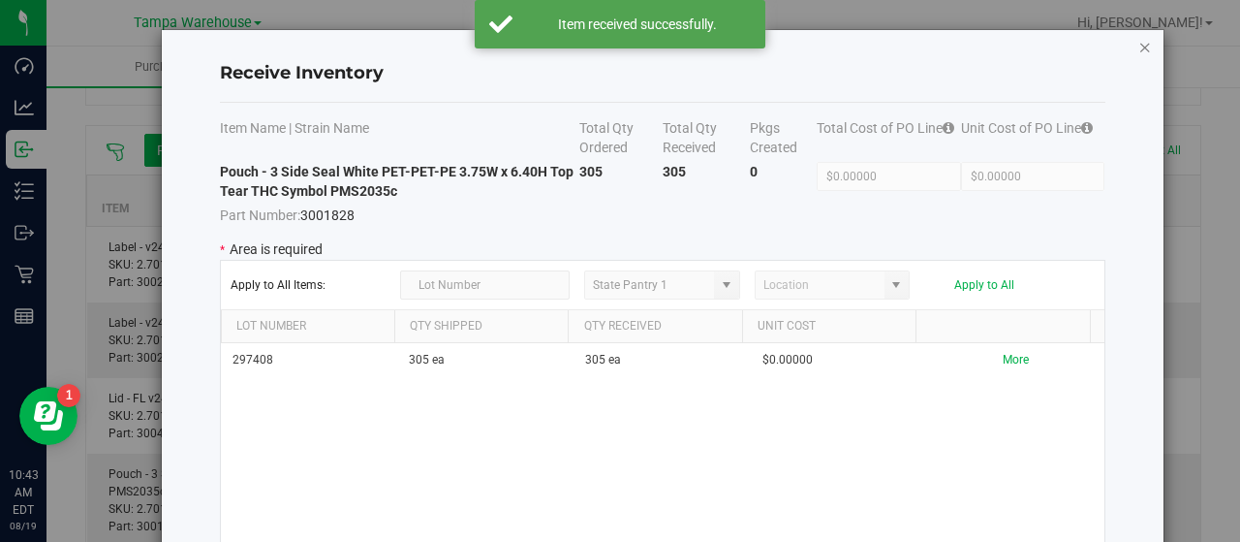
click at [1138, 45] on icon "Close modal" at bounding box center [1145, 46] width 14 height 23
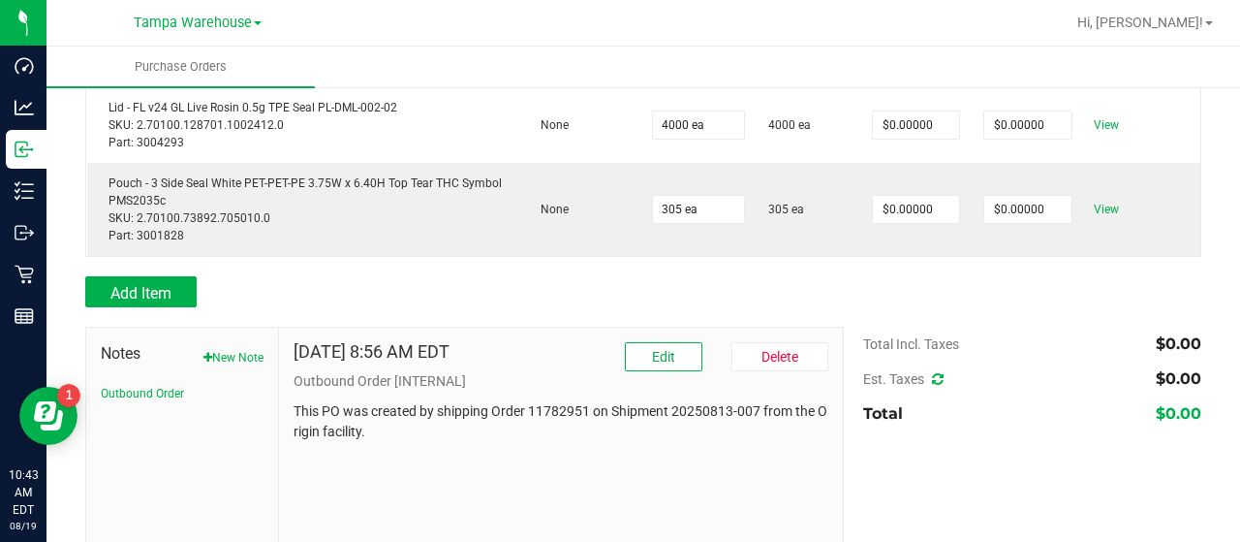
scroll to position [535, 0]
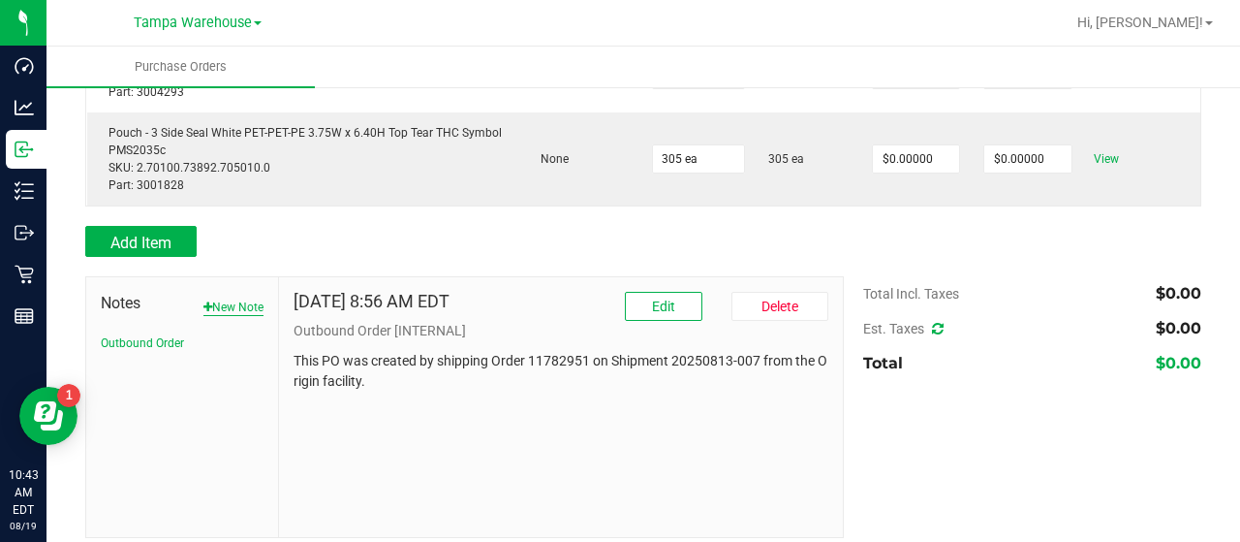
click at [237, 298] on button "New Note" at bounding box center [233, 306] width 60 height 17
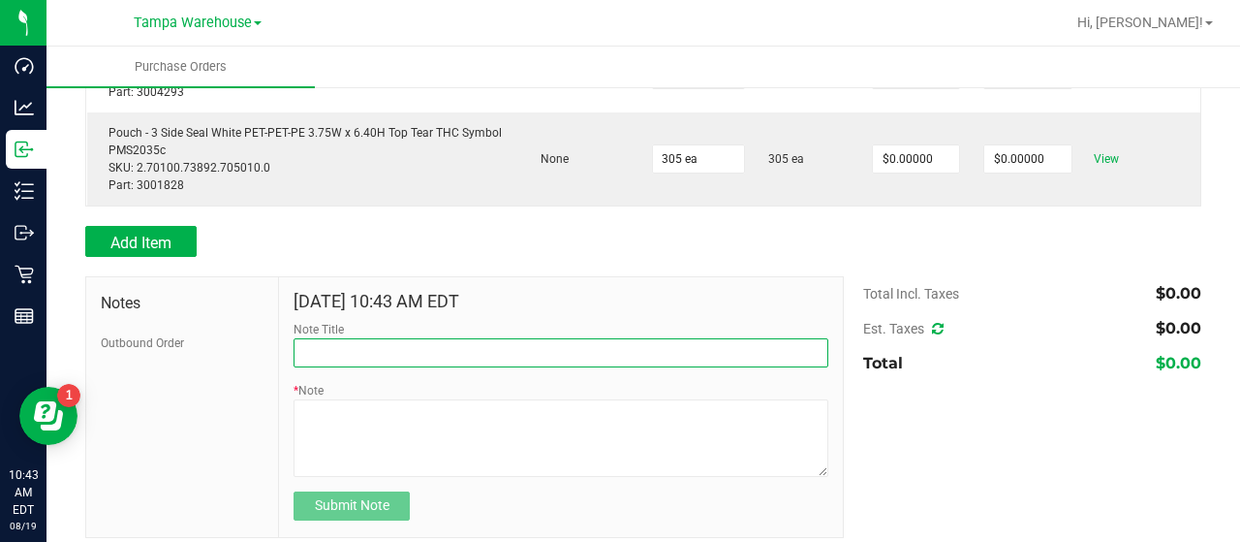
click at [390, 338] on input "Note Title" at bounding box center [561, 352] width 535 height 29
type input "r"
type input "RECEIVED BACK FROM G.A."
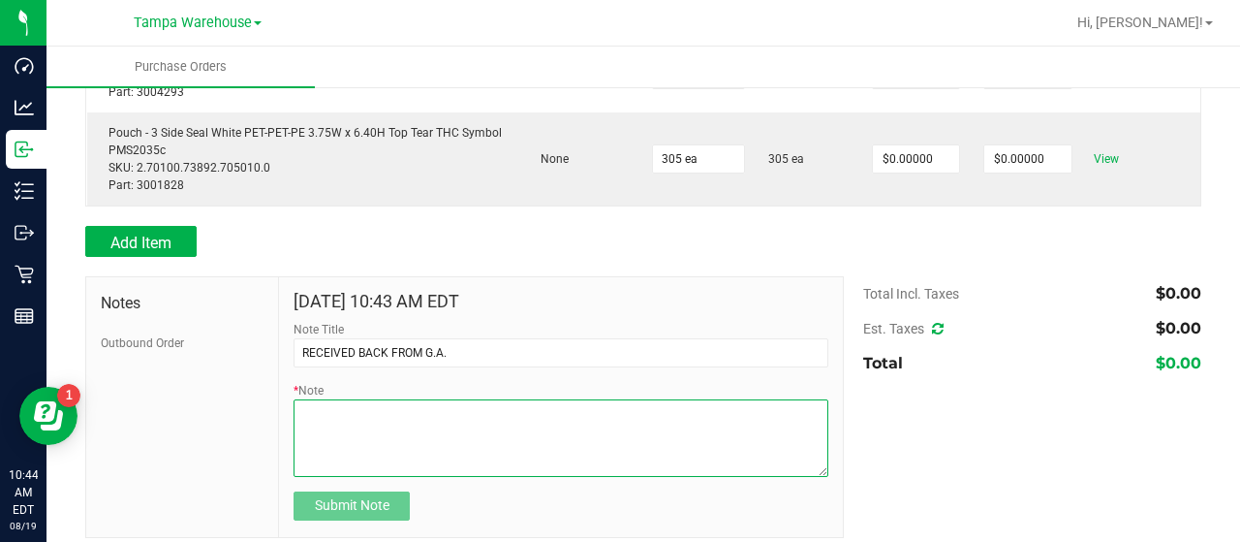
click at [449, 402] on textarea "* Note" at bounding box center [561, 437] width 535 height 77
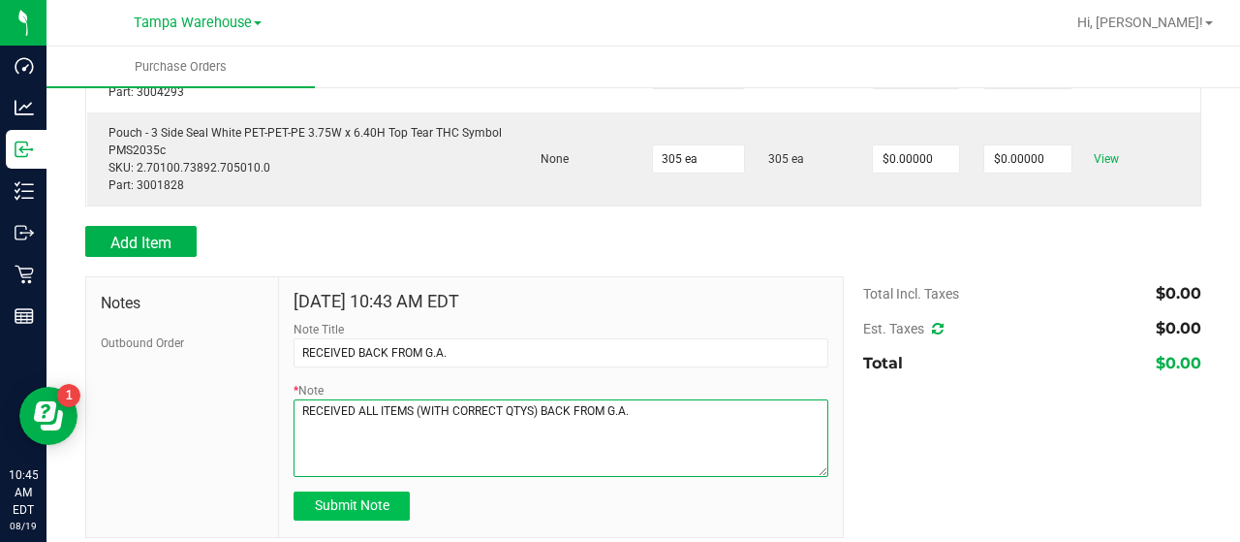
type textarea "RECEIVED ALL ITEMS (WITH CORRECT QTYS) BACK FROM G.A."
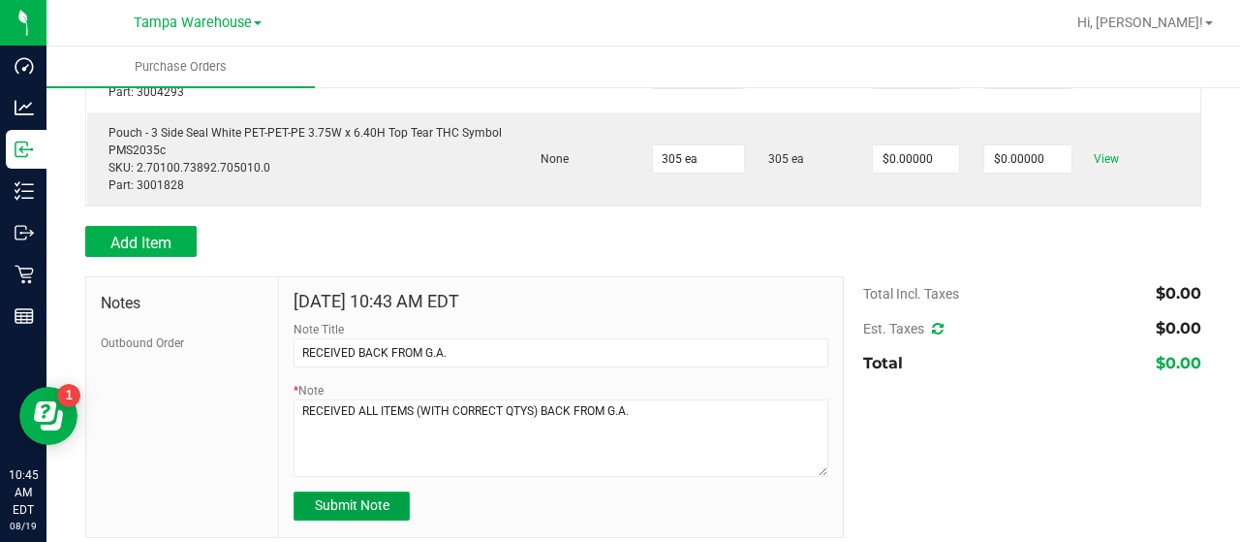
click at [350, 497] on span "Submit Note" at bounding box center [352, 504] width 75 height 15
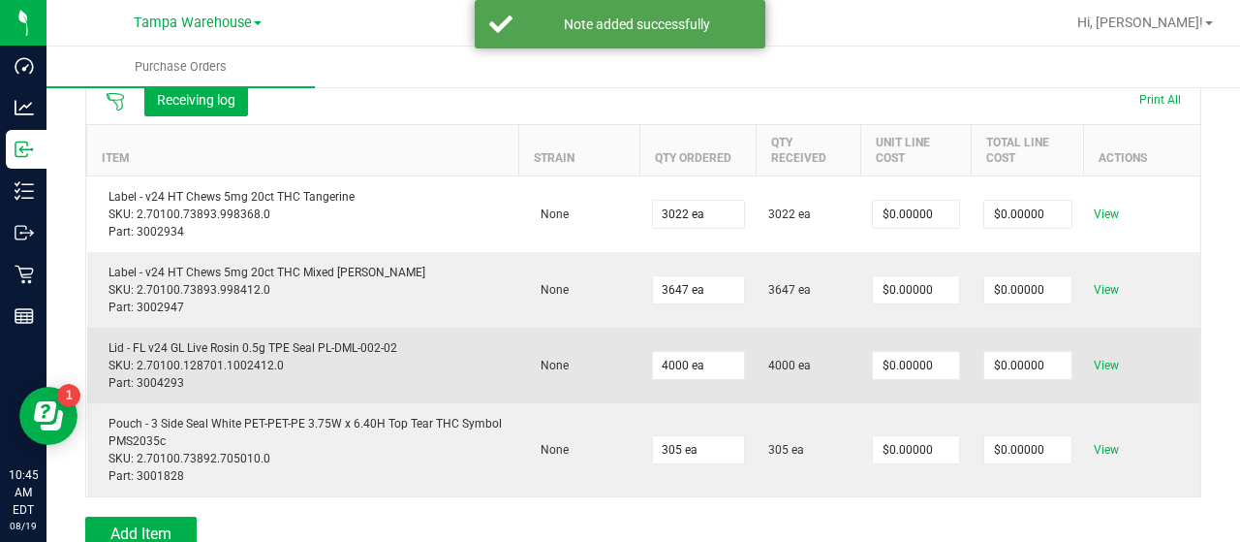
scroll to position [0, 0]
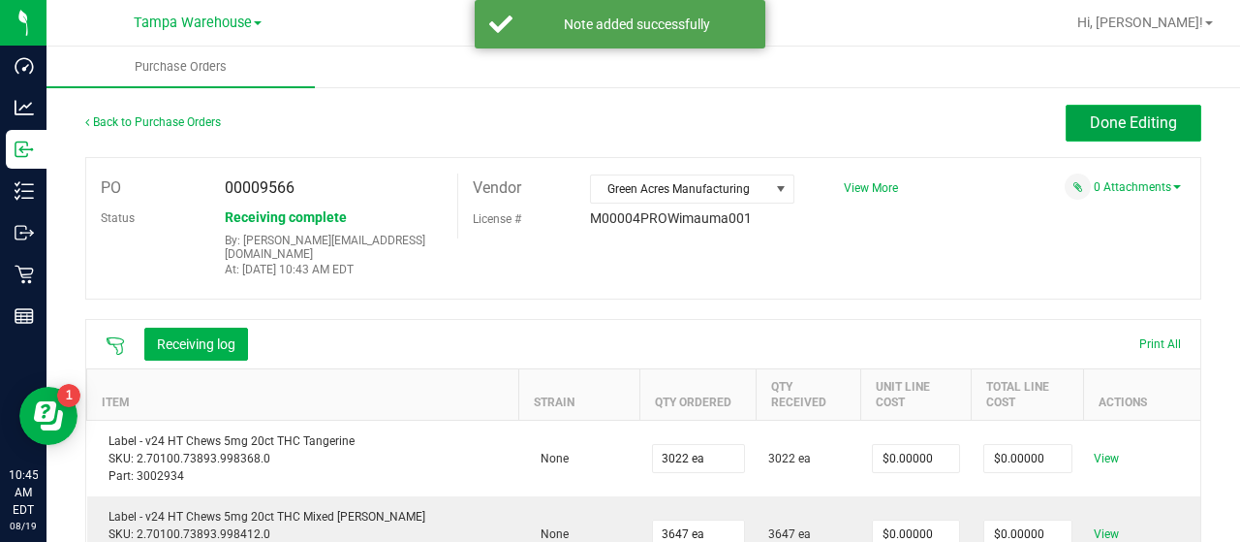
click at [1066, 119] on button "Done Editing" at bounding box center [1134, 123] width 136 height 37
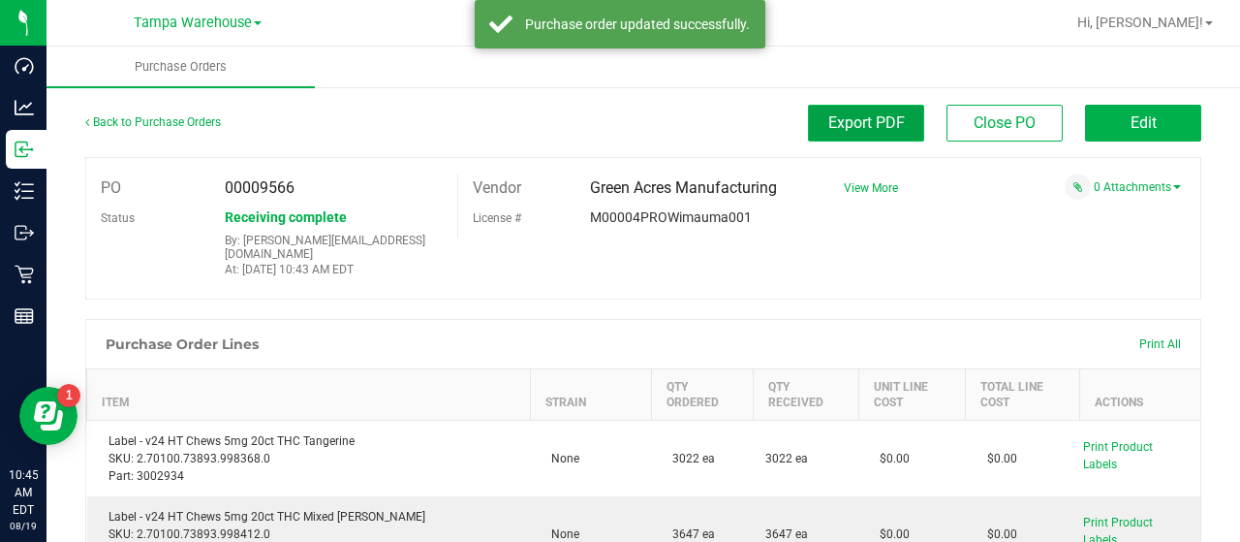
click at [881, 119] on span "Export PDF" at bounding box center [866, 122] width 77 height 18
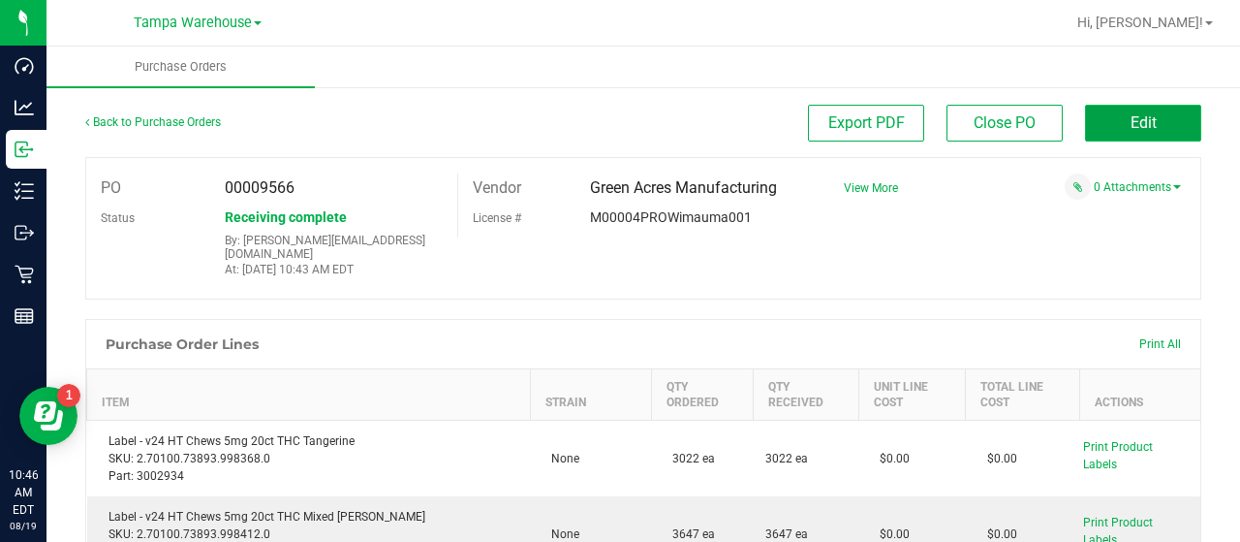
click at [1100, 116] on button "Edit" at bounding box center [1143, 123] width 116 height 37
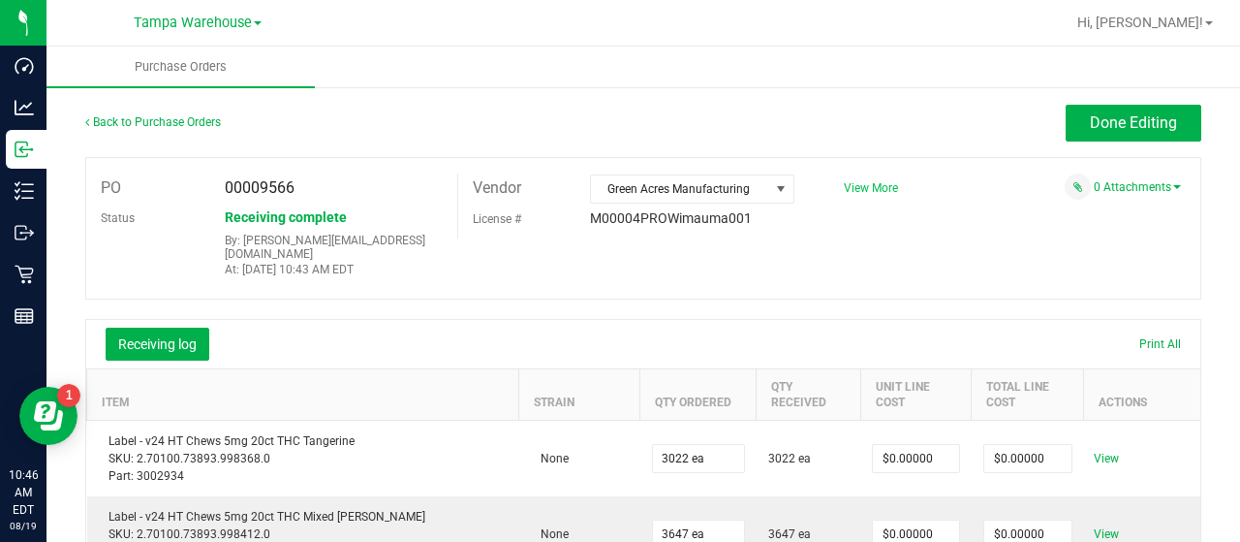
click at [854, 187] on span "View More" at bounding box center [871, 188] width 54 height 14
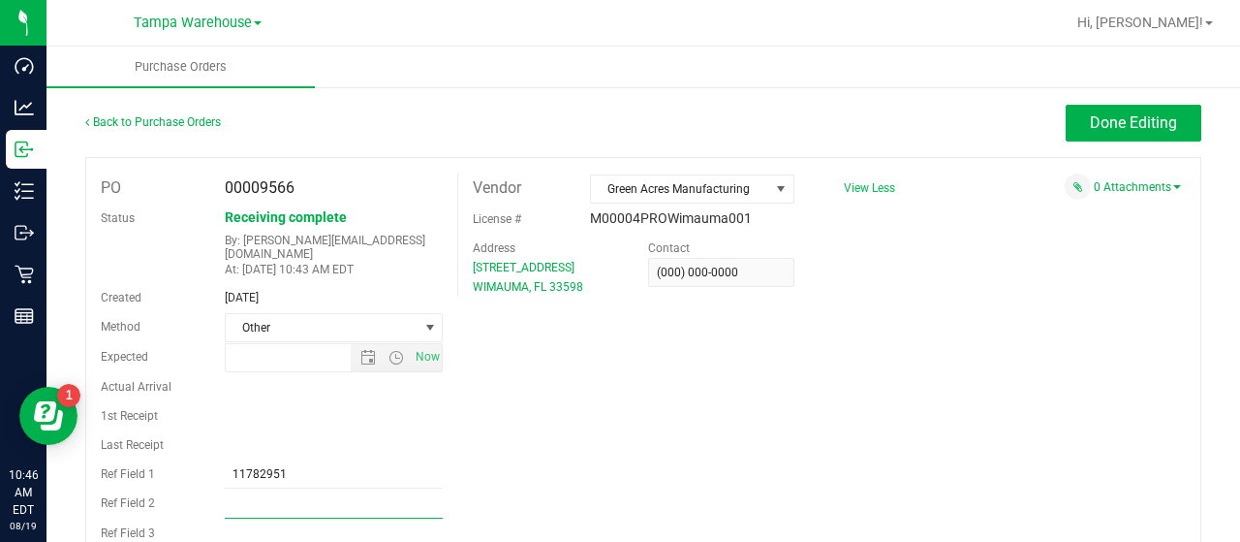
click at [271, 491] on input "Ref Field 2" at bounding box center [334, 503] width 219 height 29
click at [298, 459] on input "11782951" at bounding box center [334, 473] width 219 height 29
type input "1"
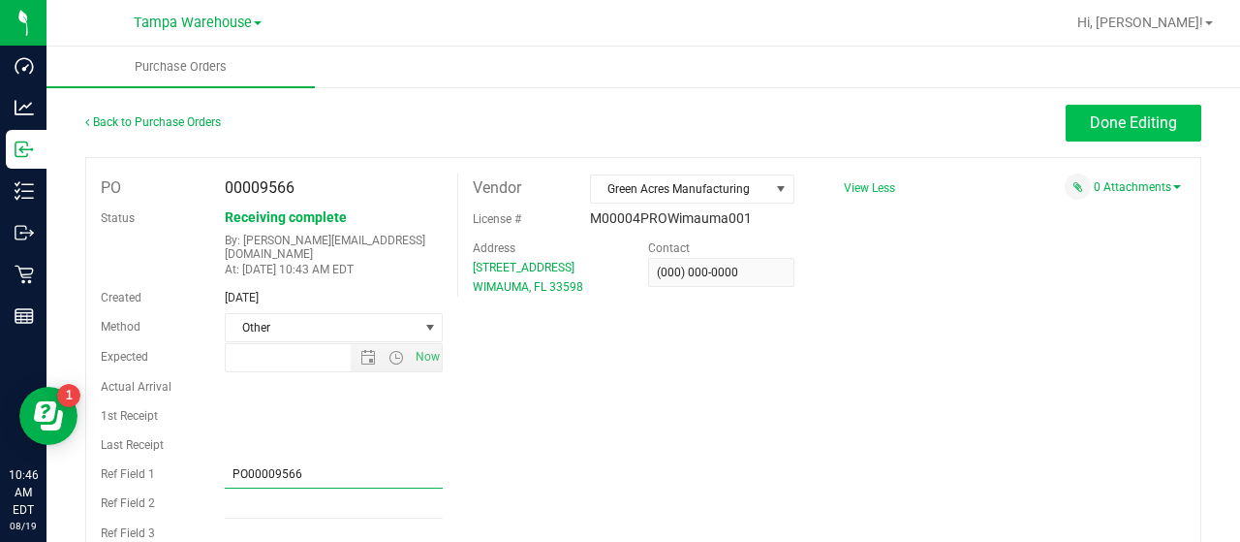
type input "PO00009566"
click at [1066, 123] on button "Done Editing" at bounding box center [1134, 123] width 136 height 37
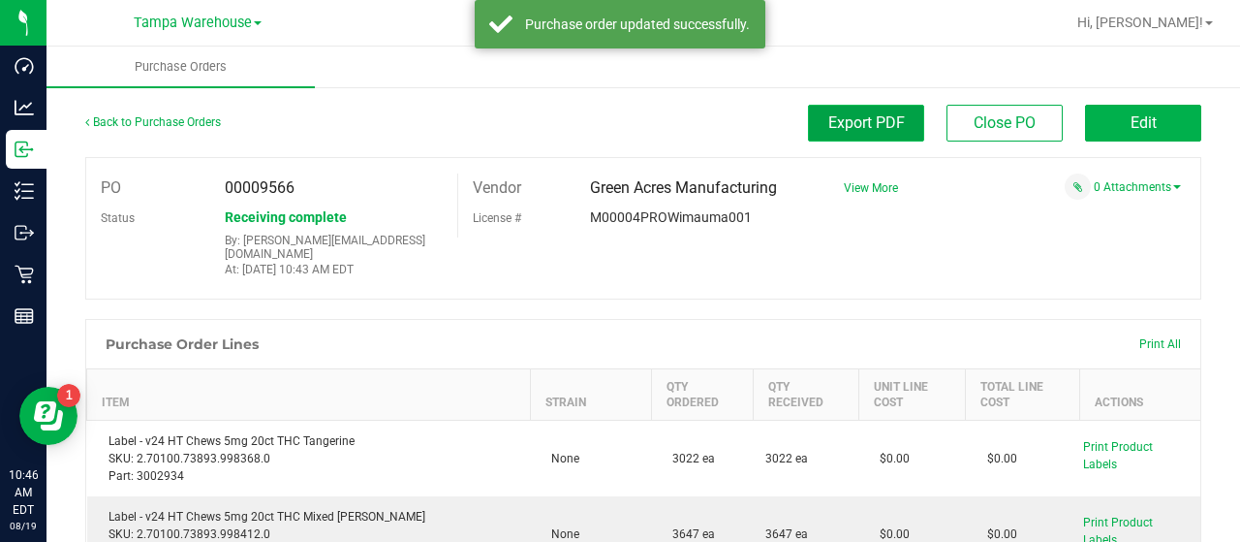
click at [839, 123] on span "Export PDF" at bounding box center [866, 122] width 77 height 18
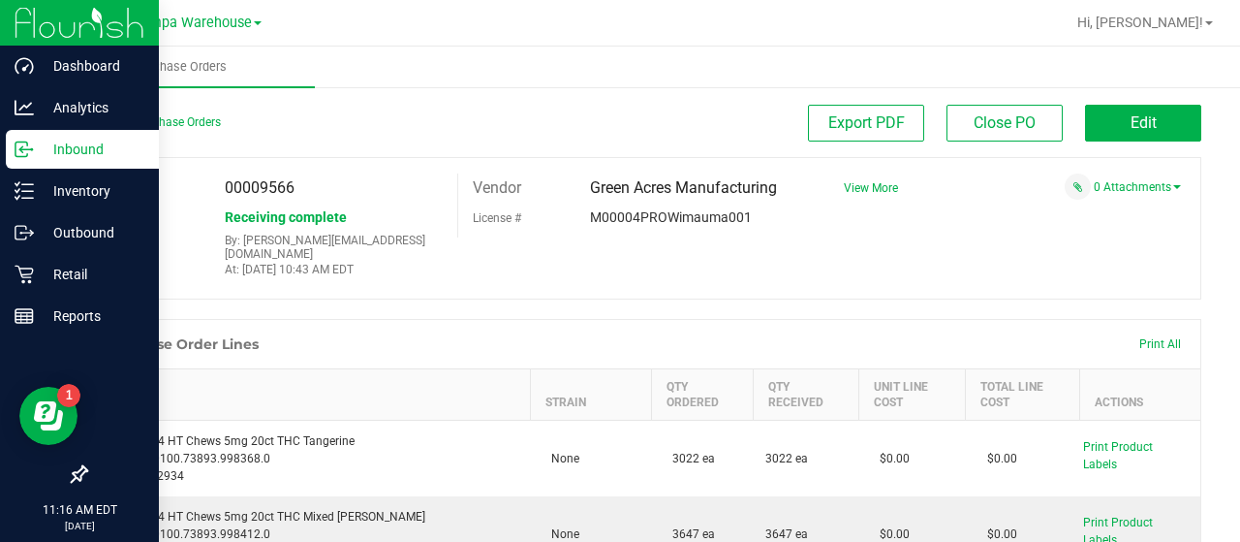
click at [83, 148] on p "Inbound" at bounding box center [92, 149] width 116 height 23
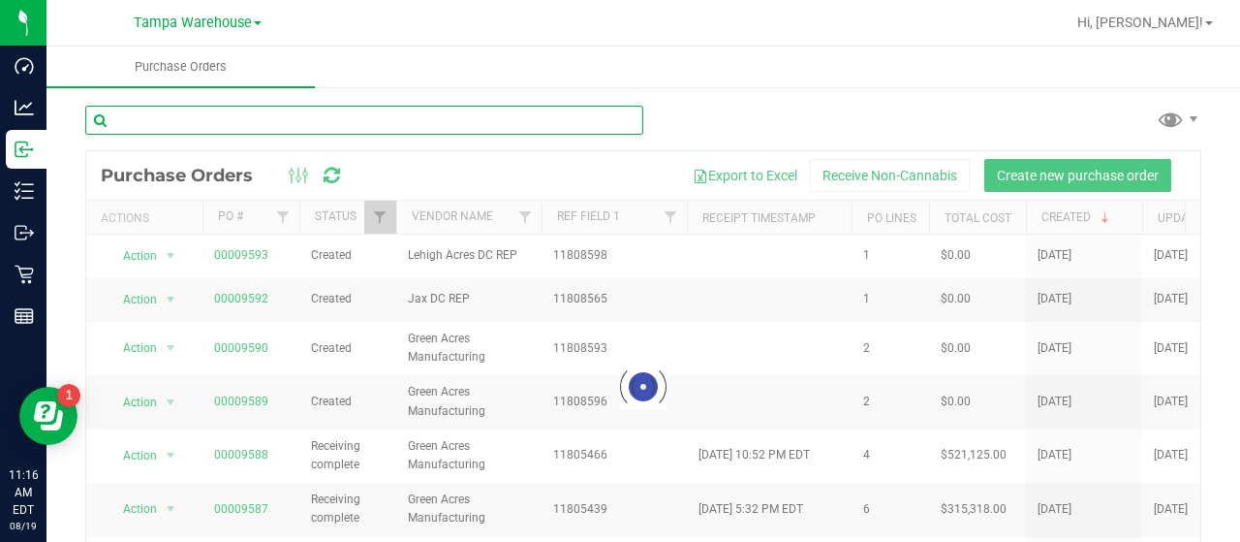
click at [371, 119] on input "text" at bounding box center [364, 120] width 558 height 29
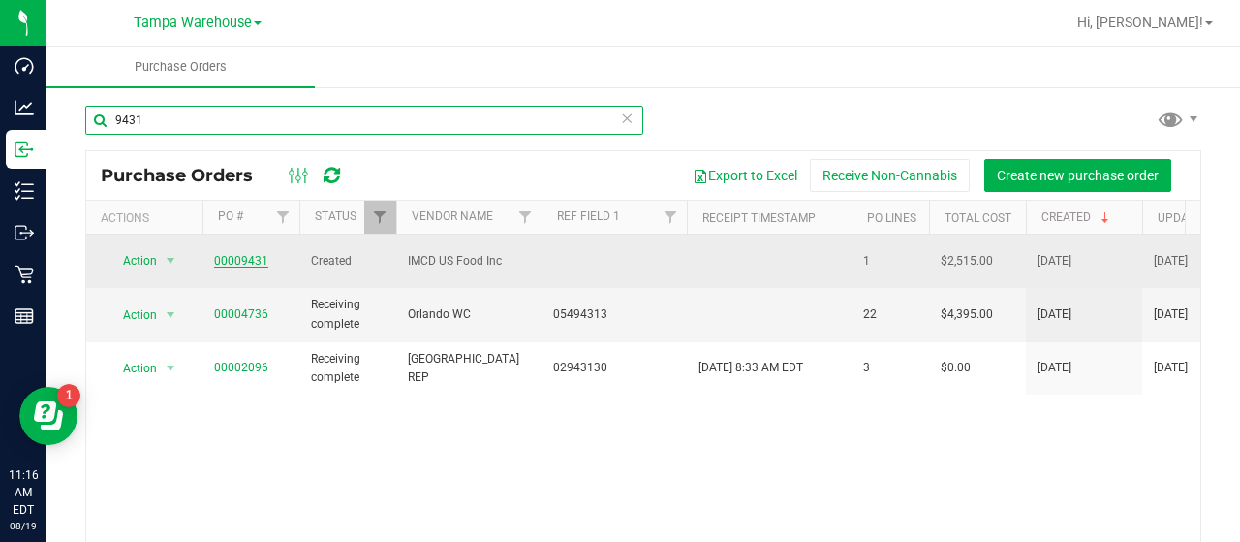
type input "9431"
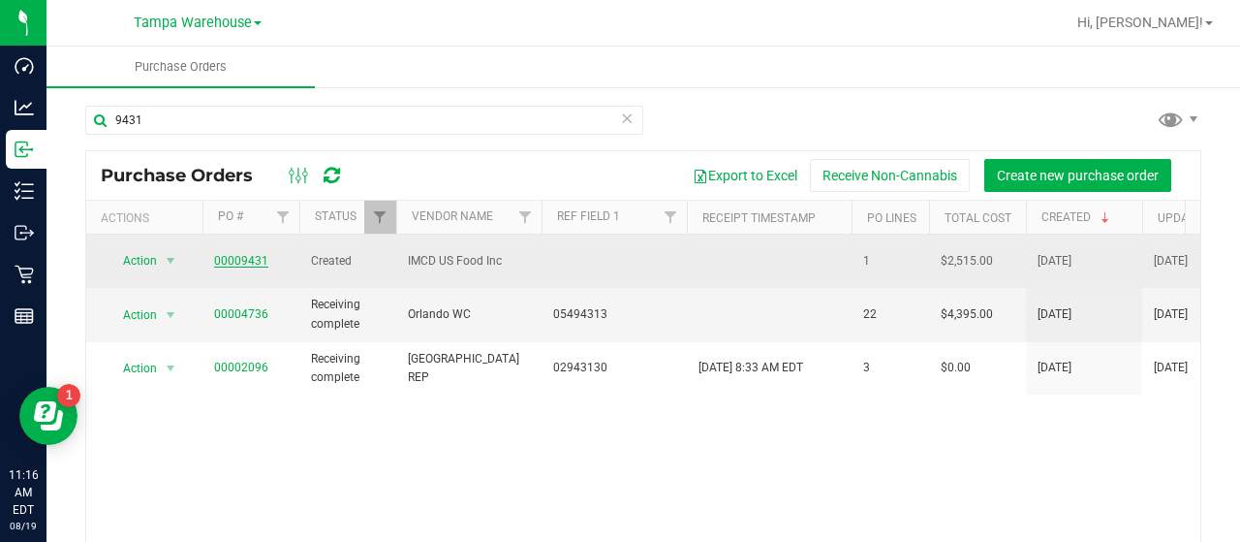
click at [228, 254] on link "00009431" at bounding box center [241, 261] width 54 height 14
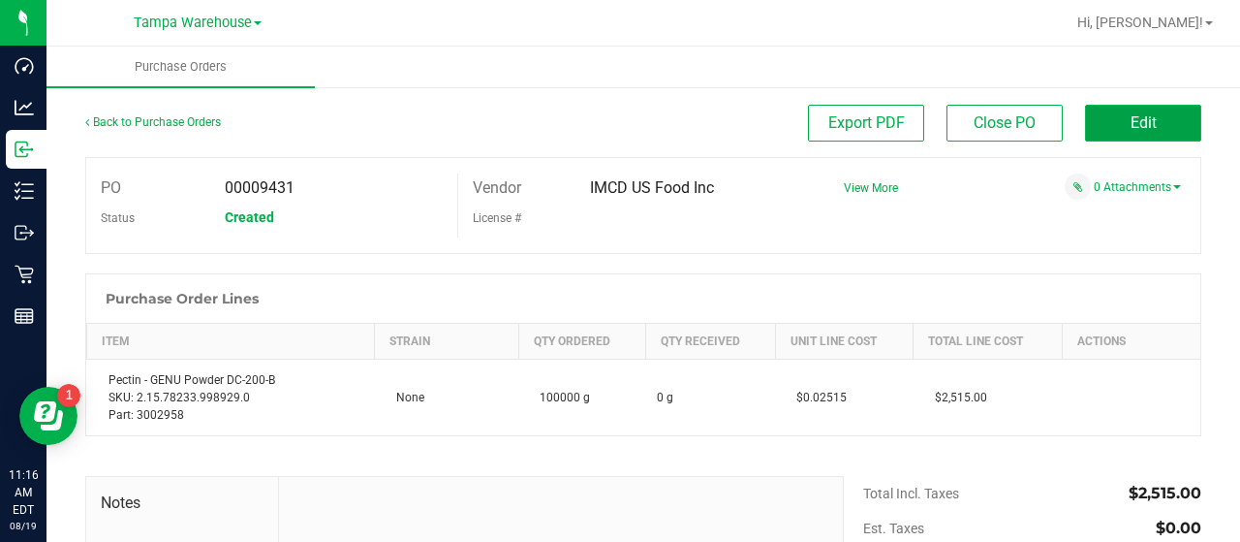
click at [1089, 118] on button "Edit" at bounding box center [1143, 123] width 116 height 37
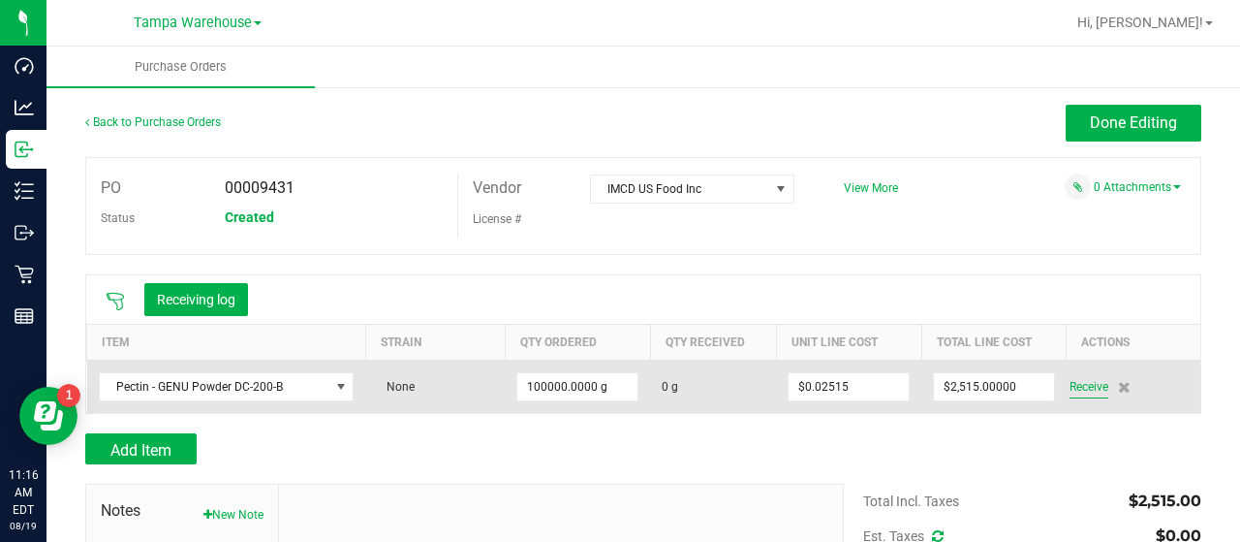
click at [1077, 380] on span "Receive" at bounding box center [1088, 386] width 39 height 23
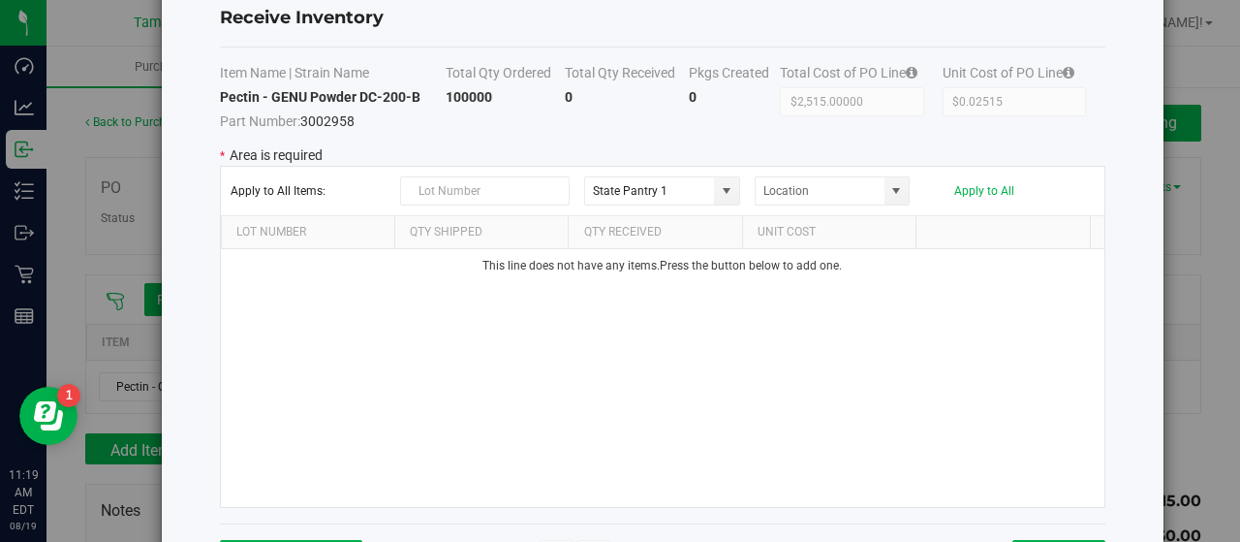
scroll to position [97, 0]
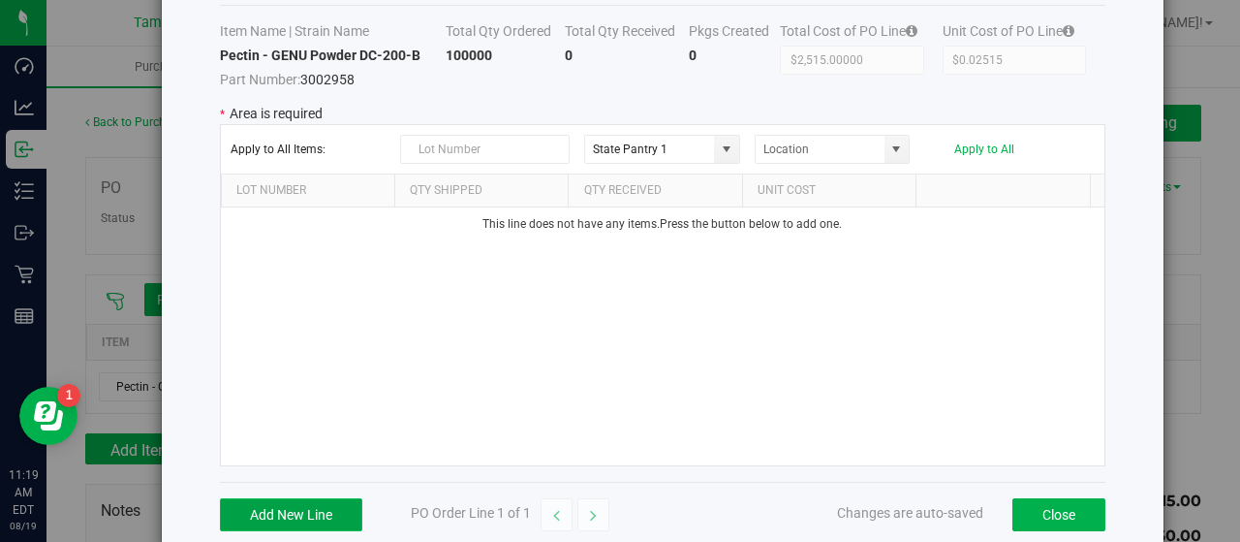
click at [284, 510] on button "Add New Line" at bounding box center [291, 514] width 142 height 33
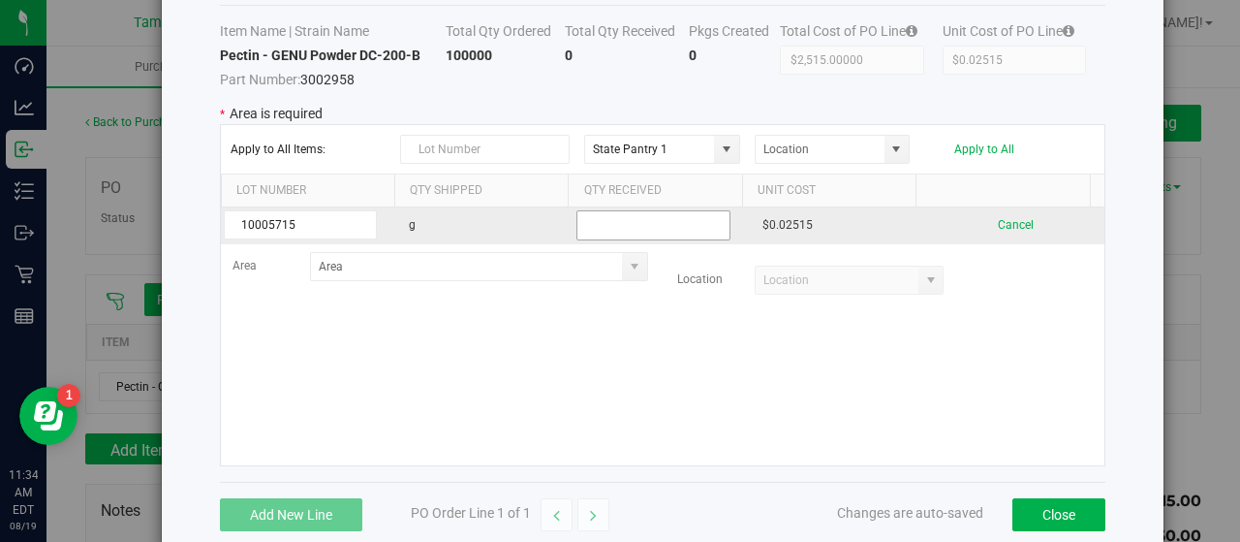
type input "10005715"
click at [654, 218] on input "text" at bounding box center [652, 225] width 153 height 30
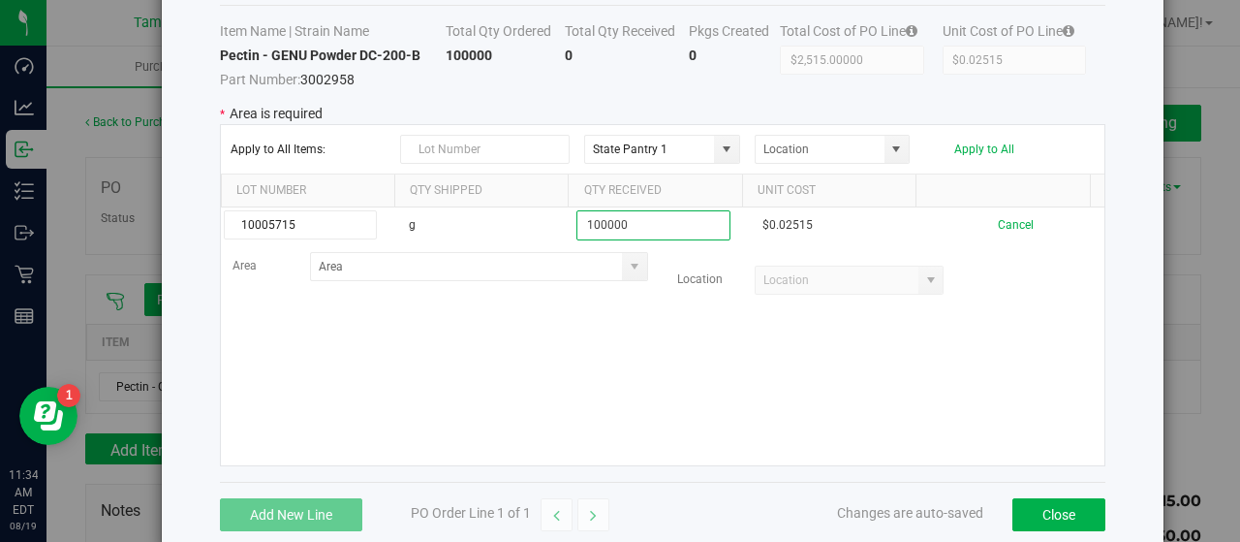
type input "100000"
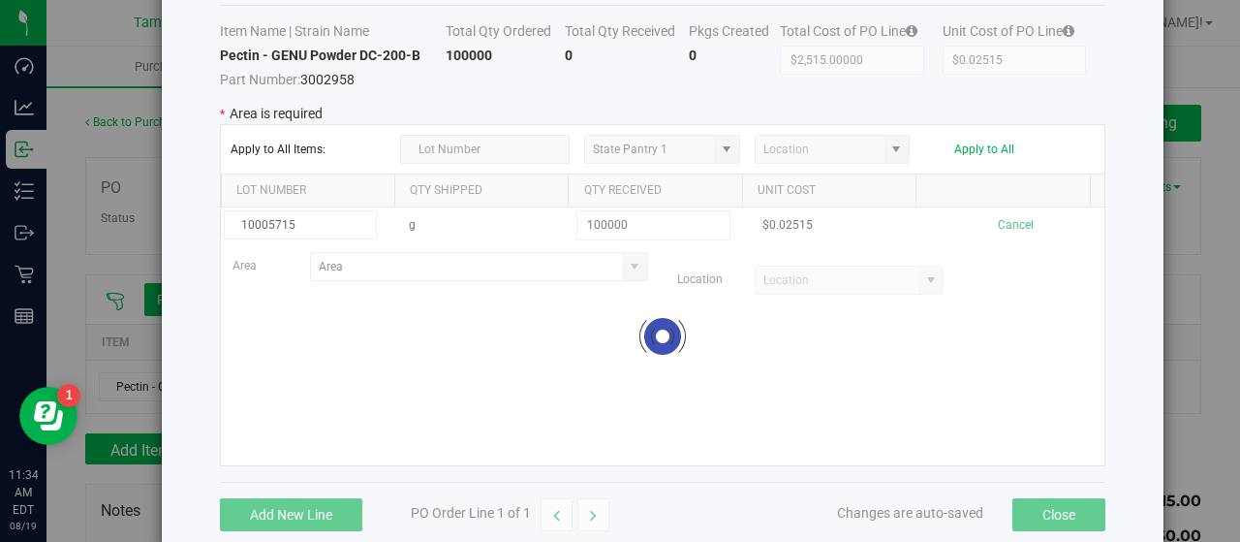
click at [451, 328] on kendo-grid-list "10005715 g 100000 $0.02515 Cancel Area Location Loading" at bounding box center [662, 336] width 883 height 258
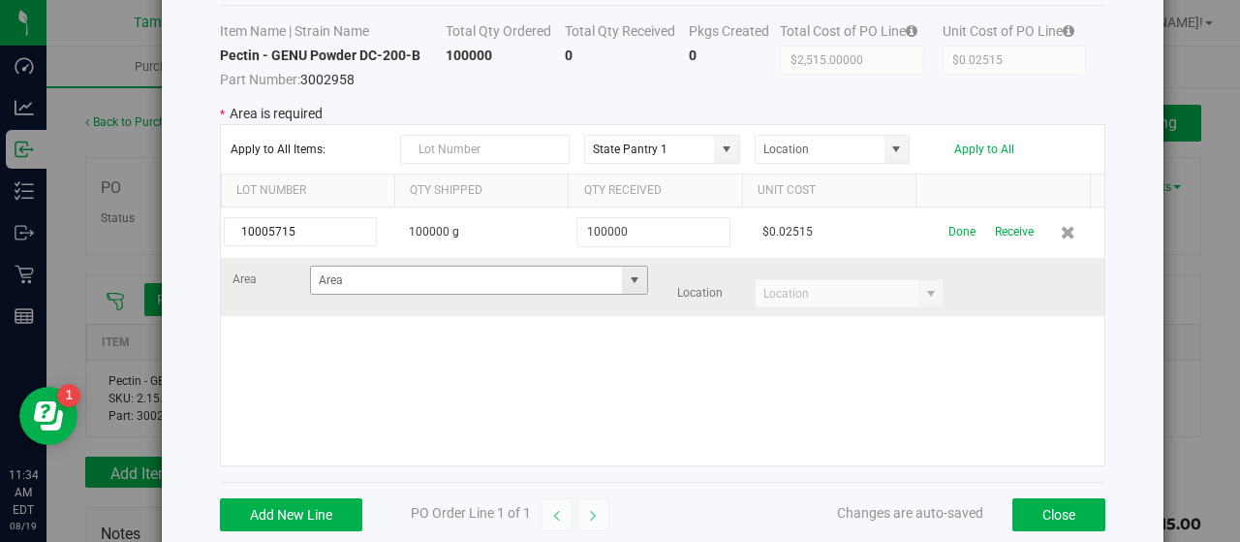
click at [627, 278] on span at bounding box center [634, 279] width 15 height 15
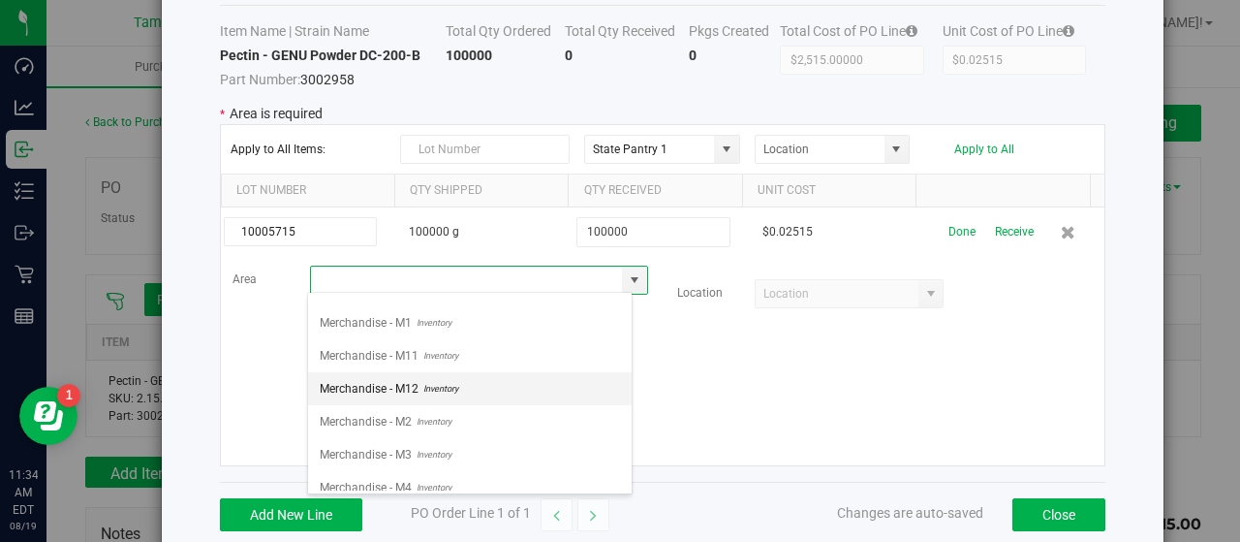
scroll to position [678, 0]
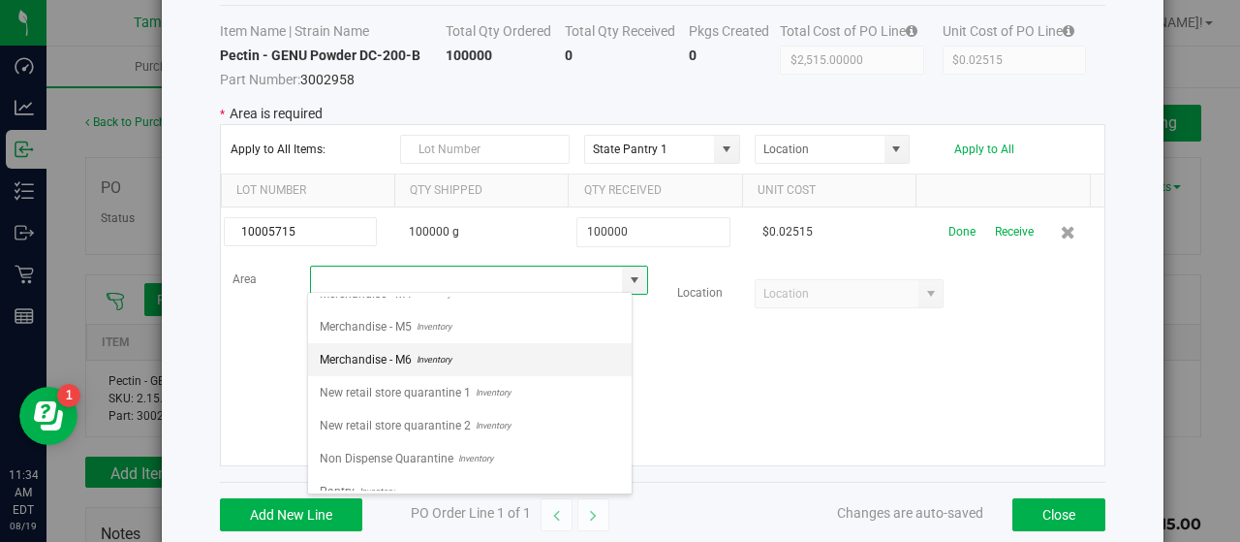
click at [441, 345] on span "Inventory" at bounding box center [432, 359] width 40 height 29
type input "Merchandise - M6"
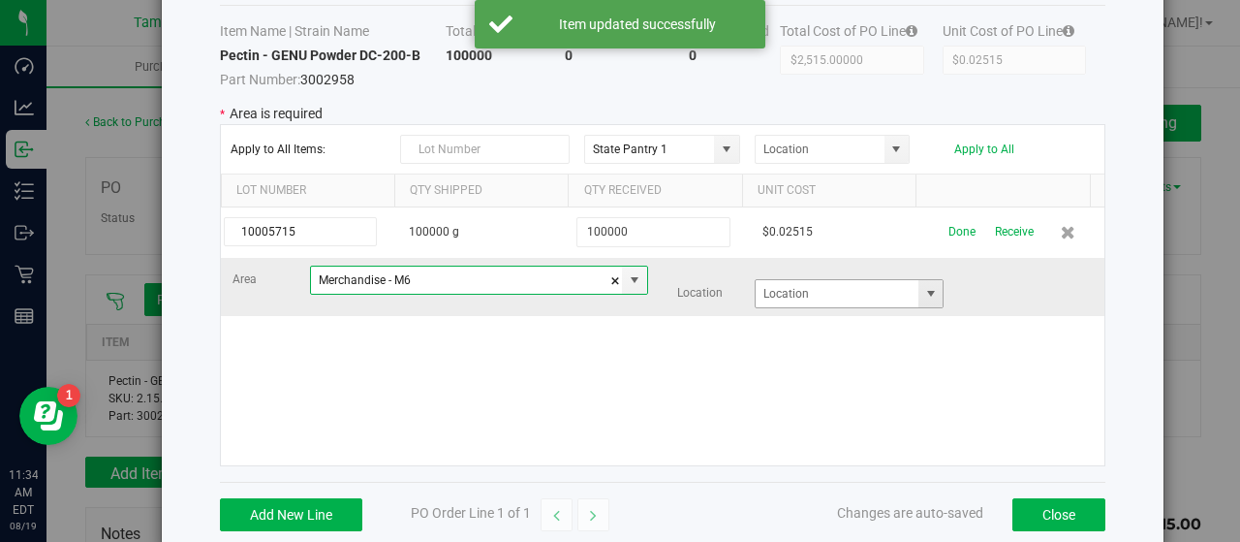
click at [923, 292] on span at bounding box center [930, 293] width 15 height 15
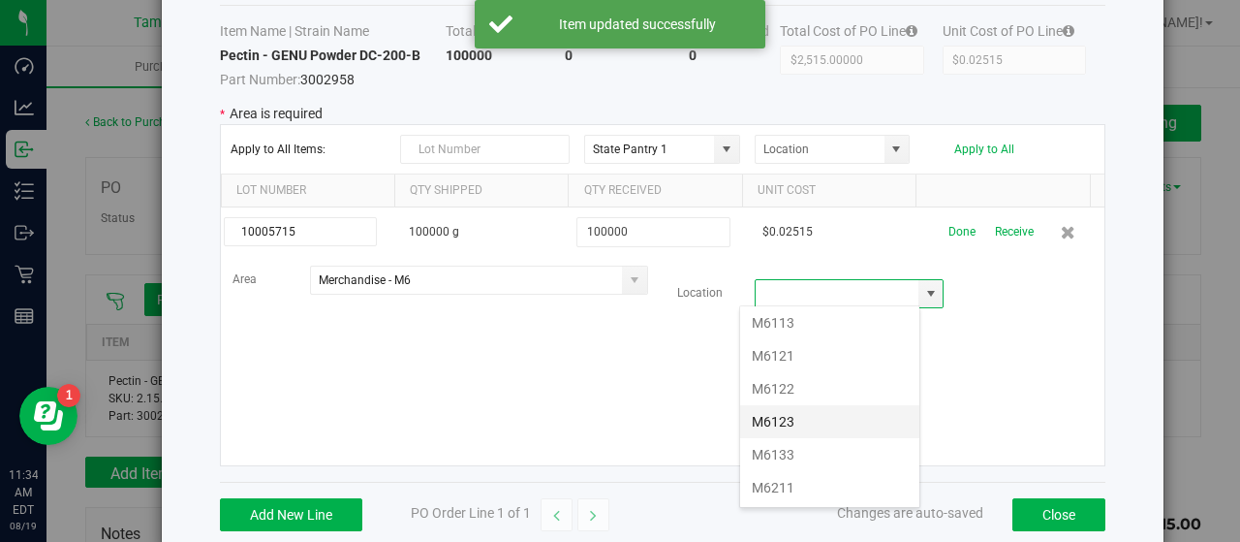
scroll to position [97, 0]
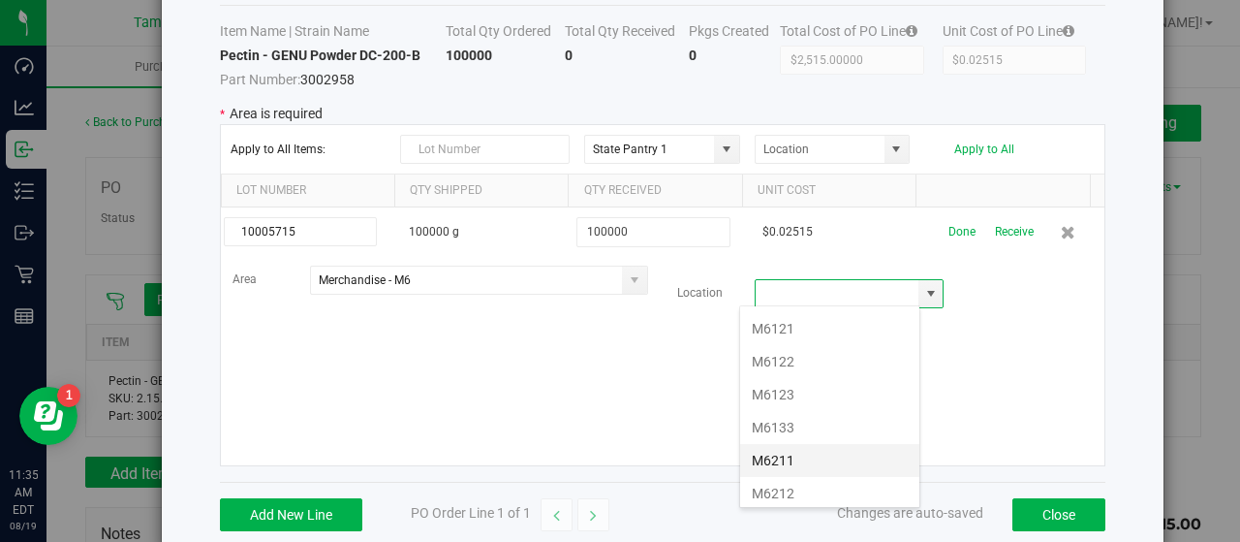
click at [809, 444] on li "M6211" at bounding box center [829, 460] width 179 height 33
type input "M6211"
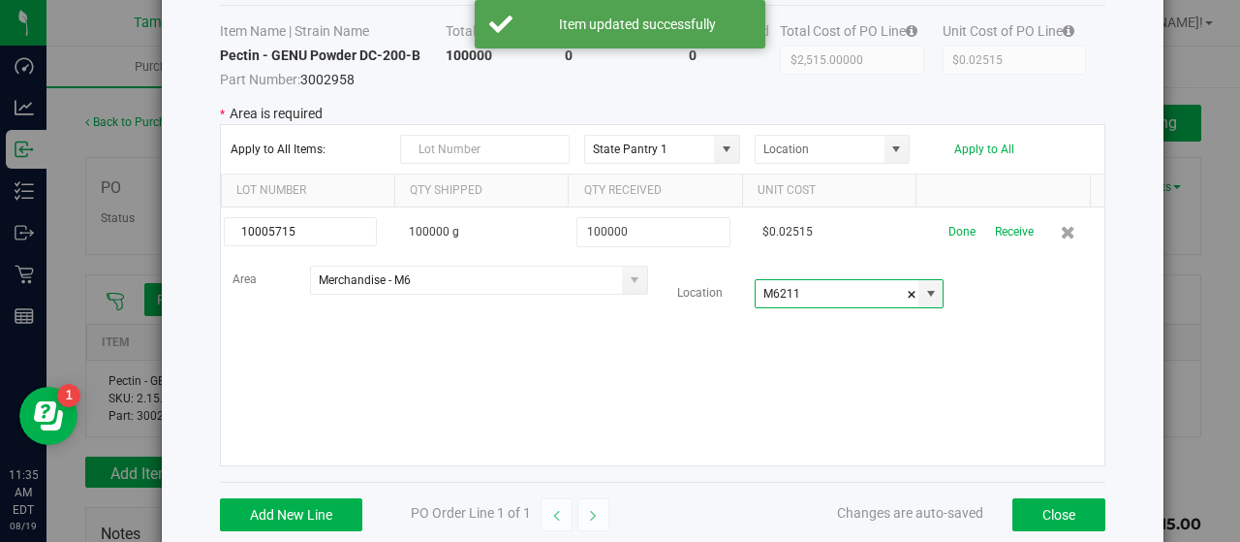
click at [560, 365] on div "10005715 100000 g 100000 $0.02515 Done Receive Area Merchandise - M6 Location M…" at bounding box center [662, 336] width 883 height 258
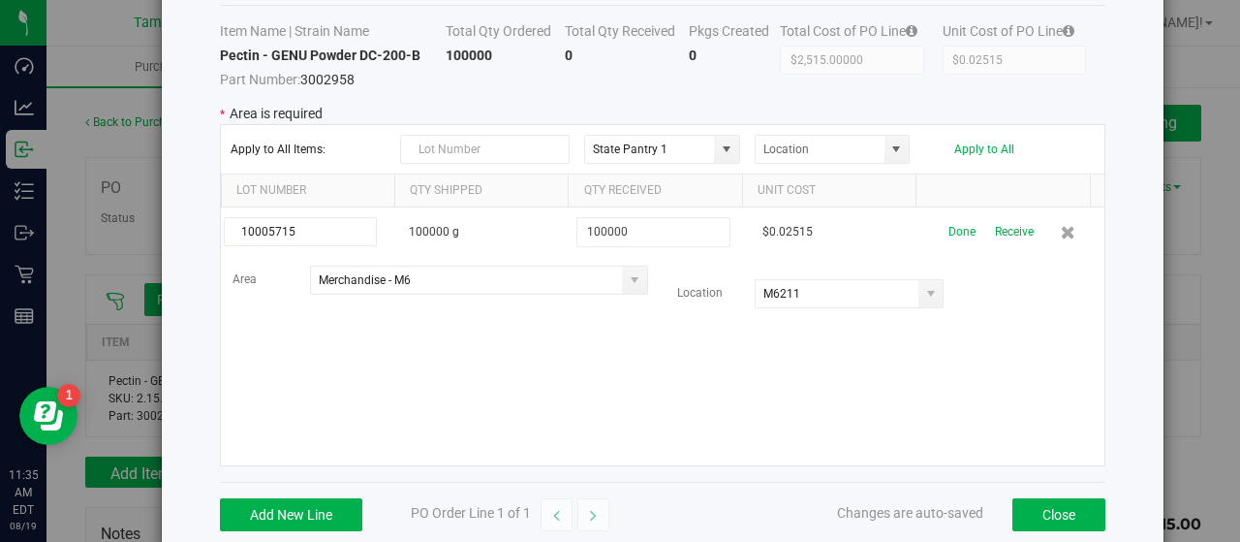
scroll to position [0, 0]
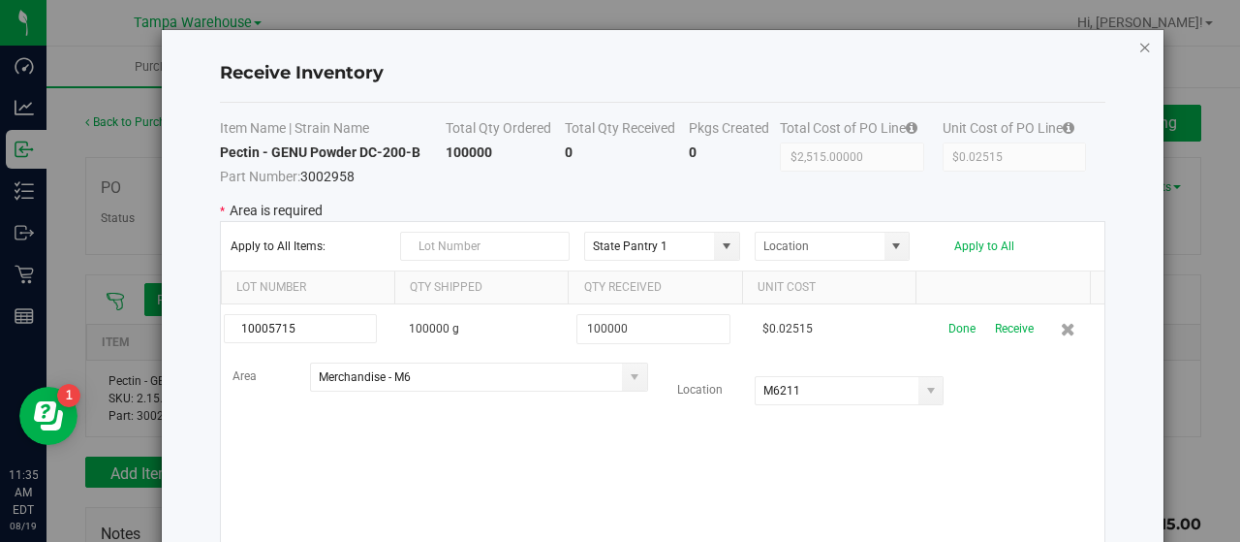
click at [1138, 46] on icon "Close modal" at bounding box center [1145, 46] width 14 height 23
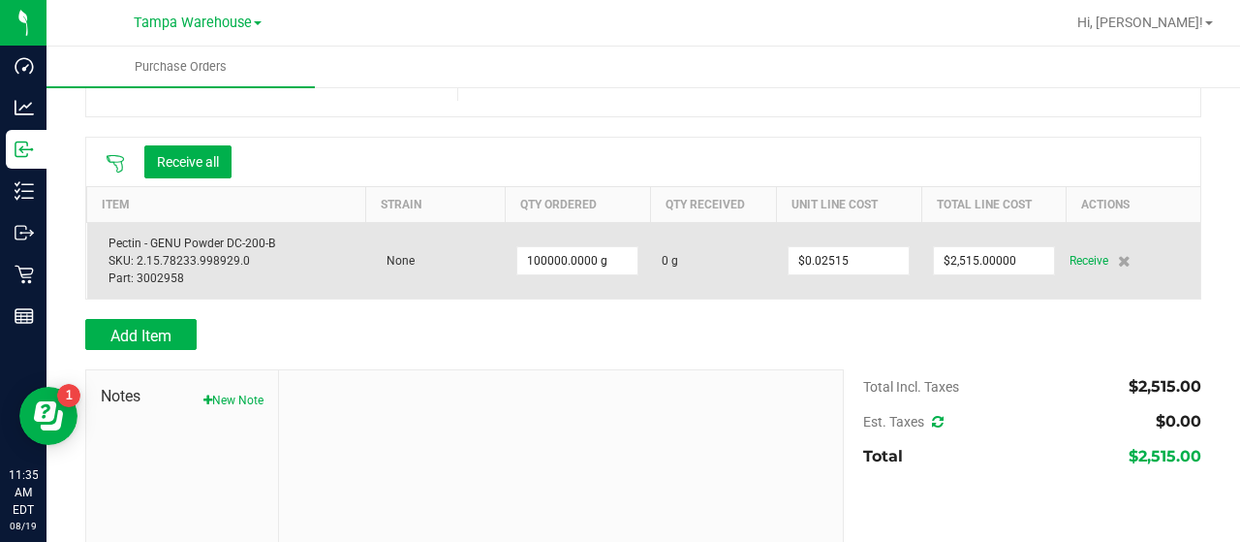
scroll to position [194, 0]
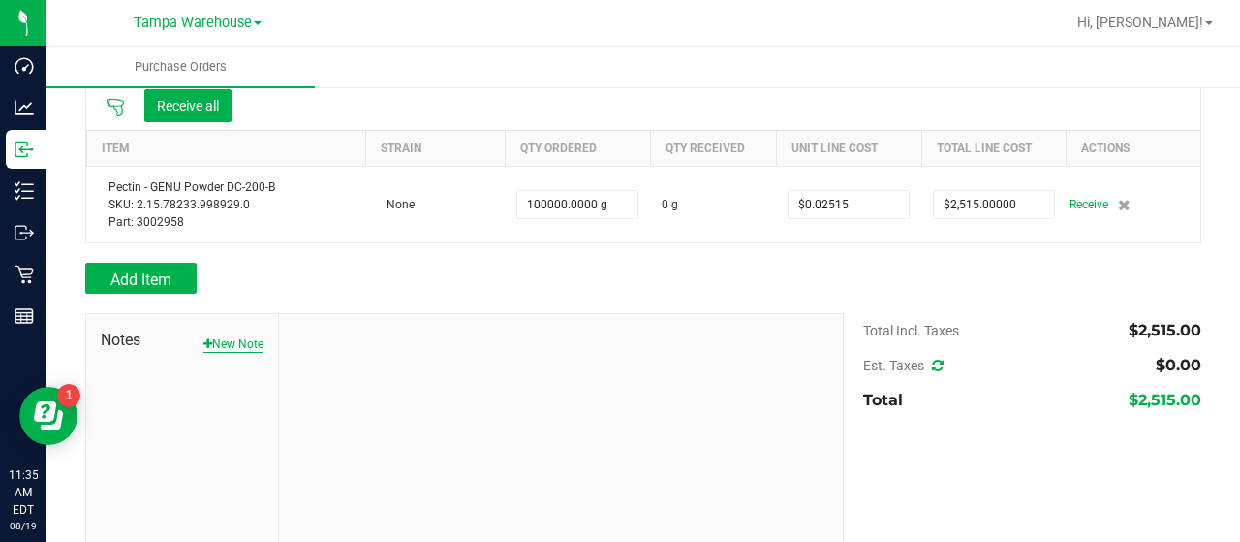
click at [225, 341] on button "New Note" at bounding box center [233, 343] width 60 height 17
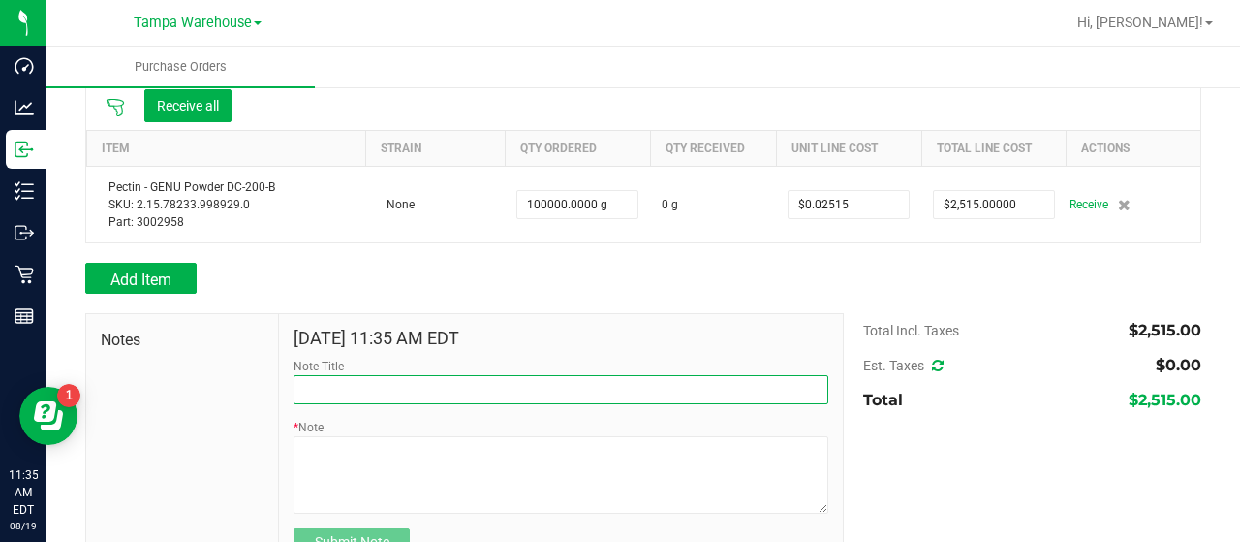
click at [449, 386] on input "Note Title" at bounding box center [561, 389] width 535 height 29
click at [441, 390] on input "Note Title" at bounding box center [561, 389] width 535 height 29
type input "P"
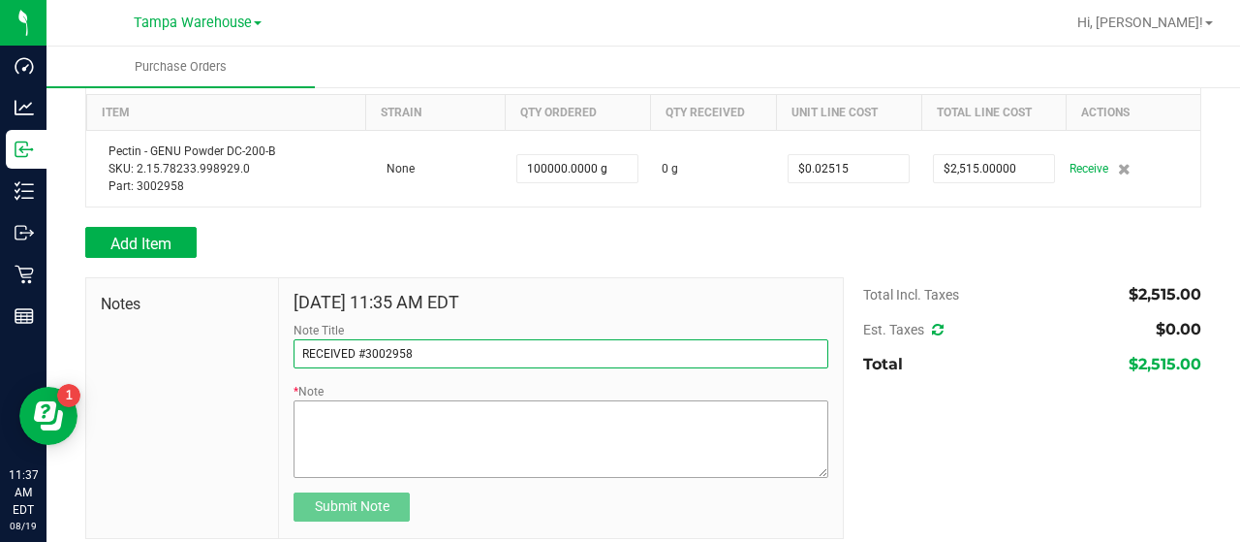
scroll to position [244, 0]
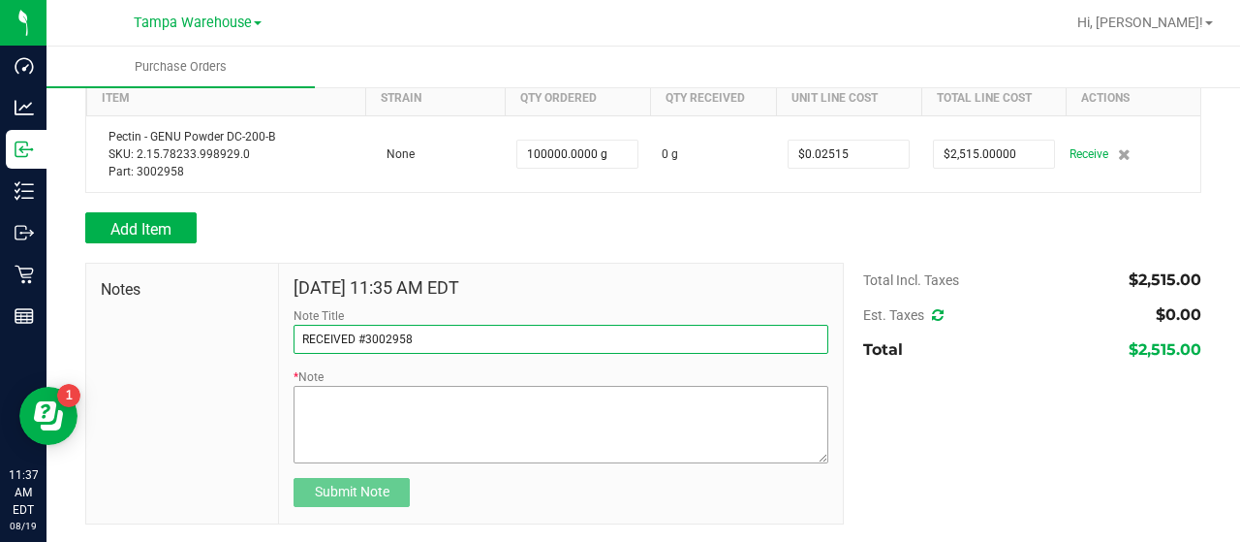
type input "RECEIVED #3002958"
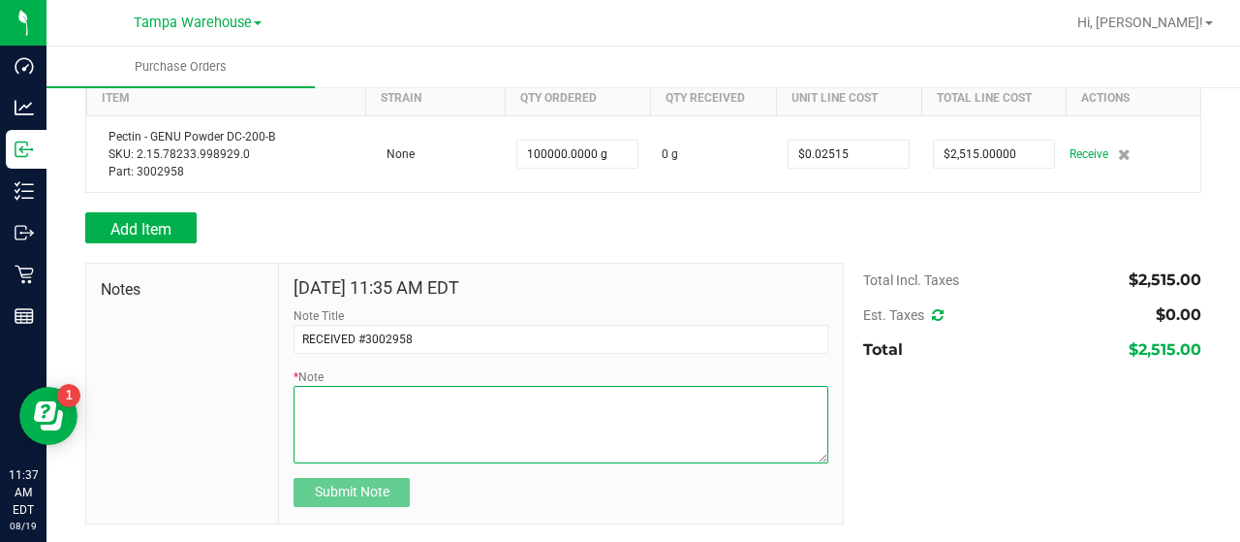
click at [521, 397] on textarea "* Note" at bounding box center [561, 424] width 535 height 77
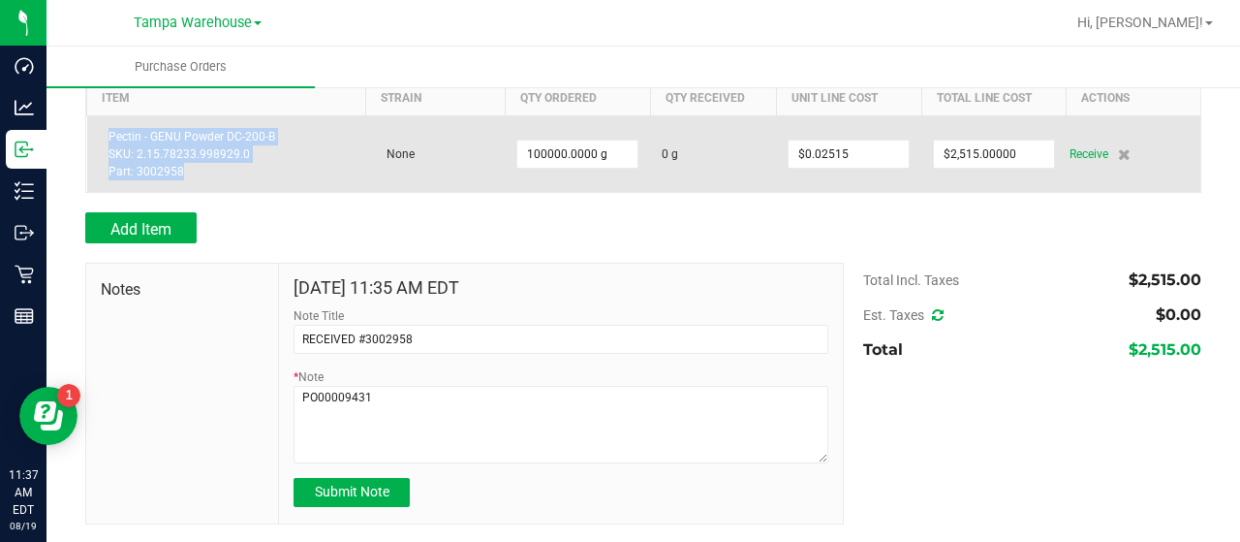
drag, startPoint x: 110, startPoint y: 130, endPoint x: 182, endPoint y: 175, distance: 84.9
click at [182, 175] on div "Pectin - GENU Powder DC-200-B SKU: 2.15.78233.998929.0 Part: 3002958" at bounding box center [227, 154] width 256 height 52
copy div "Pectin - GENU Powder DC-200-B SKU: 2.15.78233.998929.0 Part: 3002958"
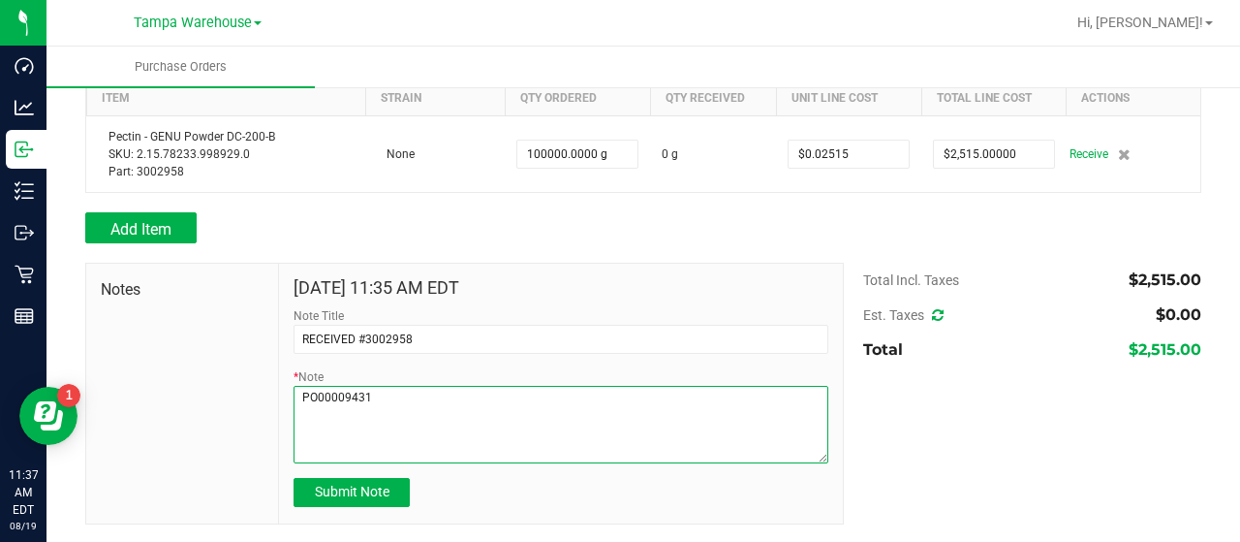
click at [405, 400] on textarea "* Note" at bounding box center [561, 424] width 535 height 77
paste textarea "Pectin - GENU Powder DC-200-B SKU: 2.15.78233.998929.0 Part: 3002958"
click at [390, 410] on textarea "* Note" at bounding box center [561, 424] width 535 height 77
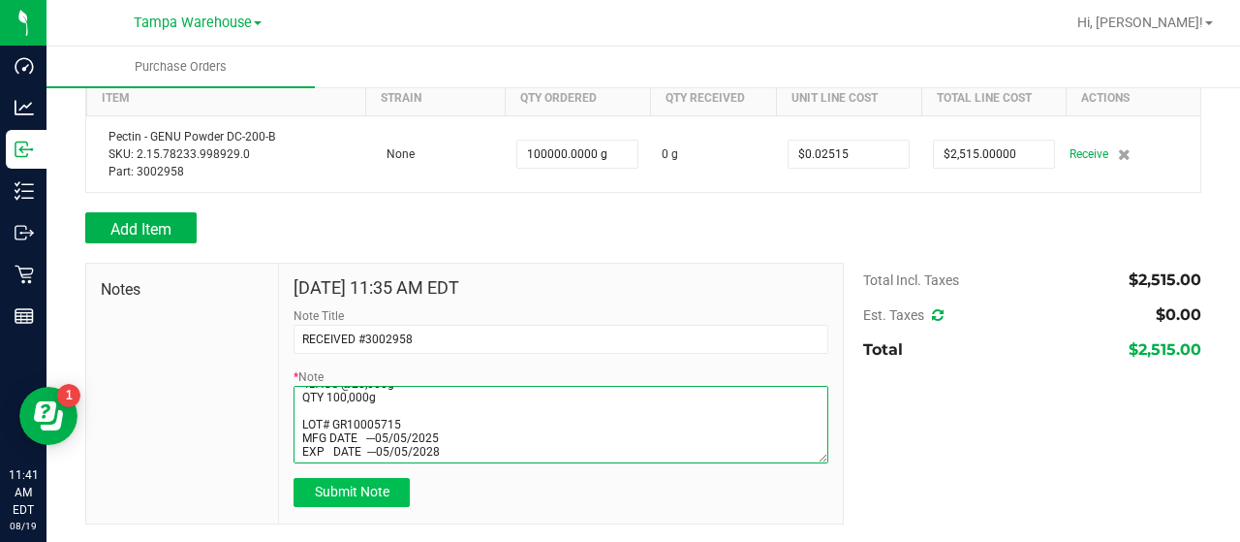
type textarea "PO00009431 Pectin - GENU Powder DC-200-B SKU: 2.15.78233.998929.0 Part: 3002958…"
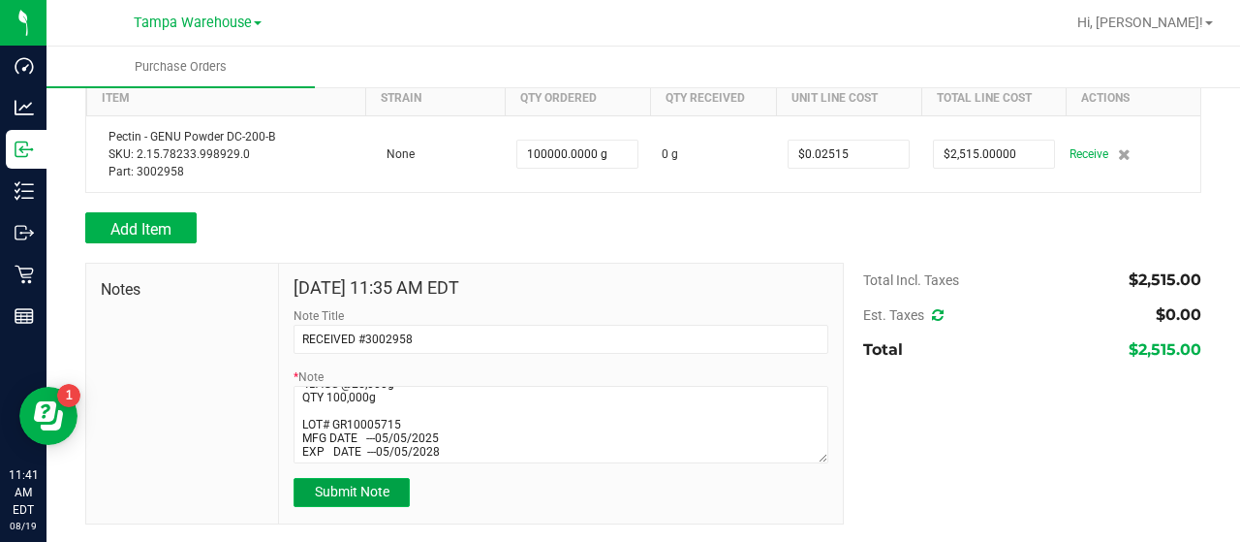
click at [352, 487] on span "Submit Note" at bounding box center [352, 490] width 75 height 15
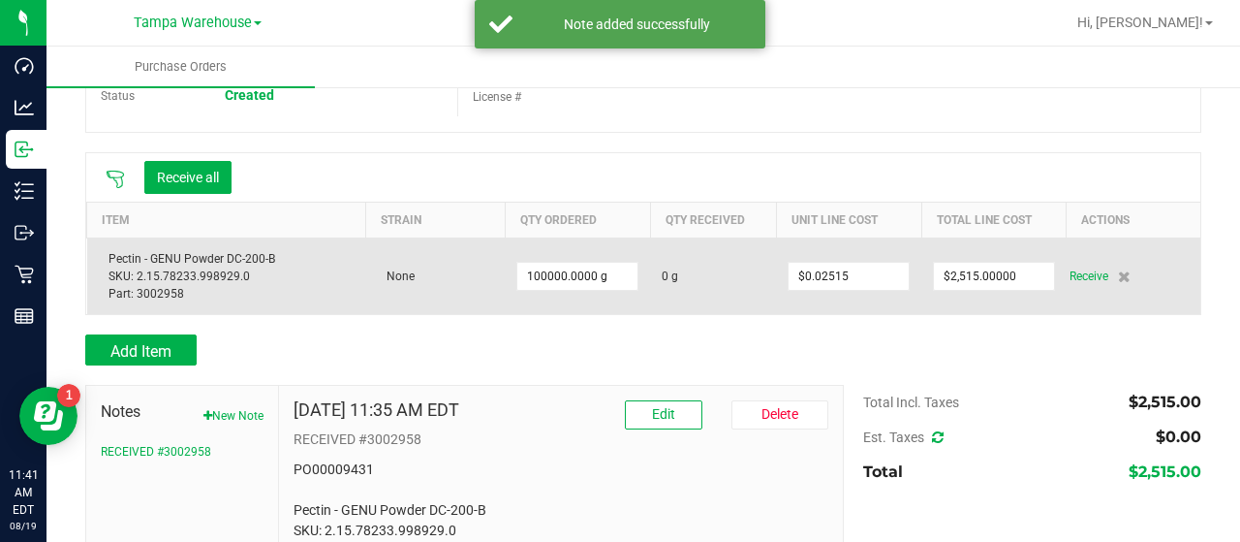
scroll to position [147, 0]
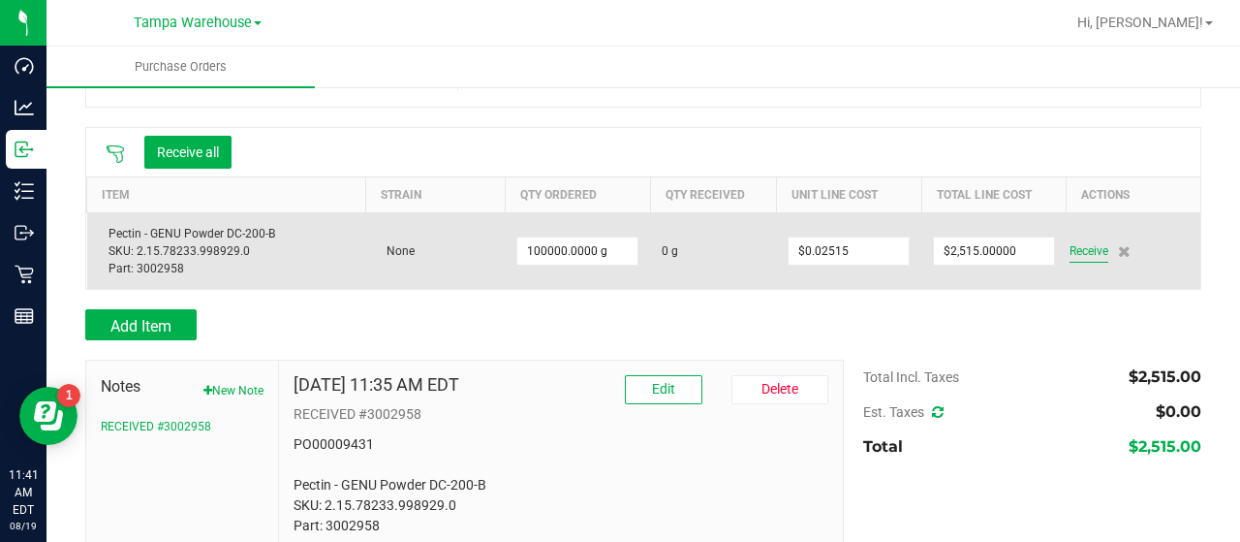
click at [1073, 248] on span "Receive" at bounding box center [1088, 250] width 39 height 23
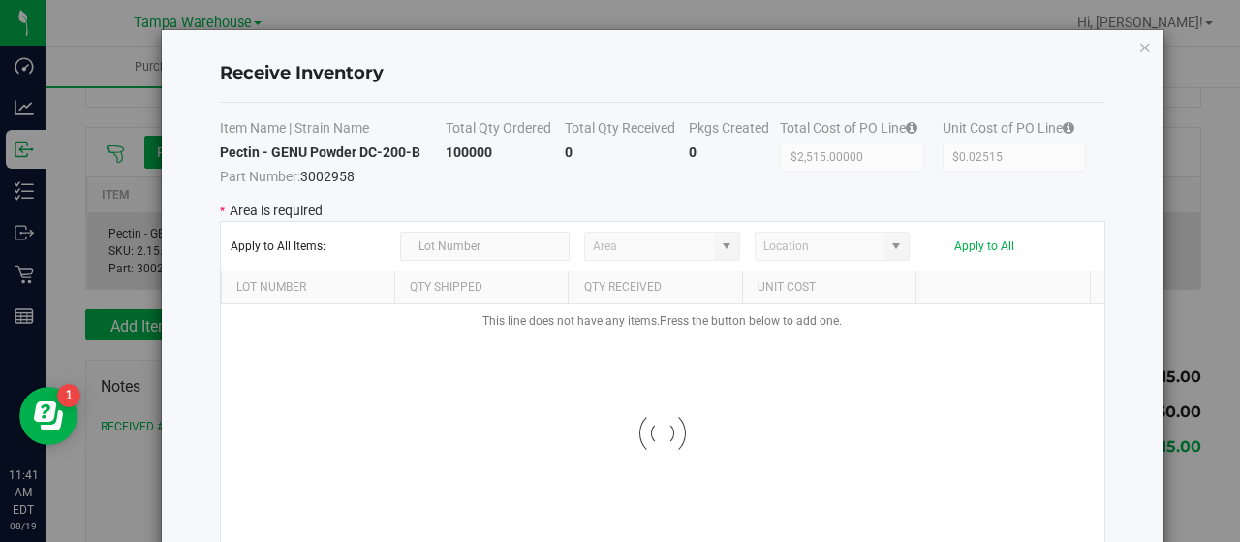
type input "State Pantry 1"
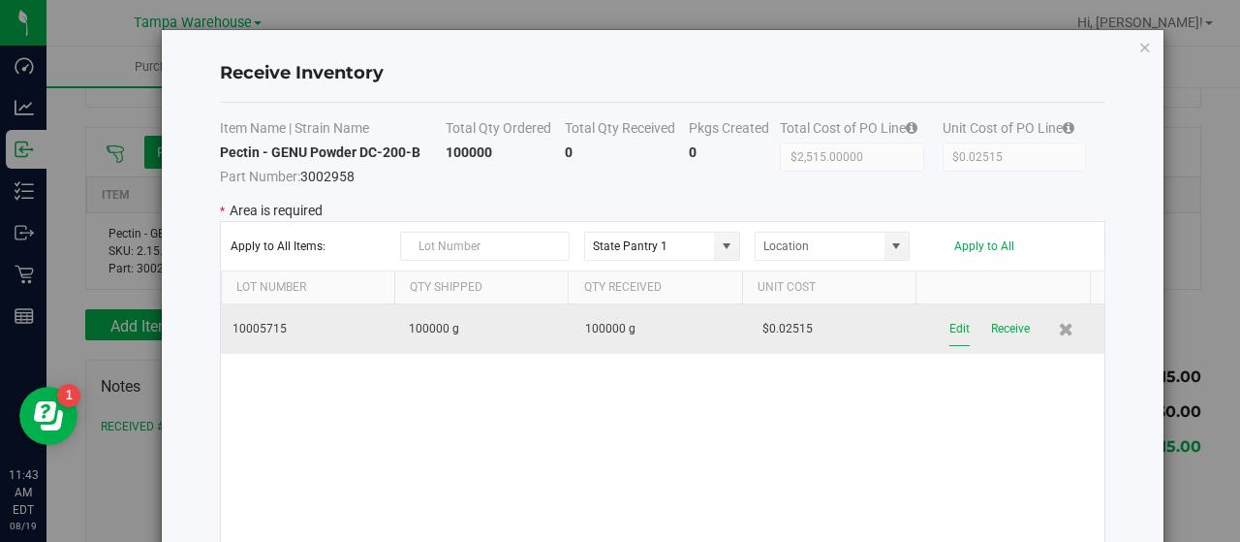
click at [949, 324] on button "Edit" at bounding box center [959, 329] width 20 height 34
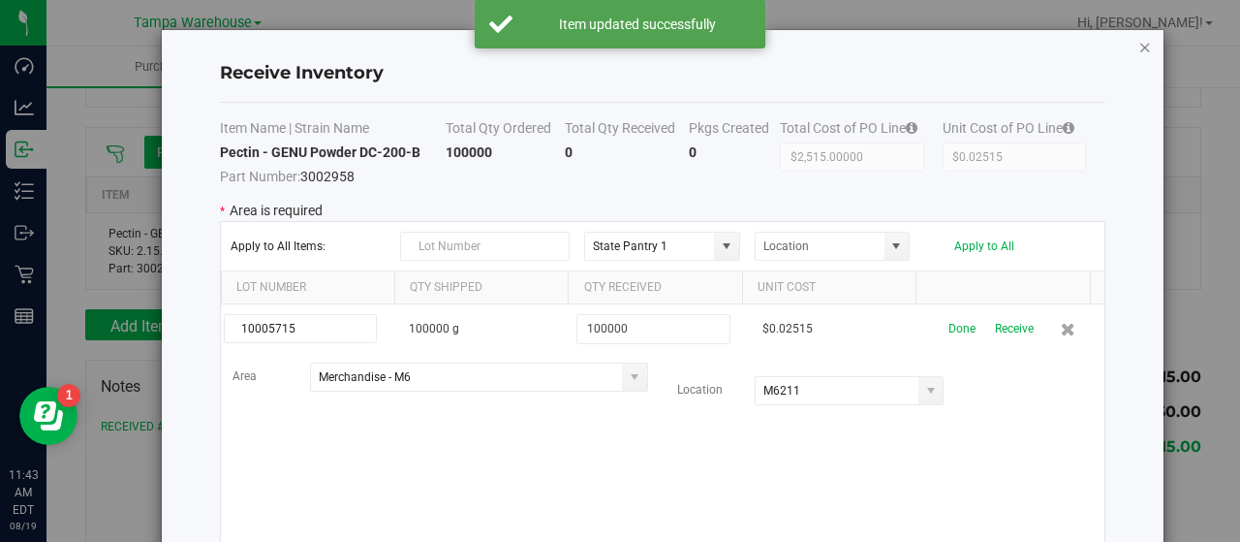
click at [1138, 41] on icon "Close modal" at bounding box center [1145, 46] width 14 height 23
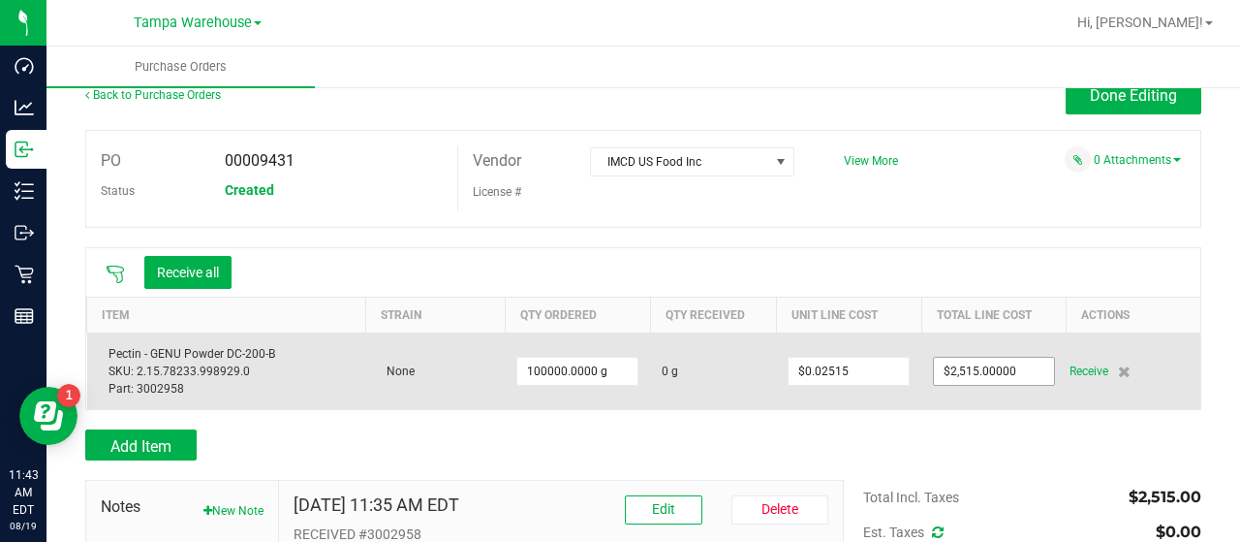
scroll to position [0, 0]
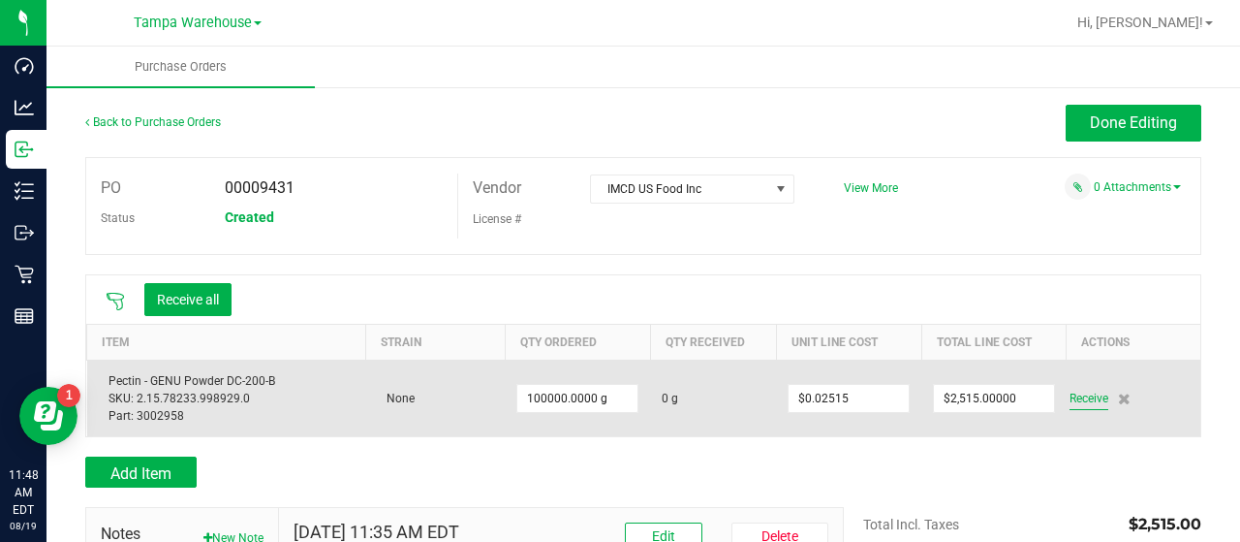
click at [1079, 393] on span "Receive" at bounding box center [1088, 398] width 39 height 23
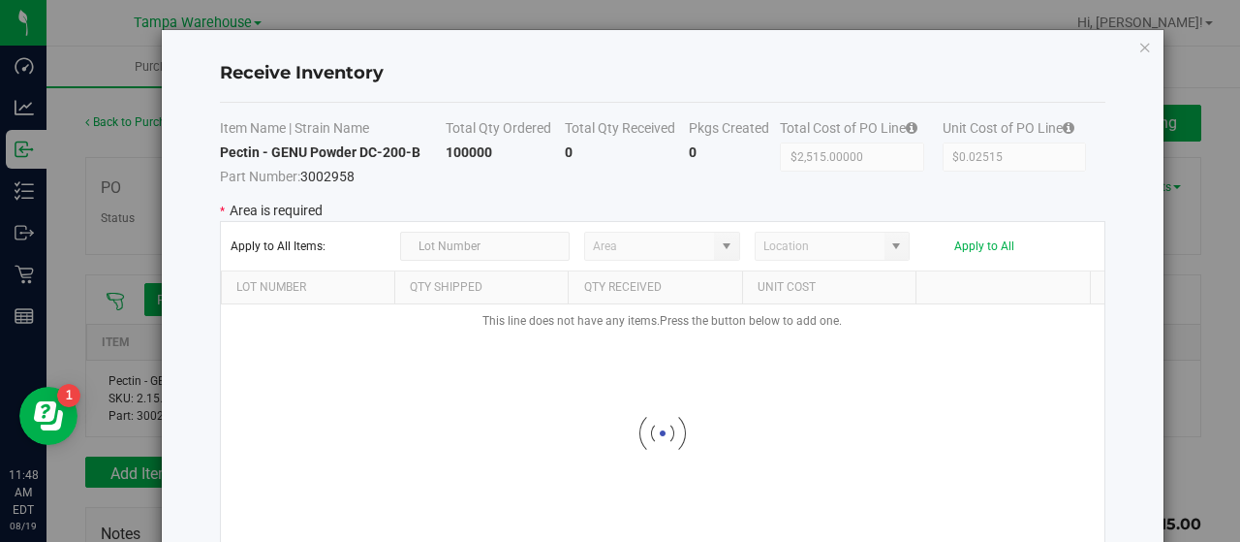
type input "State Pantry 1"
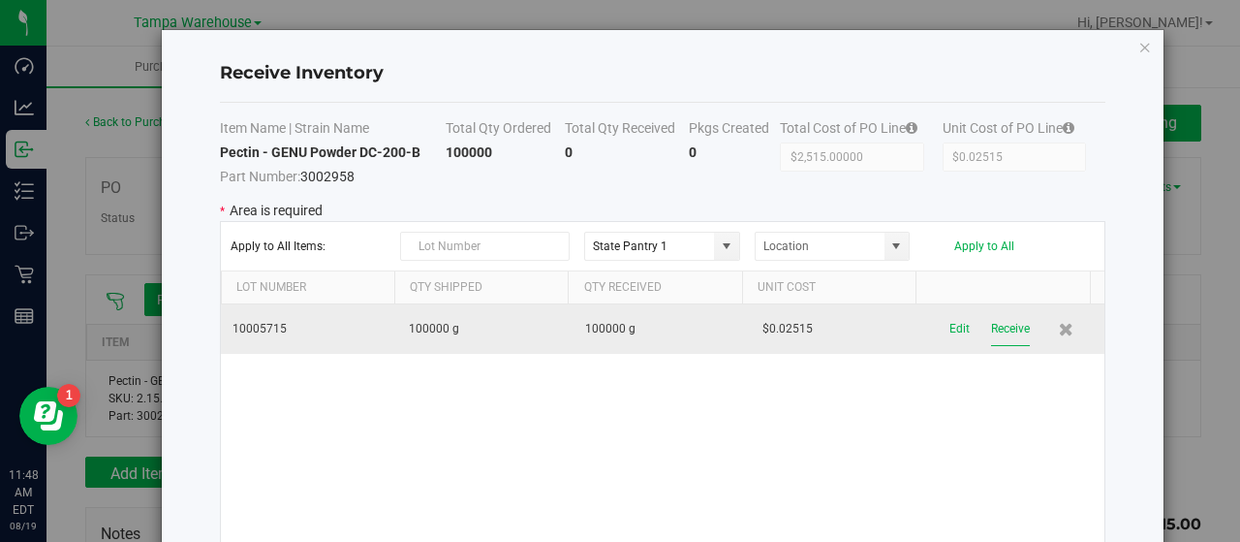
click at [994, 324] on button "Receive" at bounding box center [1010, 329] width 39 height 34
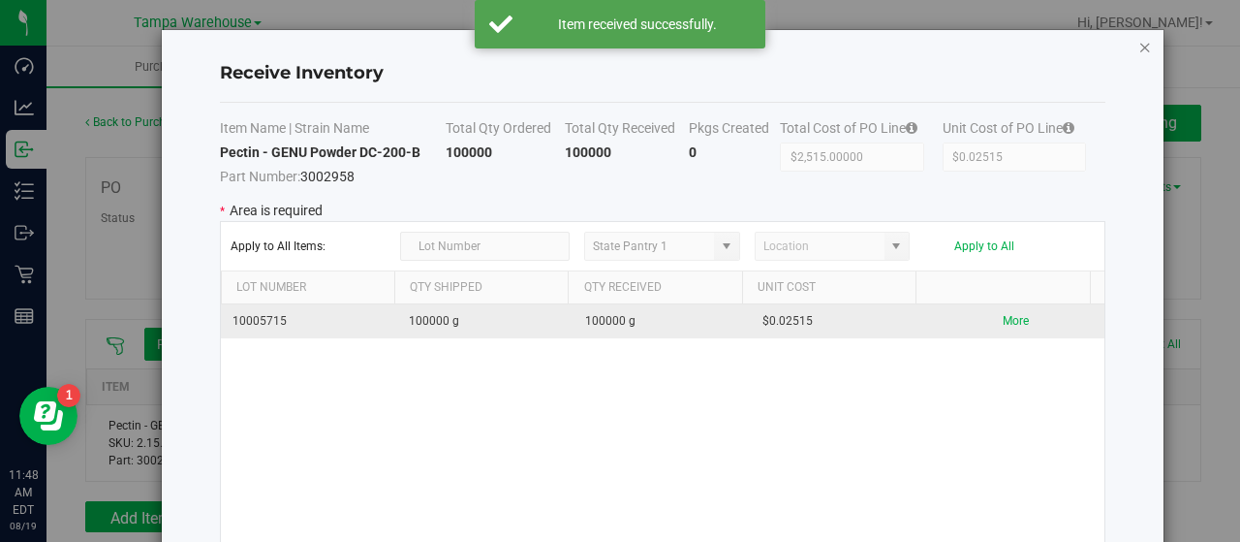
click at [1138, 44] on icon "Close modal" at bounding box center [1145, 46] width 14 height 23
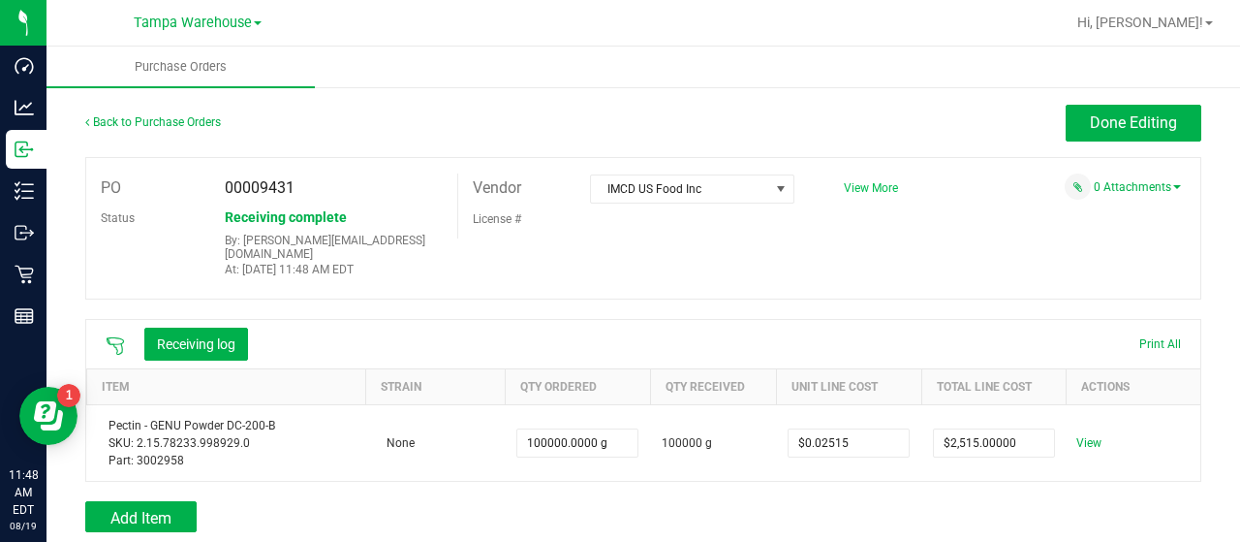
click at [851, 185] on span "View More" at bounding box center [871, 188] width 54 height 14
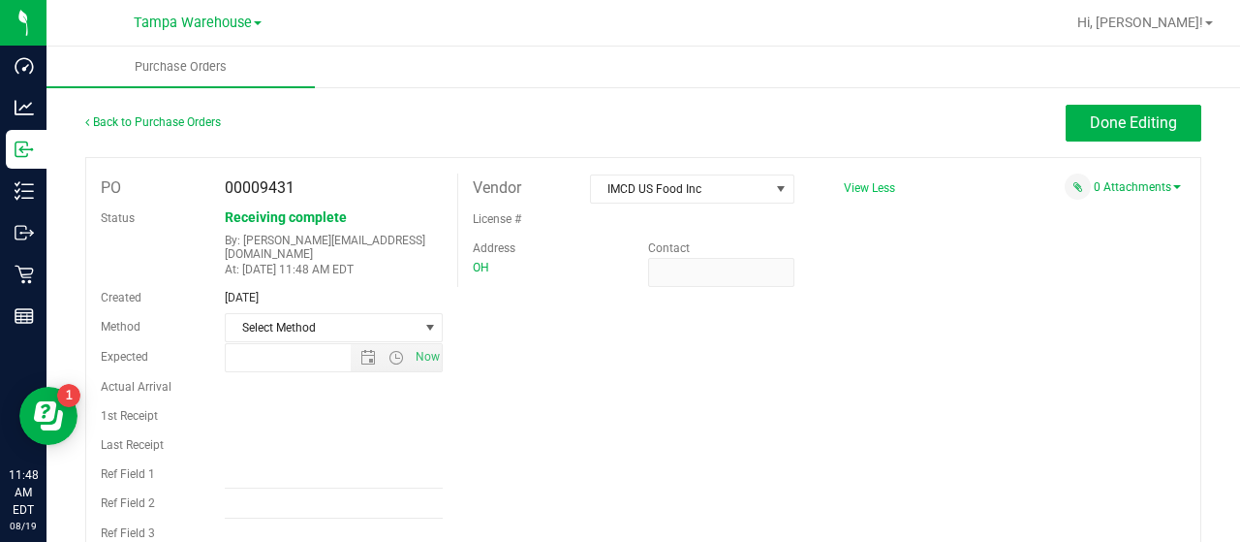
type input "7/18/2025 9:54 AM"
click at [330, 464] on input "Ref Field 1" at bounding box center [334, 473] width 219 height 29
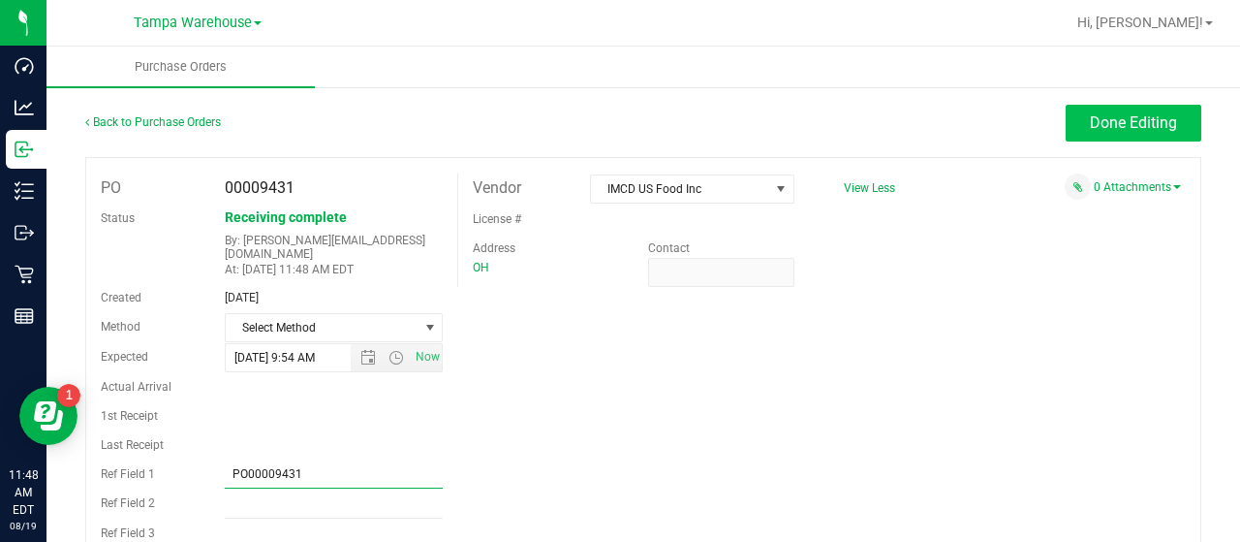
type input "PO00009431"
click at [1066, 121] on button "Done Editing" at bounding box center [1134, 123] width 136 height 37
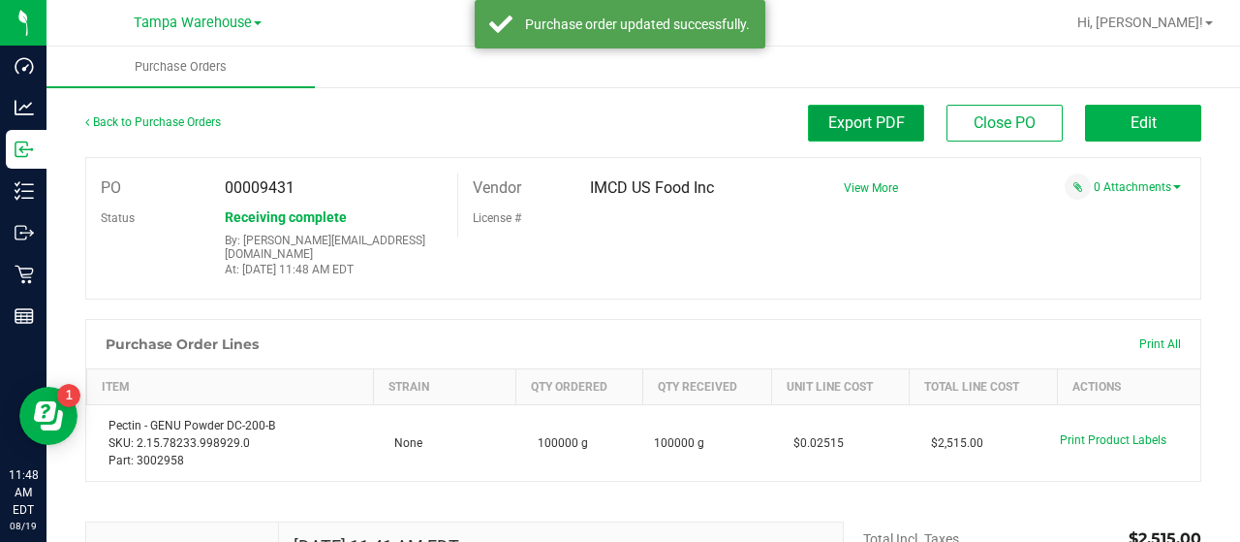
click at [837, 125] on span "Export PDF" at bounding box center [866, 122] width 77 height 18
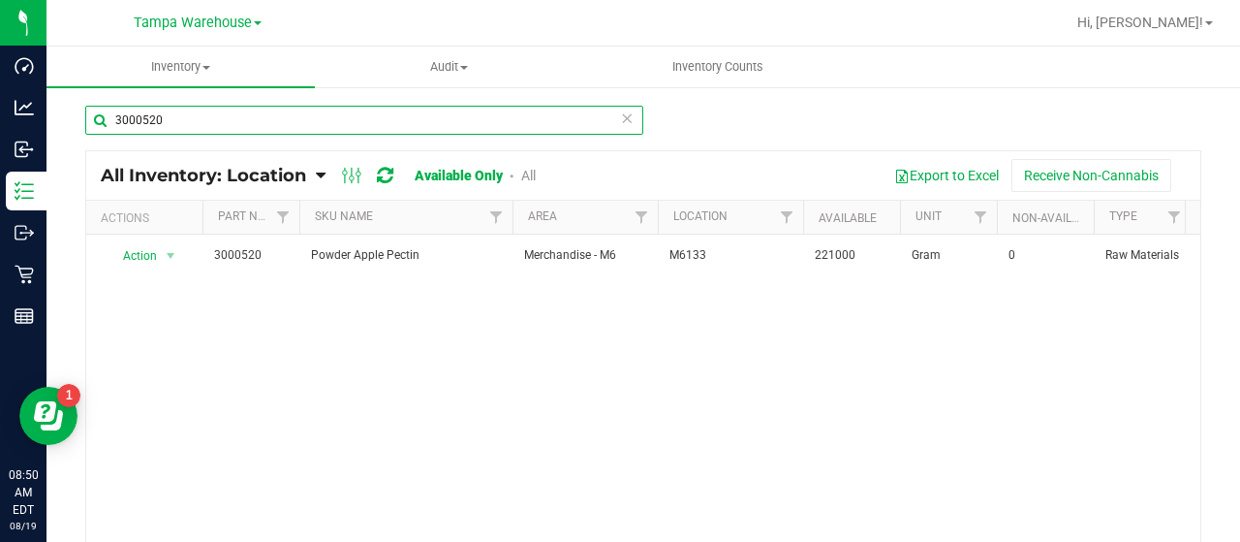
click at [203, 127] on input "3000520" at bounding box center [364, 120] width 558 height 29
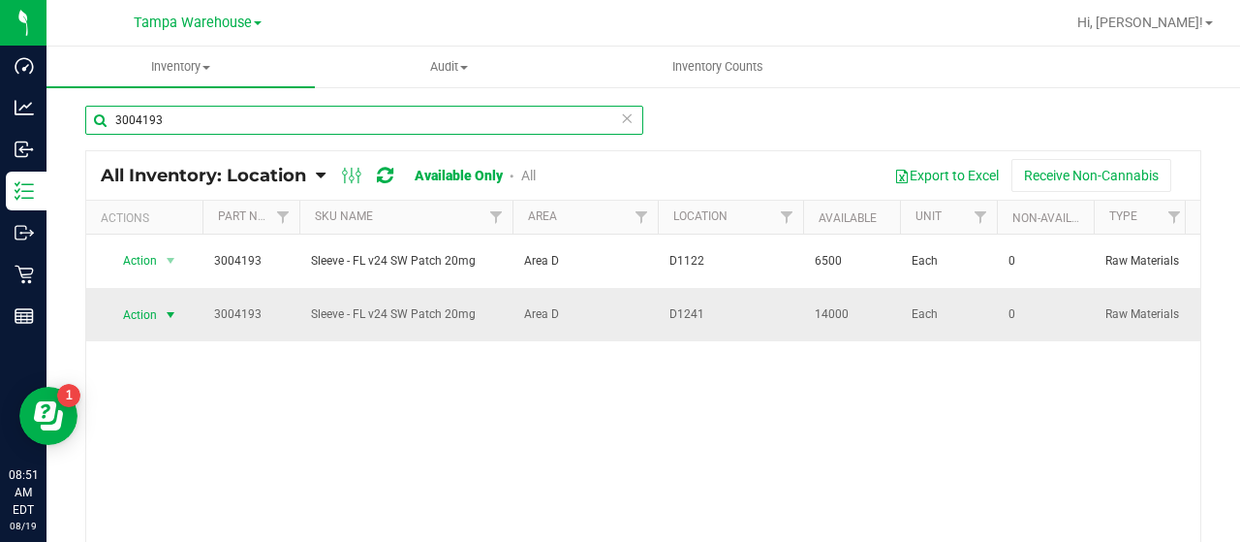
type input "3004193"
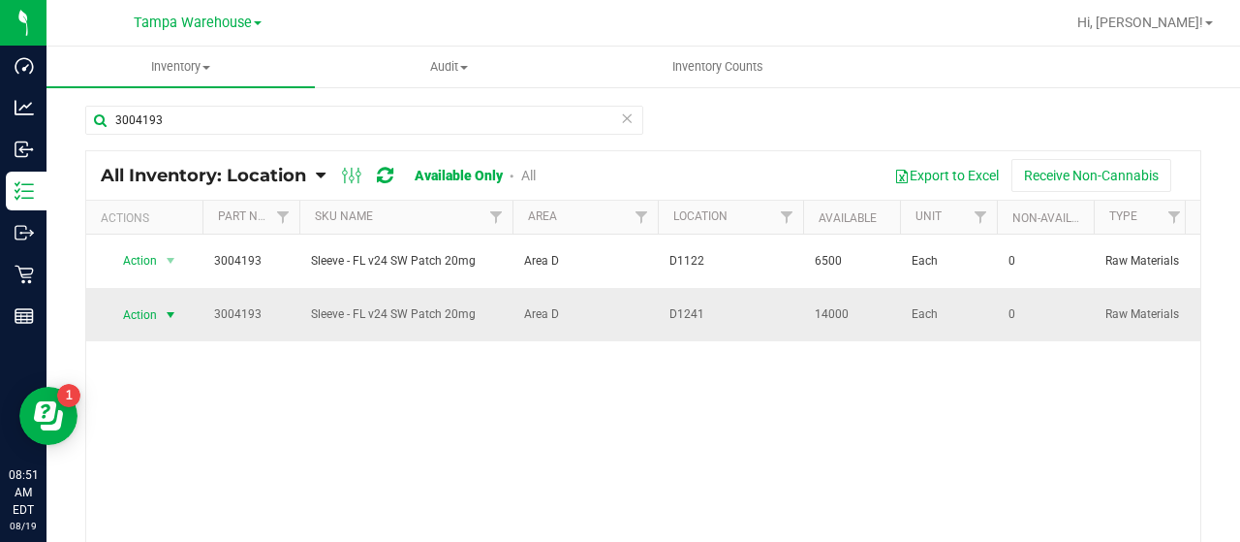
click at [146, 311] on span "Action" at bounding box center [132, 314] width 52 height 27
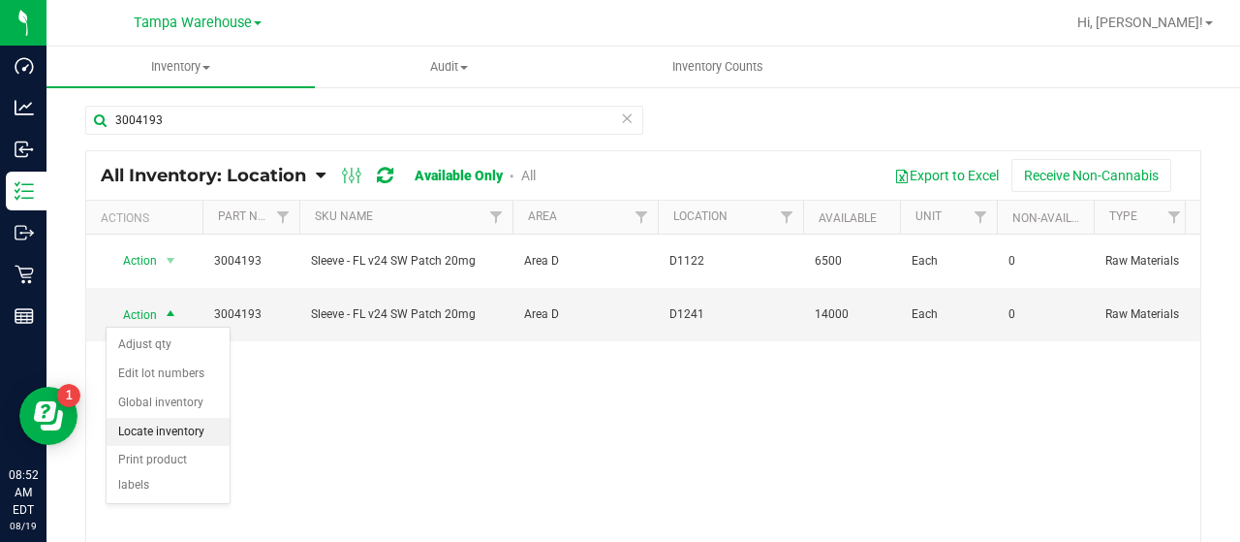
click at [175, 423] on li "Locate inventory" at bounding box center [168, 432] width 123 height 29
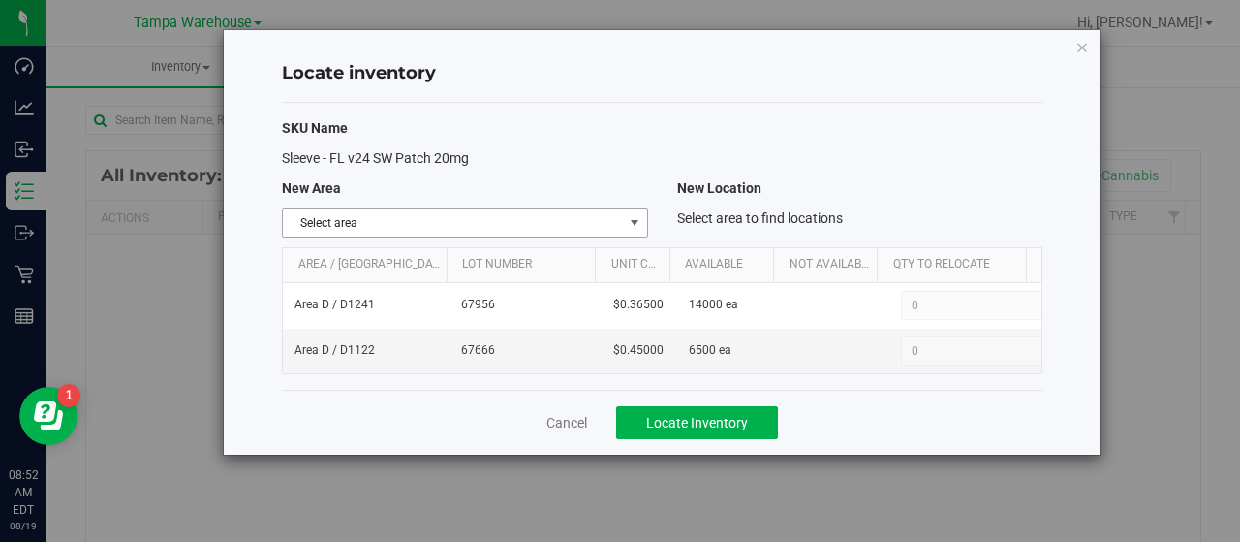
click at [589, 223] on span "Select area" at bounding box center [452, 222] width 339 height 27
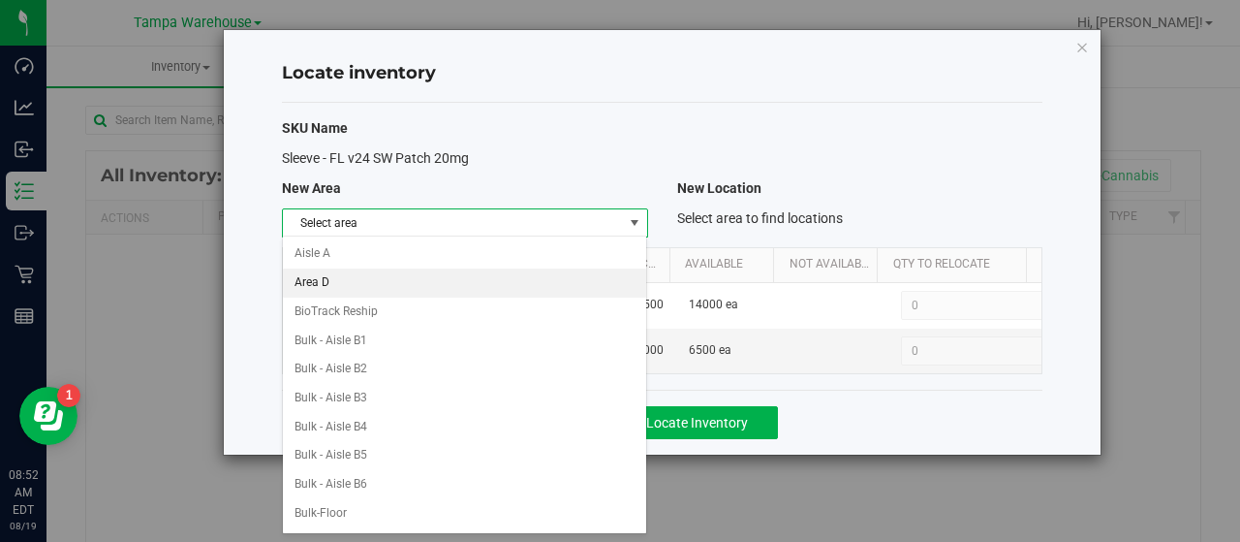
click at [421, 278] on li "Area D" at bounding box center [465, 282] width 364 height 29
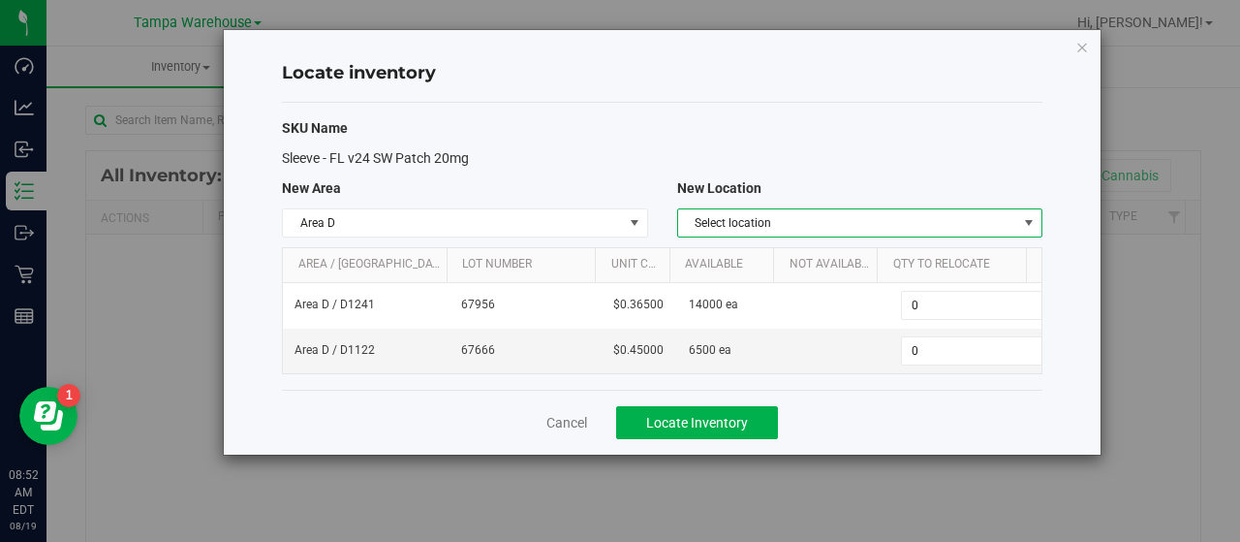
click at [933, 218] on span "Select location" at bounding box center [847, 222] width 339 height 27
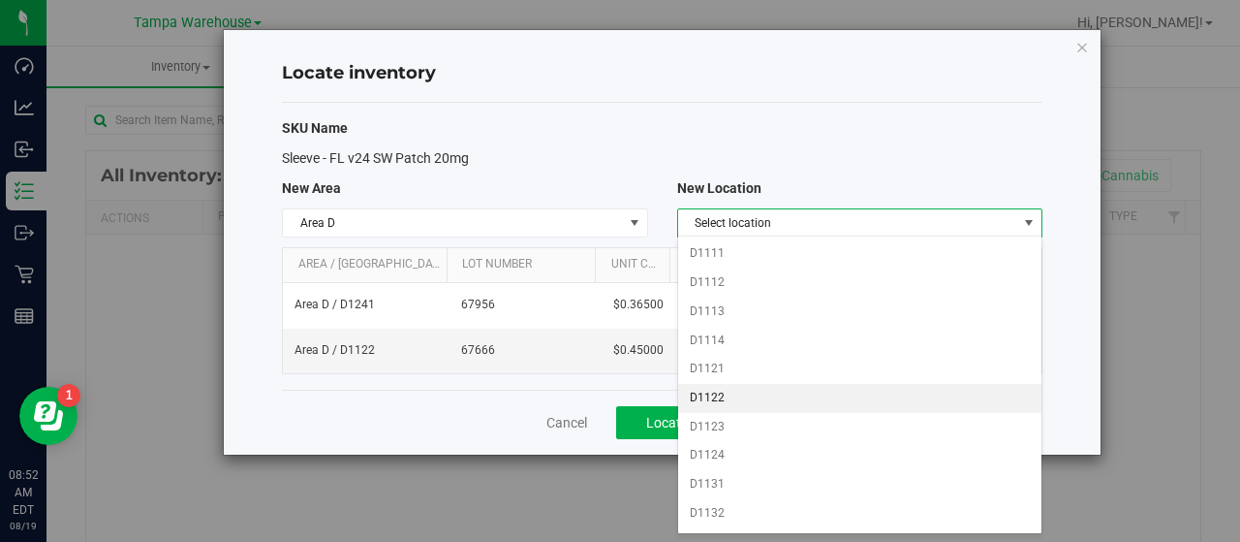
click at [790, 390] on li "D1122" at bounding box center [860, 398] width 364 height 29
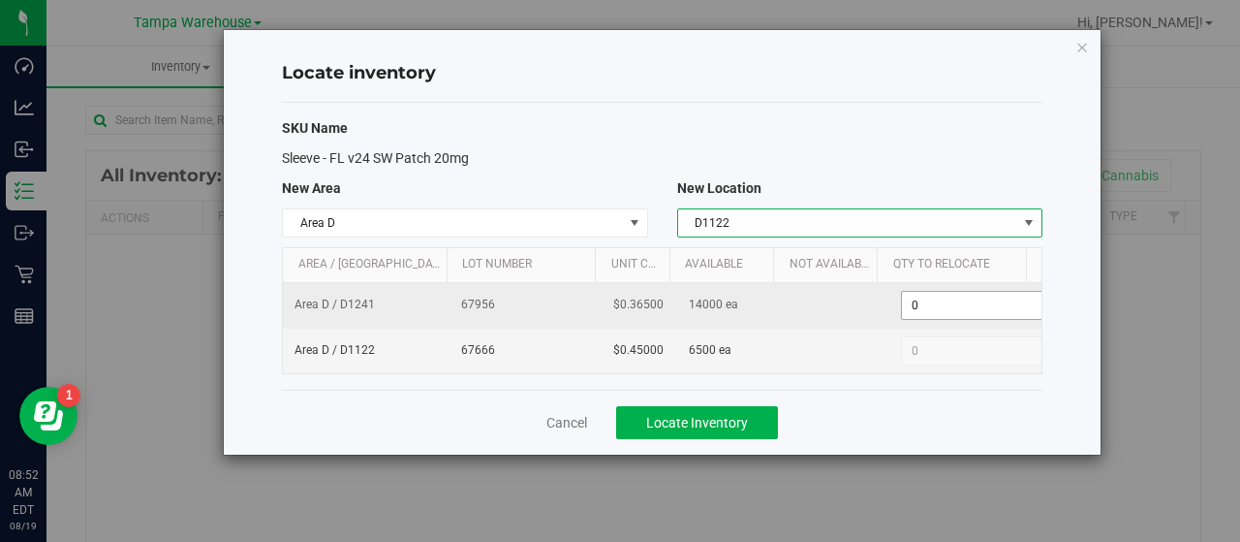
click at [936, 300] on span "0 0" at bounding box center [973, 305] width 144 height 29
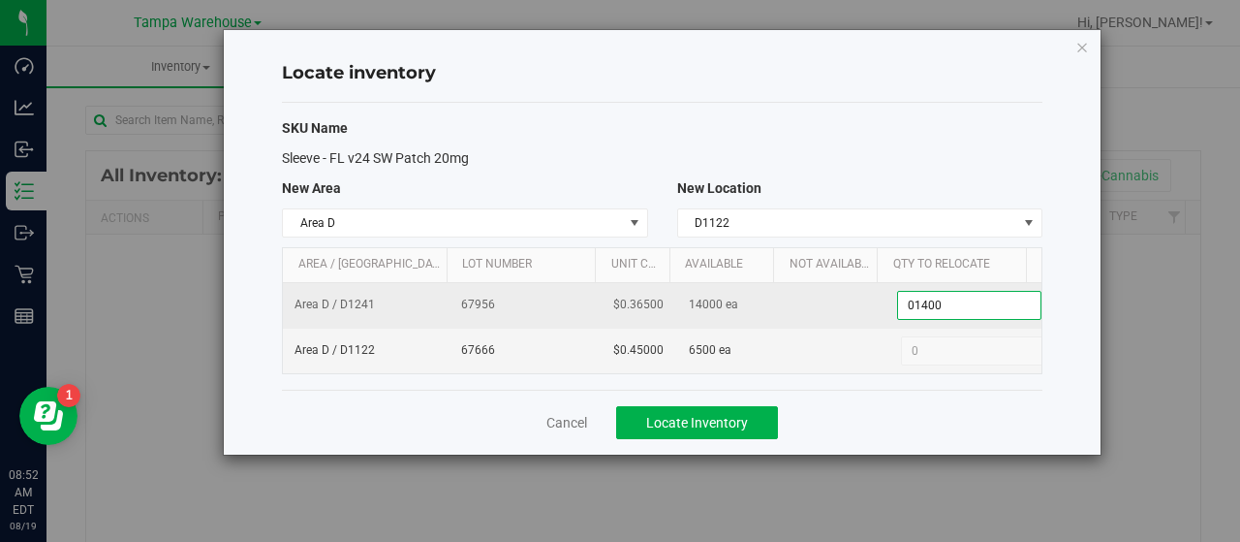
type input "014000"
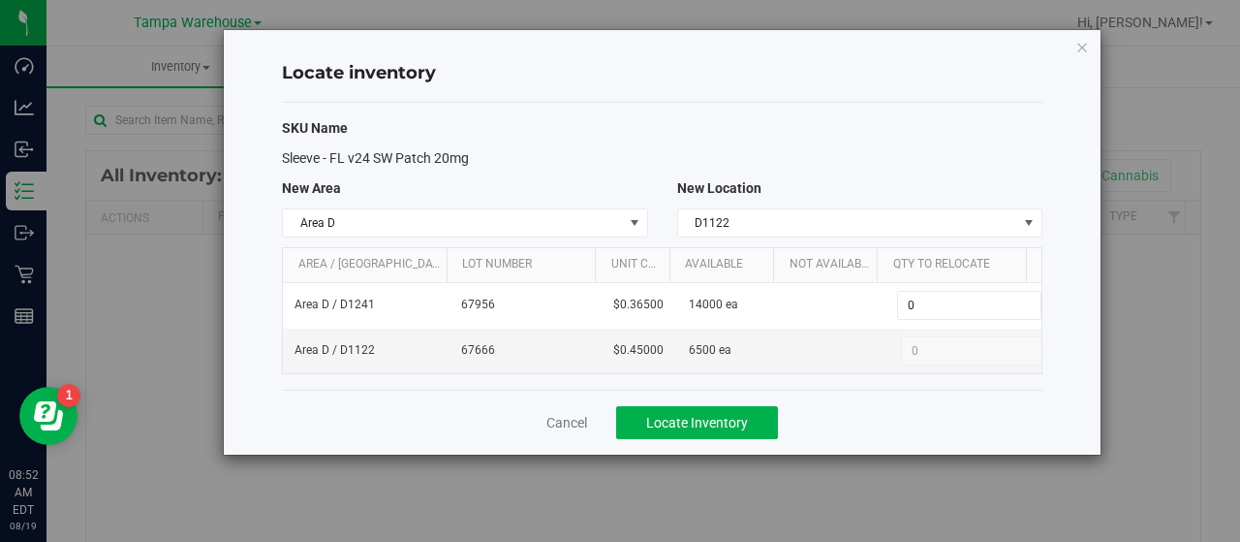
type input "14,000"
click at [959, 396] on div "Cancel Locate Inventory" at bounding box center [662, 421] width 760 height 65
click at [744, 415] on span "Locate Inventory" at bounding box center [697, 422] width 102 height 15
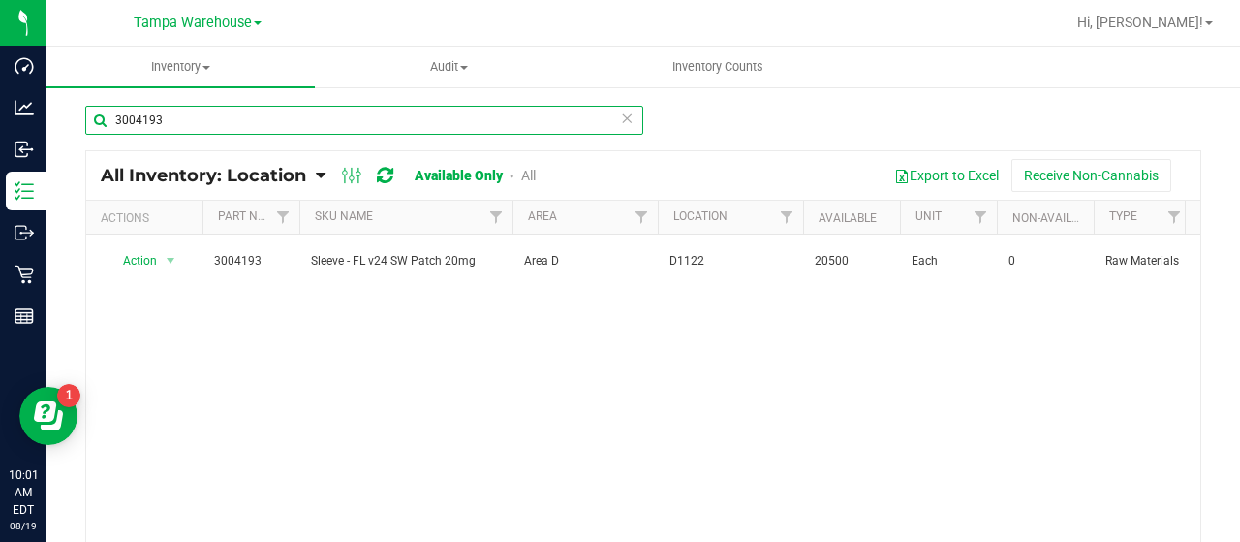
click at [351, 120] on input "3004193" at bounding box center [364, 120] width 558 height 29
type input "3"
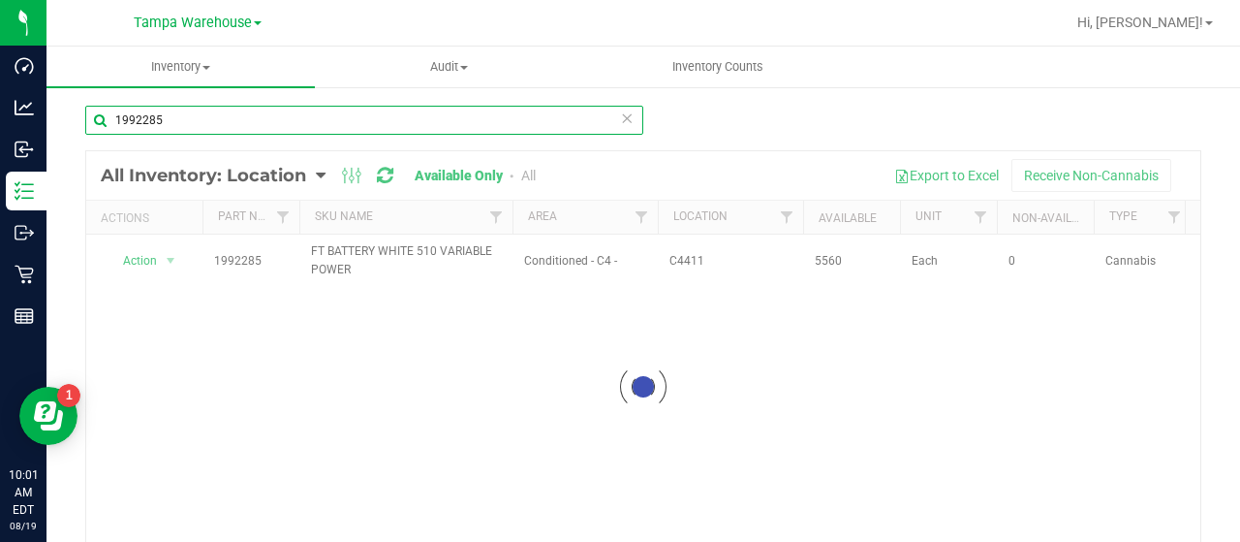
type input "1992285"
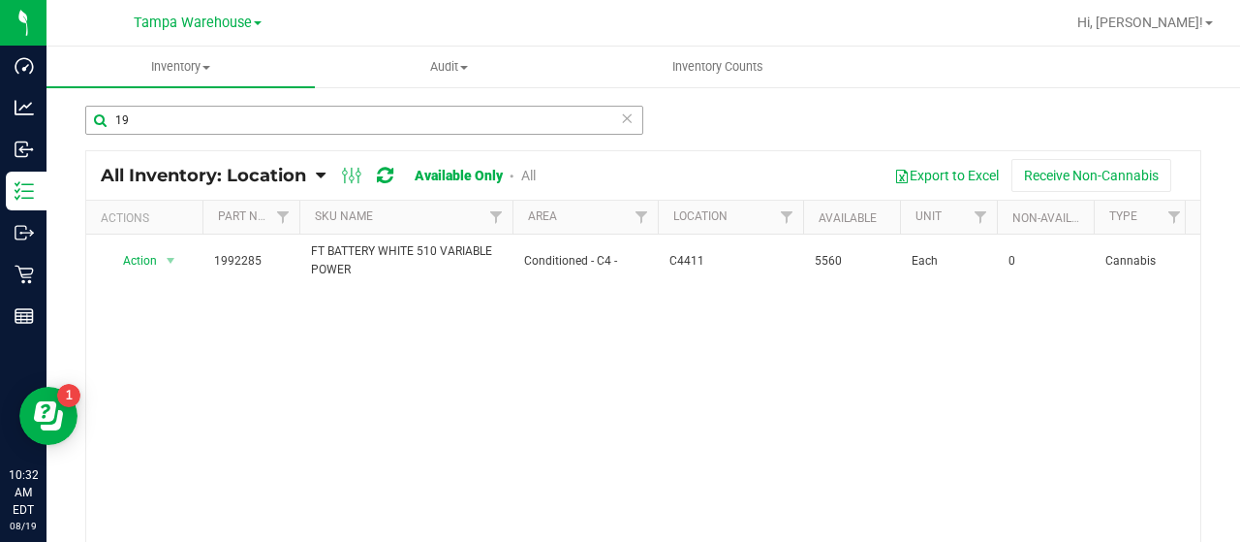
type input "1"
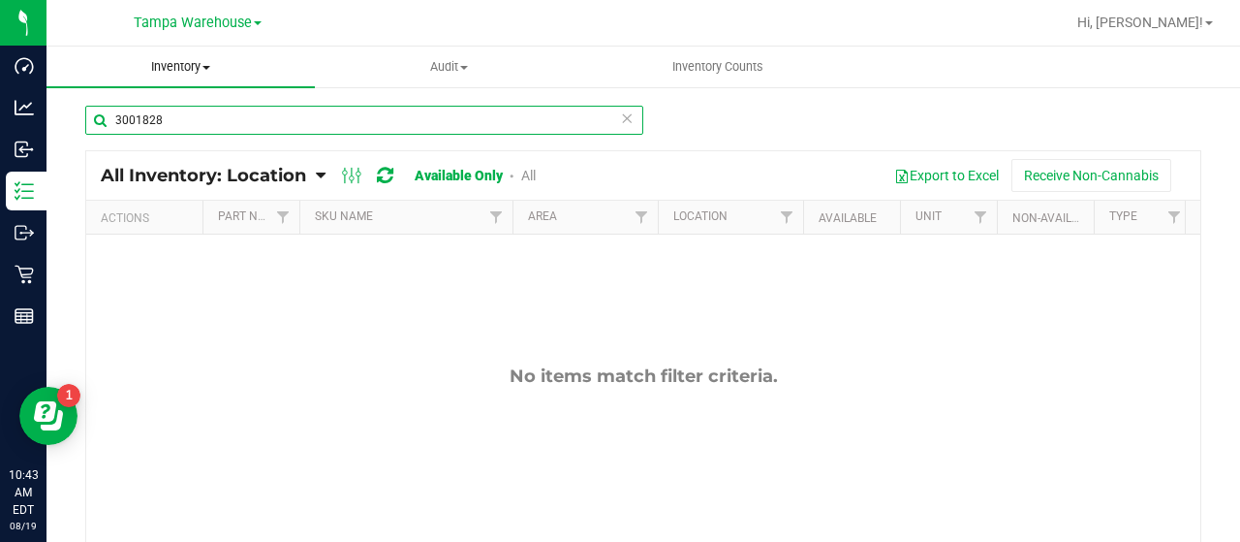
type input "3001828"
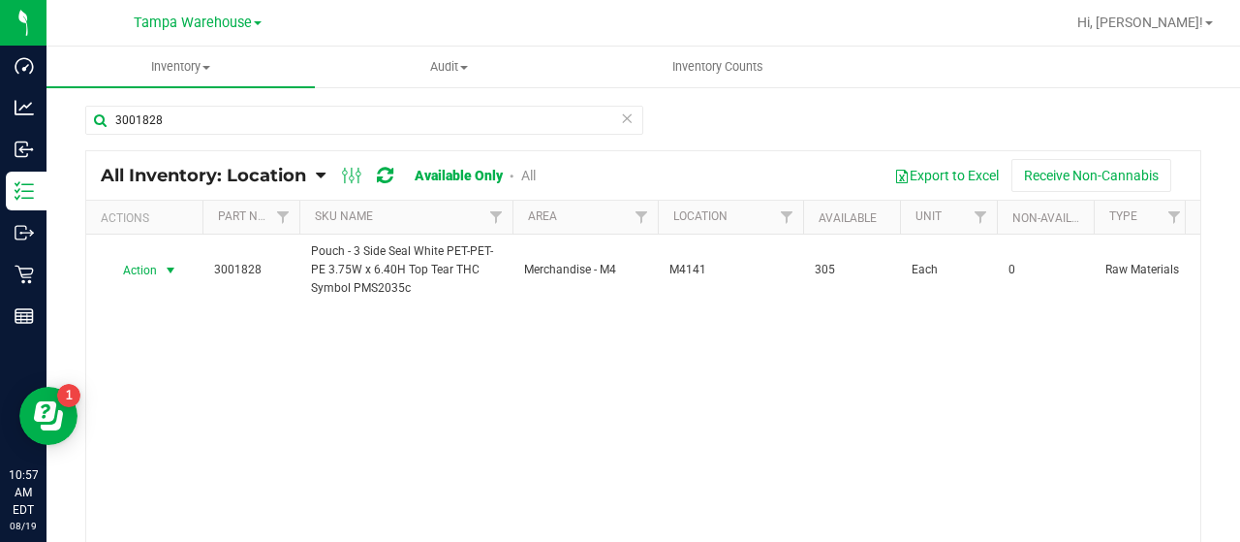
click at [140, 270] on span "Action" at bounding box center [132, 270] width 52 height 27
click at [170, 379] on li "Locate inventory" at bounding box center [168, 387] width 123 height 29
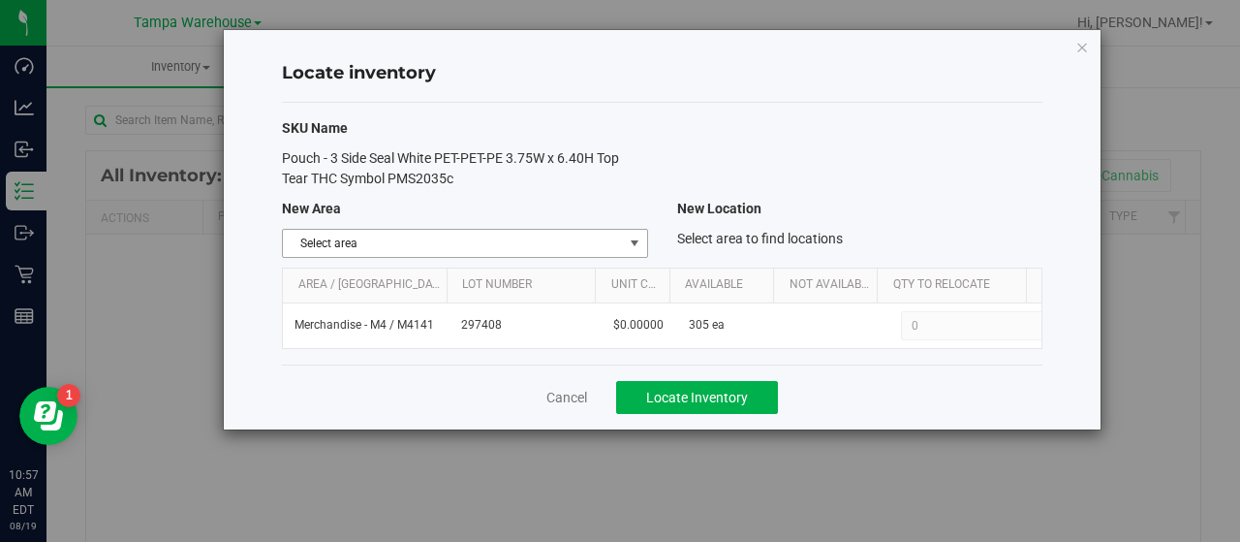
click at [620, 243] on span "Select area" at bounding box center [452, 243] width 339 height 27
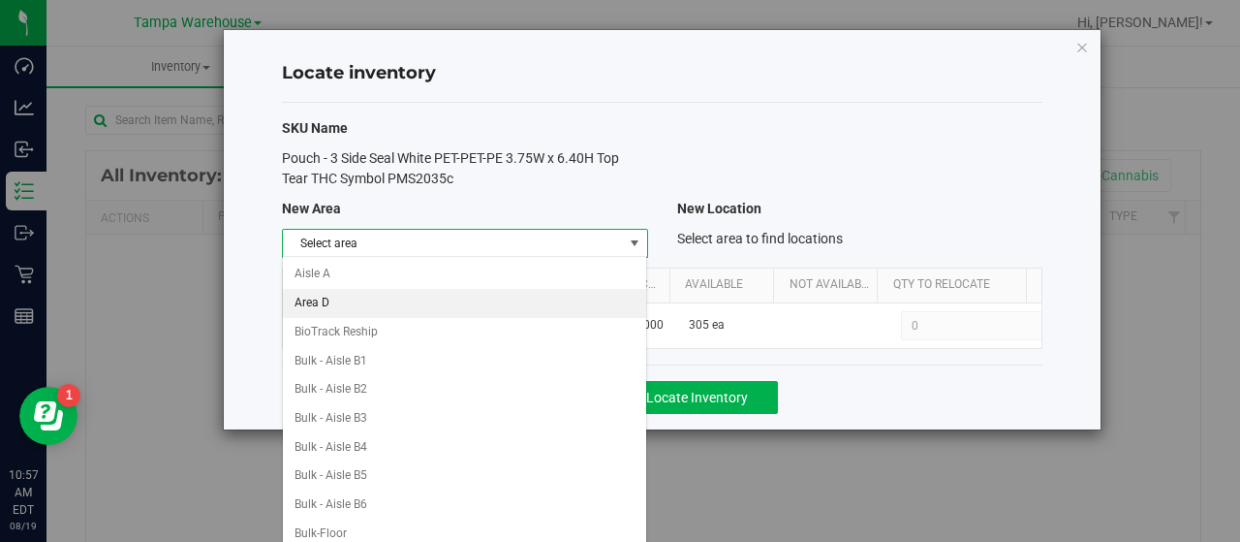
click at [423, 297] on li "Area D" at bounding box center [465, 303] width 364 height 29
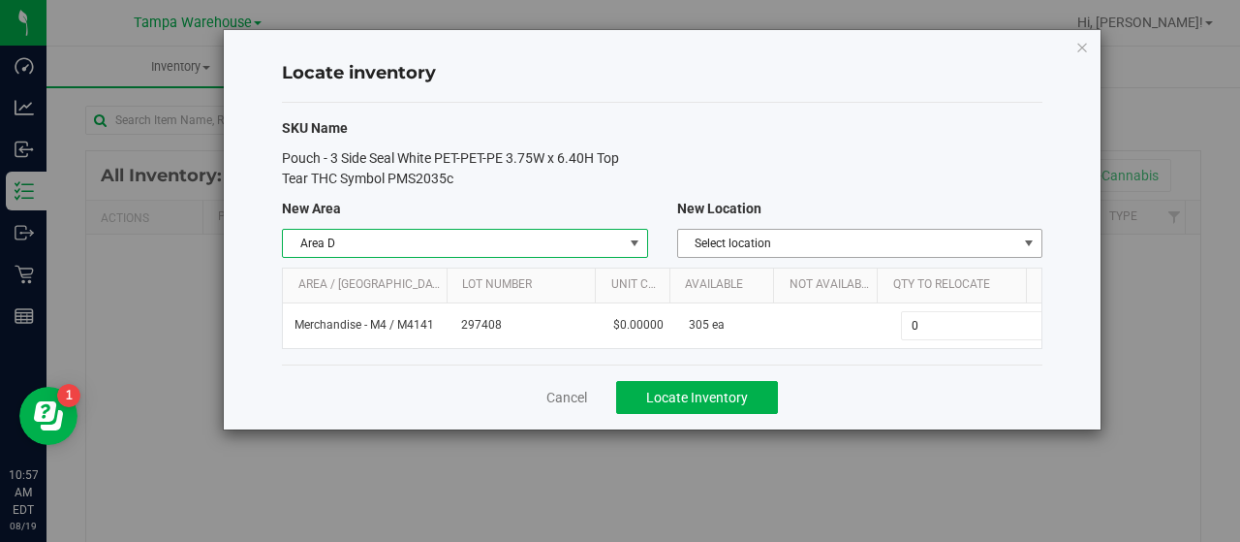
click at [1001, 236] on span "Select location" at bounding box center [847, 243] width 339 height 27
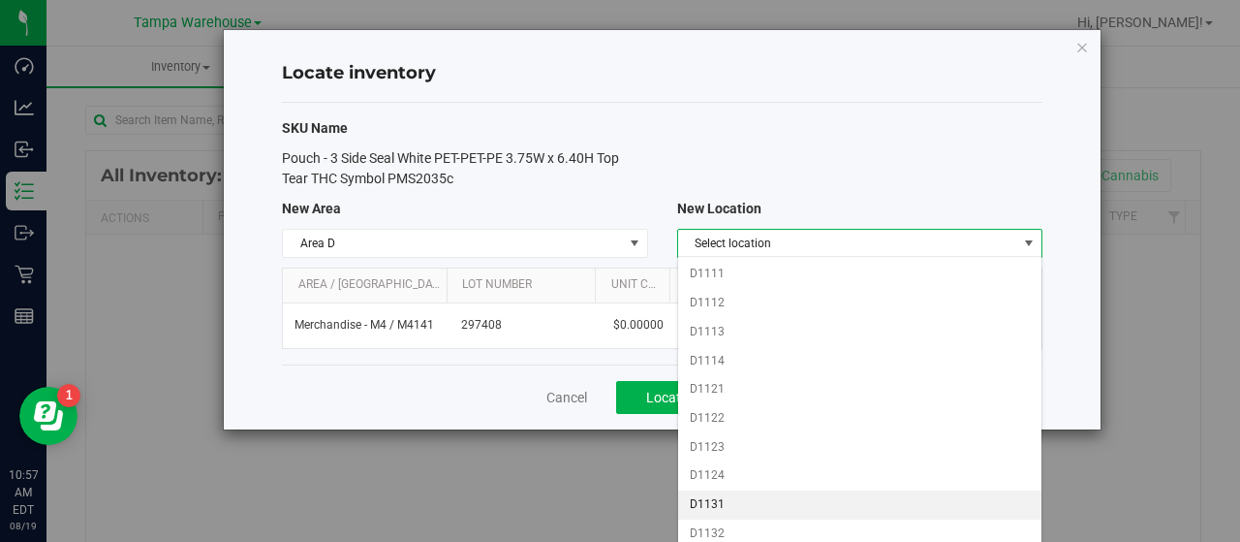
click at [752, 494] on li "D1131" at bounding box center [860, 504] width 364 height 29
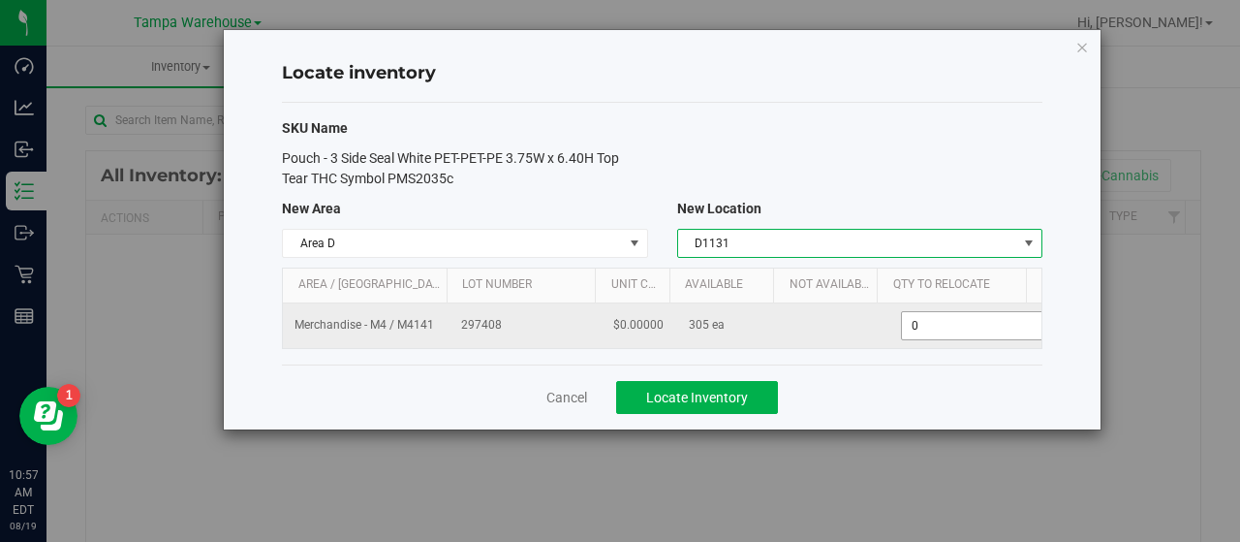
click at [952, 323] on span "0 0" at bounding box center [973, 325] width 144 height 29
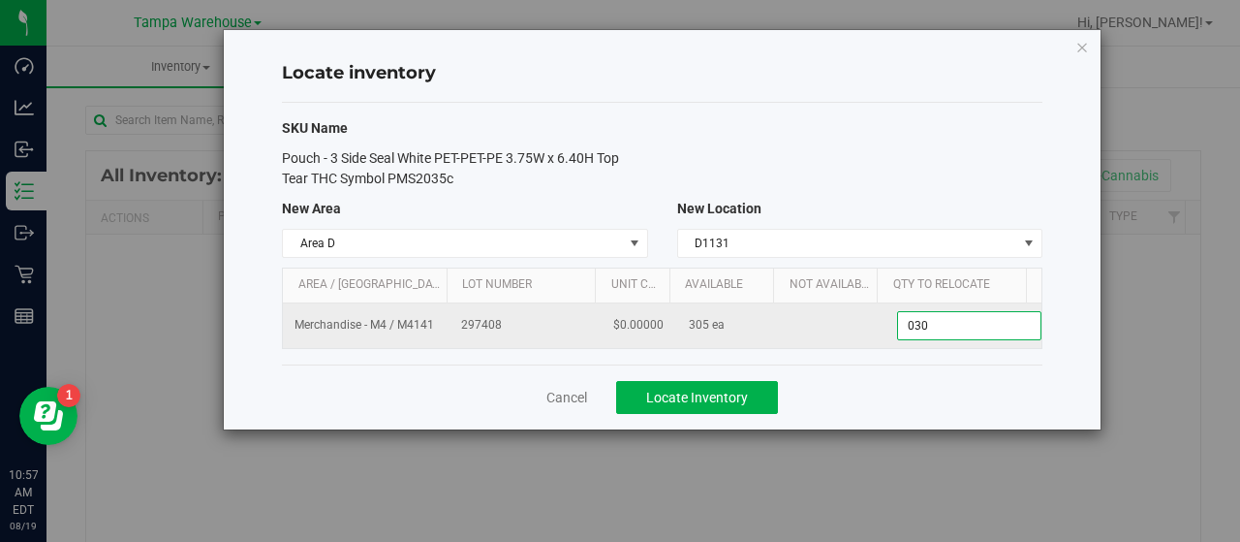
type input "0305"
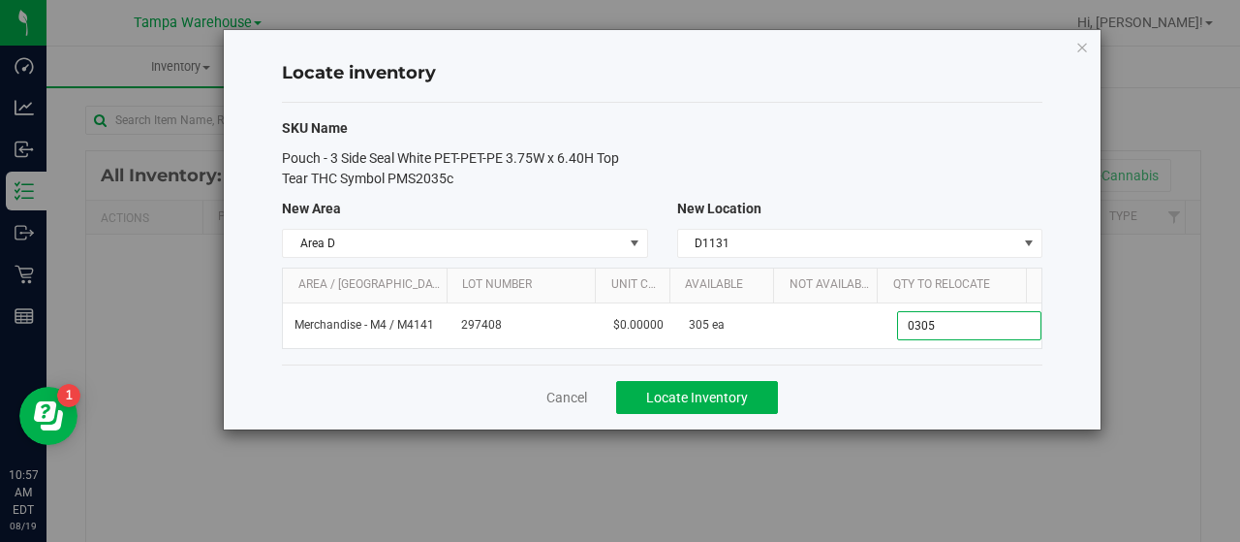
type input "305"
click at [912, 388] on div "Cancel Locate Inventory" at bounding box center [662, 396] width 760 height 65
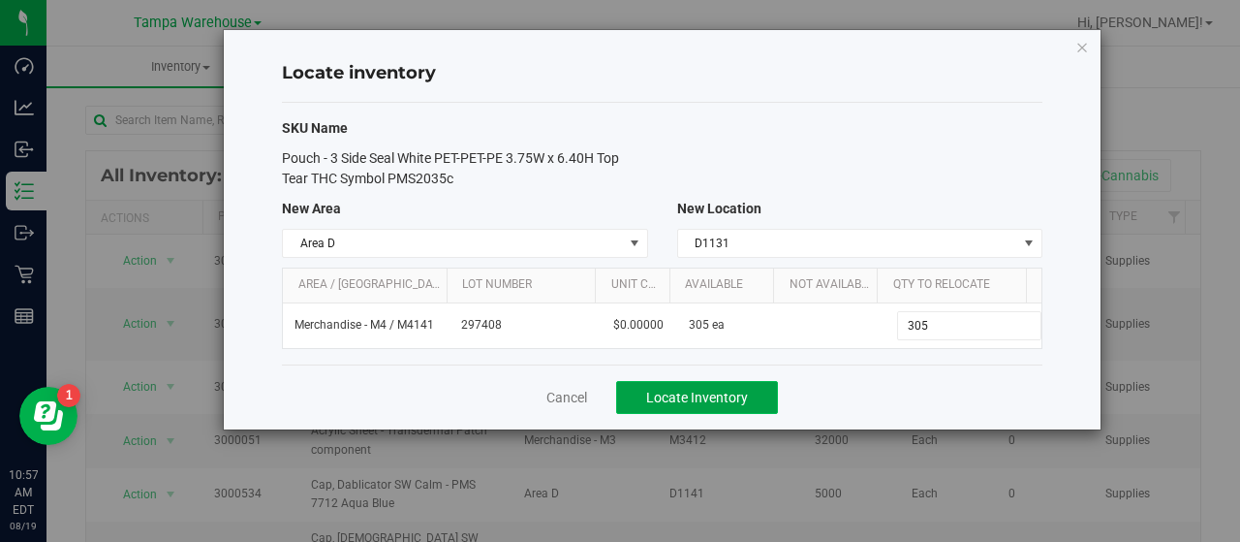
click at [728, 390] on span "Locate Inventory" at bounding box center [697, 396] width 102 height 15
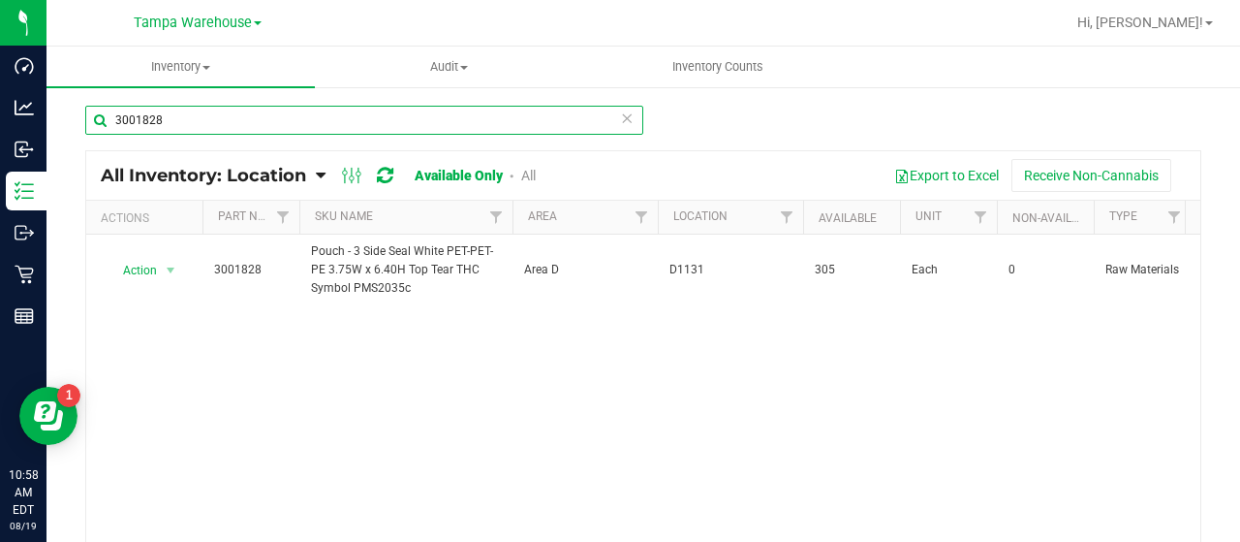
click at [283, 119] on input "3001828" at bounding box center [364, 120] width 558 height 29
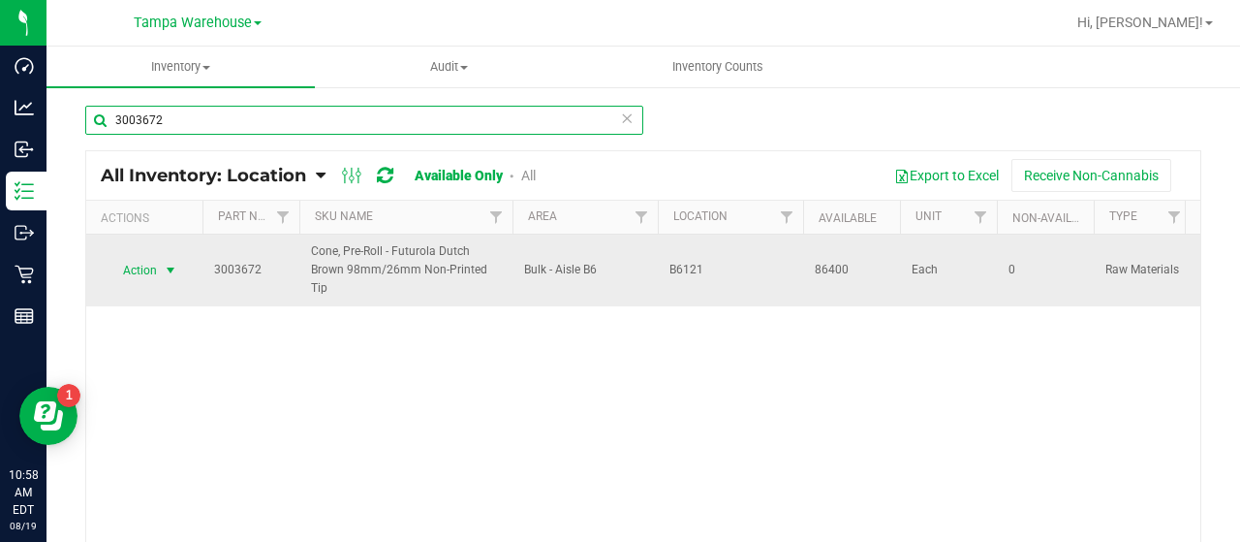
type input "3003672"
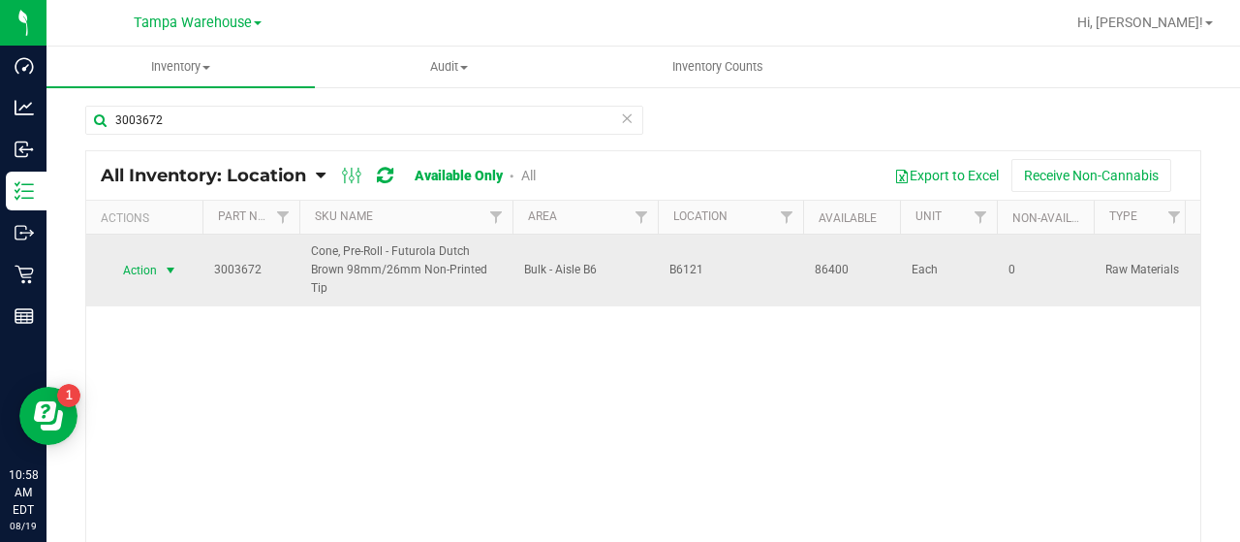
click at [143, 265] on span "Action" at bounding box center [132, 270] width 52 height 27
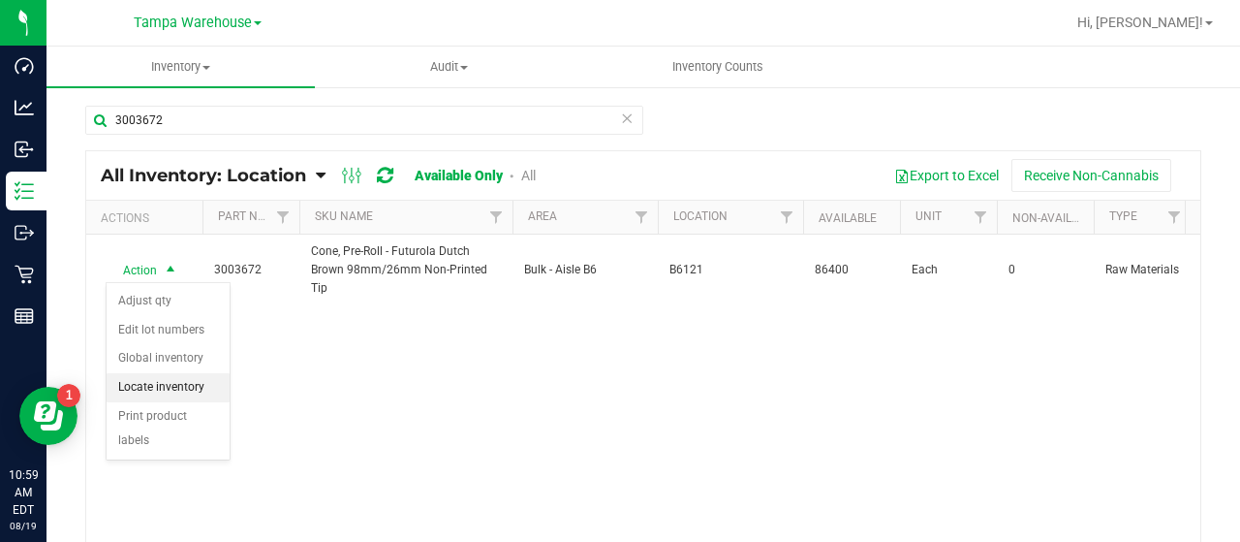
click at [163, 381] on li "Locate inventory" at bounding box center [168, 387] width 123 height 29
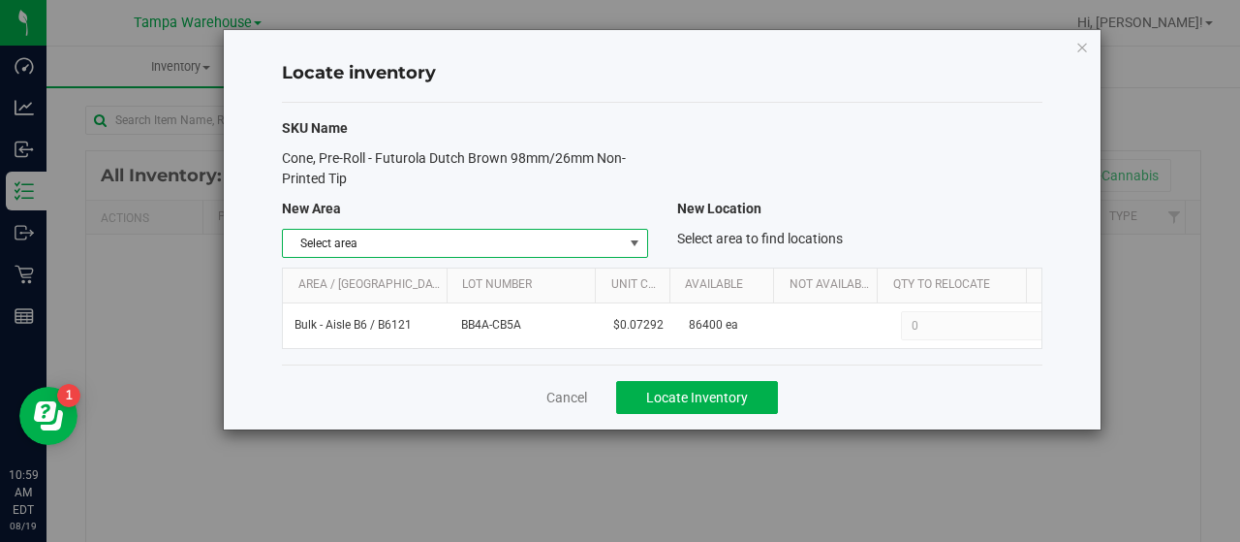
click at [623, 239] on span "select" at bounding box center [634, 243] width 24 height 27
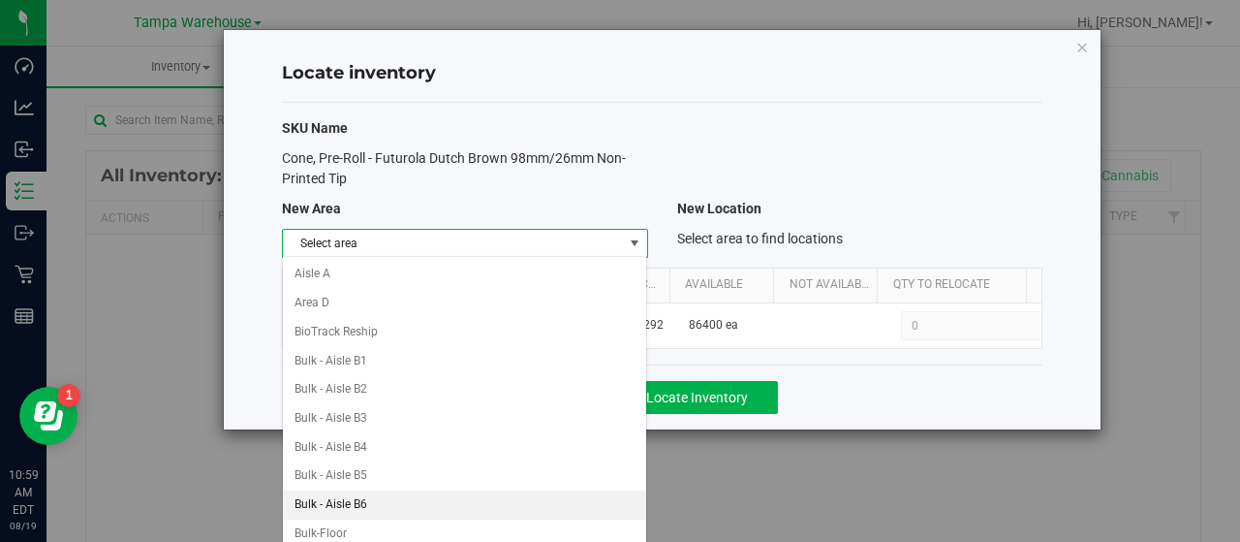
click at [438, 493] on li "Bulk - Aisle B6" at bounding box center [465, 504] width 364 height 29
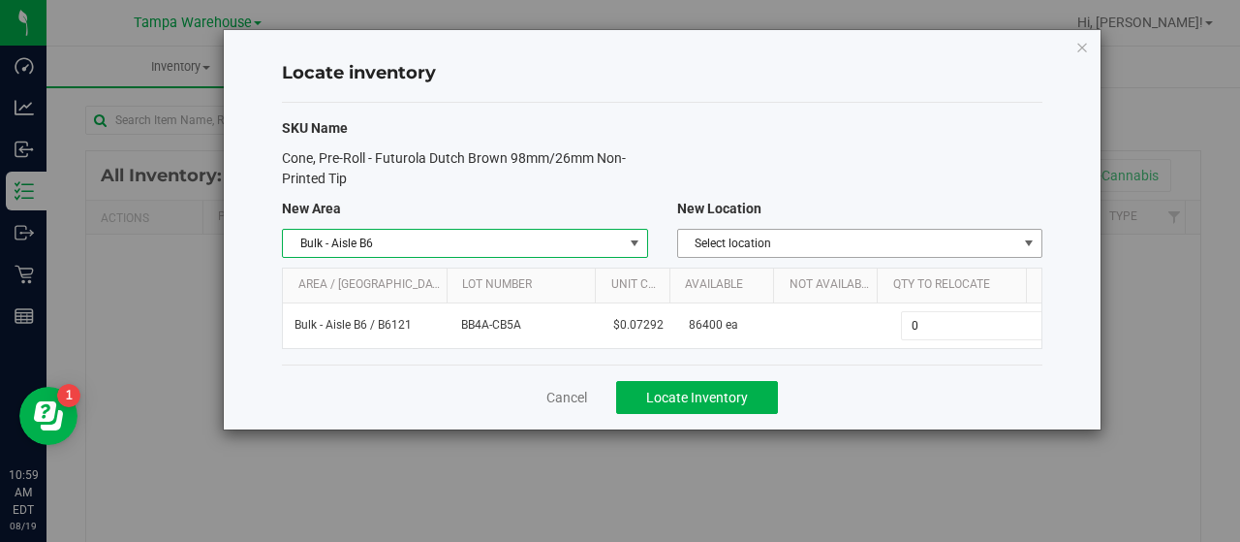
click at [949, 238] on span "Select location" at bounding box center [847, 243] width 339 height 27
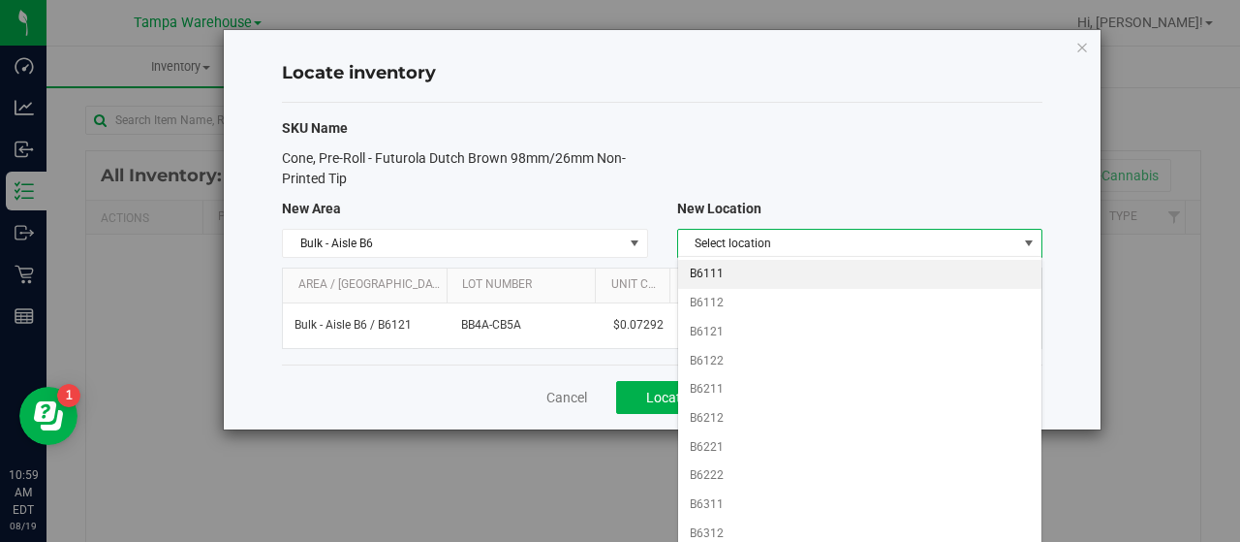
click at [808, 275] on li "B6111" at bounding box center [860, 274] width 364 height 29
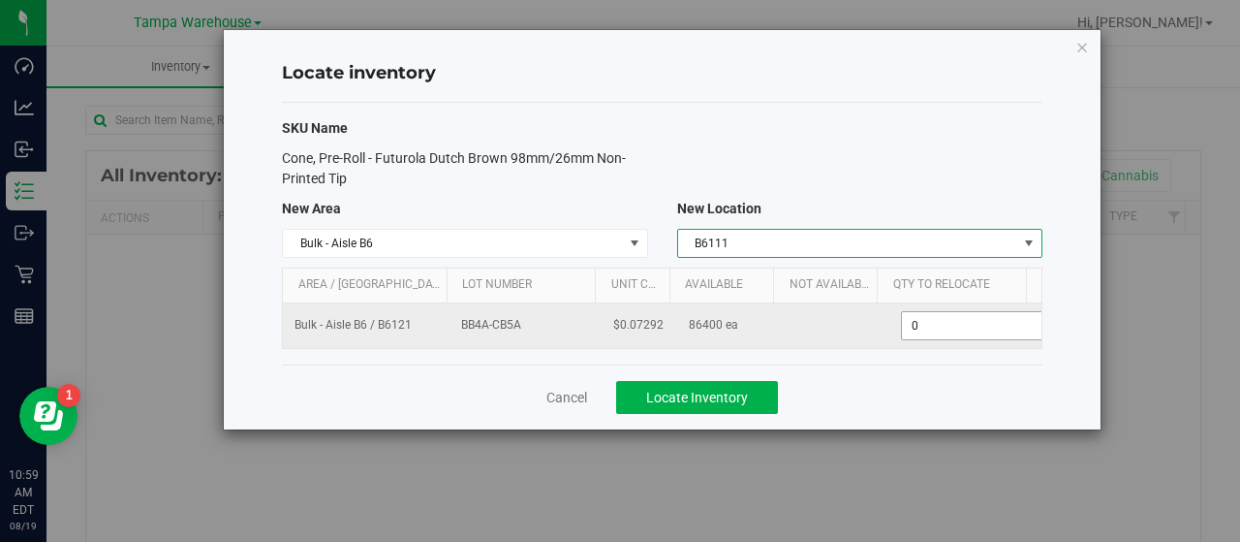
click at [942, 323] on span "0 0" at bounding box center [973, 325] width 144 height 29
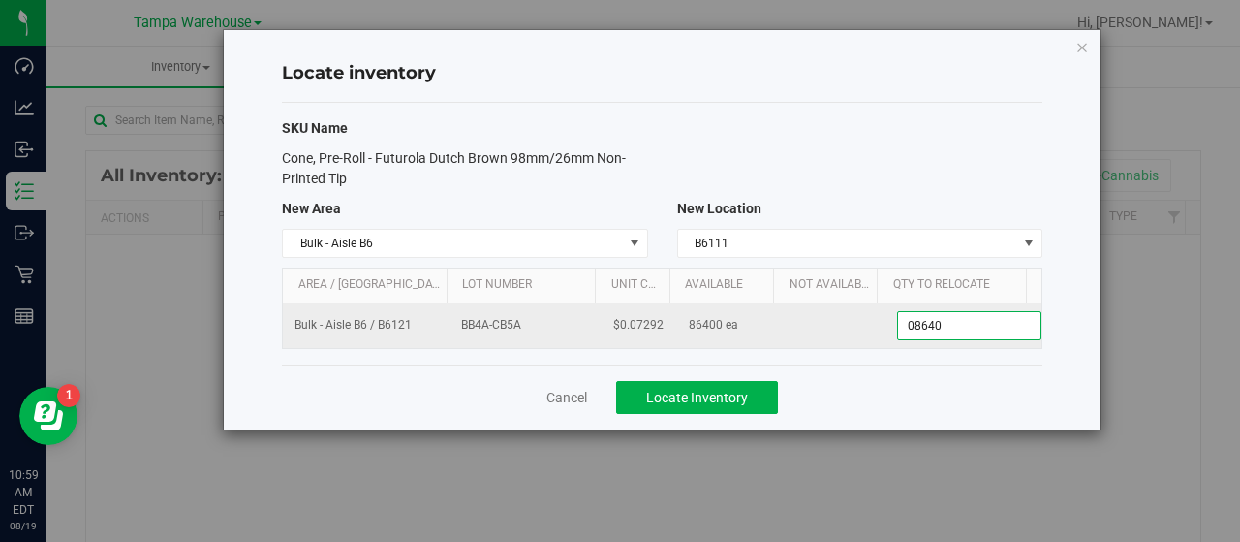
type input "086400"
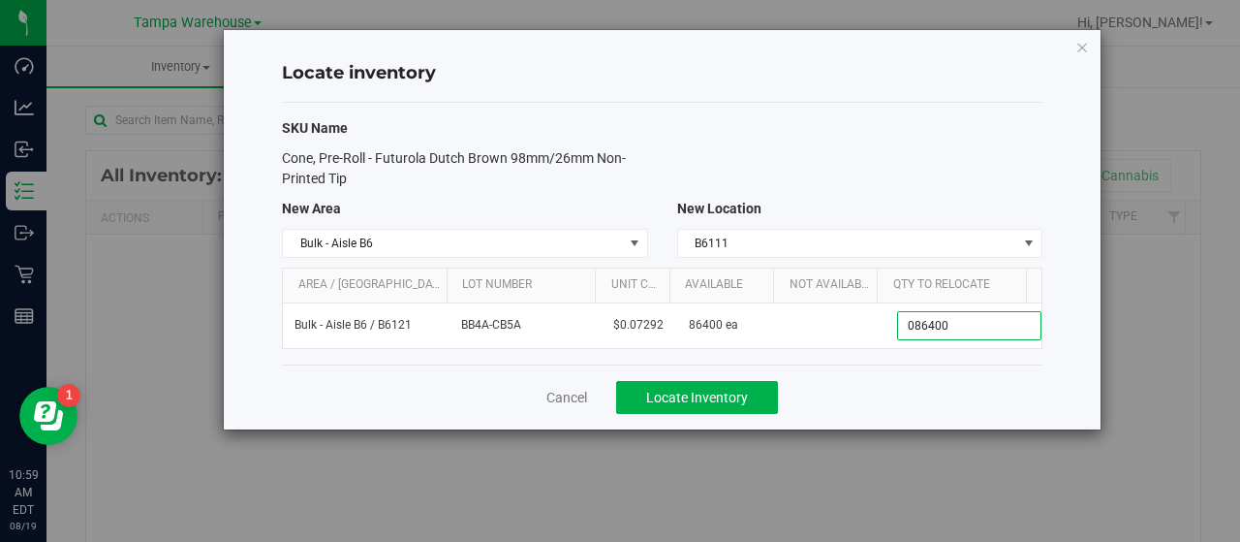
type input "86,400"
click at [901, 150] on div "Cone, Pre-Roll - Futurola Dutch Brown 98mm/26mm Non-Printed Tip" at bounding box center [662, 168] width 790 height 41
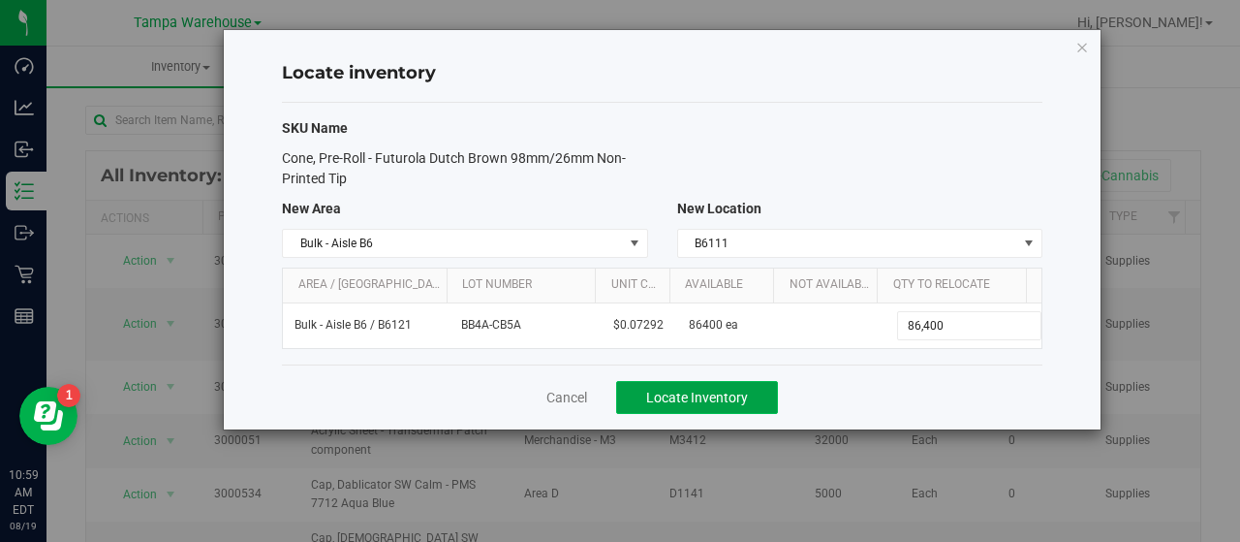
click at [760, 388] on button "Locate Inventory" at bounding box center [697, 397] width 162 height 33
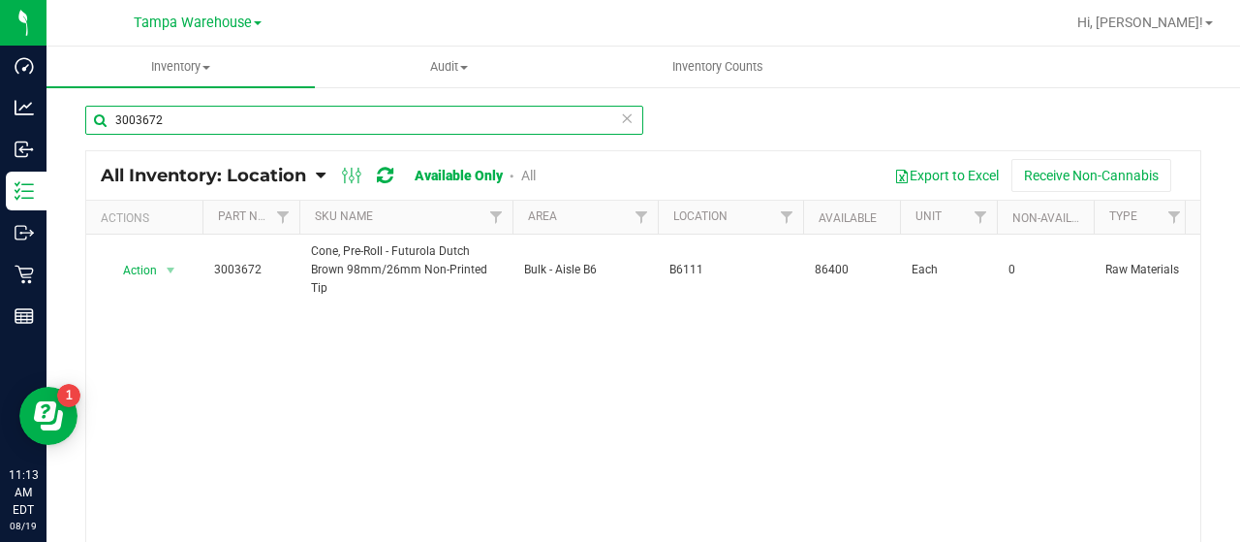
click at [193, 119] on input "3003672" at bounding box center [364, 120] width 558 height 29
type input "3"
